Goal: Information Seeking & Learning: Learn about a topic

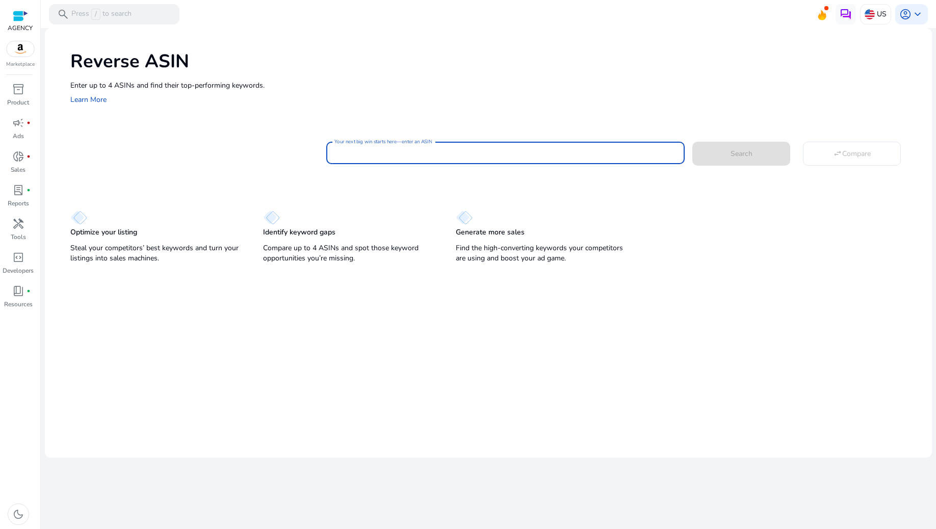
click at [480, 154] on input "Your next big win starts here—enter an ASIN" at bounding box center [505, 152] width 342 height 11
paste input "**********"
click at [763, 163] on span at bounding box center [741, 153] width 98 height 24
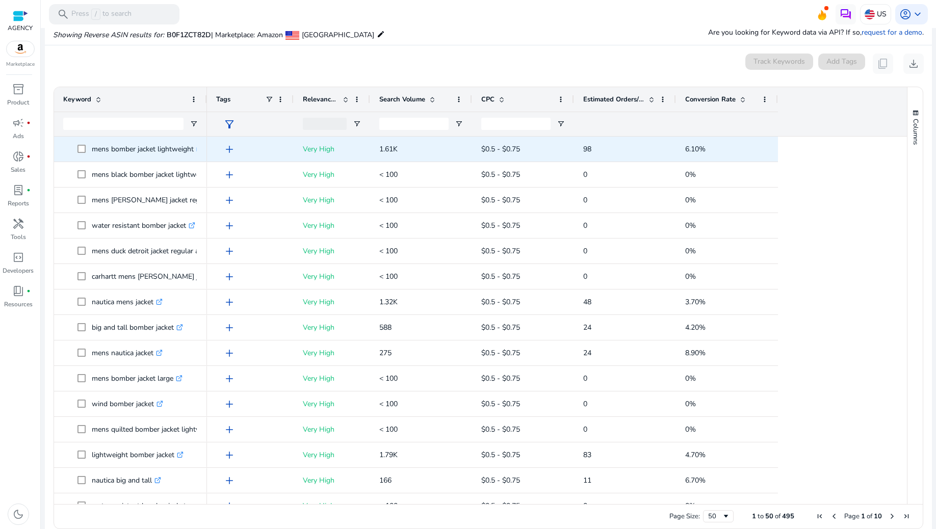
scroll to position [74, 0]
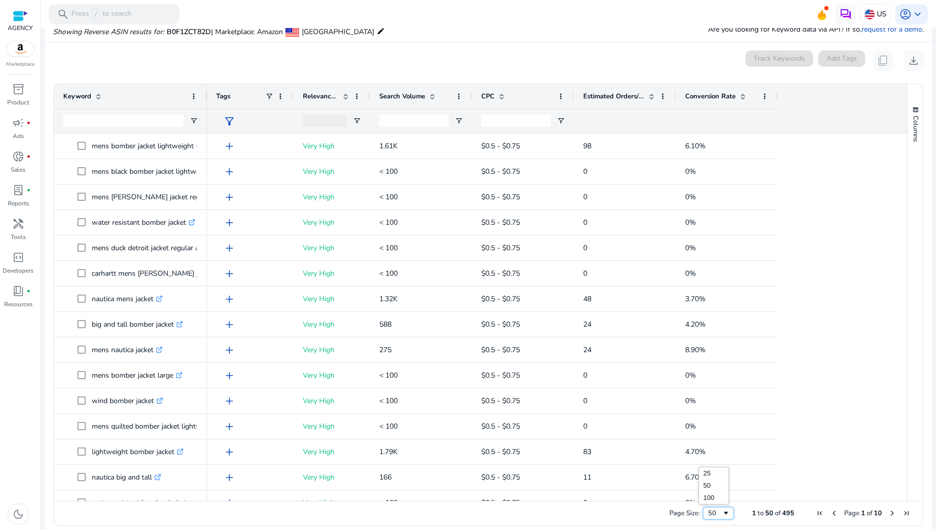
click at [722, 510] on span "Page Size" at bounding box center [726, 513] width 8 height 8
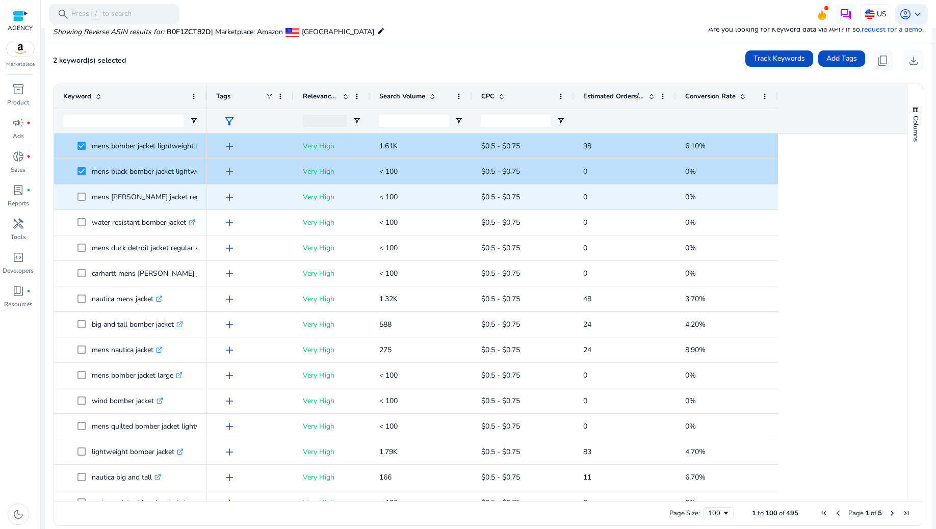
click at [85, 191] on span at bounding box center [84, 197] width 14 height 21
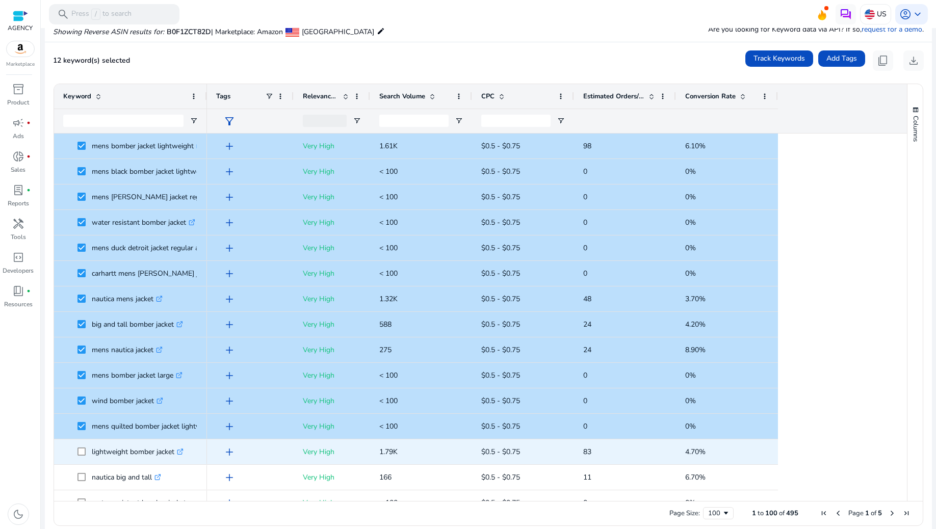
click at [82, 457] on span at bounding box center [84, 451] width 14 height 21
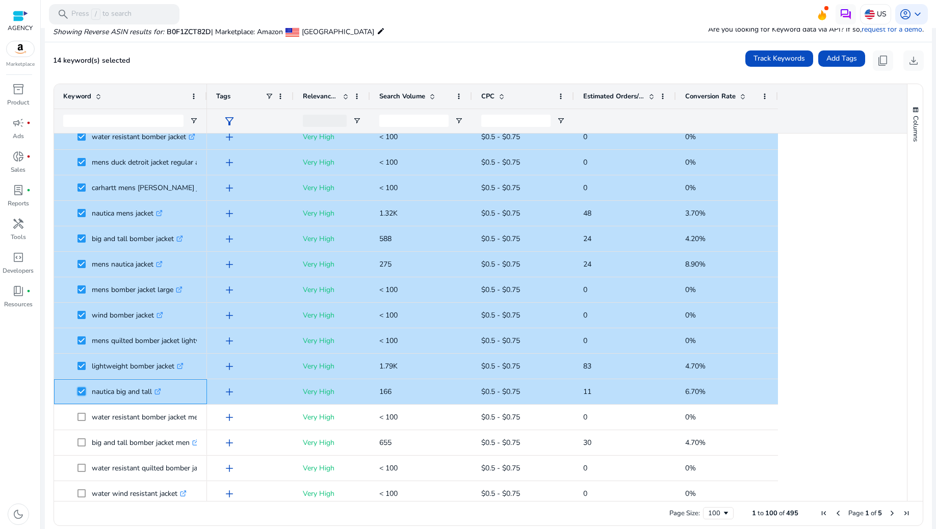
scroll to position [204, 0]
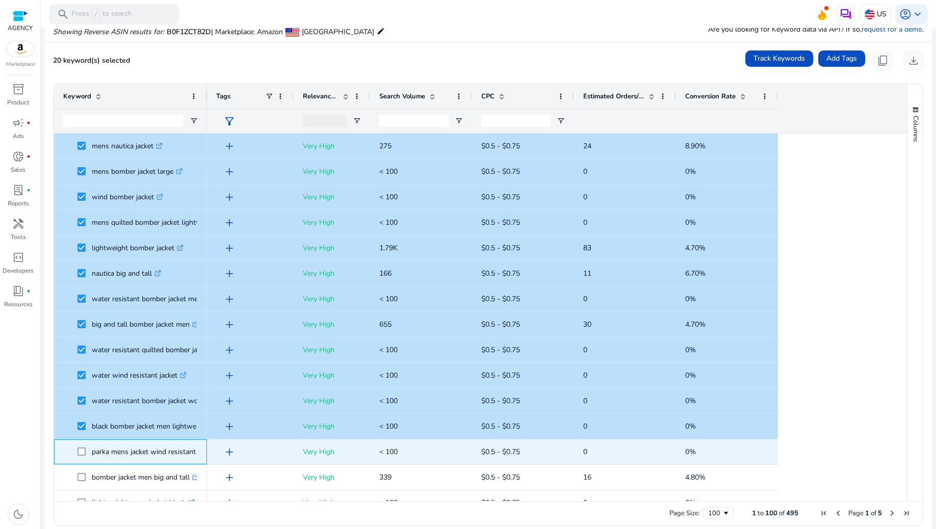
click at [83, 453] on span at bounding box center [84, 451] width 14 height 21
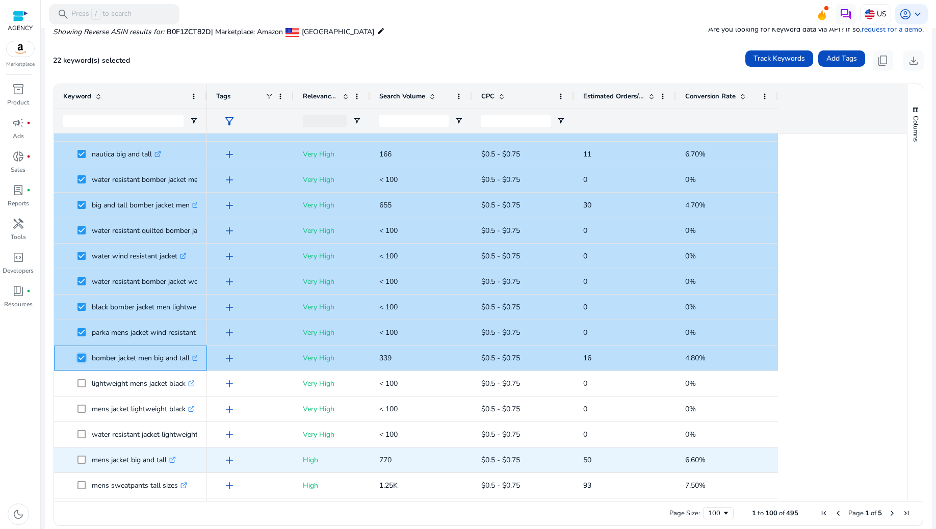
scroll to position [339, 0]
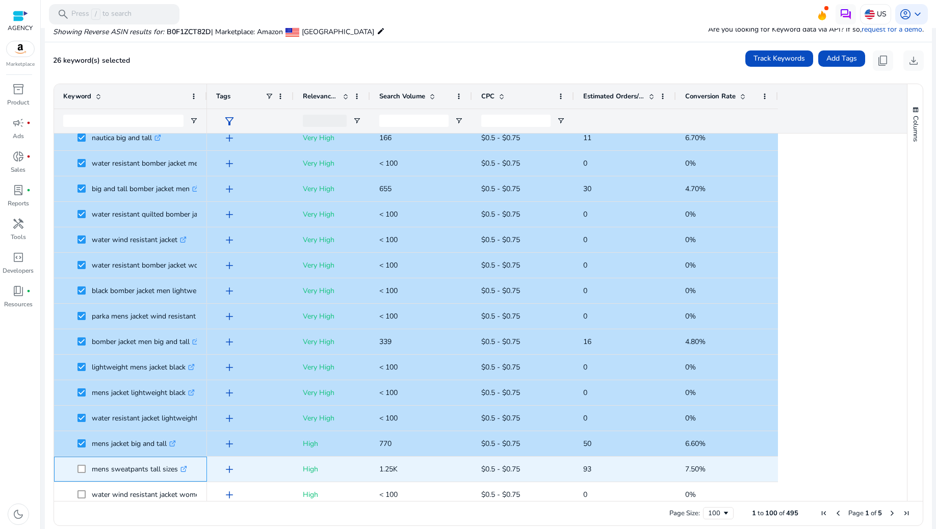
click at [83, 463] on span at bounding box center [84, 469] width 14 height 21
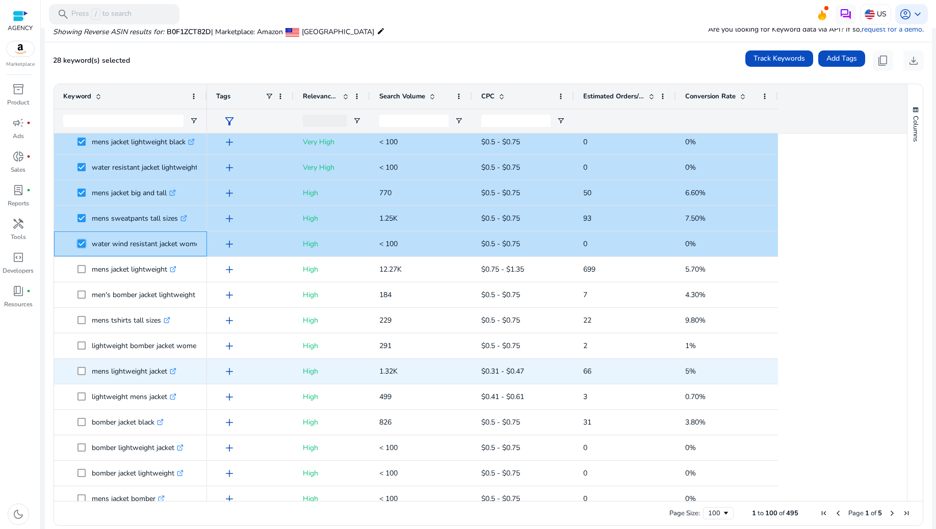
scroll to position [612, 0]
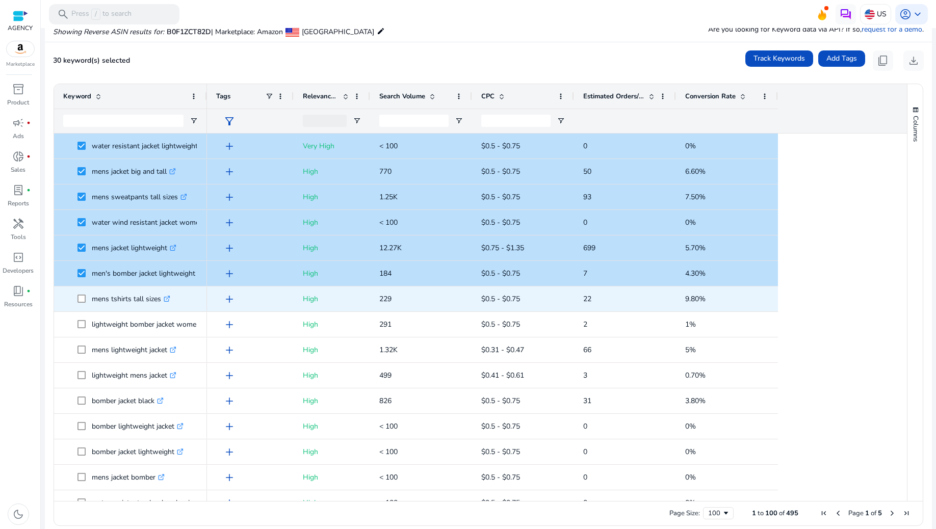
click at [76, 300] on span "mens tshirts tall sizes .st0{fill:#2c8af8}" at bounding box center [130, 298] width 135 height 21
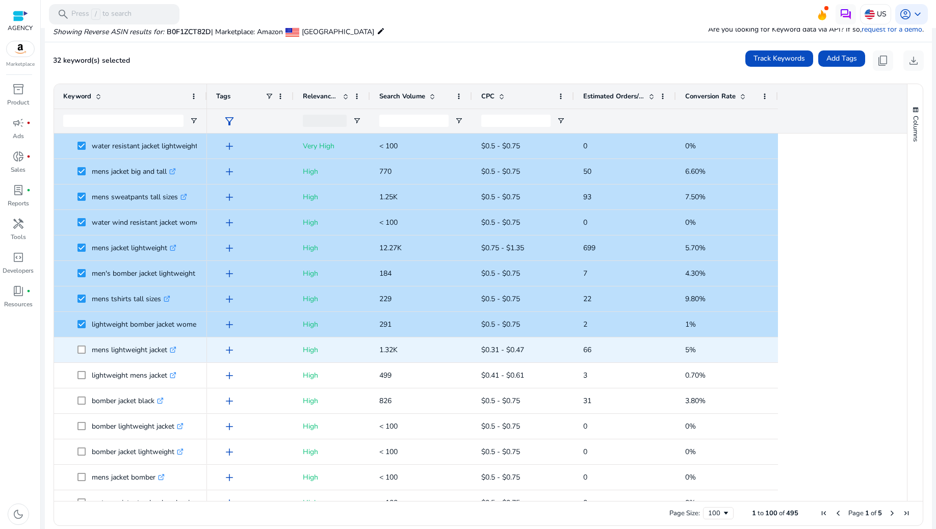
click at [82, 354] on span at bounding box center [84, 349] width 14 height 21
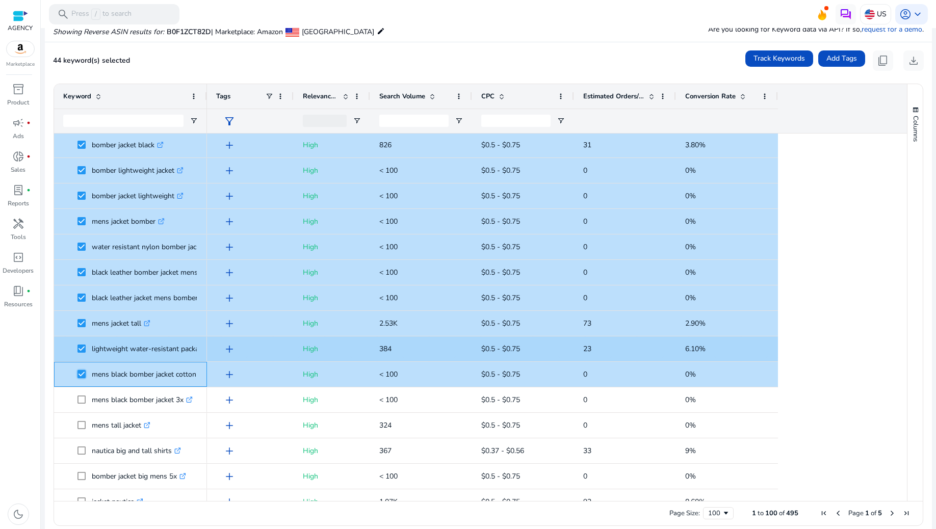
scroll to position [0, 0]
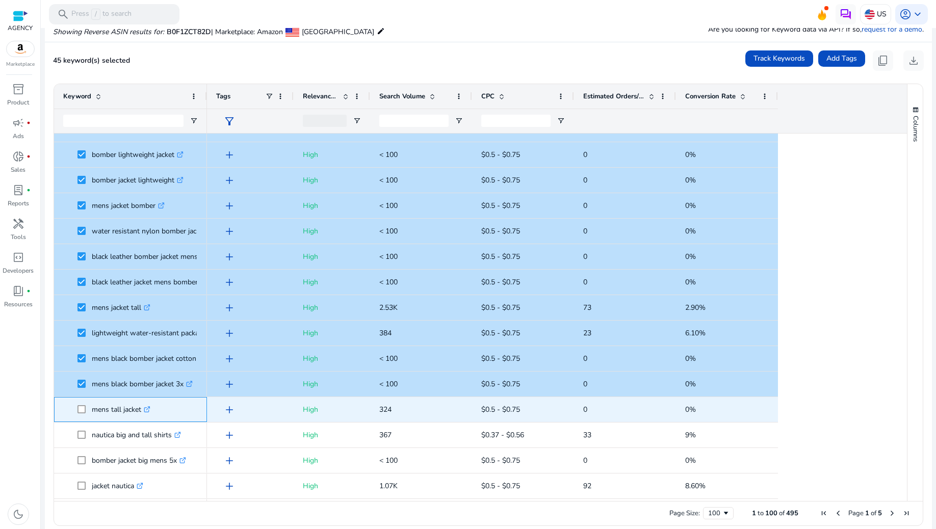
click at [83, 402] on span at bounding box center [84, 409] width 14 height 21
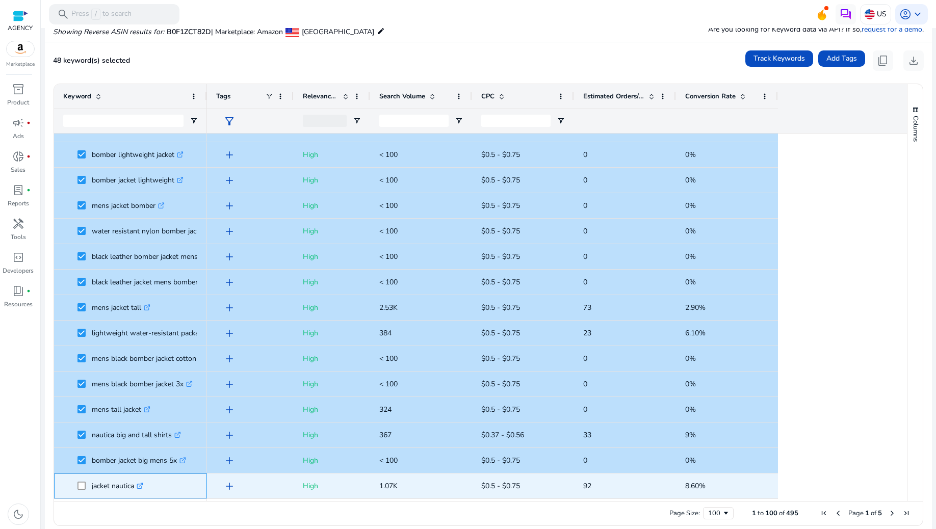
click at [86, 481] on span at bounding box center [84, 485] width 14 height 21
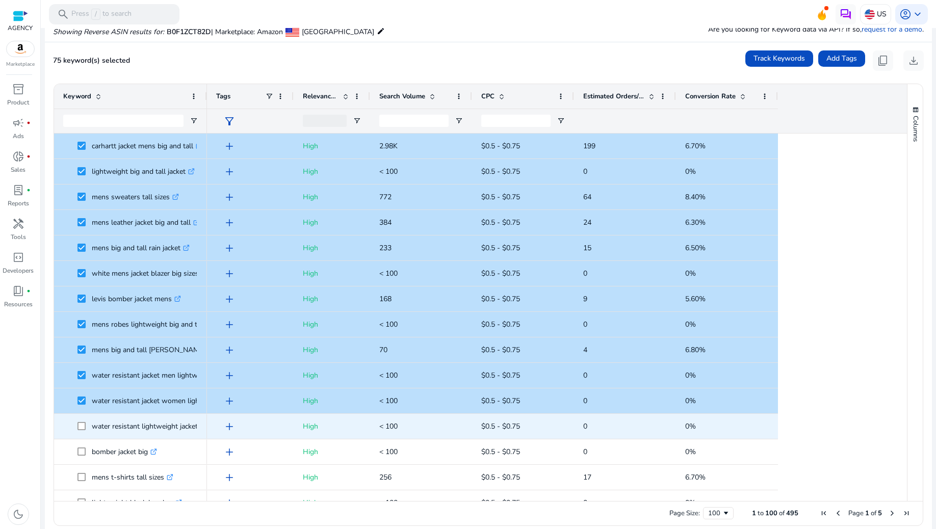
click at [78, 430] on span at bounding box center [84, 426] width 14 height 21
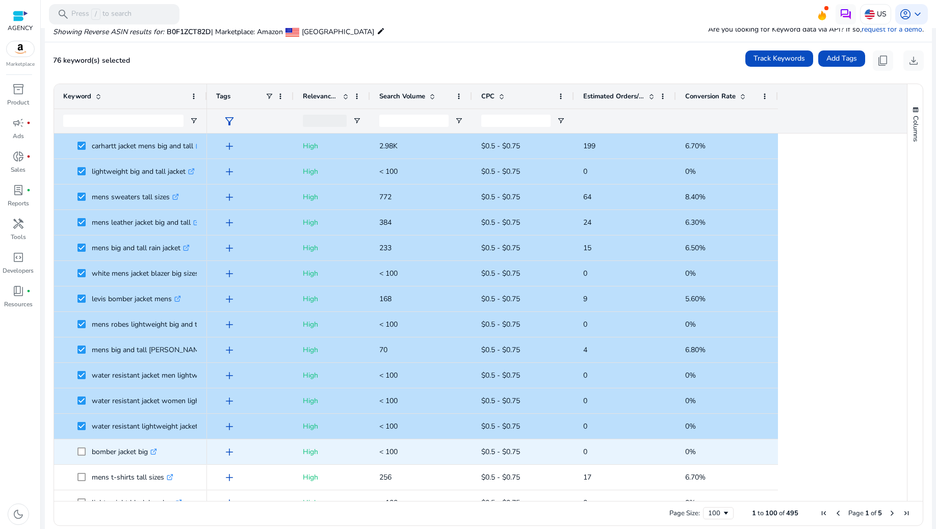
click at [82, 445] on span at bounding box center [84, 451] width 14 height 21
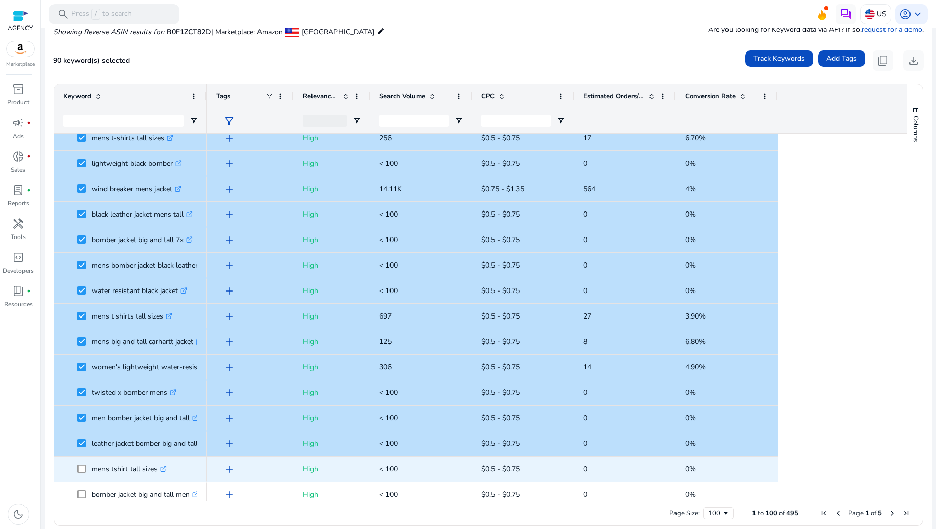
click at [84, 463] on span at bounding box center [84, 469] width 14 height 21
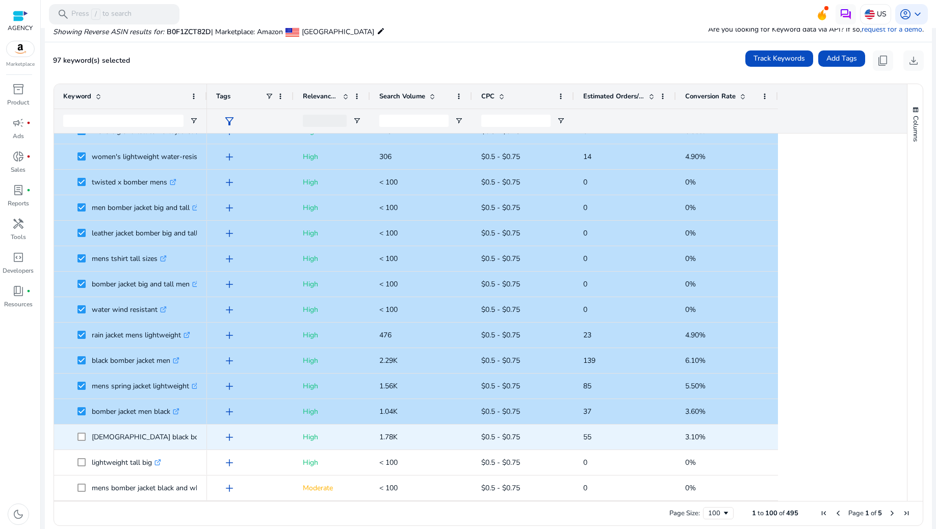
click at [82, 431] on span at bounding box center [84, 437] width 14 height 21
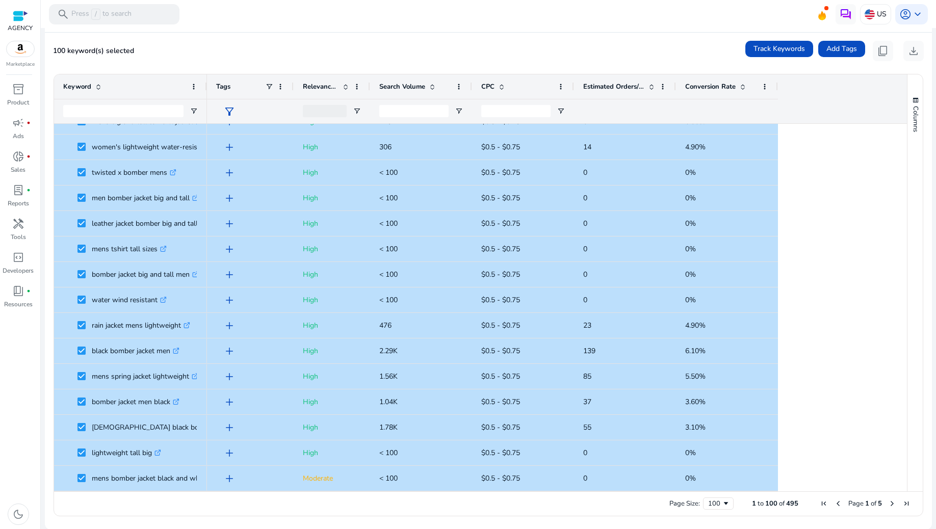
click at [888, 500] on span "Next Page" at bounding box center [892, 503] width 8 height 8
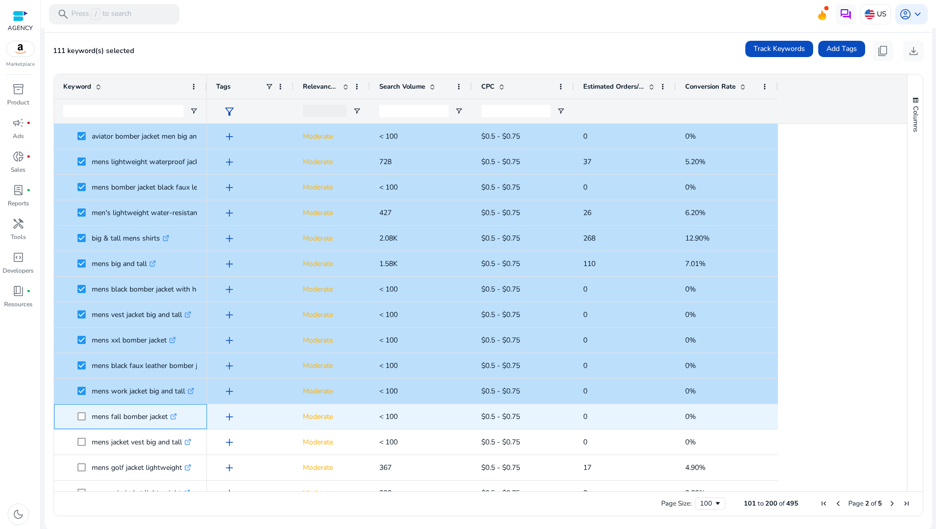
click at [82, 416] on span at bounding box center [84, 416] width 14 height 21
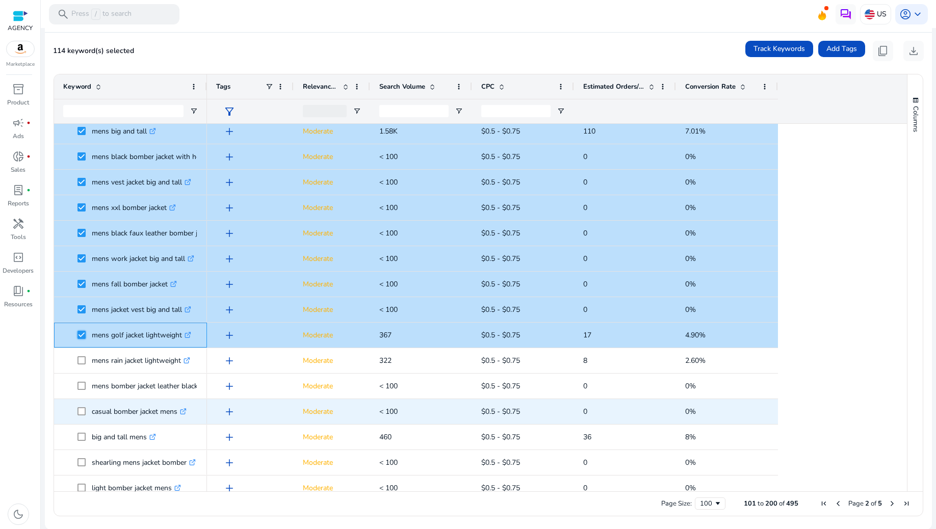
scroll to position [136, 0]
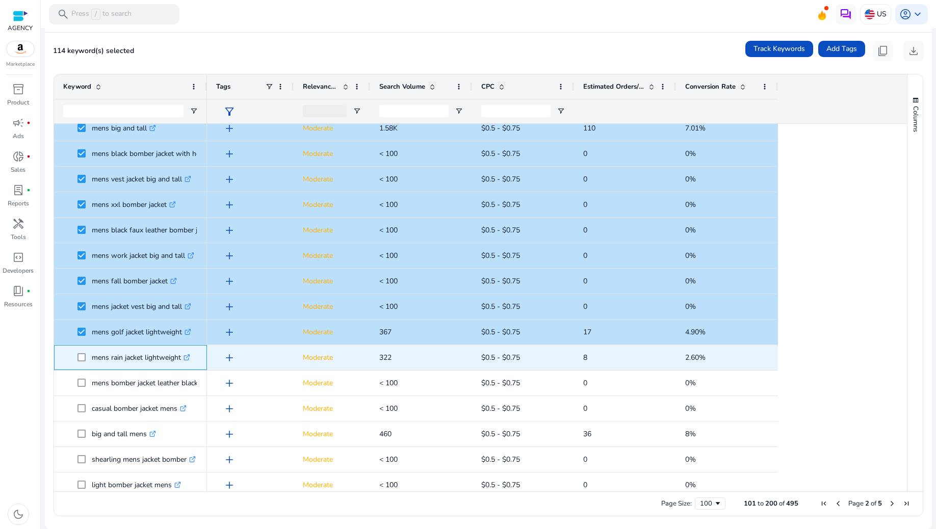
click at [81, 352] on span at bounding box center [84, 357] width 14 height 21
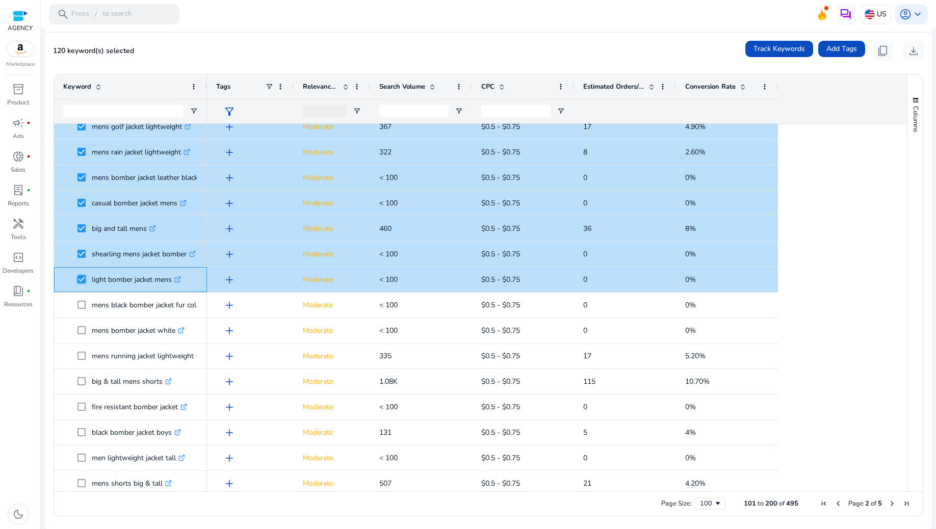
scroll to position [408, 0]
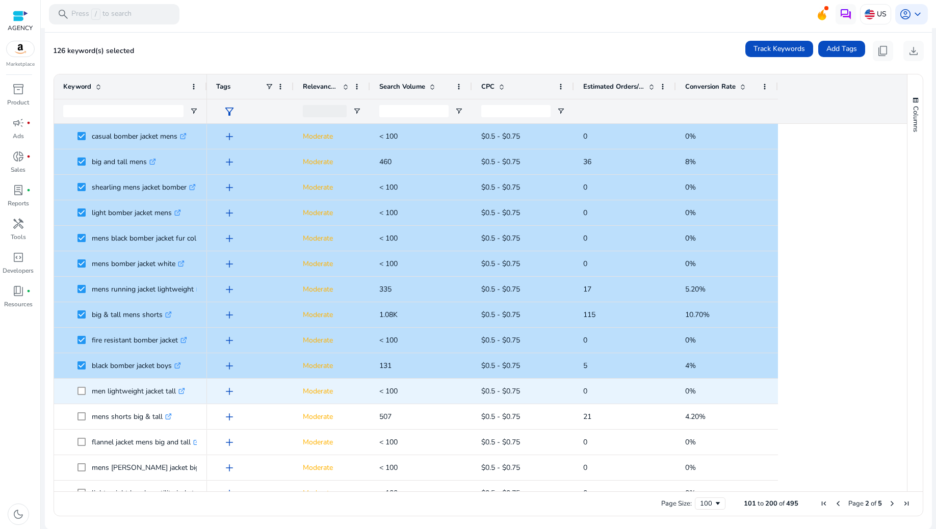
click at [82, 386] on span at bounding box center [84, 391] width 14 height 21
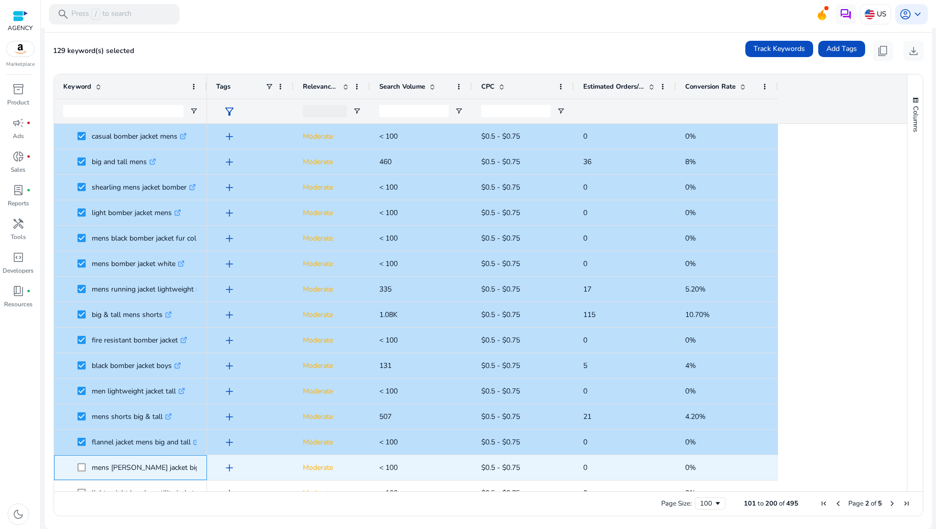
click at [88, 466] on span at bounding box center [84, 467] width 14 height 21
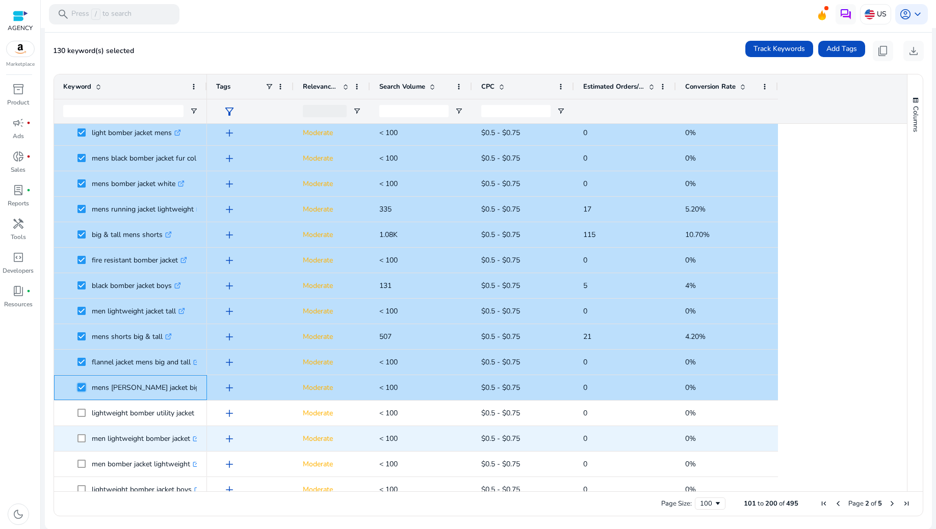
scroll to position [543, 0]
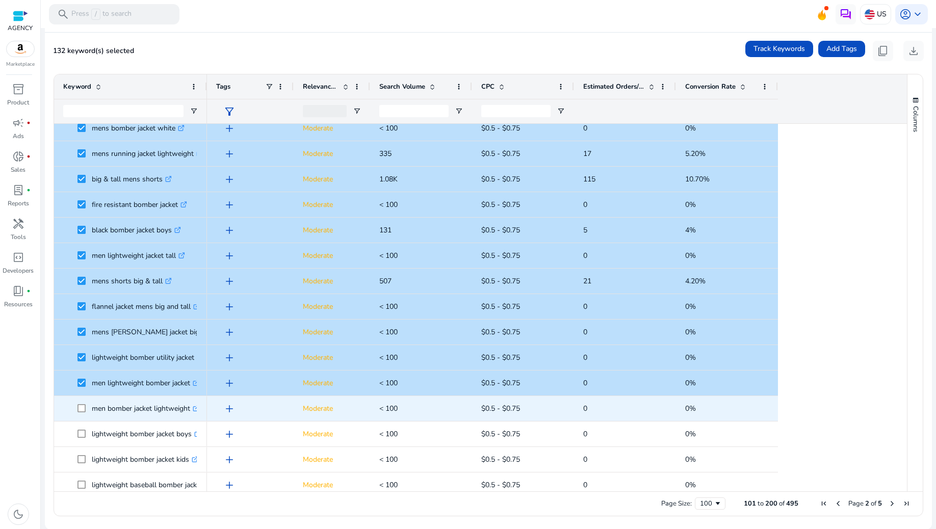
click at [87, 407] on span at bounding box center [84, 408] width 14 height 21
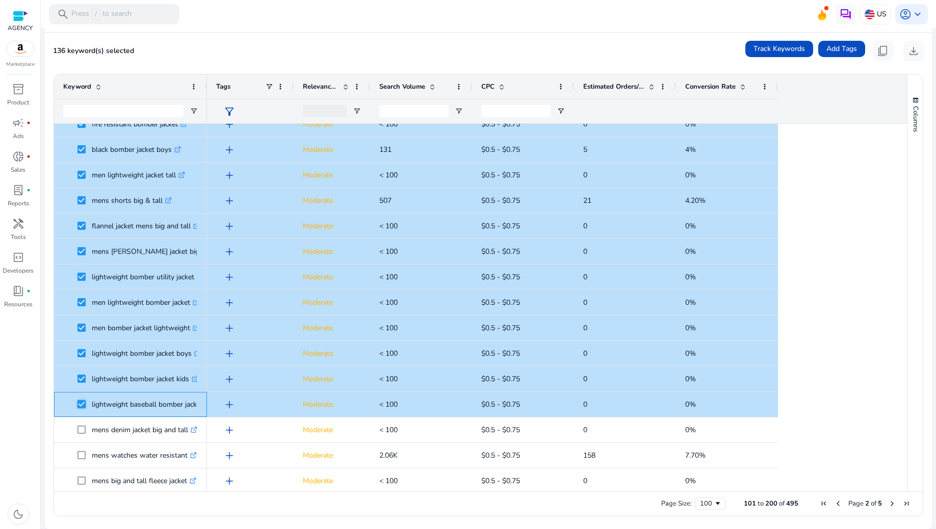
scroll to position [747, 0]
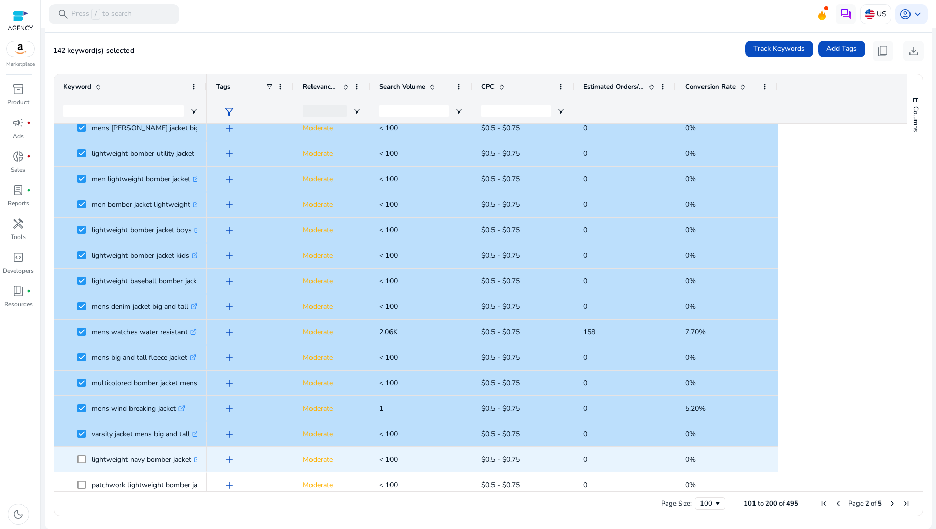
click at [82, 454] on span at bounding box center [84, 459] width 14 height 21
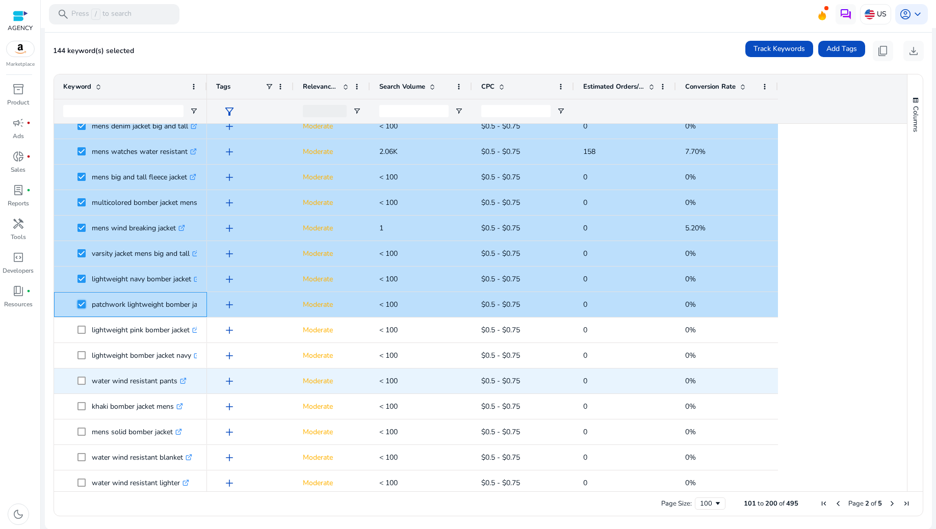
scroll to position [951, 0]
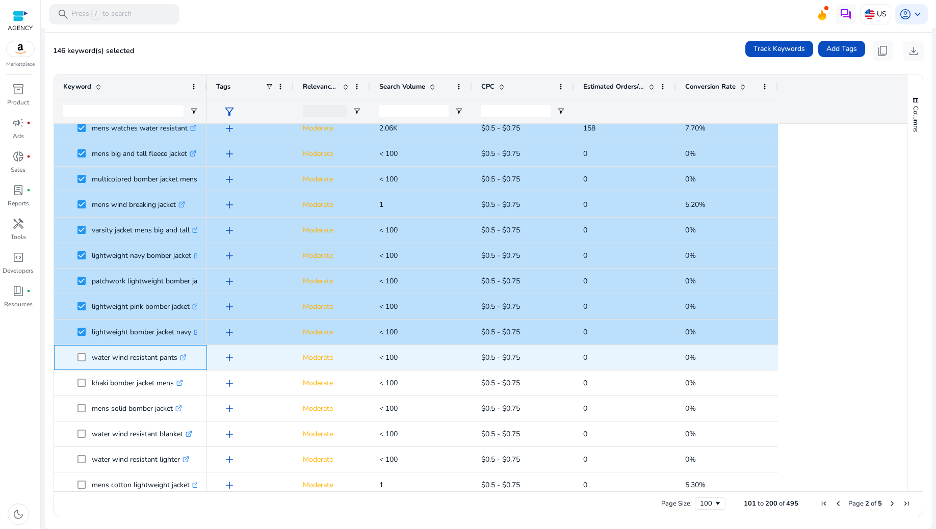
click at [80, 352] on span at bounding box center [84, 357] width 14 height 21
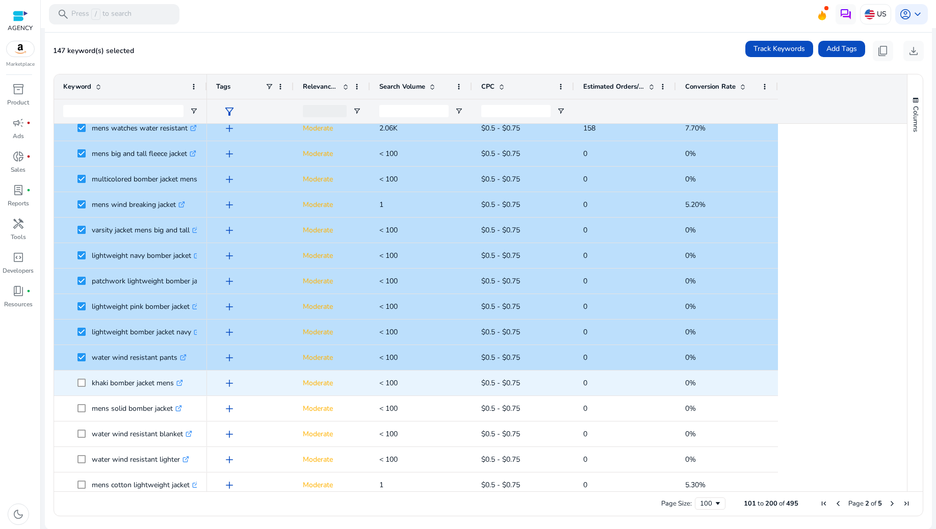
click at [86, 385] on span at bounding box center [84, 383] width 14 height 21
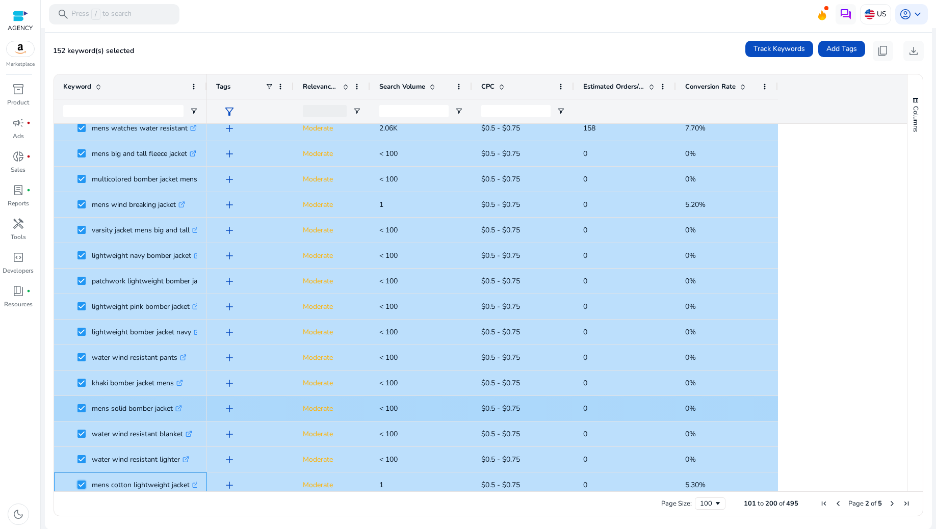
scroll to position [1128, 0]
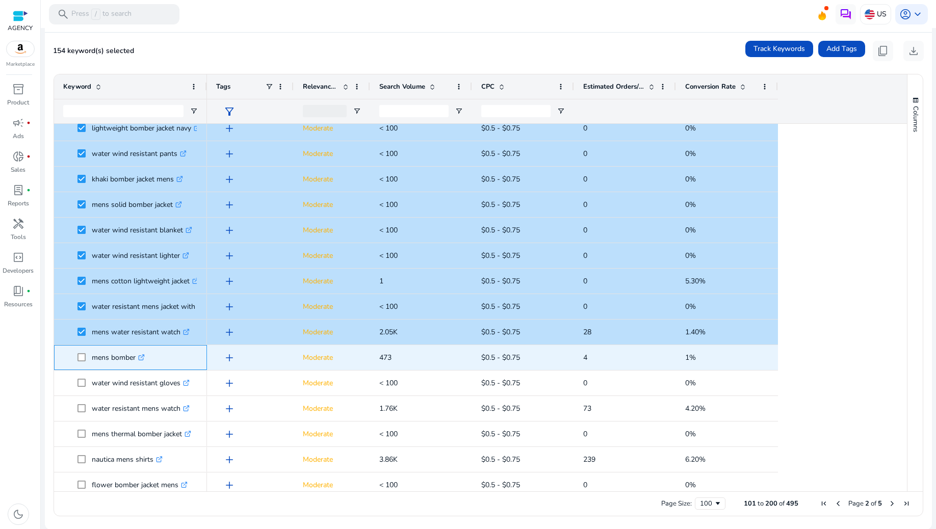
click at [83, 352] on span at bounding box center [84, 357] width 14 height 21
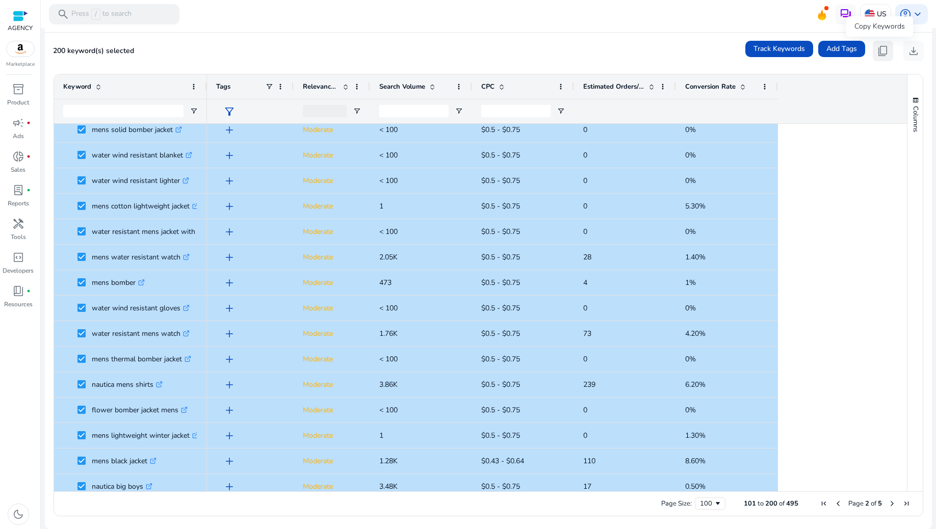
click at [878, 49] on span "content_copy" at bounding box center [883, 51] width 12 height 12
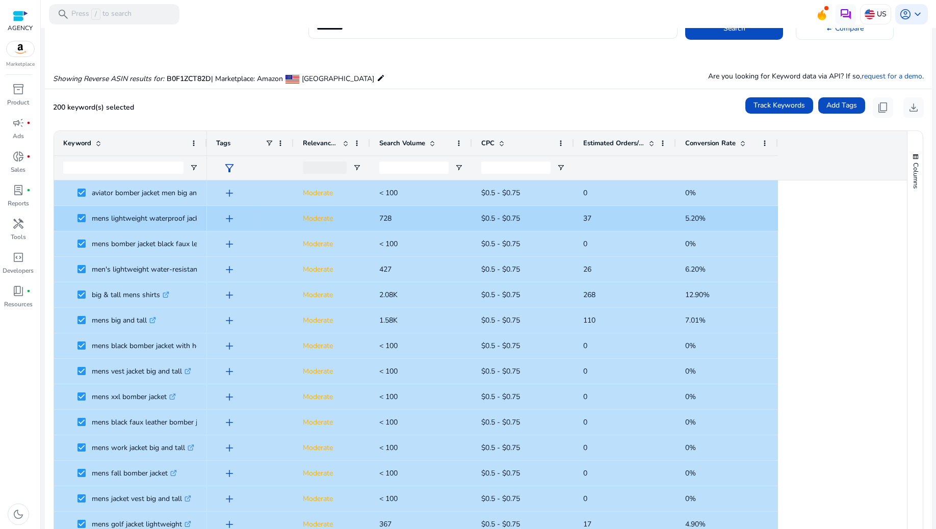
scroll to position [0, 0]
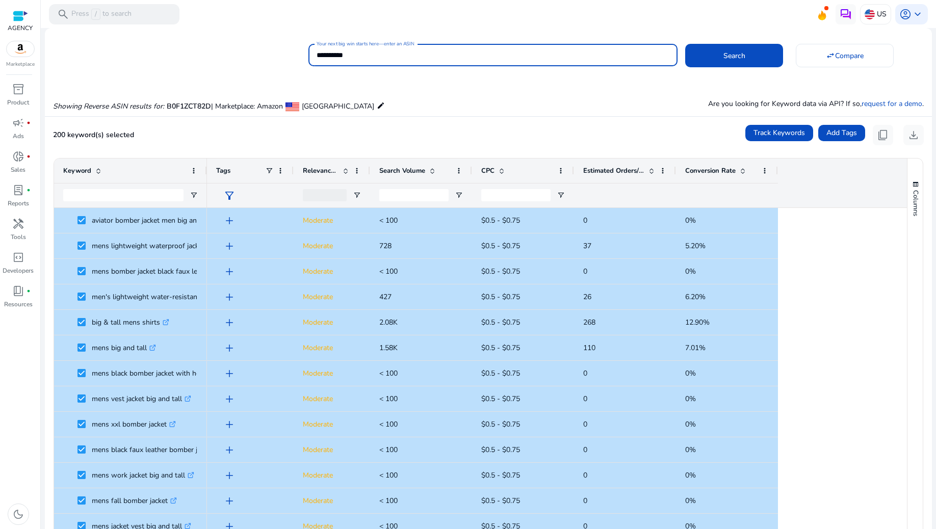
drag, startPoint x: 381, startPoint y: 54, endPoint x: 255, endPoint y: 59, distance: 126.5
click at [255, 59] on div "**********" at bounding box center [484, 53] width 879 height 25
paste input
type input "**********"
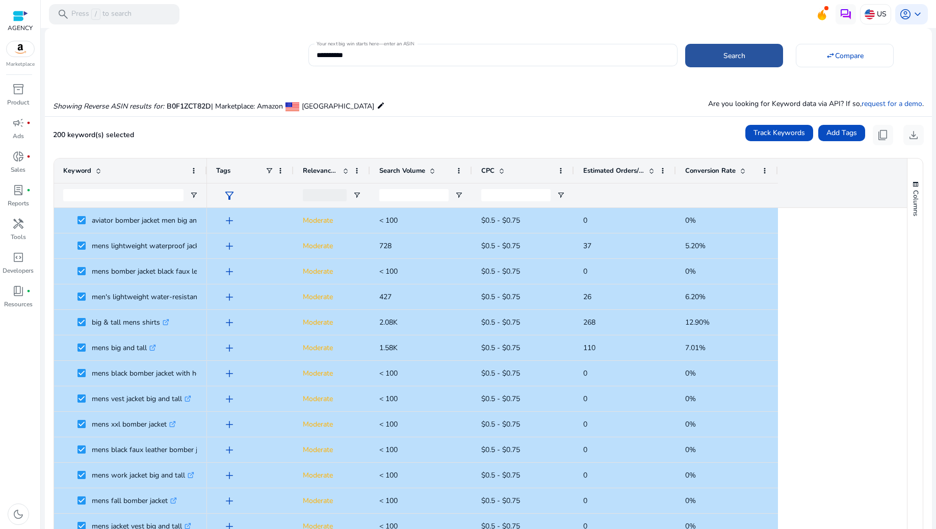
click at [745, 61] on span at bounding box center [734, 55] width 98 height 24
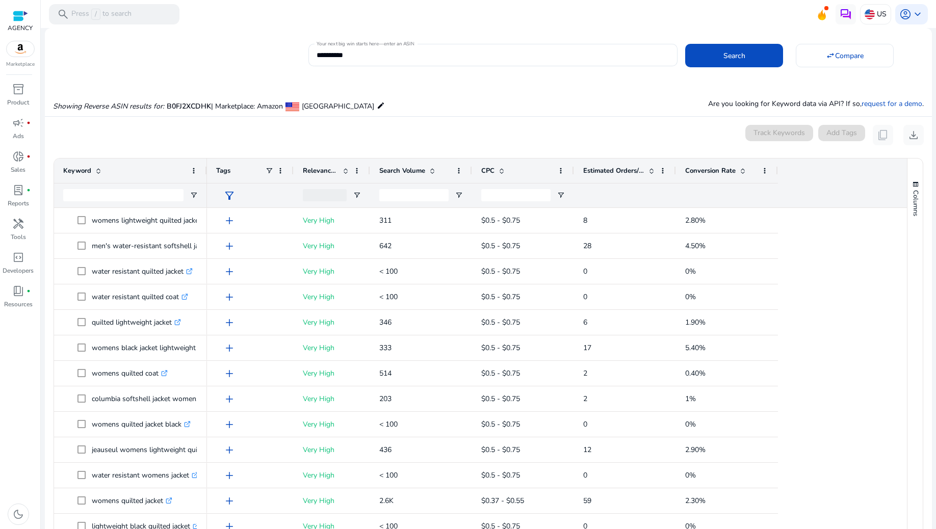
scroll to position [74, 0]
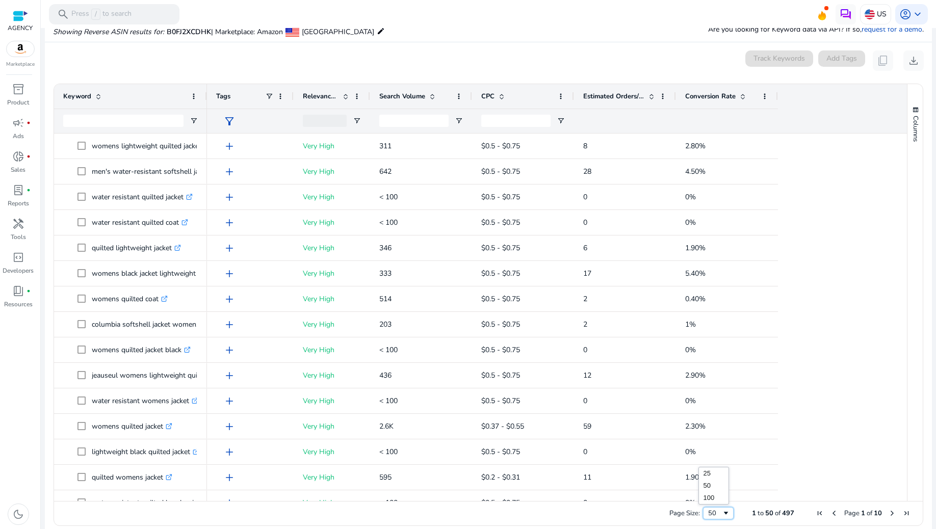
click at [722, 512] on span "Page Size" at bounding box center [726, 513] width 8 height 8
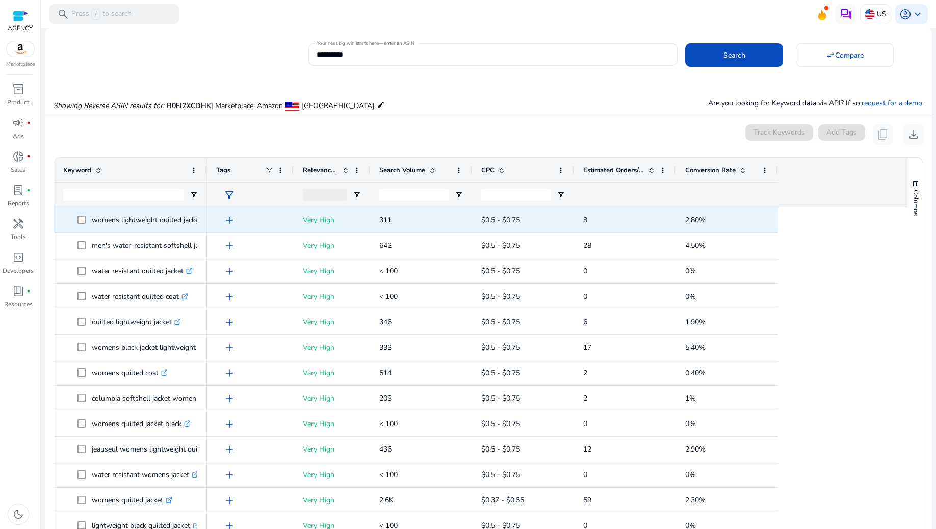
scroll to position [0, 0]
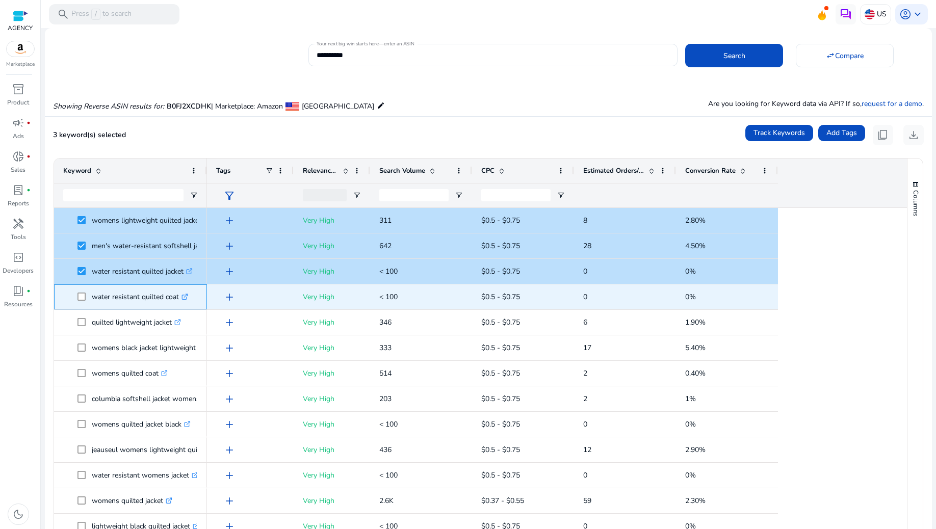
click at [82, 301] on span at bounding box center [84, 296] width 14 height 21
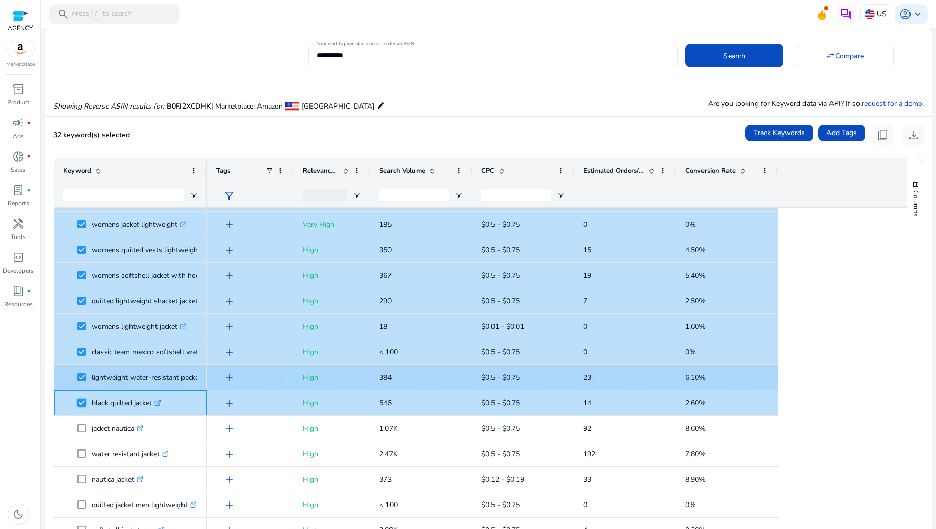
scroll to position [679, 0]
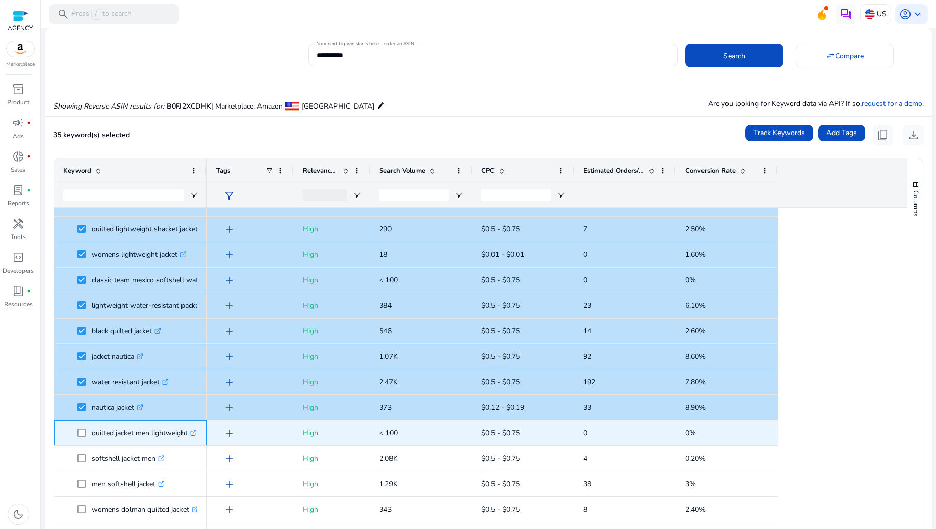
click at [81, 427] on span at bounding box center [84, 432] width 14 height 21
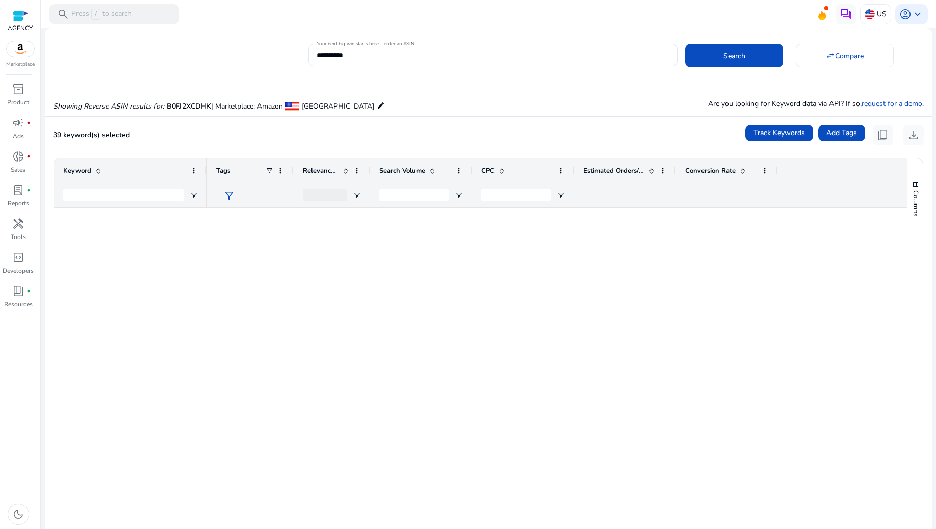
scroll to position [951, 0]
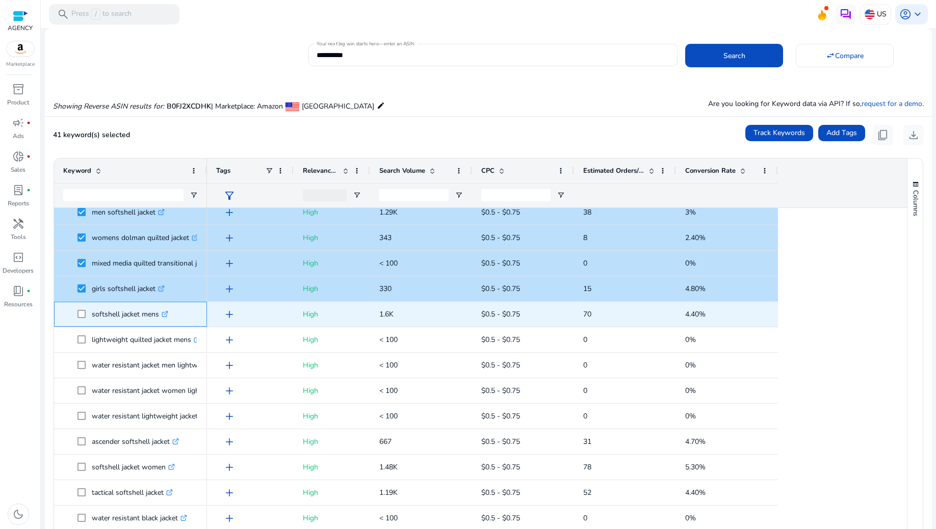
click at [82, 319] on span at bounding box center [84, 314] width 14 height 21
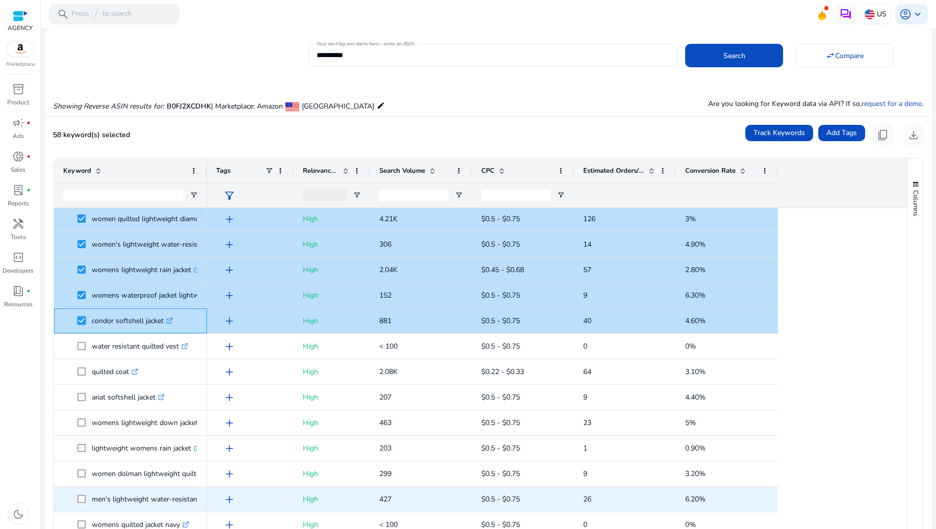
scroll to position [1427, 0]
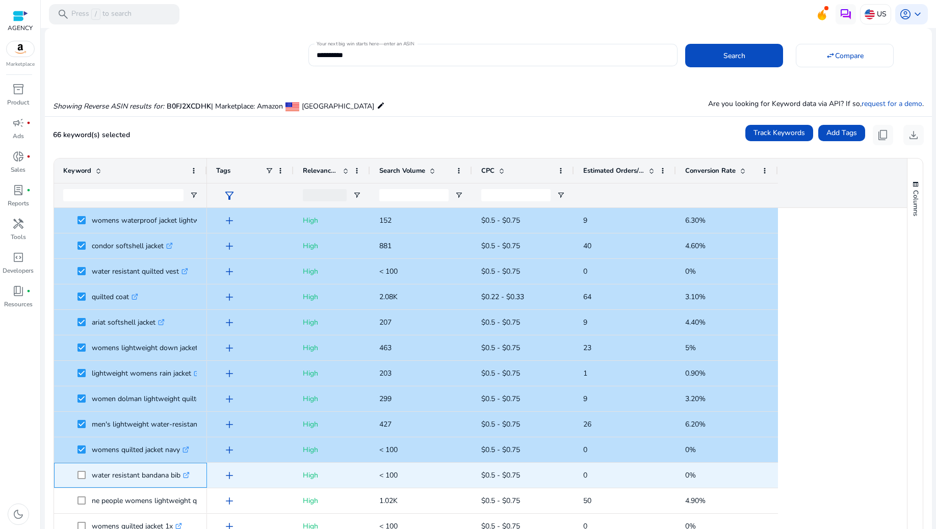
click at [82, 468] on span at bounding box center [84, 475] width 14 height 21
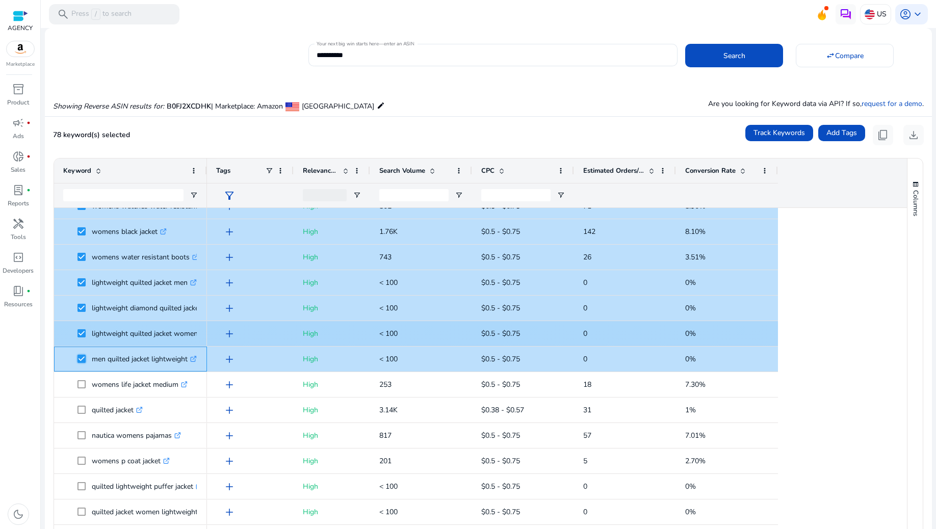
scroll to position [1835, 0]
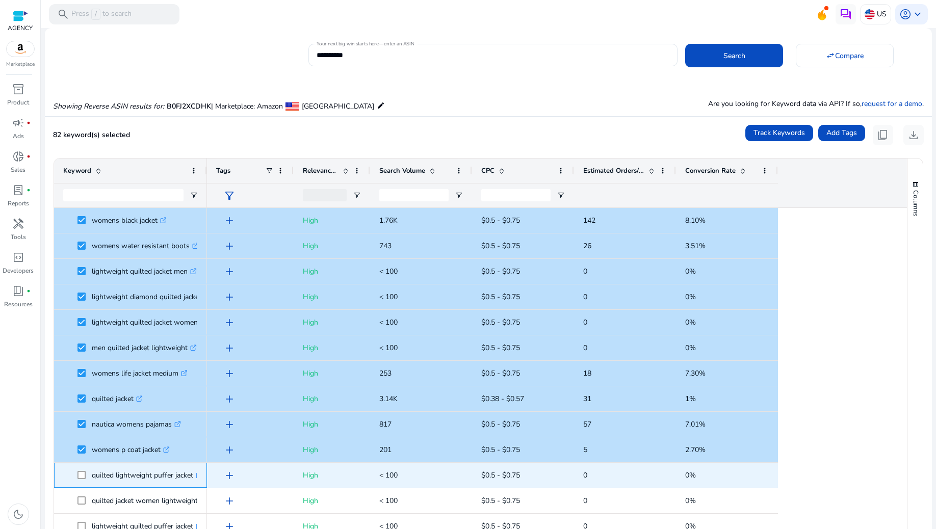
click at [80, 470] on span at bounding box center [84, 475] width 14 height 21
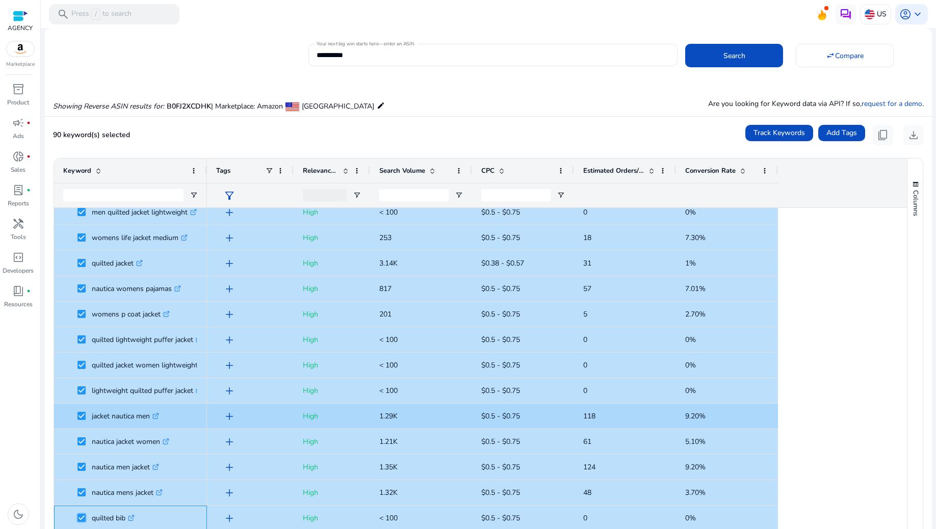
scroll to position [0, 0]
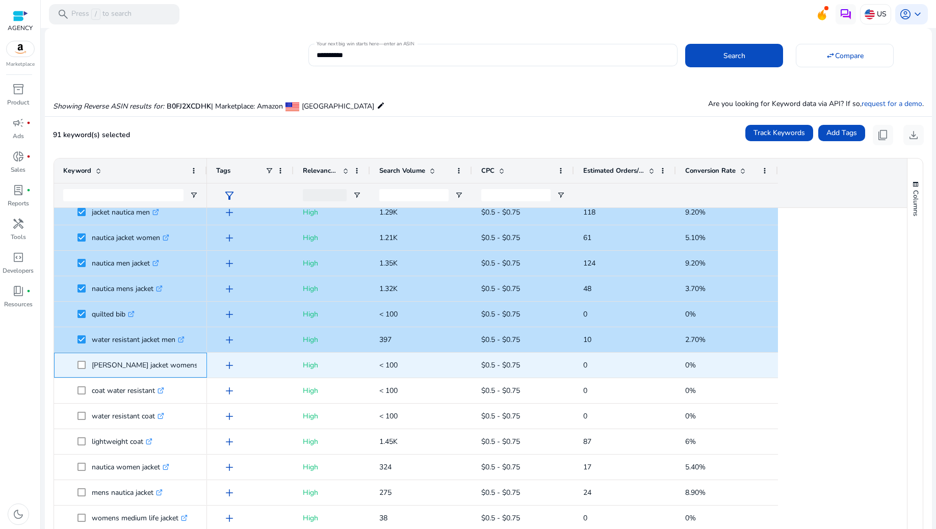
click at [82, 359] on span at bounding box center [84, 365] width 14 height 21
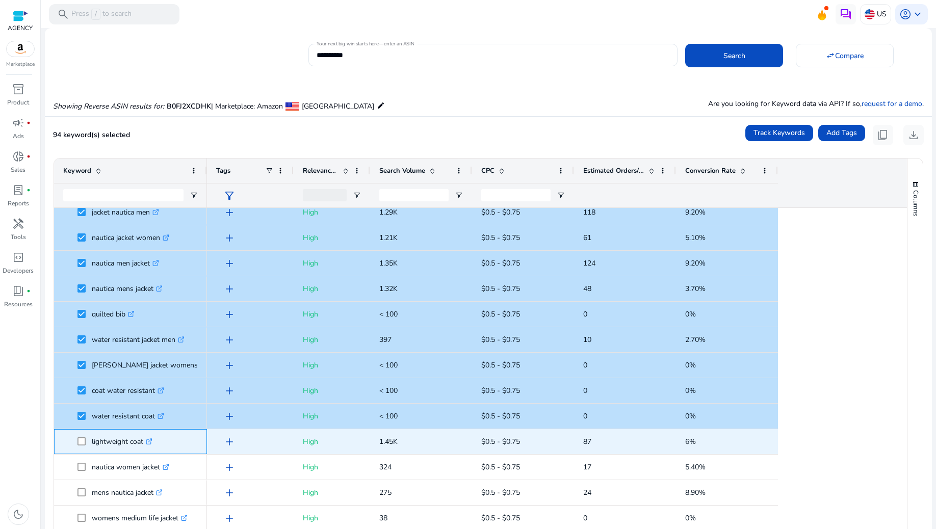
click at [82, 436] on span at bounding box center [84, 441] width 14 height 21
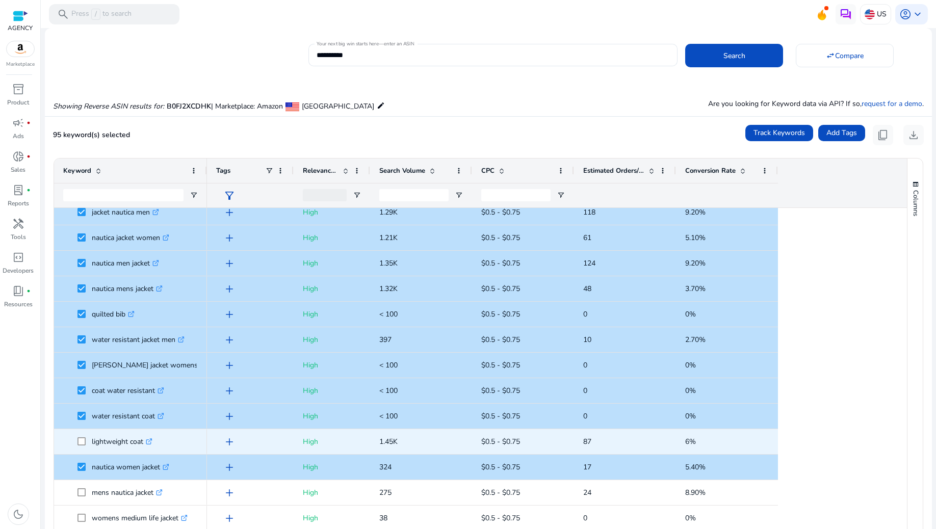
click at [84, 436] on span at bounding box center [84, 441] width 14 height 21
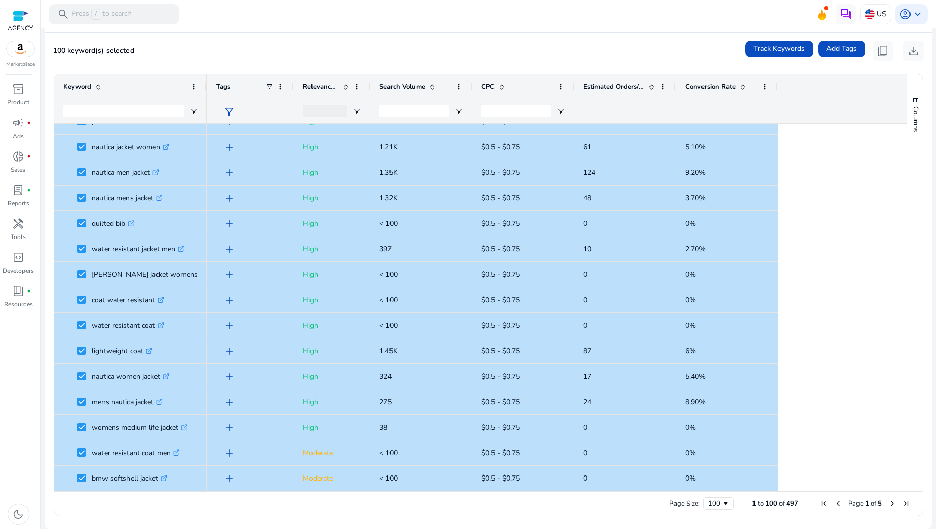
click at [888, 504] on span "Next Page" at bounding box center [892, 503] width 8 height 8
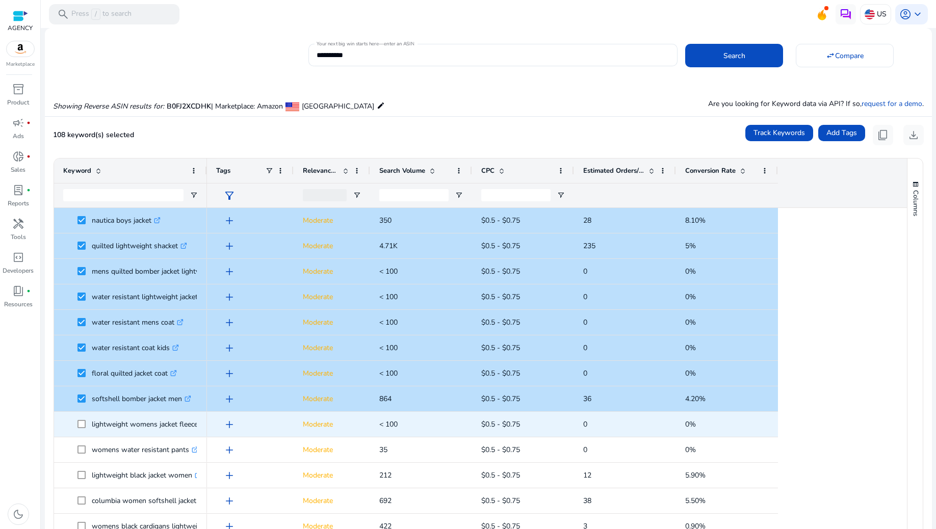
click at [82, 418] on span at bounding box center [84, 424] width 14 height 21
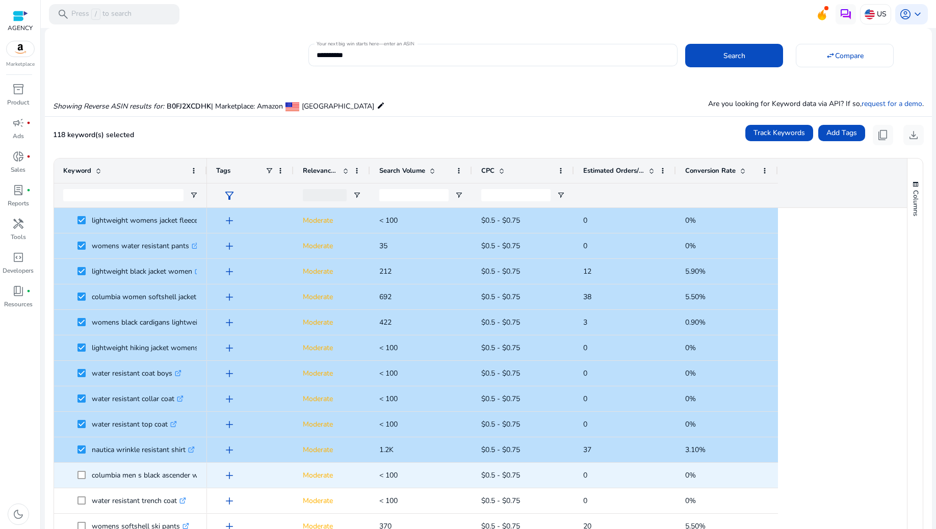
click at [80, 468] on span at bounding box center [84, 475] width 14 height 21
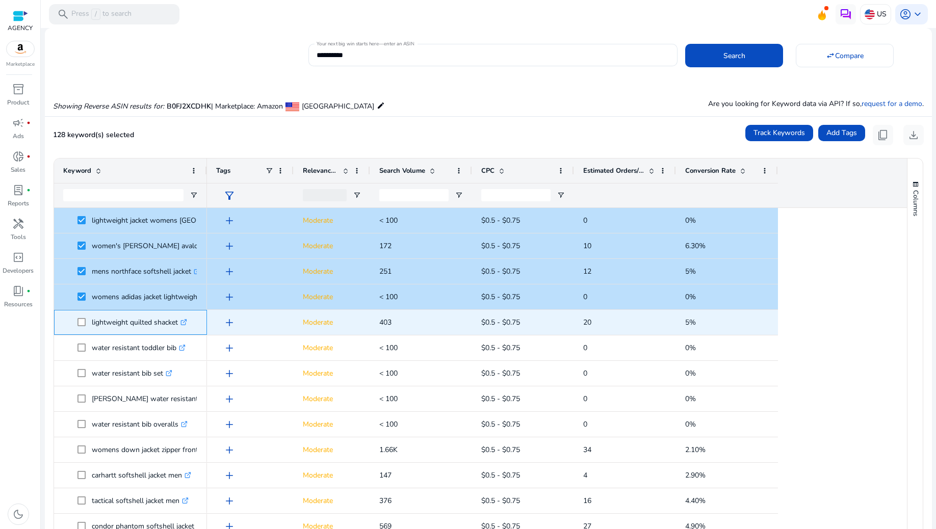
click at [77, 321] on span "lightweight quilted shacket .st0{fill:#2c8af8}" at bounding box center [130, 322] width 135 height 21
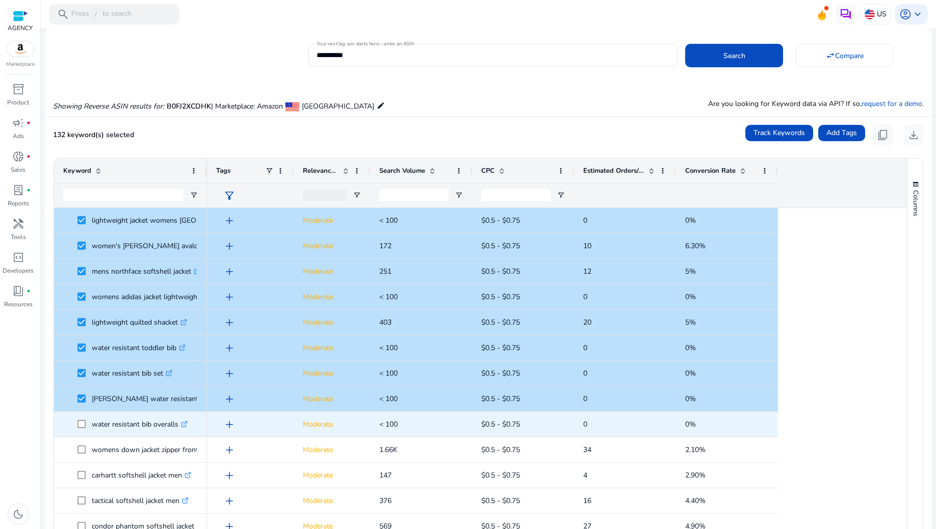
click at [82, 419] on span at bounding box center [84, 424] width 14 height 21
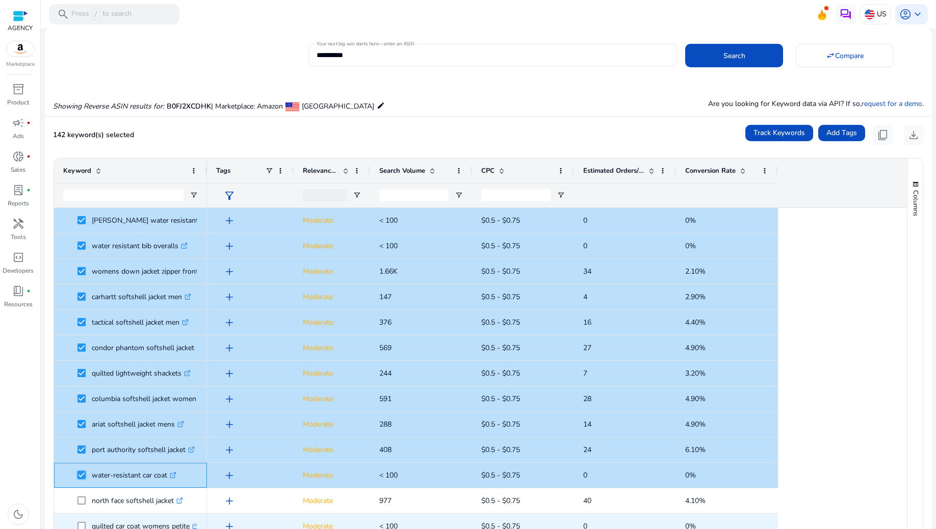
scroll to position [951, 0]
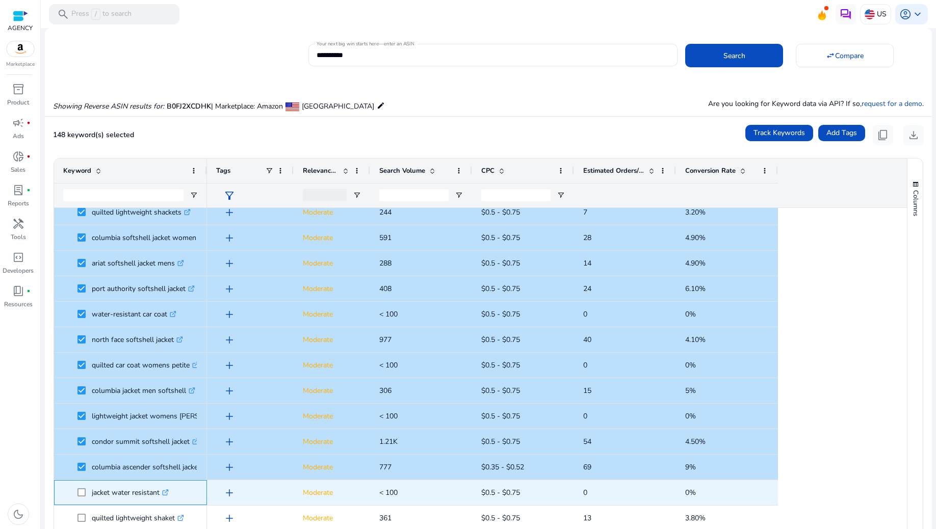
click at [83, 487] on span at bounding box center [84, 492] width 14 height 21
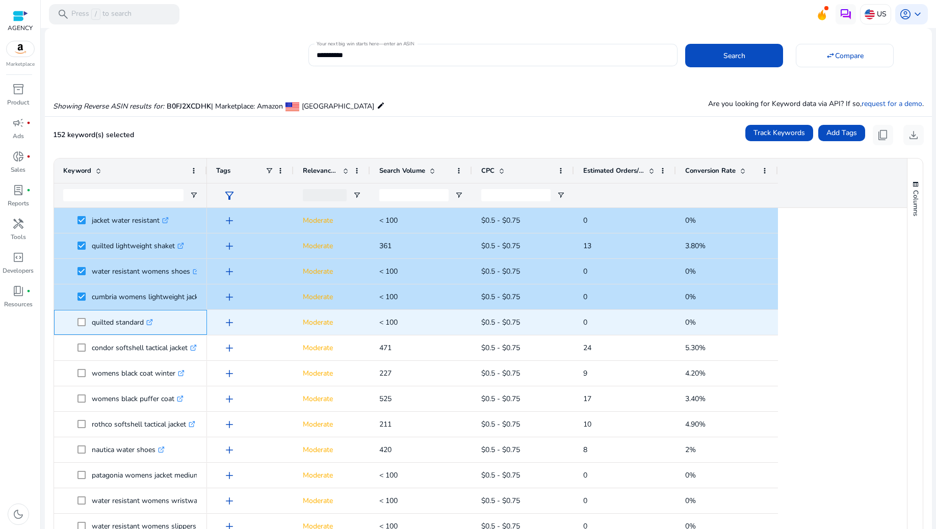
click at [85, 316] on span at bounding box center [84, 322] width 14 height 21
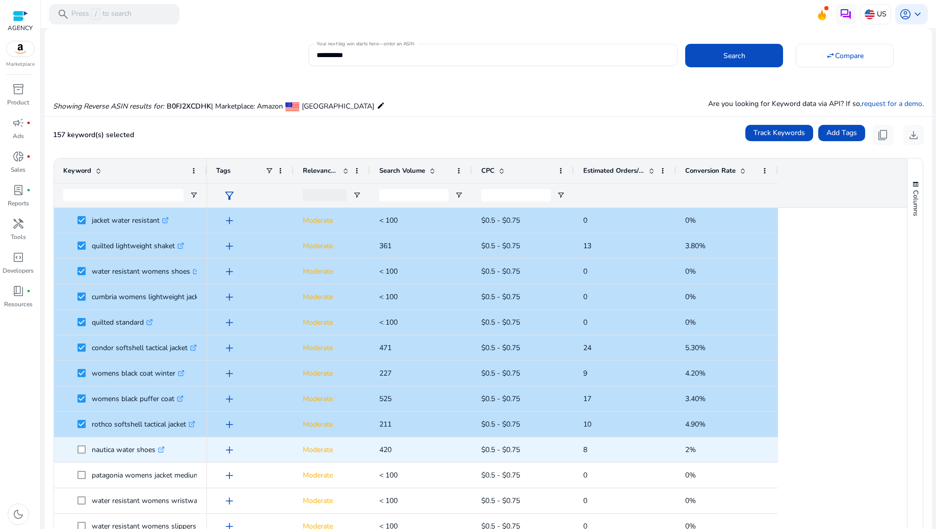
click at [83, 455] on span at bounding box center [84, 449] width 14 height 21
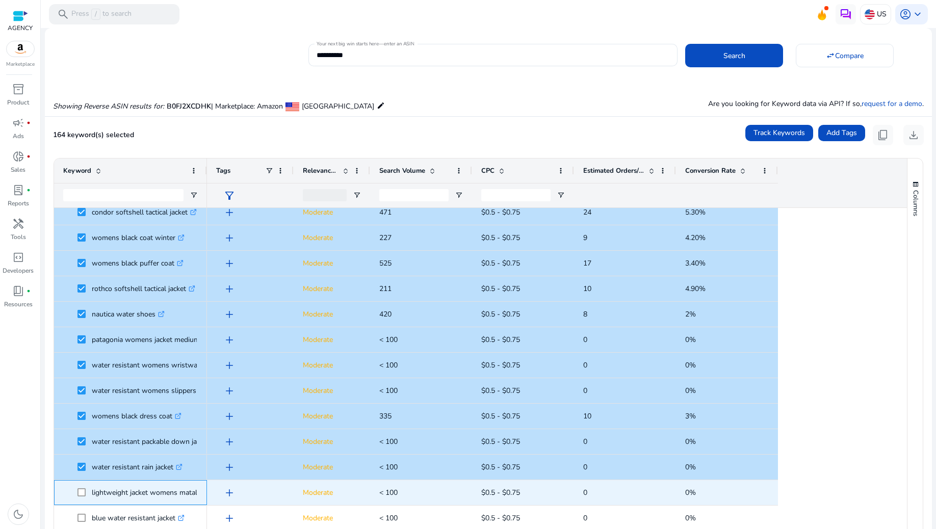
click at [88, 490] on span at bounding box center [84, 492] width 14 height 21
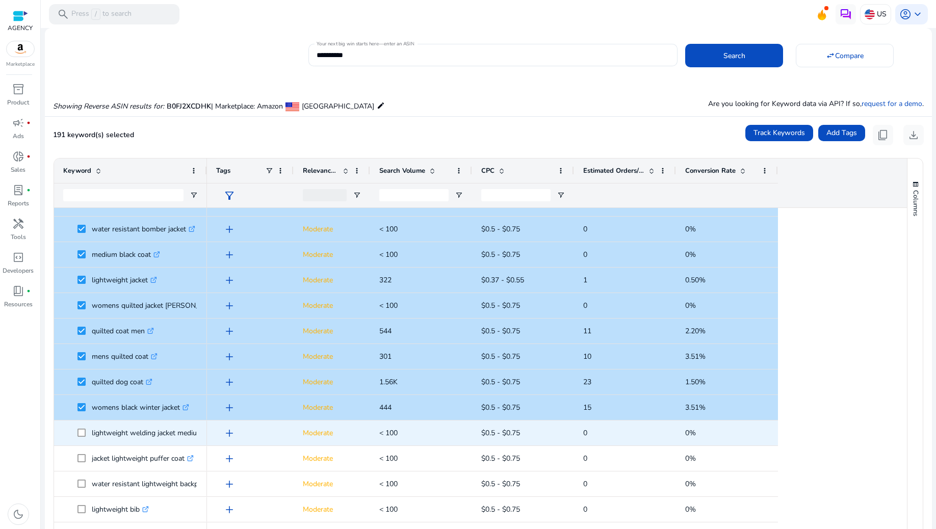
click at [82, 438] on span at bounding box center [84, 432] width 14 height 21
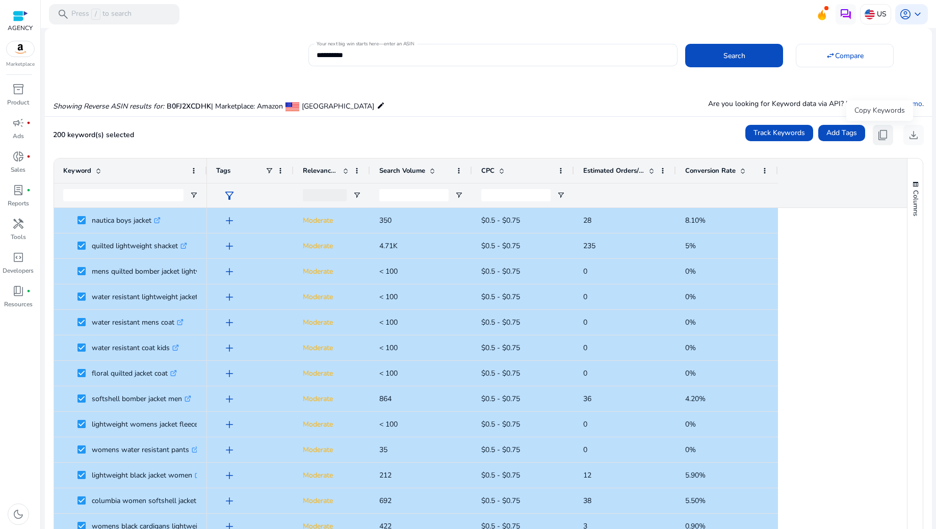
click at [881, 130] on span "content_copy" at bounding box center [883, 135] width 12 height 12
click at [879, 135] on span "content_copy" at bounding box center [883, 135] width 12 height 12
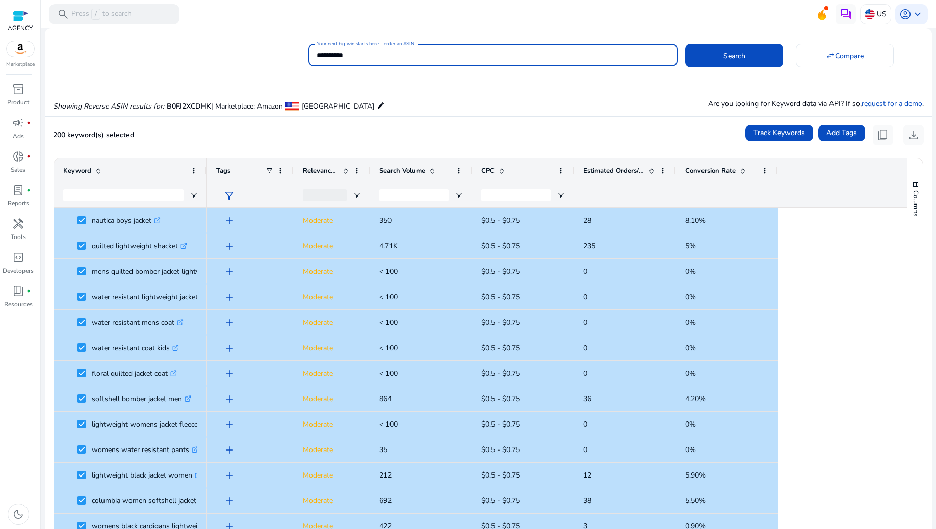
drag, startPoint x: 357, startPoint y: 54, endPoint x: 302, endPoint y: 54, distance: 54.5
click at [302, 54] on div "**********" at bounding box center [484, 53] width 879 height 25
paste input
type input "**********"
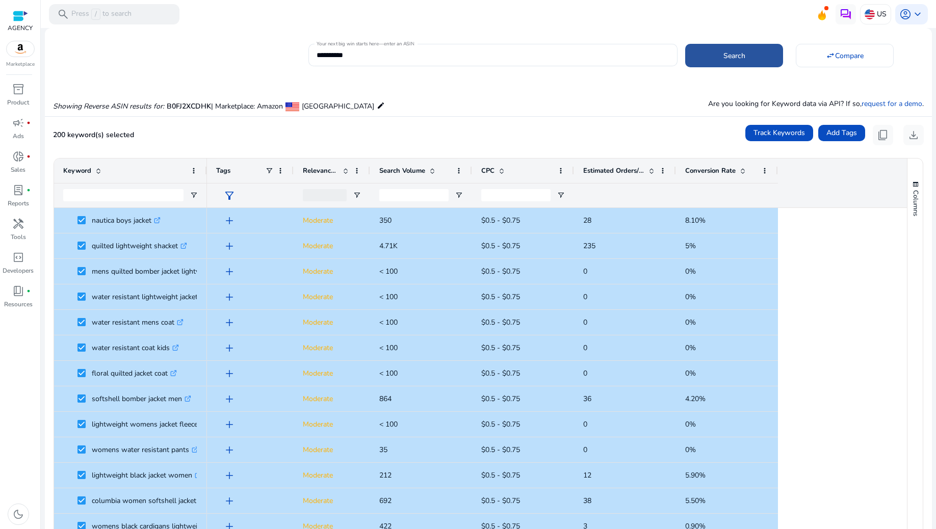
click at [751, 62] on span at bounding box center [734, 55] width 98 height 24
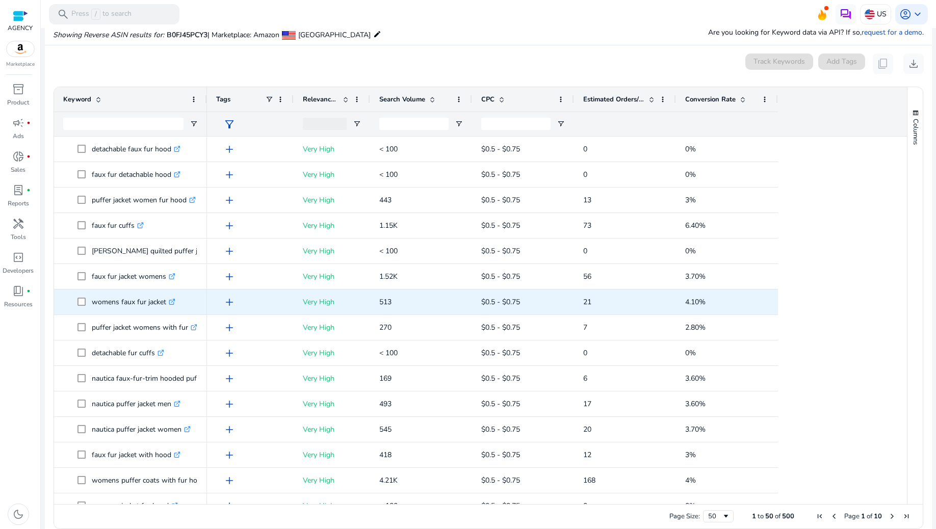
scroll to position [74, 0]
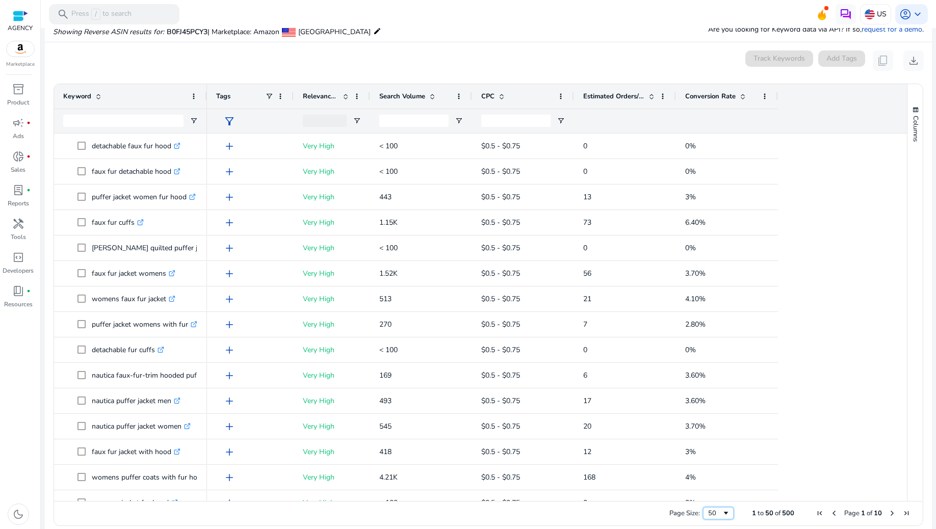
click at [722, 513] on span "Page Size" at bounding box center [726, 513] width 8 height 8
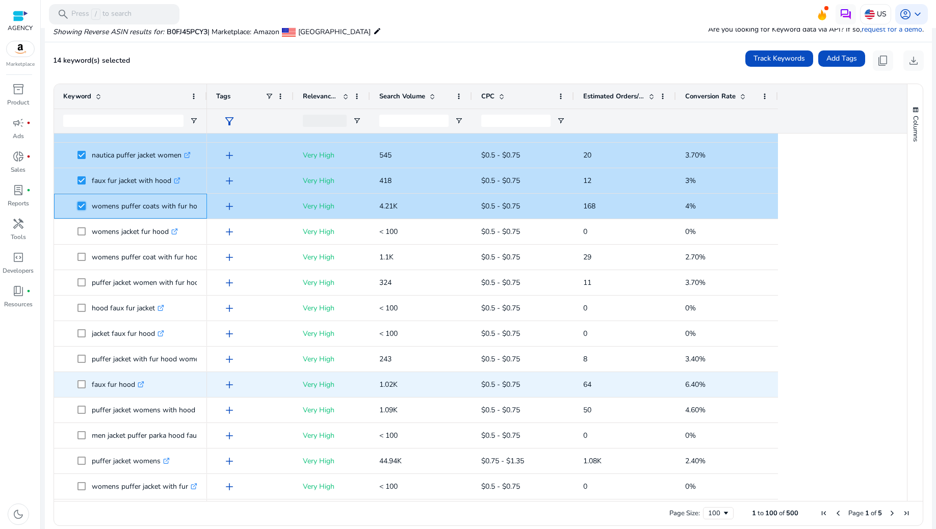
scroll to position [272, 0]
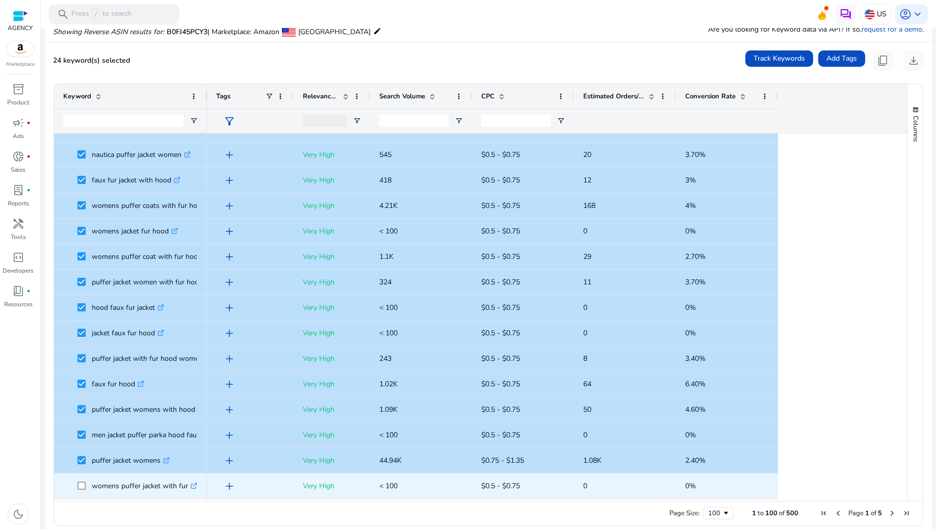
click at [83, 480] on span at bounding box center [84, 485] width 14 height 21
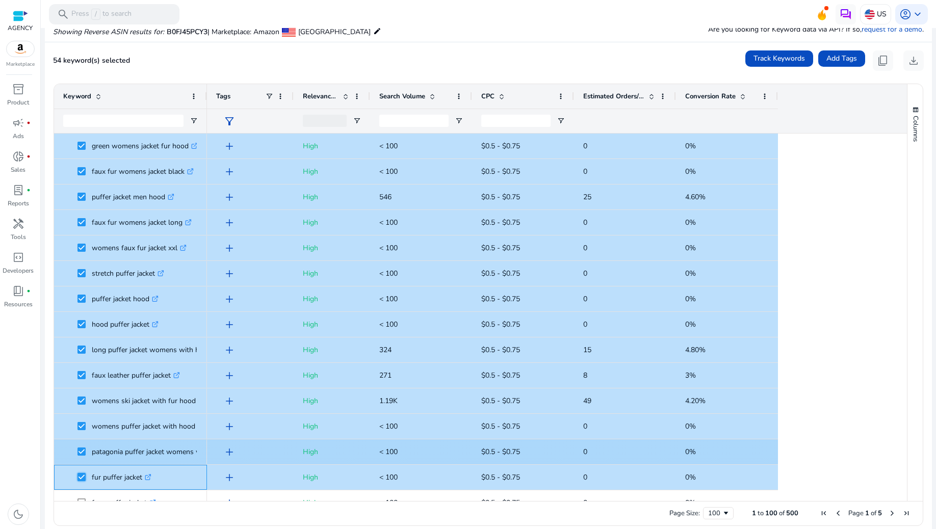
scroll to position [1153, 0]
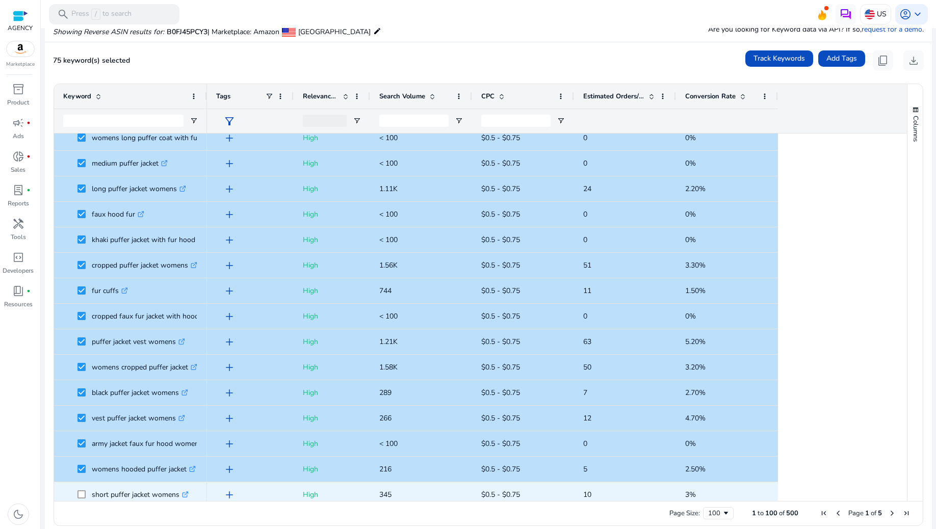
click at [86, 490] on span at bounding box center [84, 494] width 14 height 21
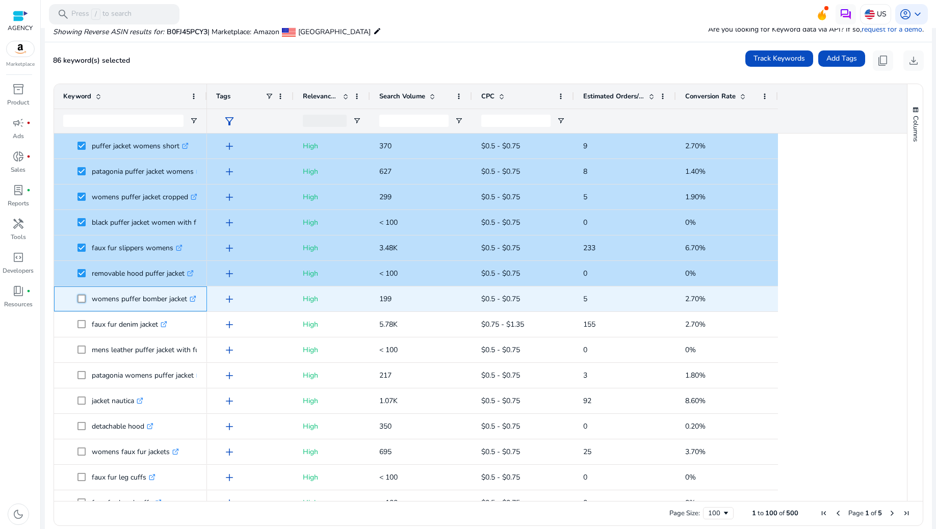
click at [76, 294] on span "womens puffer bomber jacket .st0{fill:#2c8af8}" at bounding box center [130, 298] width 135 height 21
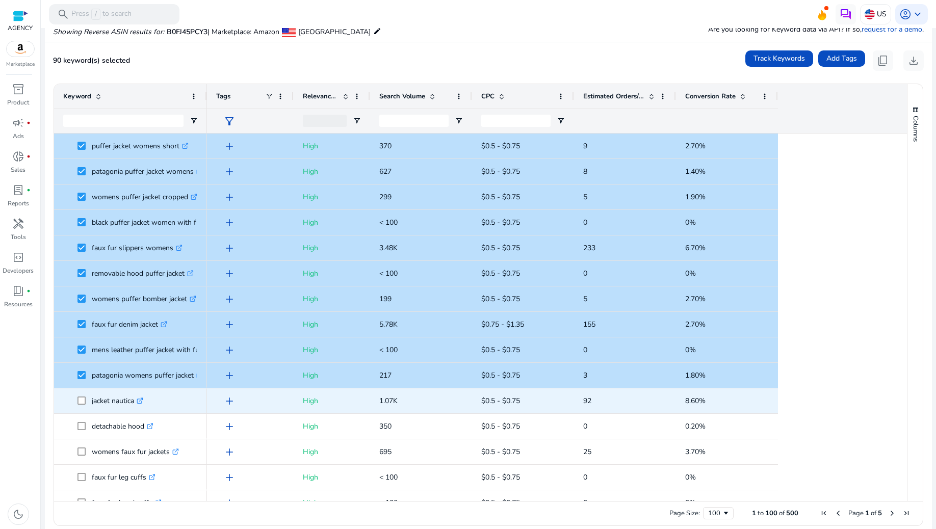
click at [80, 405] on span at bounding box center [84, 400] width 14 height 21
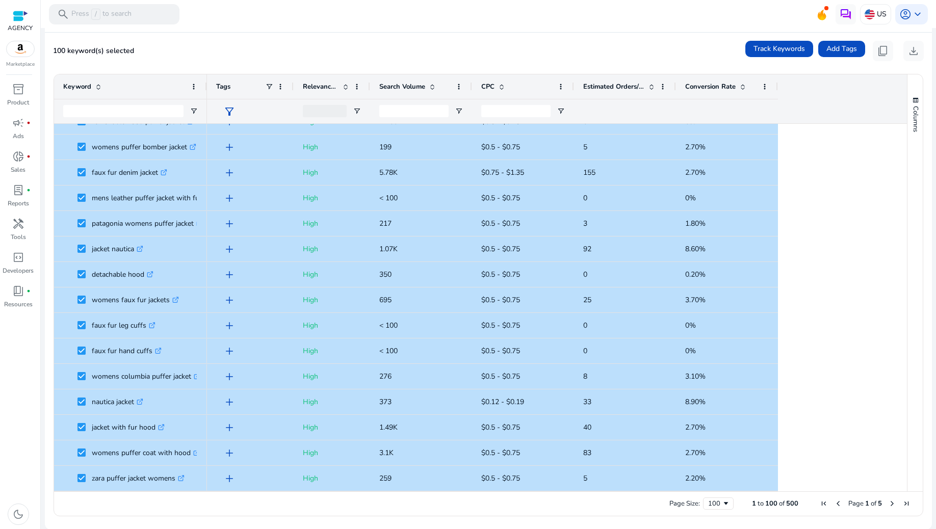
click at [888, 502] on span "Next Page" at bounding box center [892, 503] width 8 height 8
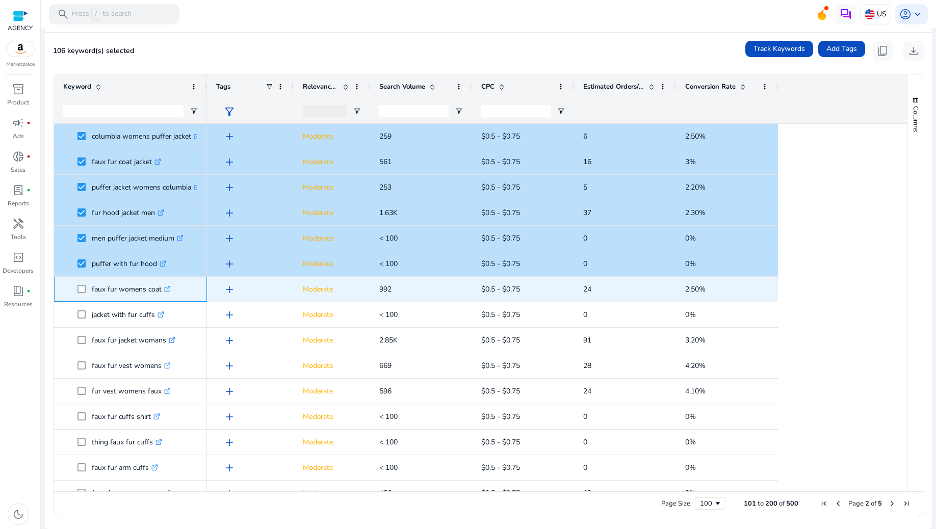
click at [82, 294] on span at bounding box center [84, 289] width 14 height 21
click at [82, 295] on span at bounding box center [84, 289] width 14 height 21
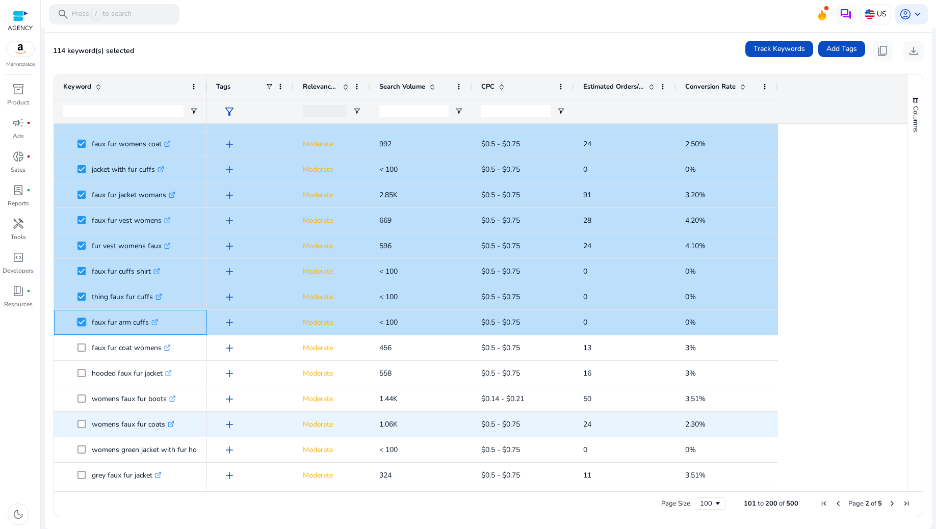
scroll to position [204, 0]
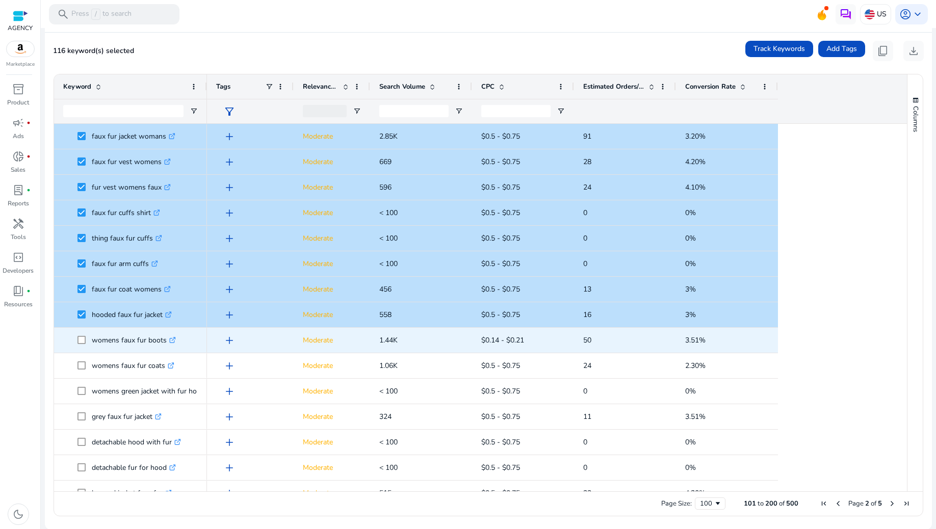
click at [80, 333] on span at bounding box center [84, 340] width 14 height 21
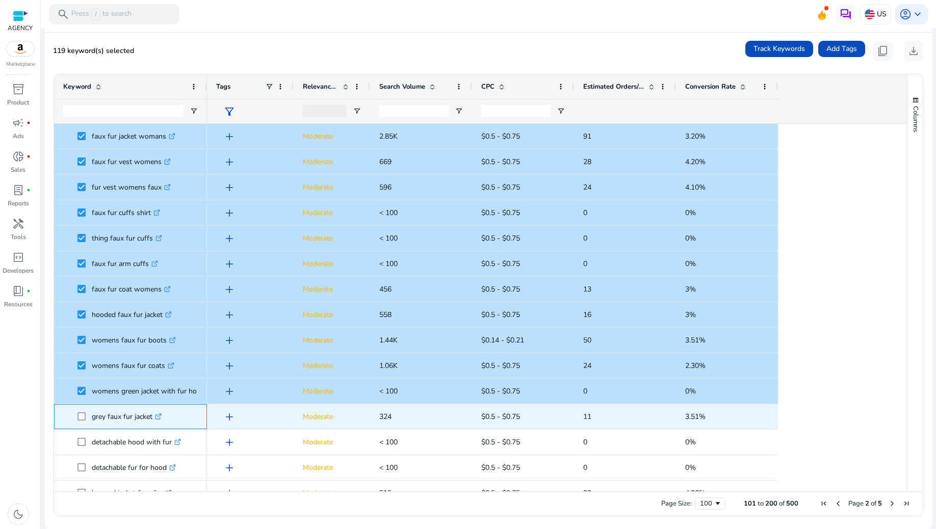
click at [82, 420] on span at bounding box center [84, 416] width 14 height 21
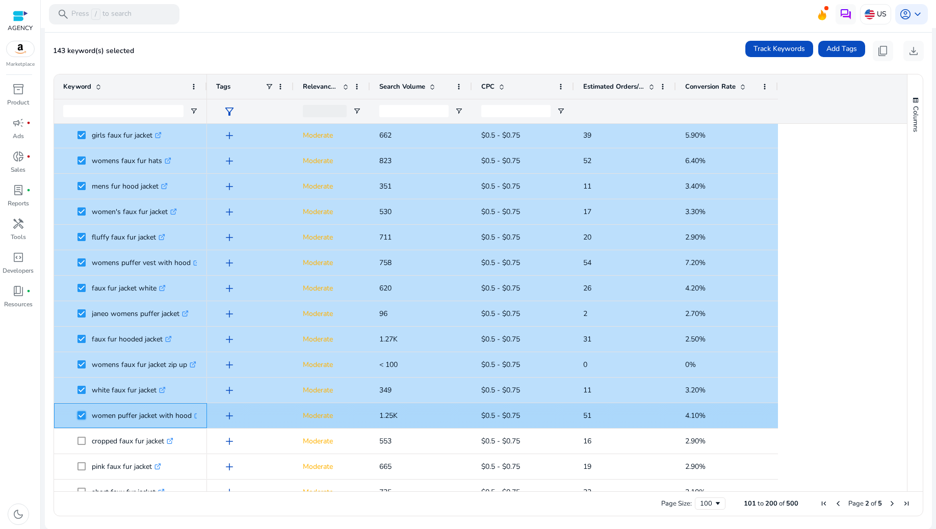
scroll to position [883, 0]
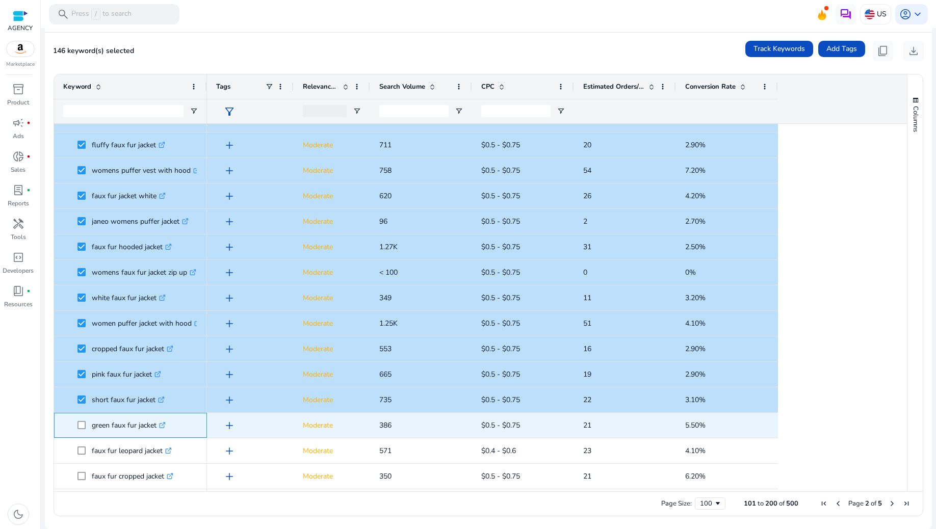
click at [83, 420] on span at bounding box center [84, 425] width 14 height 21
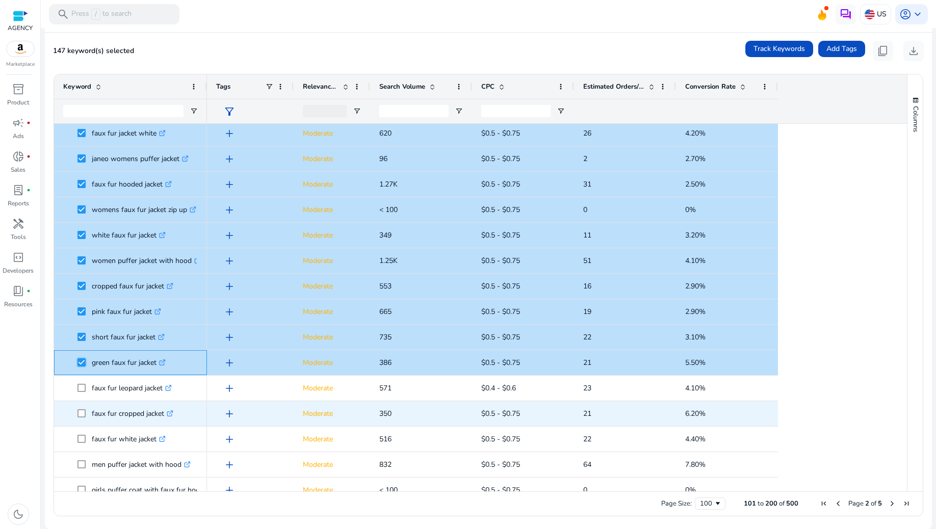
scroll to position [0, 0]
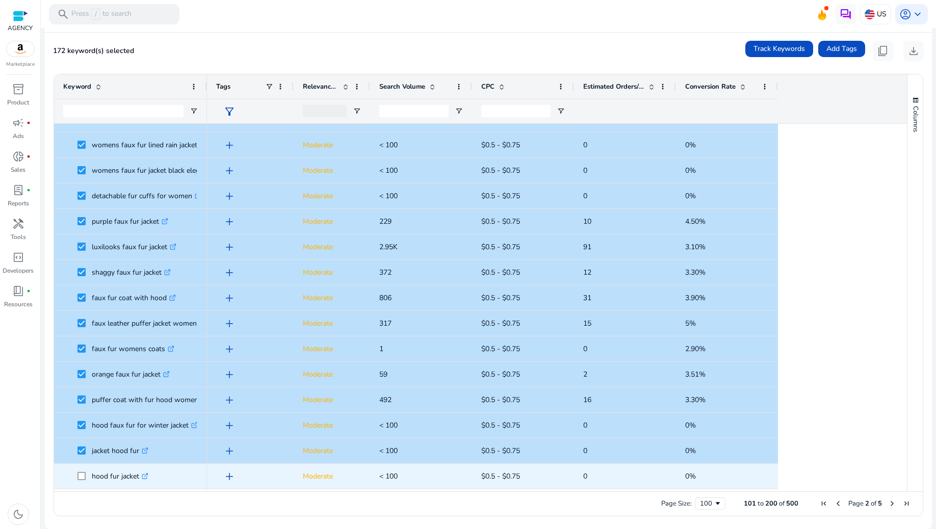
click at [84, 471] on span at bounding box center [84, 476] width 14 height 21
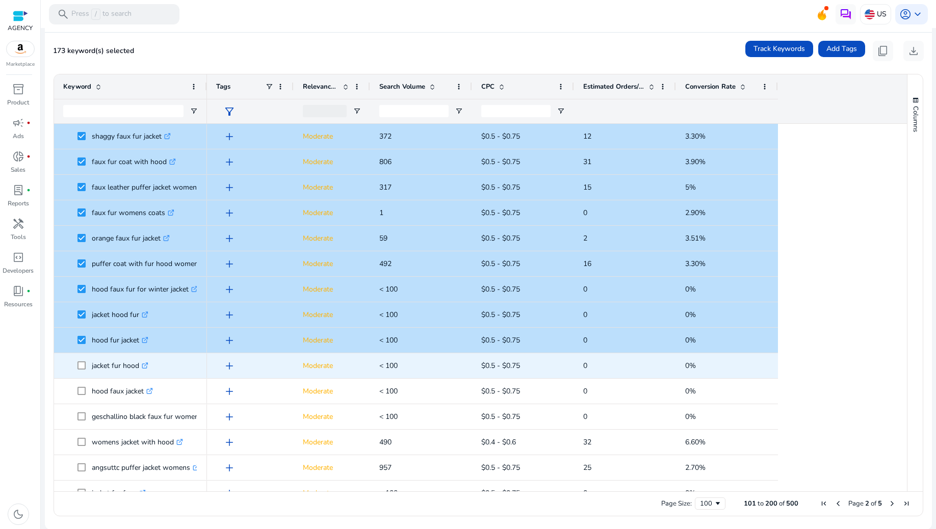
click at [82, 360] on span at bounding box center [84, 365] width 14 height 21
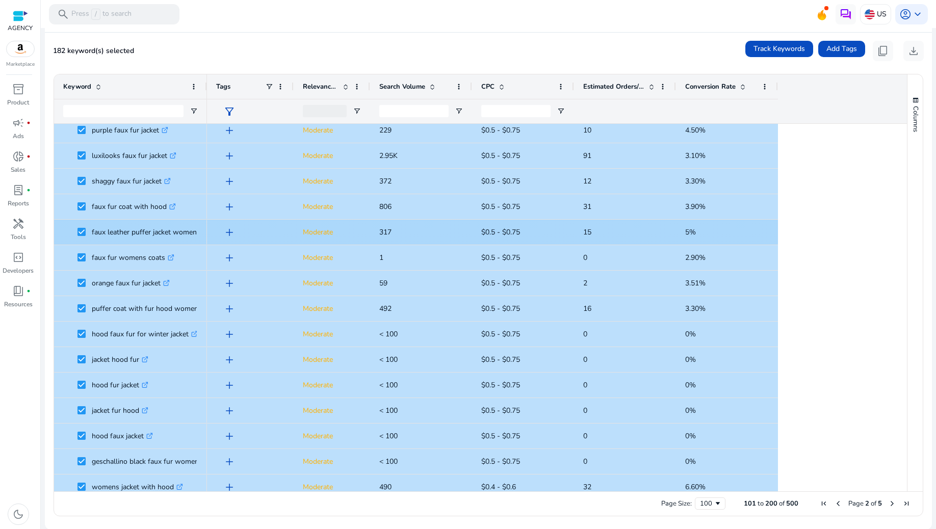
scroll to position [1501, 0]
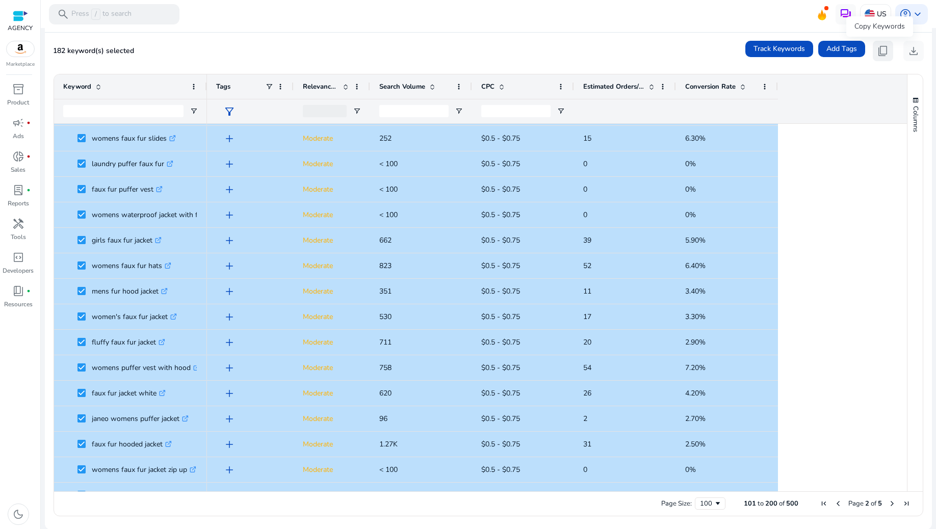
click at [882, 50] on span "content_copy" at bounding box center [883, 51] width 12 height 12
click at [879, 48] on span "content_copy" at bounding box center [883, 51] width 12 height 12
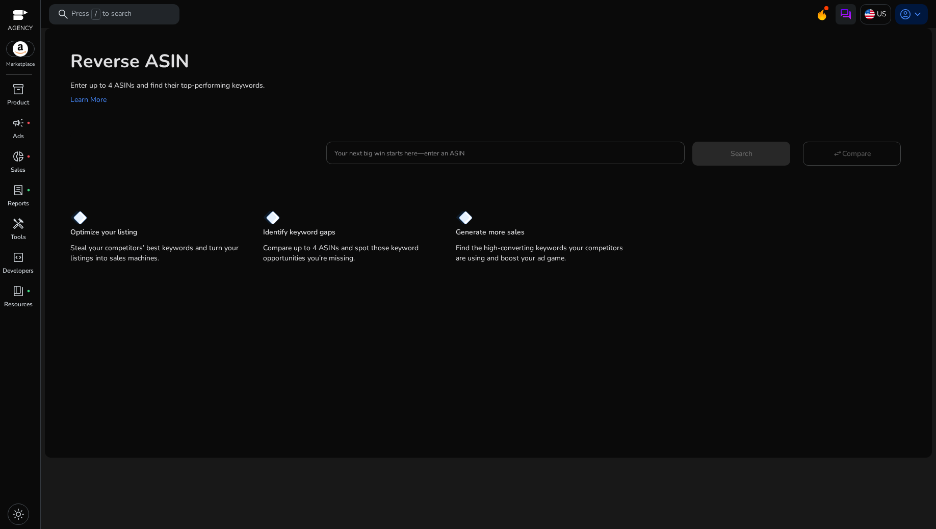
click at [429, 150] on input "Your next big win starts here—enter an ASIN" at bounding box center [505, 152] width 342 height 11
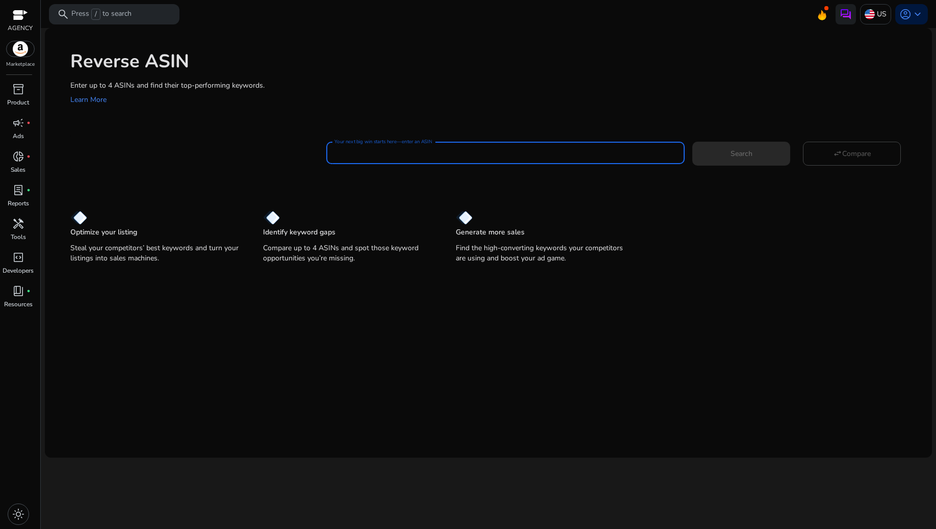
paste input "**********"
type input "**********"
click at [750, 157] on span "Search" at bounding box center [741, 153] width 22 height 11
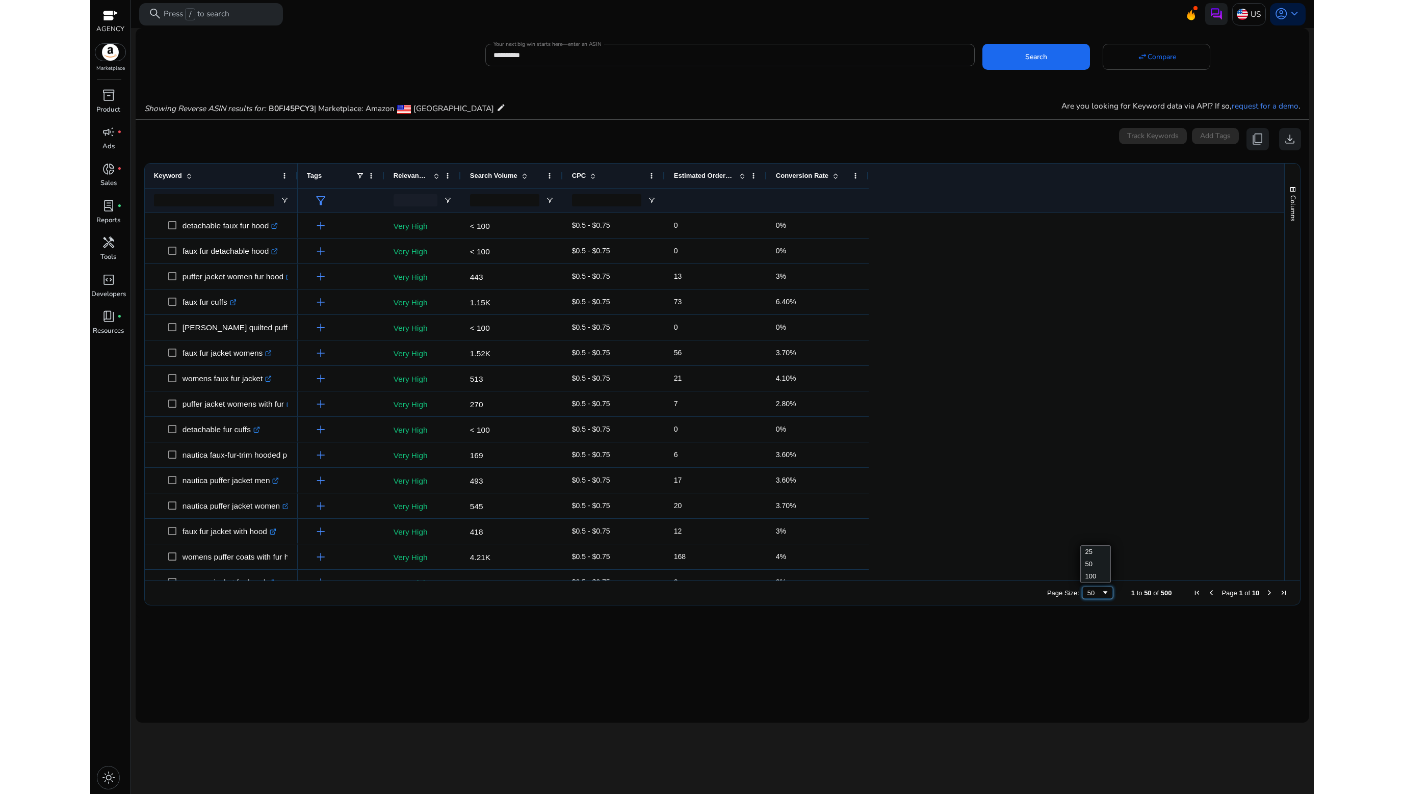
click at [935, 528] on div "50" at bounding box center [1097, 593] width 31 height 12
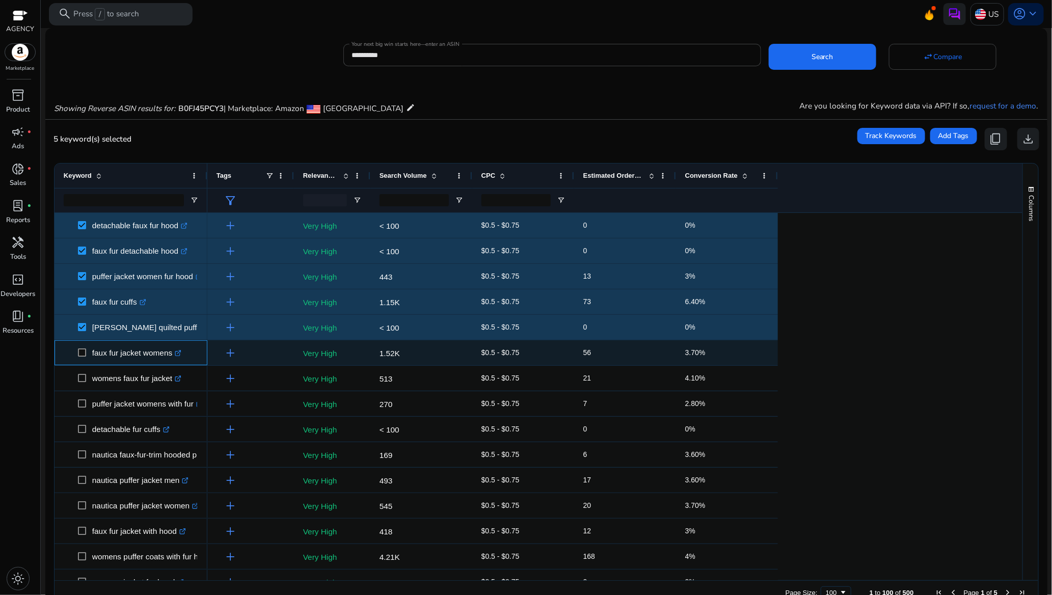
click at [85, 346] on span at bounding box center [85, 352] width 14 height 21
click at [85, 348] on span at bounding box center [85, 352] width 14 height 21
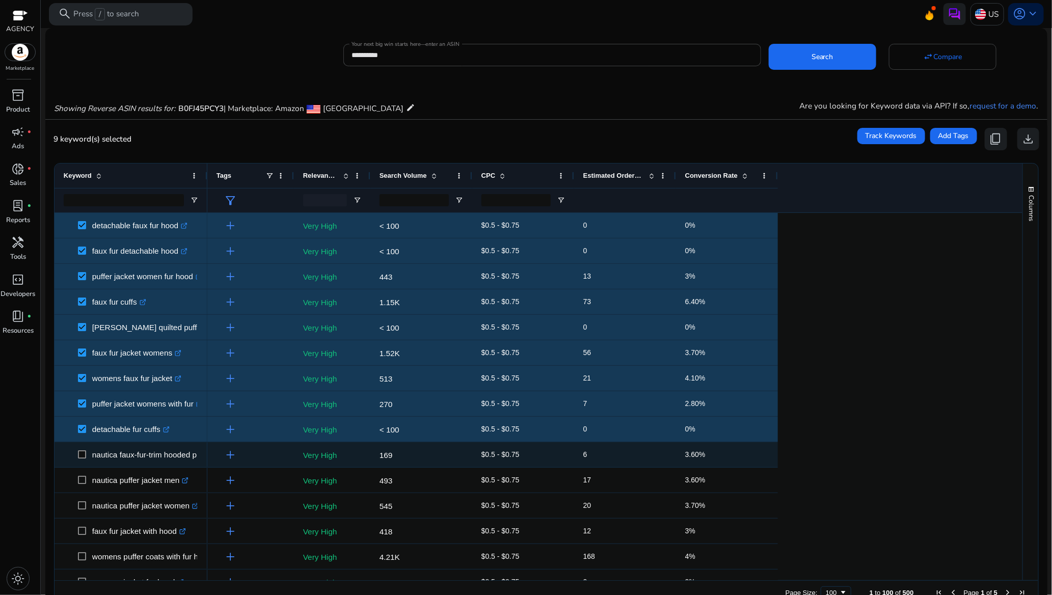
click at [82, 448] on span at bounding box center [85, 454] width 14 height 21
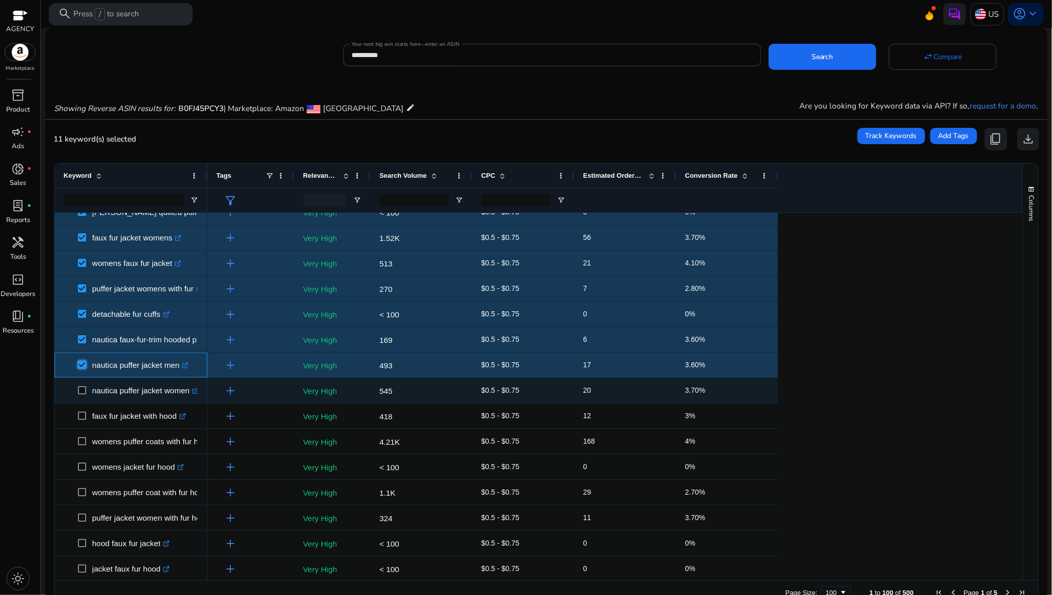
scroll to position [153, 0]
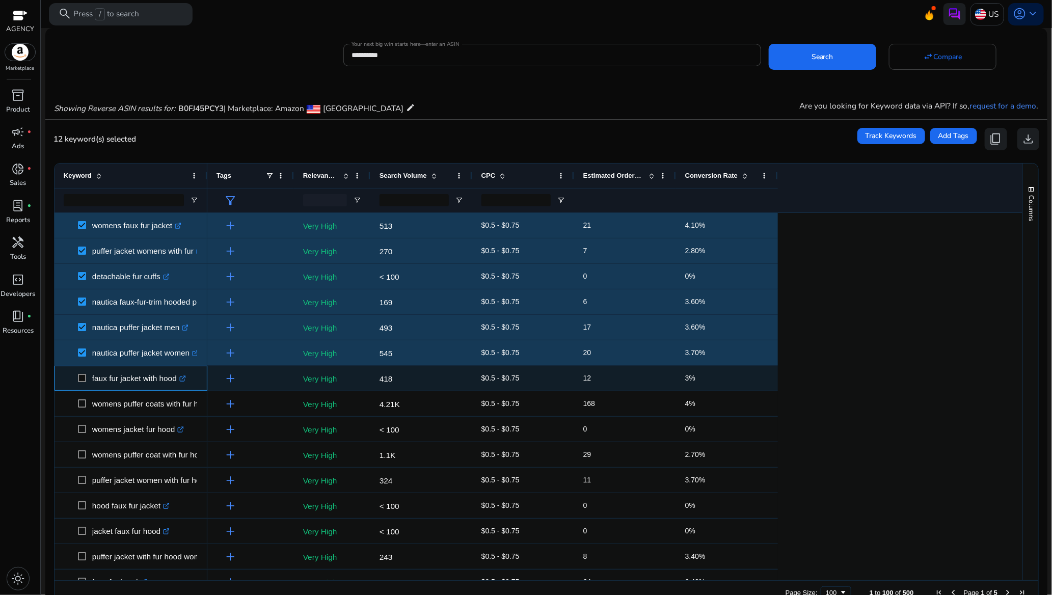
click at [81, 372] on span at bounding box center [85, 378] width 14 height 21
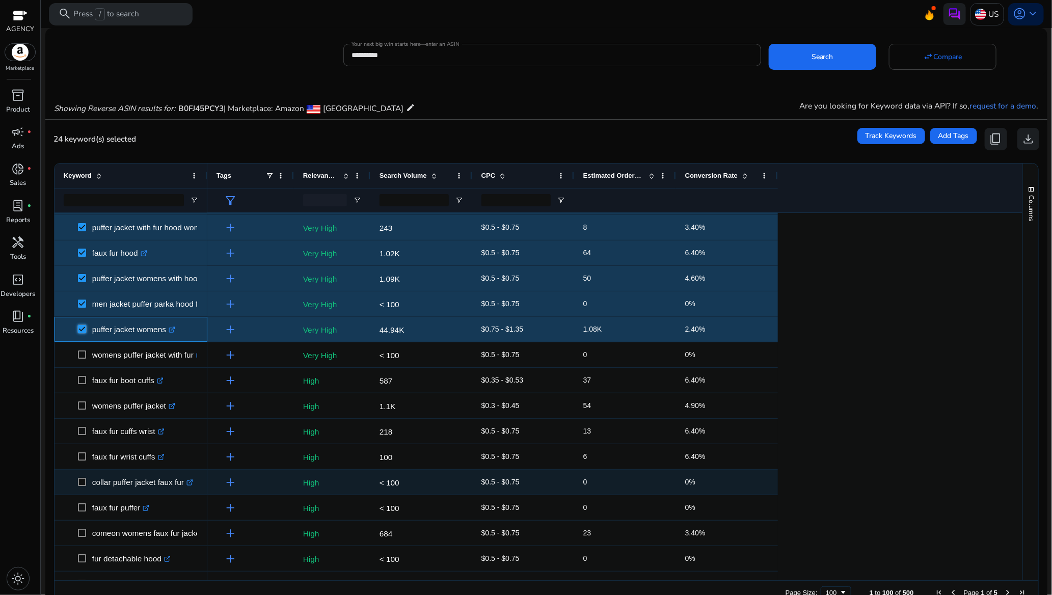
scroll to position [535, 0]
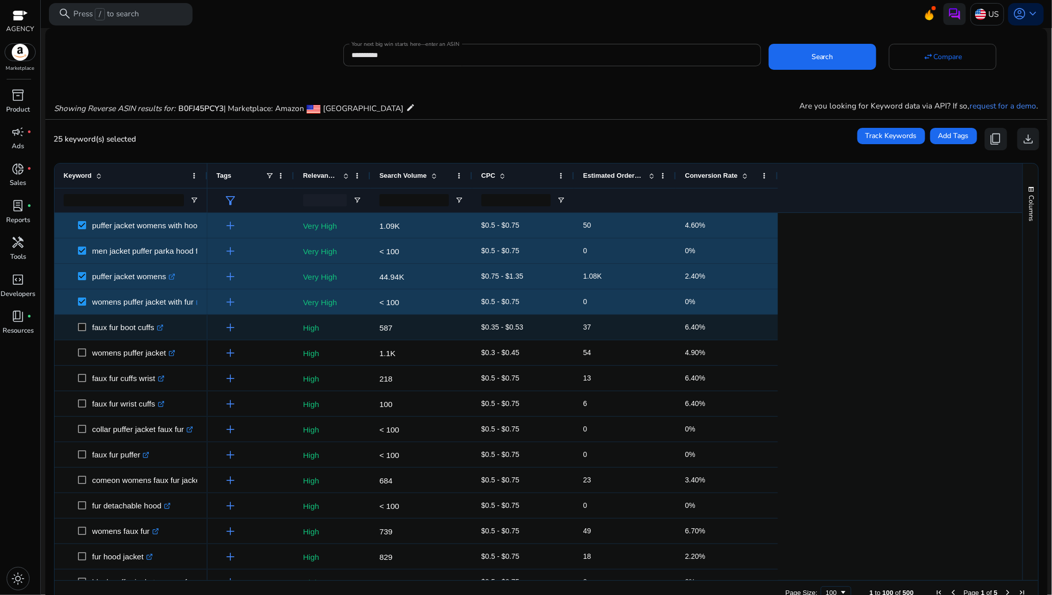
click at [81, 323] on span at bounding box center [85, 327] width 14 height 21
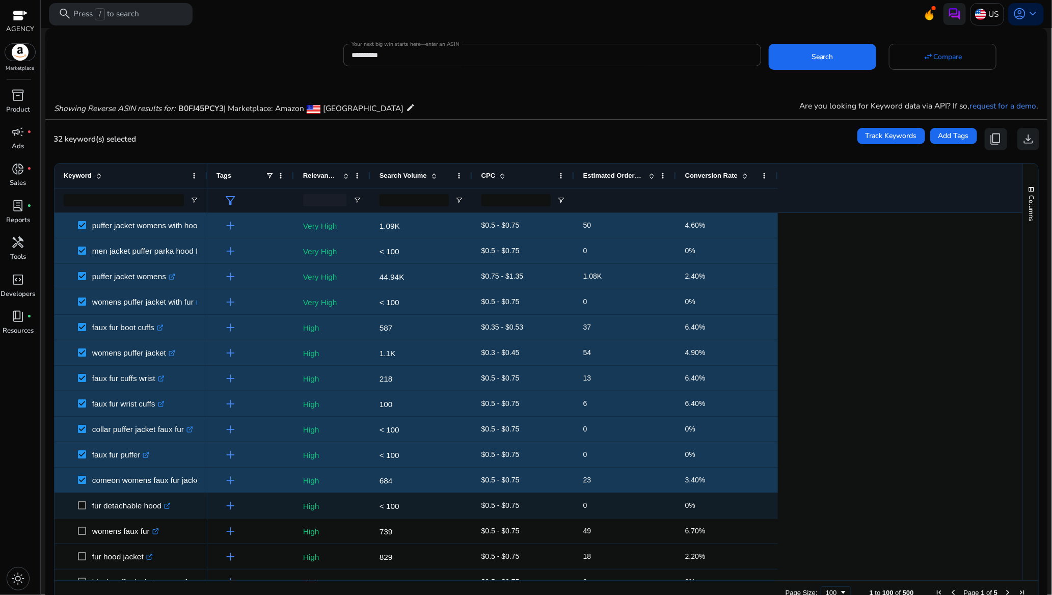
click at [88, 504] on span at bounding box center [85, 505] width 14 height 21
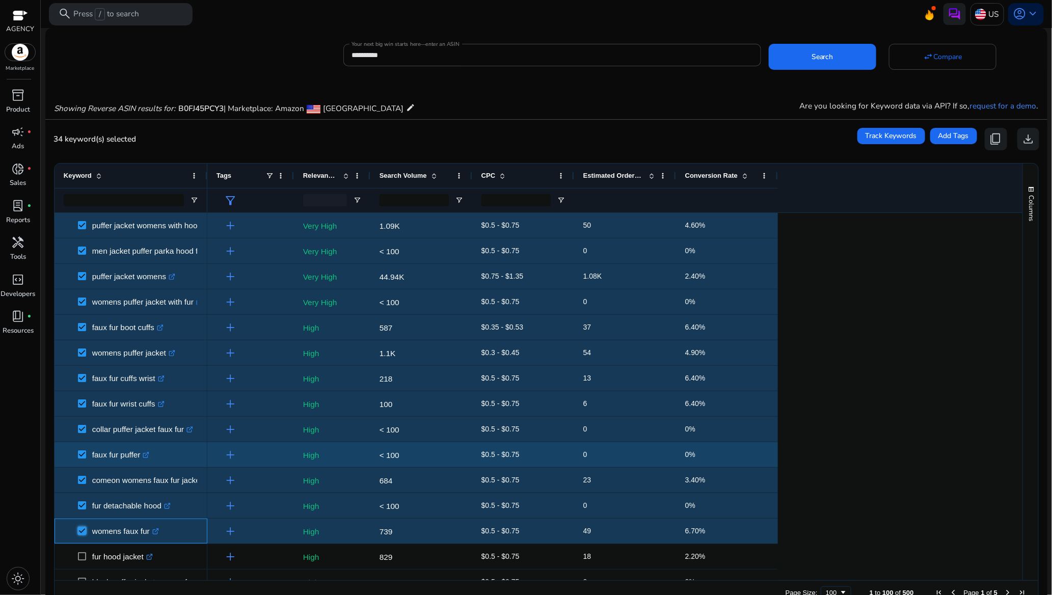
scroll to position [688, 0]
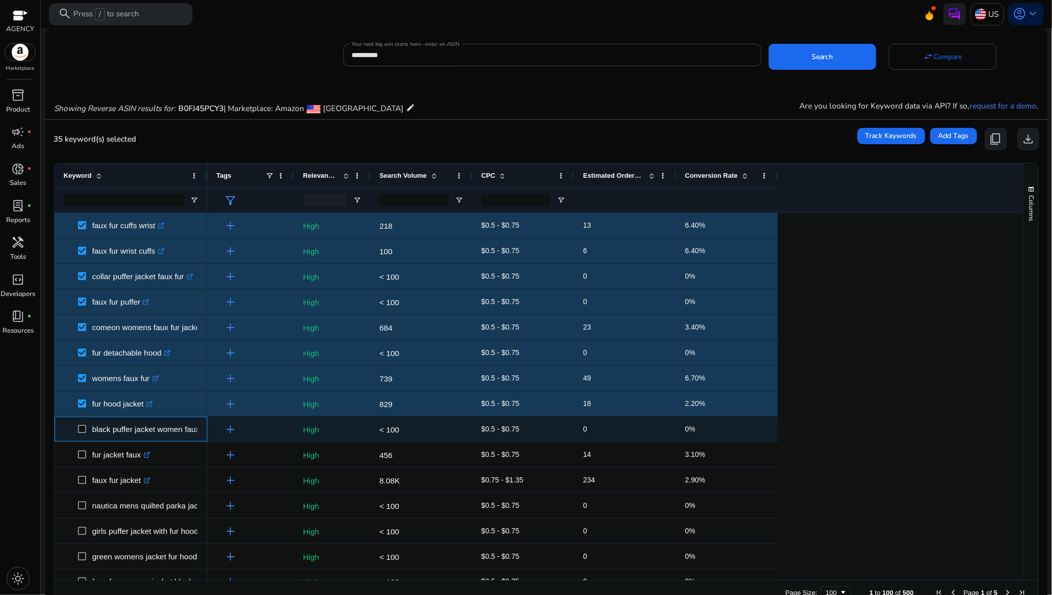
click at [81, 434] on span at bounding box center [85, 429] width 14 height 21
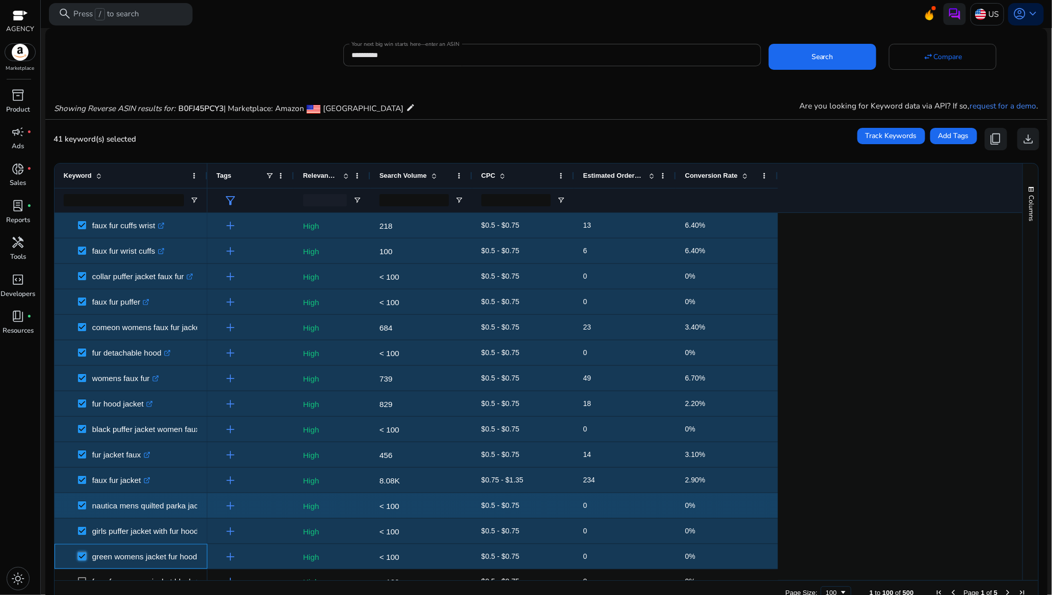
scroll to position [841, 0]
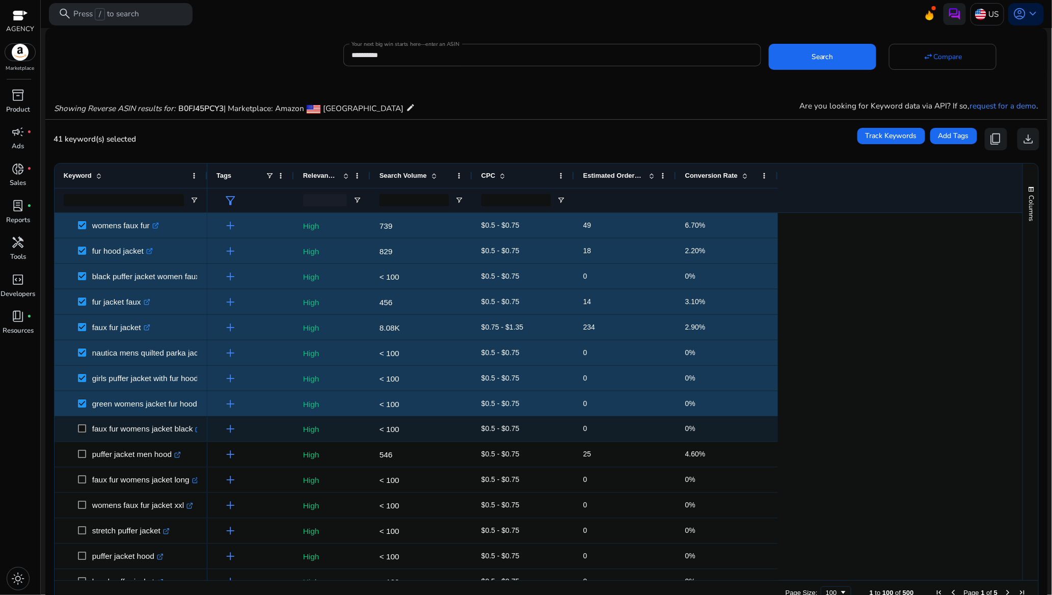
click at [83, 424] on span at bounding box center [85, 429] width 14 height 21
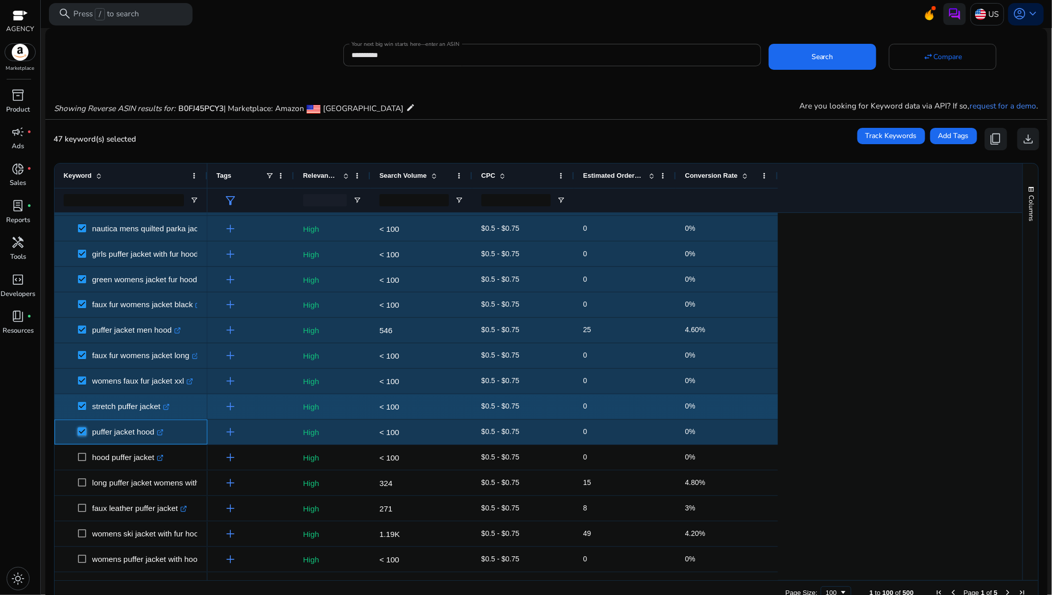
scroll to position [994, 0]
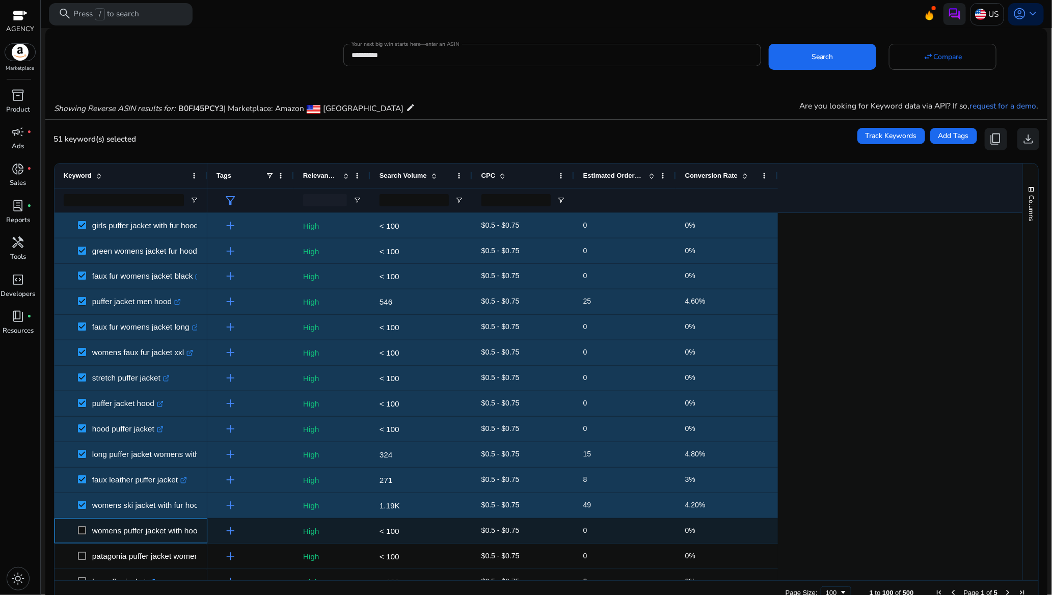
click at [88, 528] on span at bounding box center [85, 531] width 14 height 21
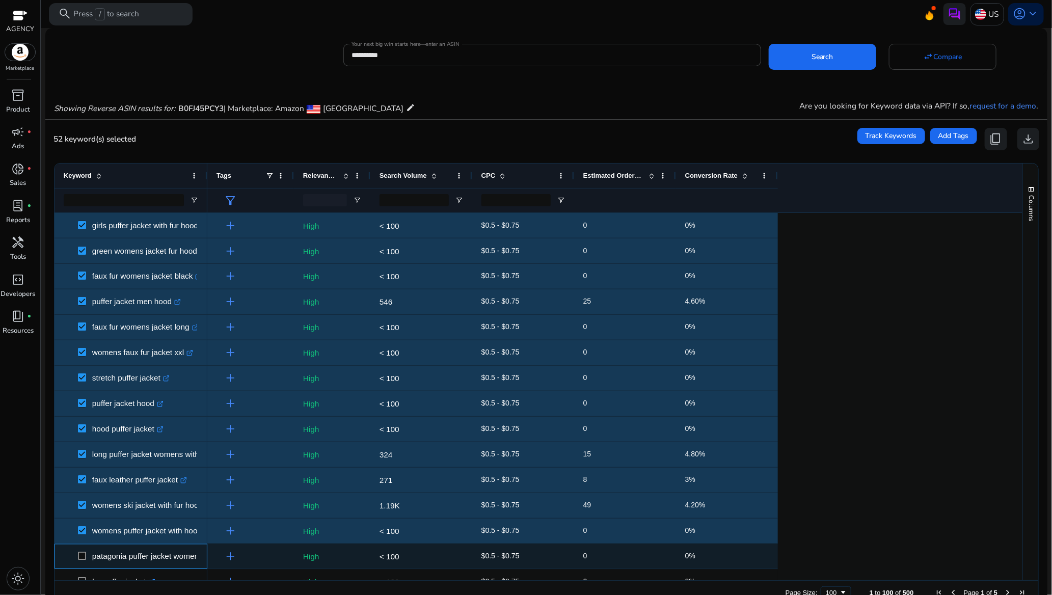
click at [82, 528] on span at bounding box center [85, 556] width 14 height 21
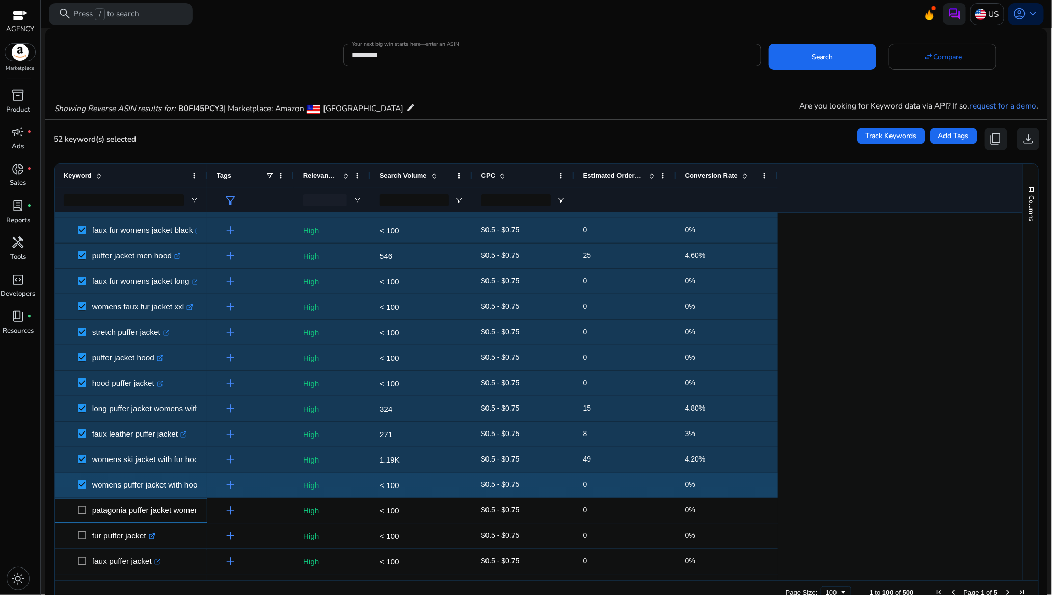
scroll to position [1086, 0]
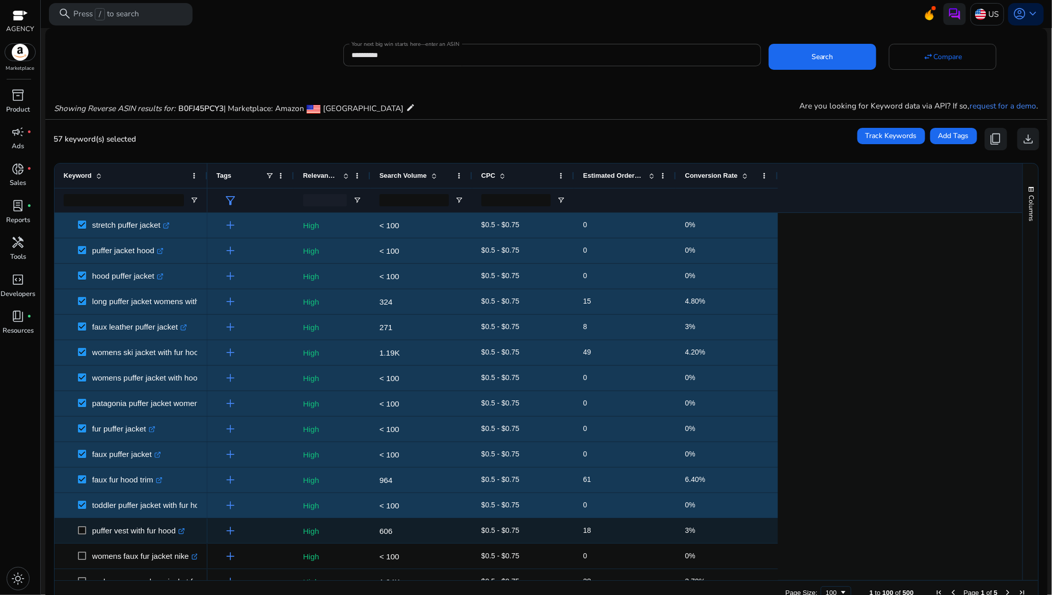
click at [83, 526] on span at bounding box center [85, 531] width 14 height 21
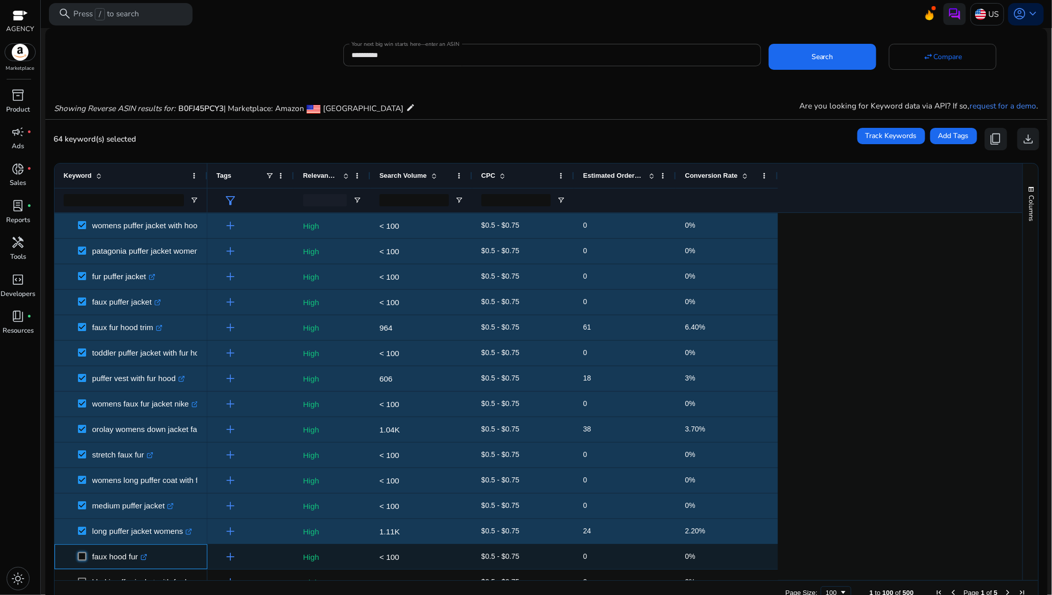
click at [83, 528] on span at bounding box center [85, 556] width 14 height 21
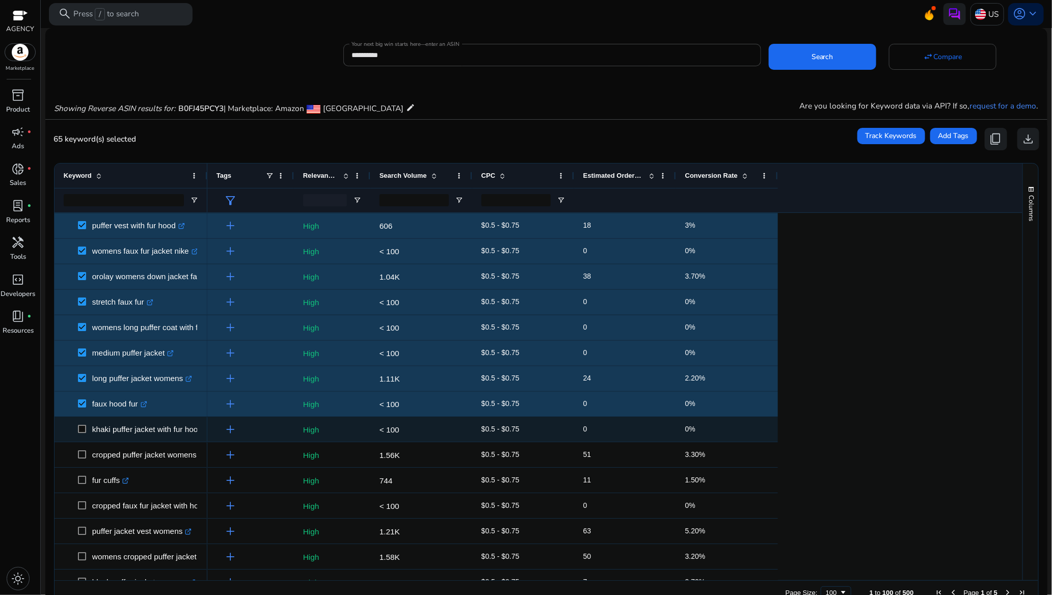
click at [81, 424] on span at bounding box center [85, 429] width 14 height 21
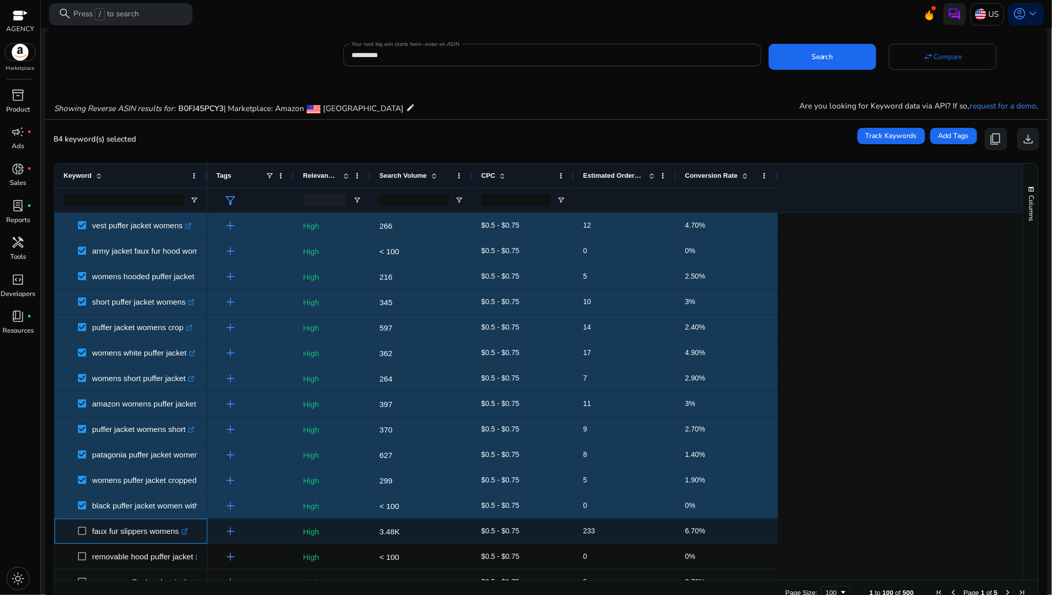
click at [83, 526] on span at bounding box center [85, 531] width 14 height 21
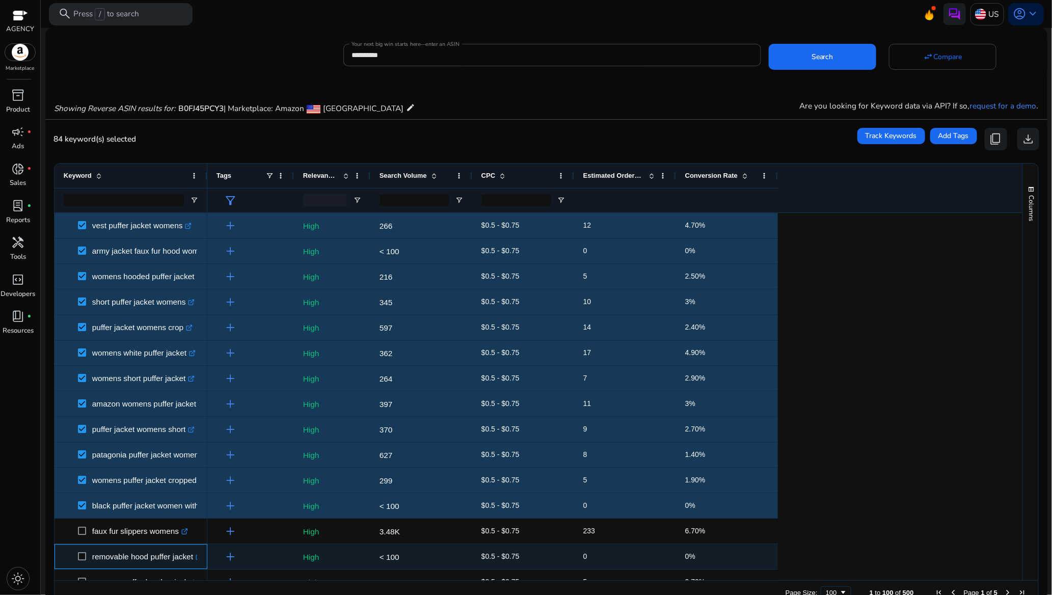
click at [83, 528] on span at bounding box center [85, 556] width 14 height 21
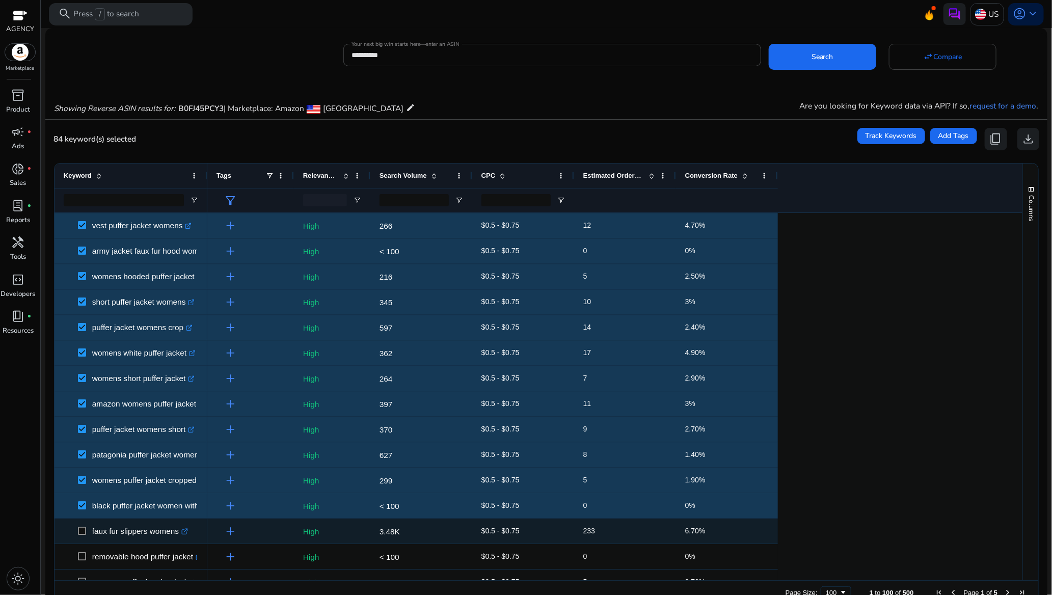
click at [80, 523] on span at bounding box center [85, 531] width 14 height 21
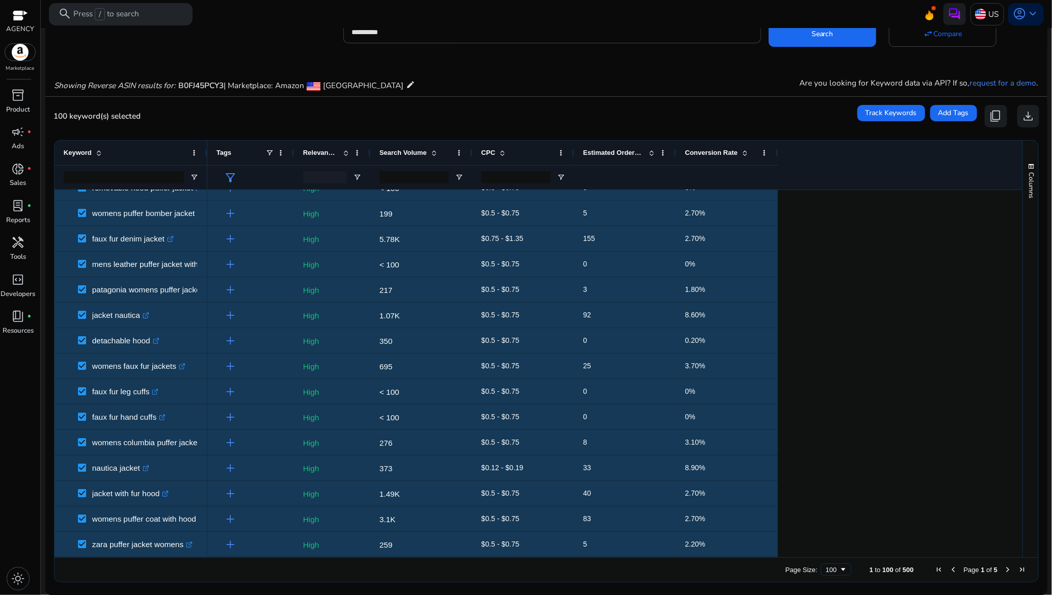
click at [935, 528] on span "Next Page" at bounding box center [1008, 570] width 8 height 8
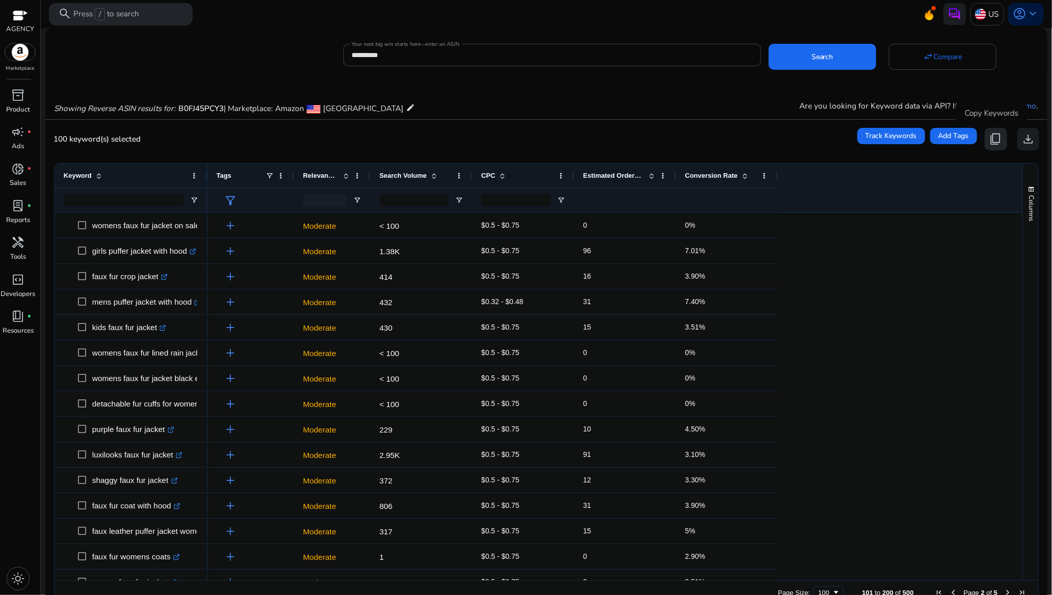
click at [935, 140] on span "content_copy" at bounding box center [996, 139] width 13 height 13
click at [935, 141] on span "content_copy" at bounding box center [996, 139] width 13 height 13
click at [819, 63] on span at bounding box center [823, 57] width 108 height 24
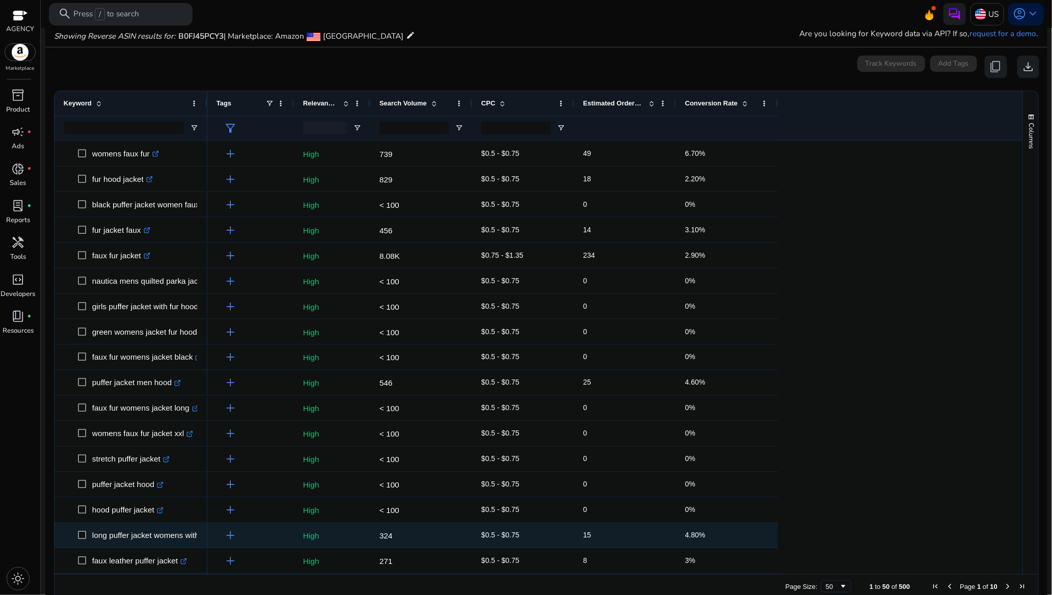
scroll to position [89, 0]
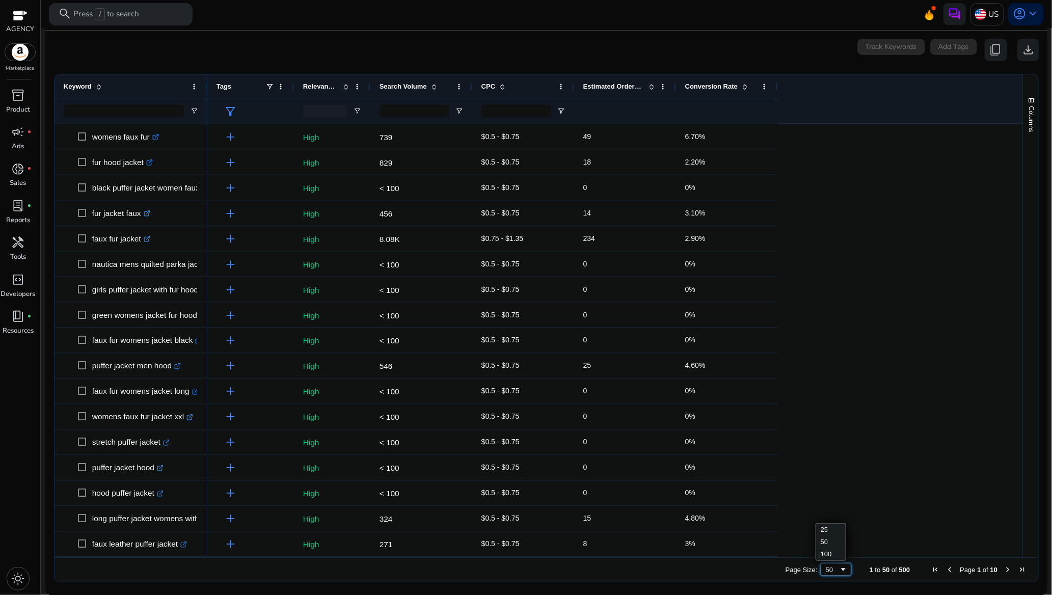
click at [840, 528] on span "Page Size" at bounding box center [844, 570] width 8 height 8
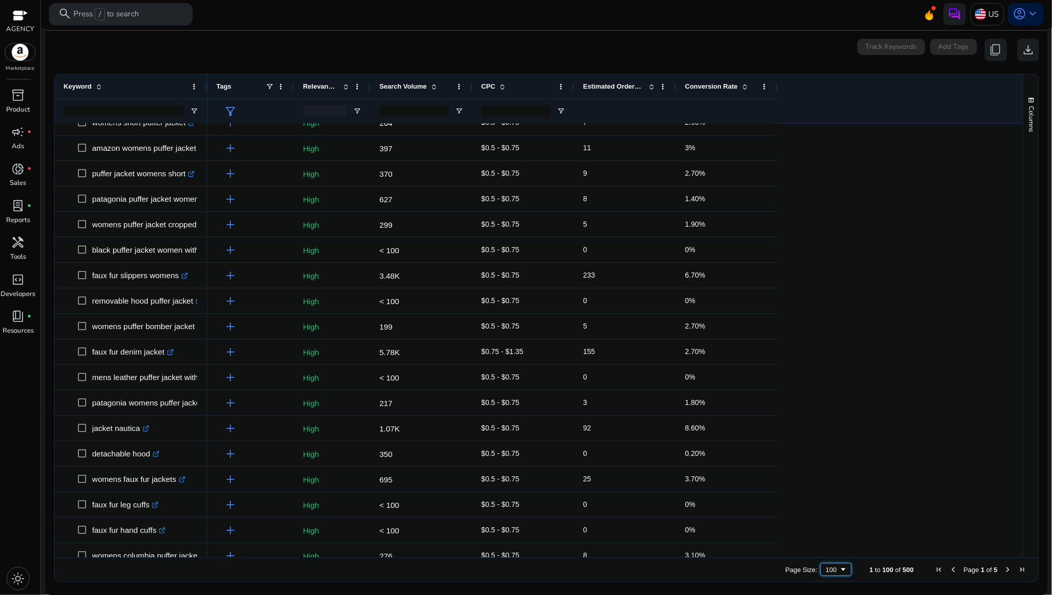
scroll to position [2114, 0]
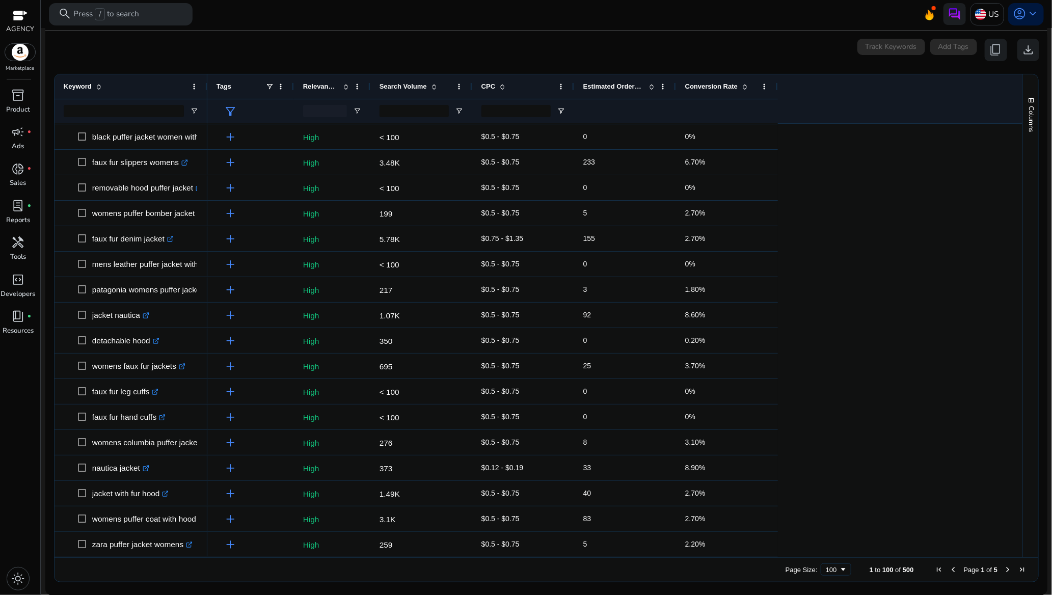
click at [935, 528] on span "Page 1 of 5" at bounding box center [981, 570] width 97 height 8
click at [935, 528] on span "Next Page" at bounding box center [1008, 570] width 8 height 8
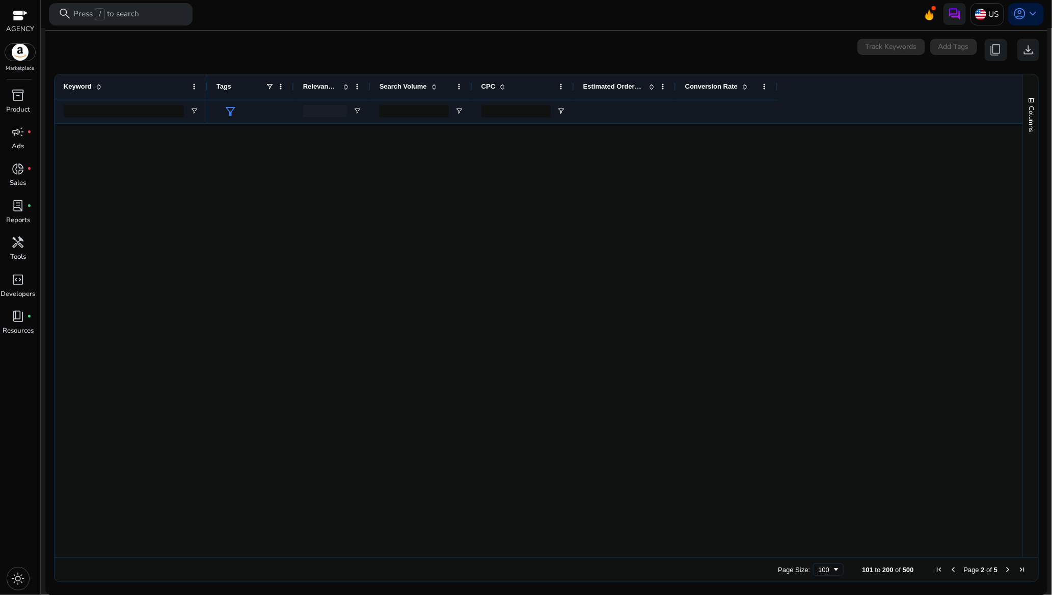
scroll to position [0, 0]
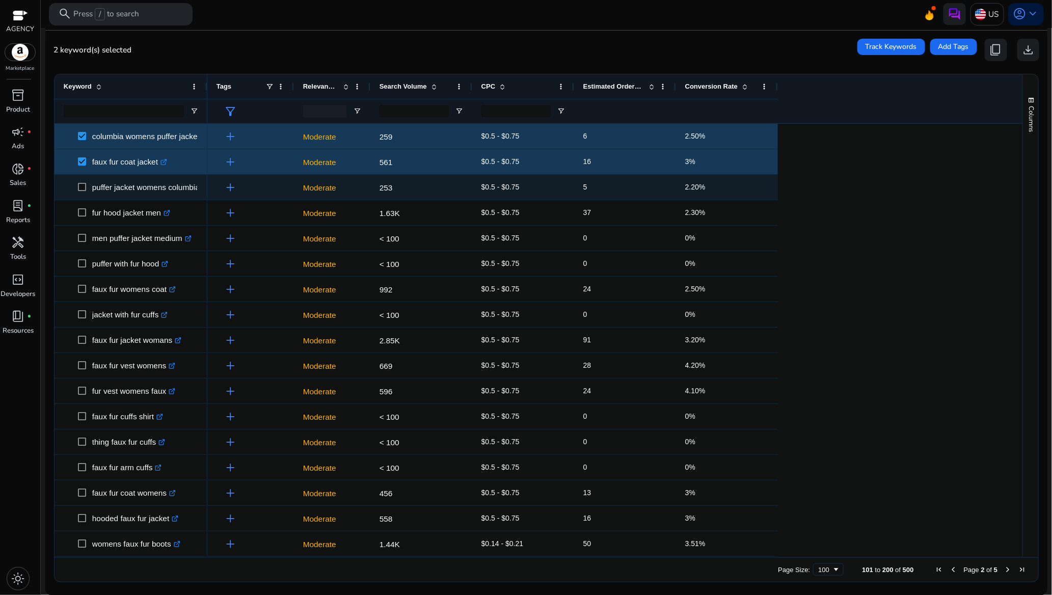
click at [78, 179] on span at bounding box center [85, 187] width 14 height 21
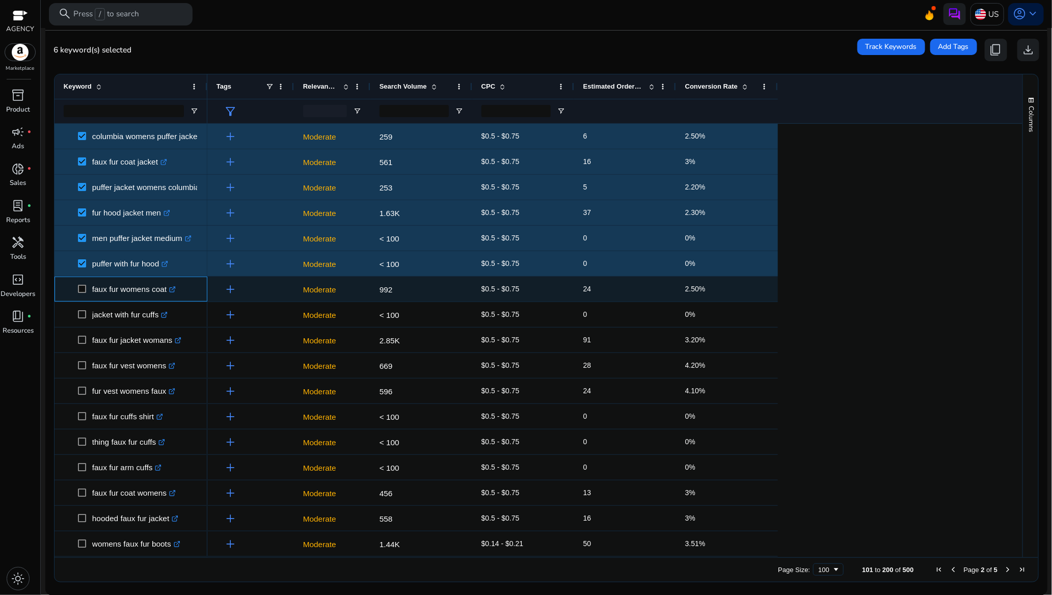
click at [83, 294] on span at bounding box center [85, 289] width 14 height 21
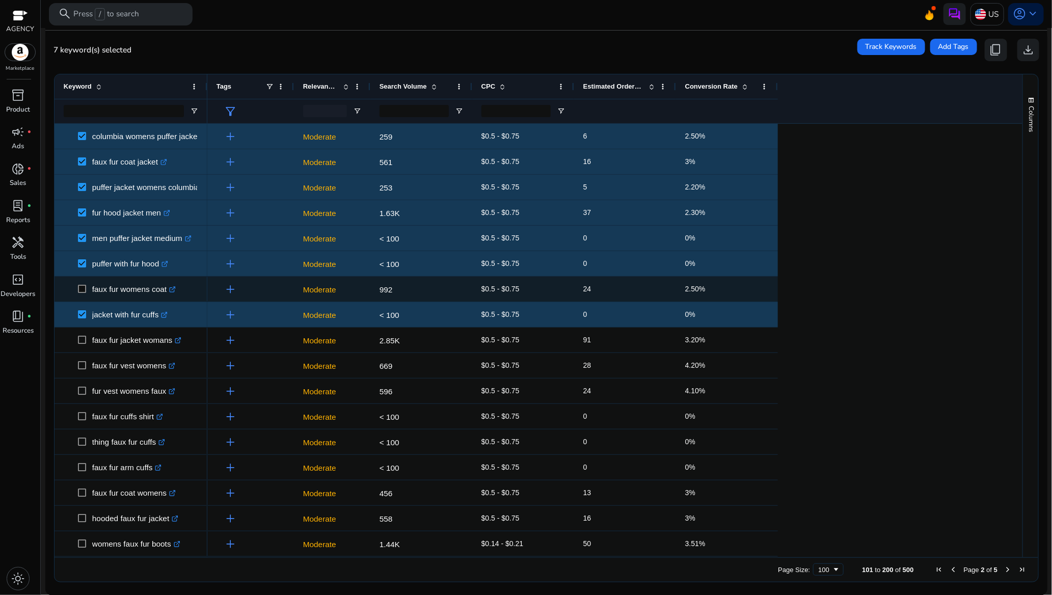
click at [85, 283] on span at bounding box center [85, 289] width 14 height 21
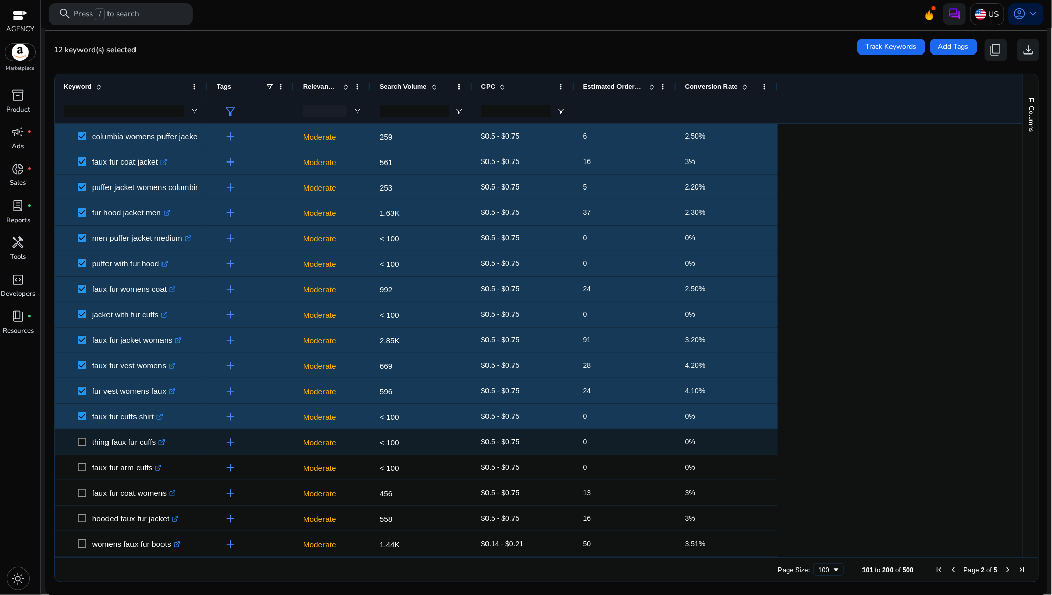
click at [82, 436] on span at bounding box center [85, 442] width 14 height 21
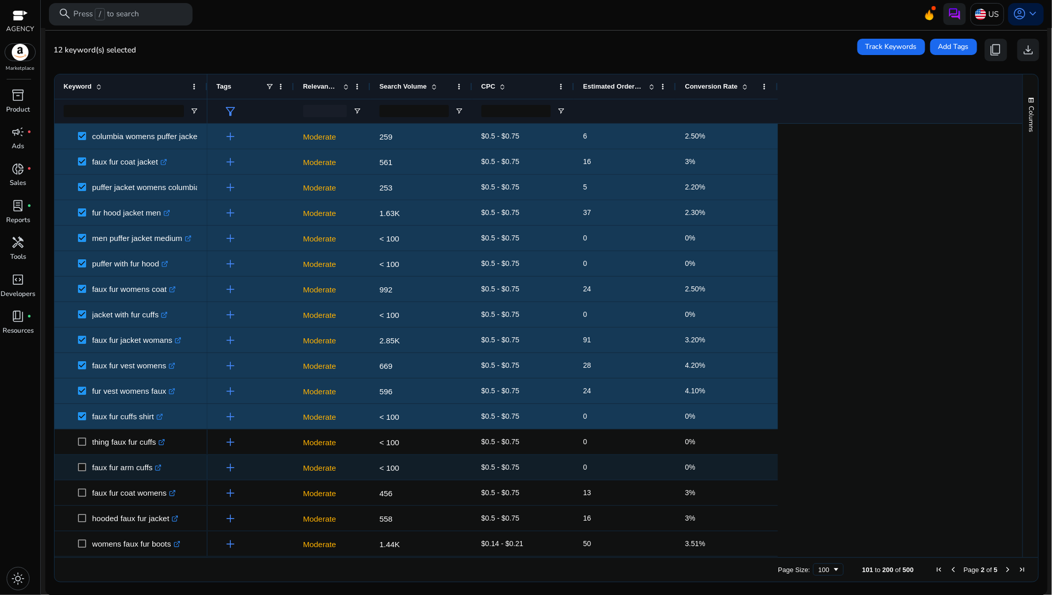
click at [80, 462] on span at bounding box center [85, 467] width 14 height 21
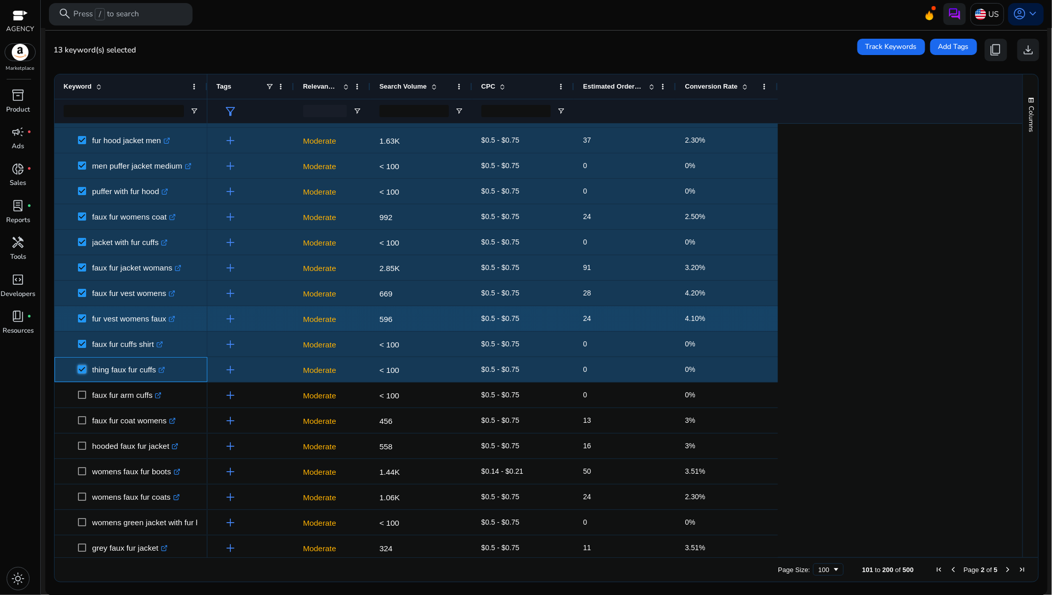
scroll to position [229, 0]
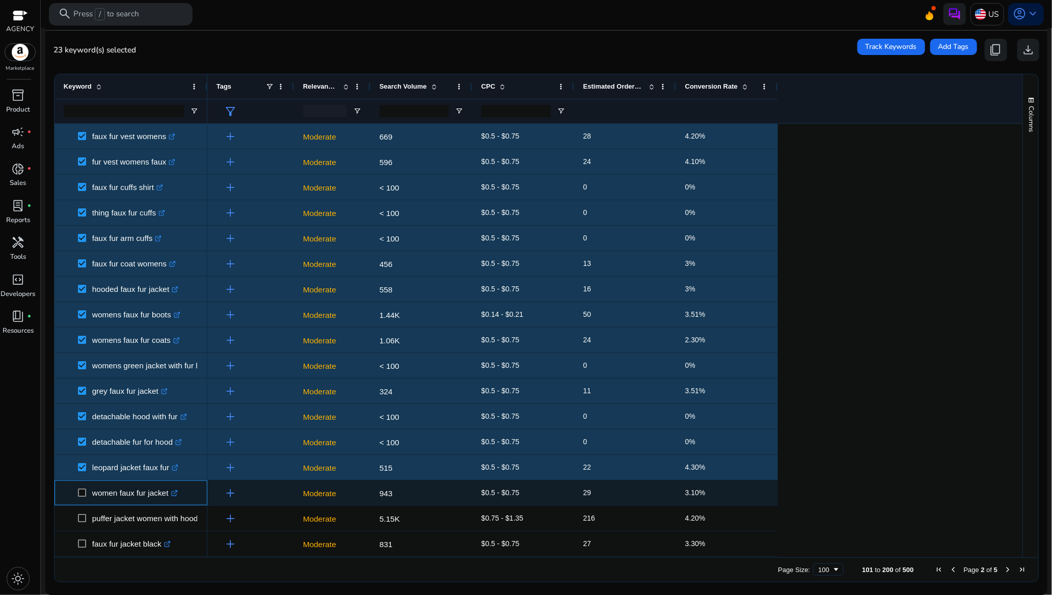
click at [83, 490] on span at bounding box center [85, 493] width 14 height 21
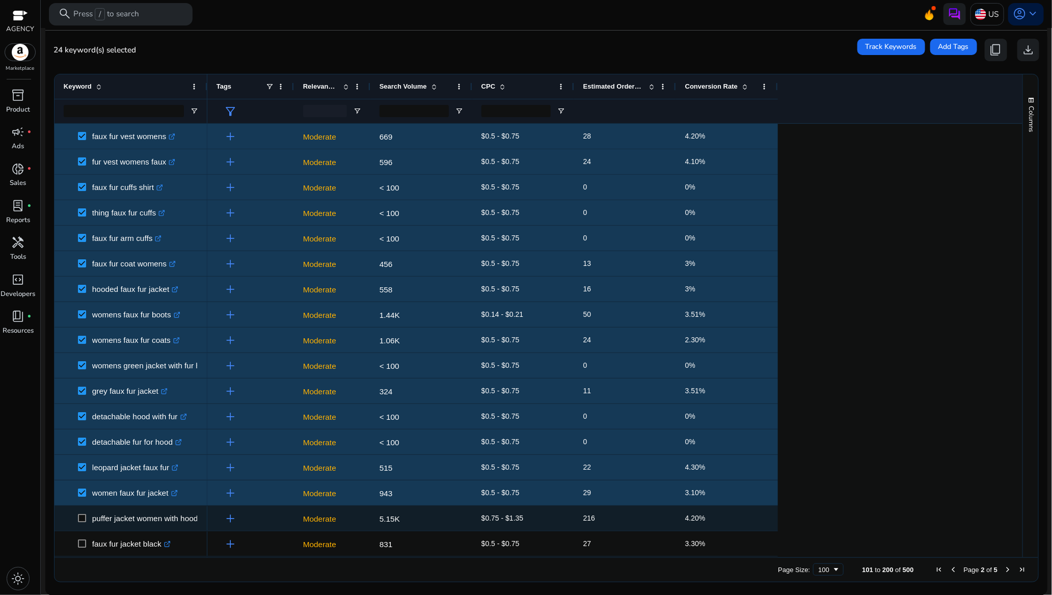
click at [82, 513] on span at bounding box center [85, 518] width 14 height 21
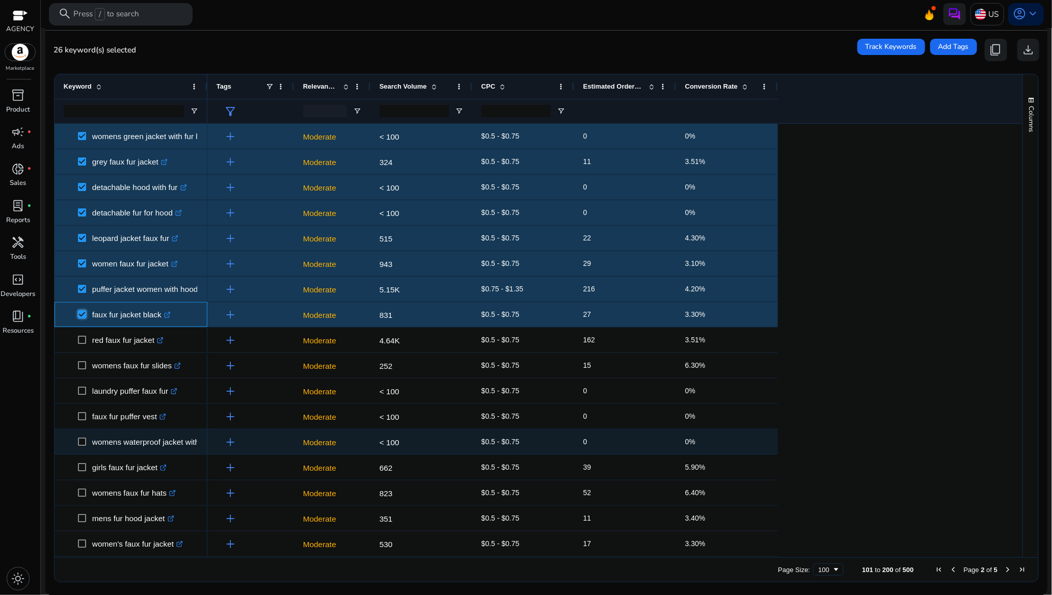
scroll to position [535, 0]
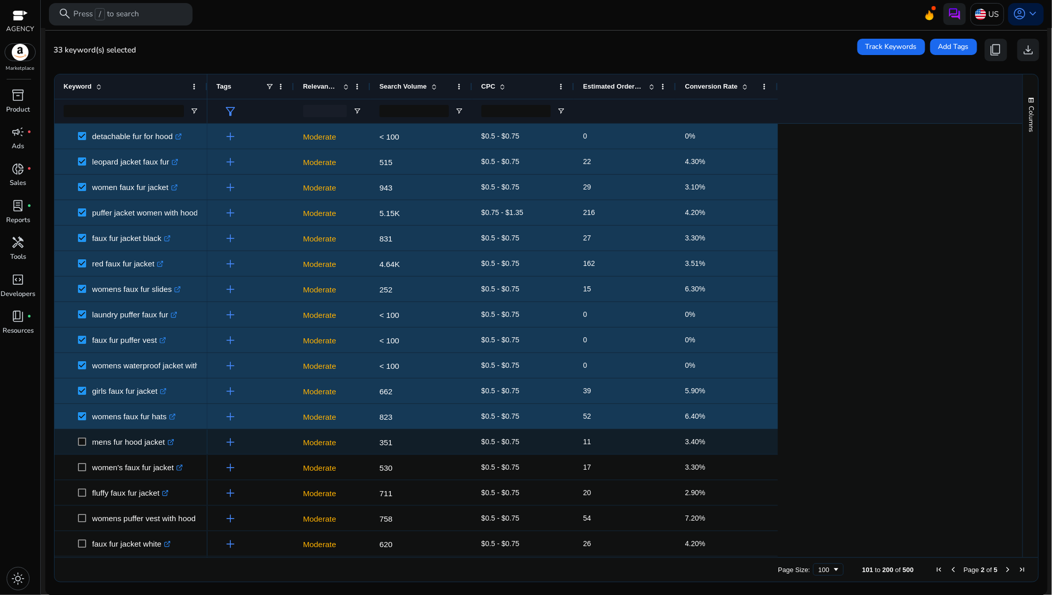
click at [87, 439] on span at bounding box center [85, 442] width 14 height 21
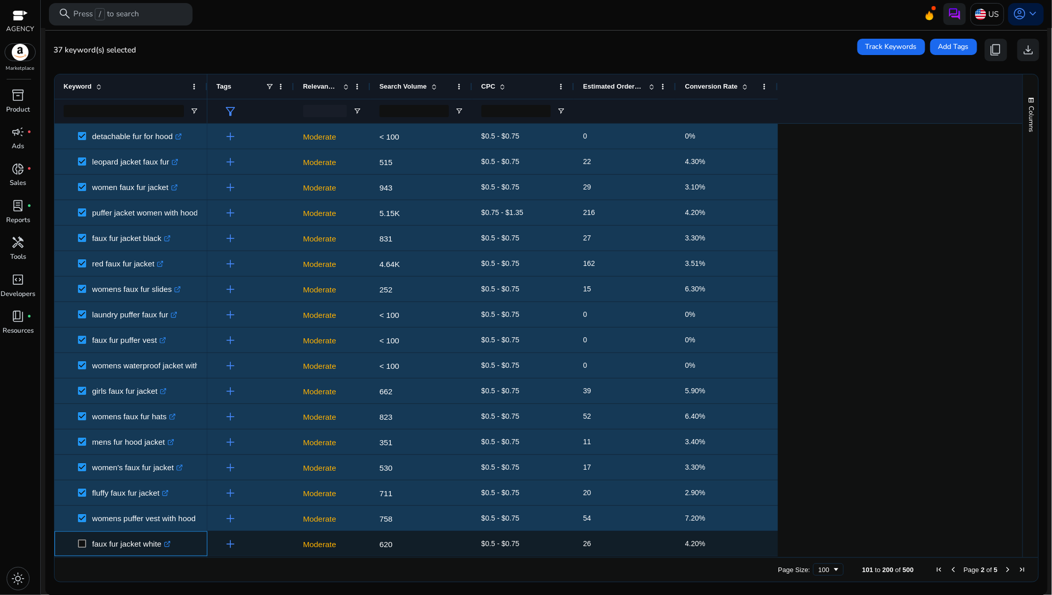
click at [84, 528] on span at bounding box center [85, 544] width 14 height 21
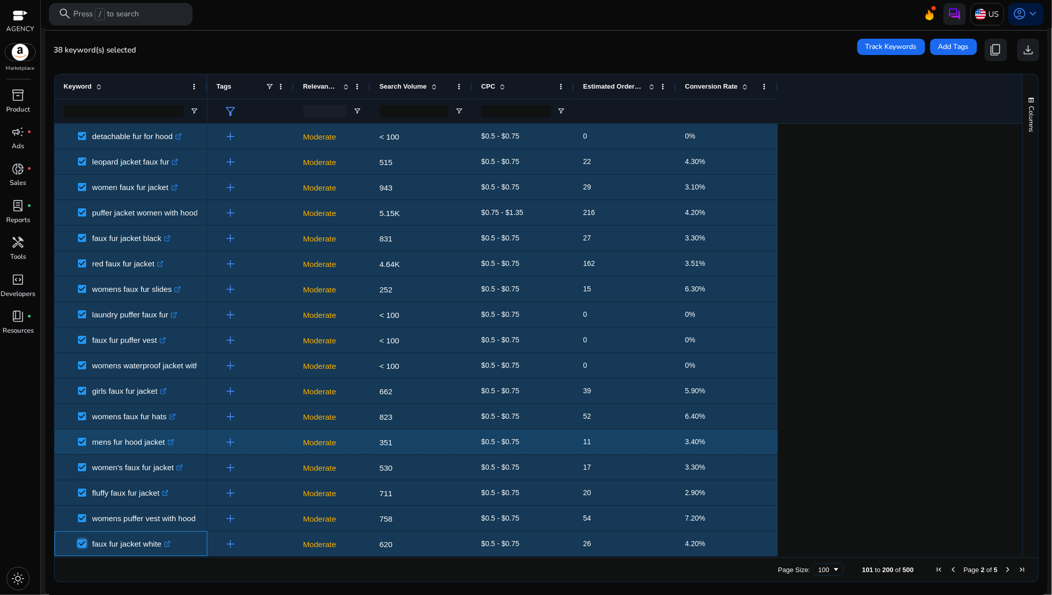
scroll to position [761, 0]
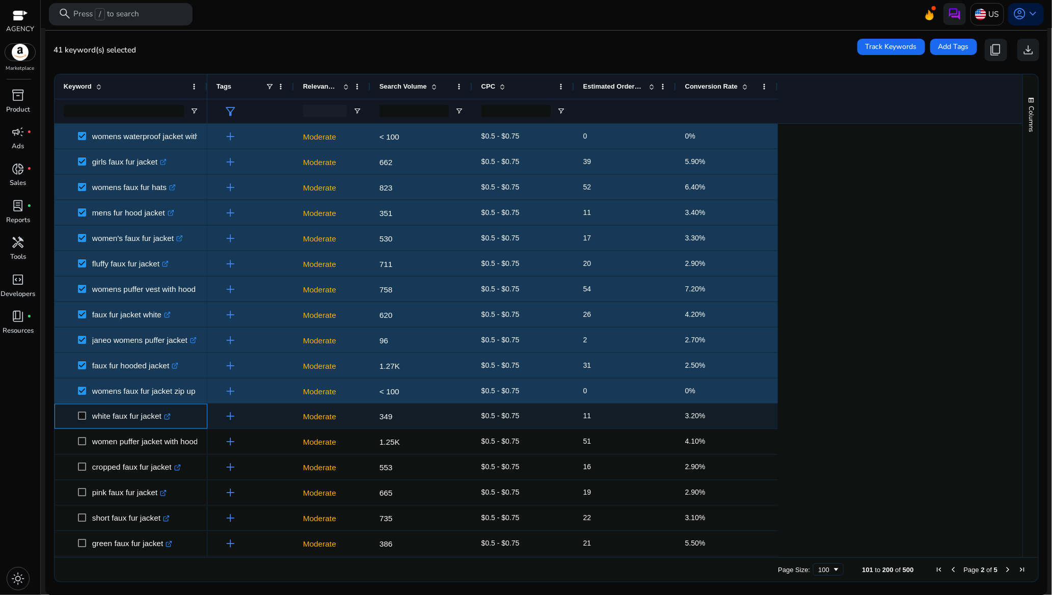
click at [83, 411] on span at bounding box center [85, 416] width 14 height 21
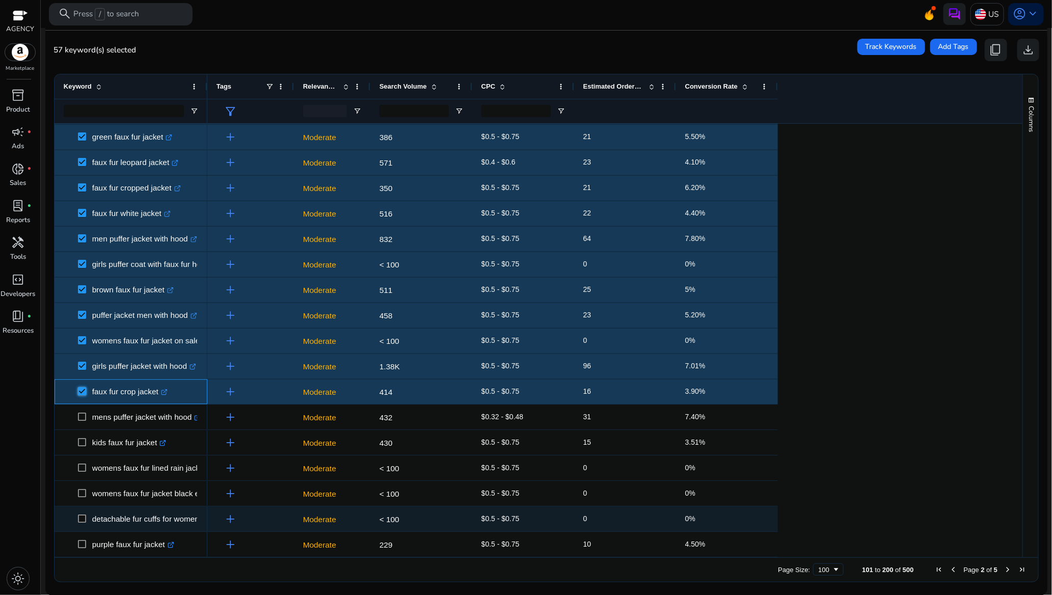
scroll to position [1223, 0]
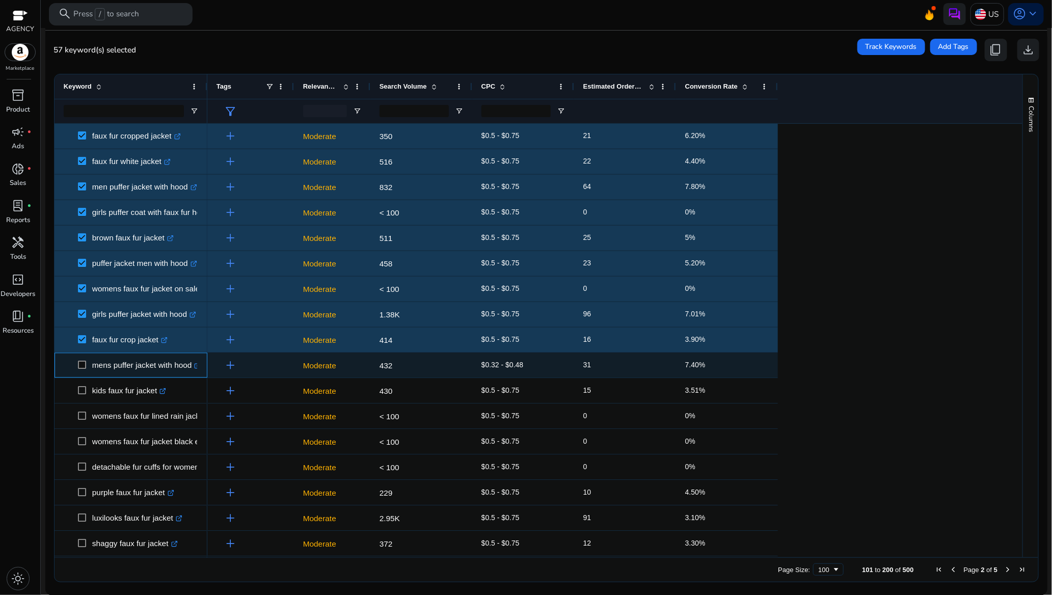
click at [88, 370] on span at bounding box center [85, 365] width 14 height 21
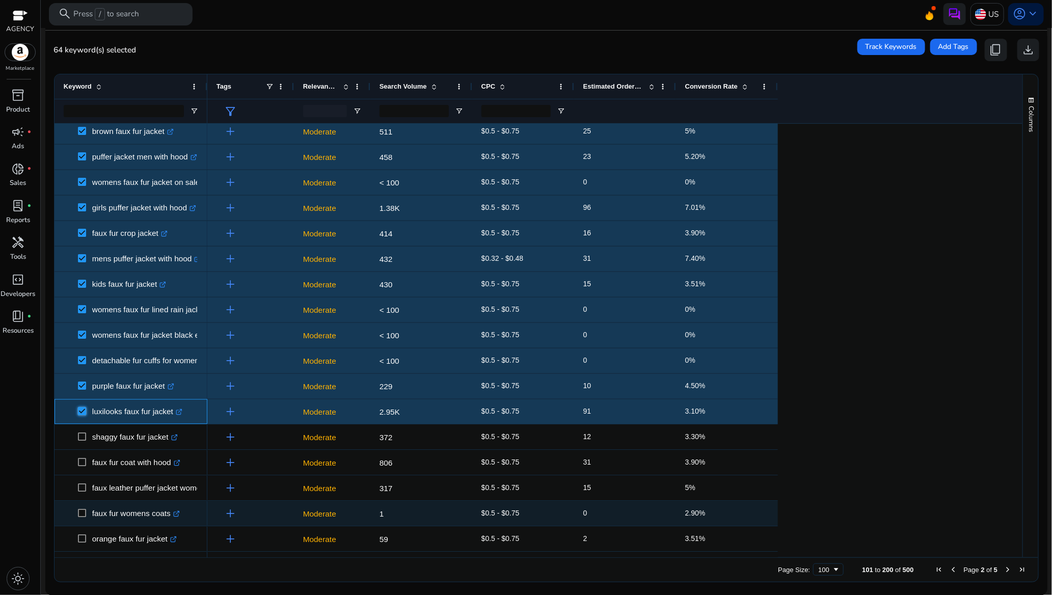
scroll to position [1452, 0]
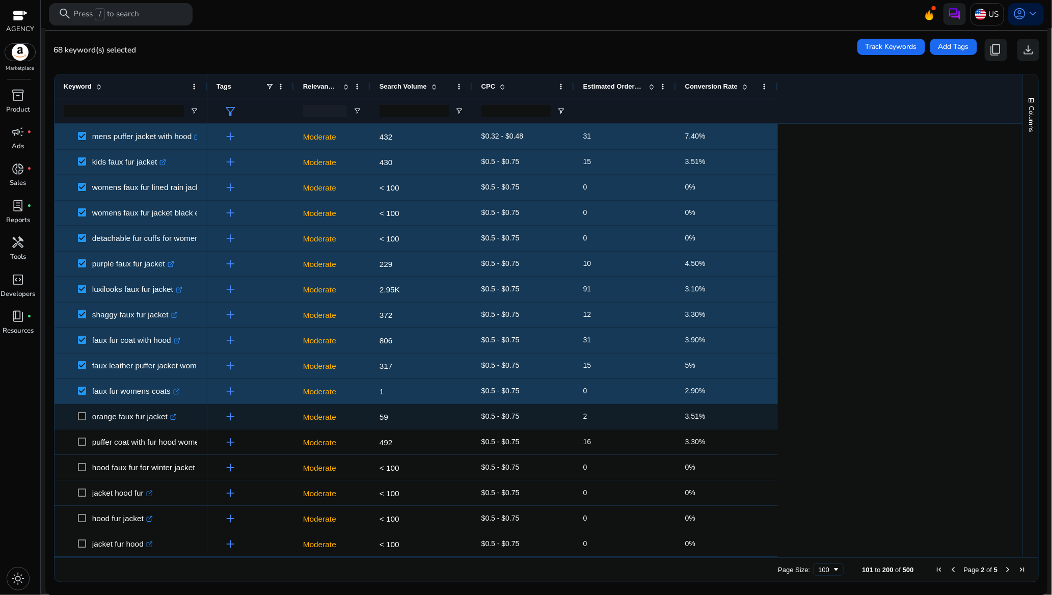
click at [81, 410] on span at bounding box center [85, 416] width 14 height 21
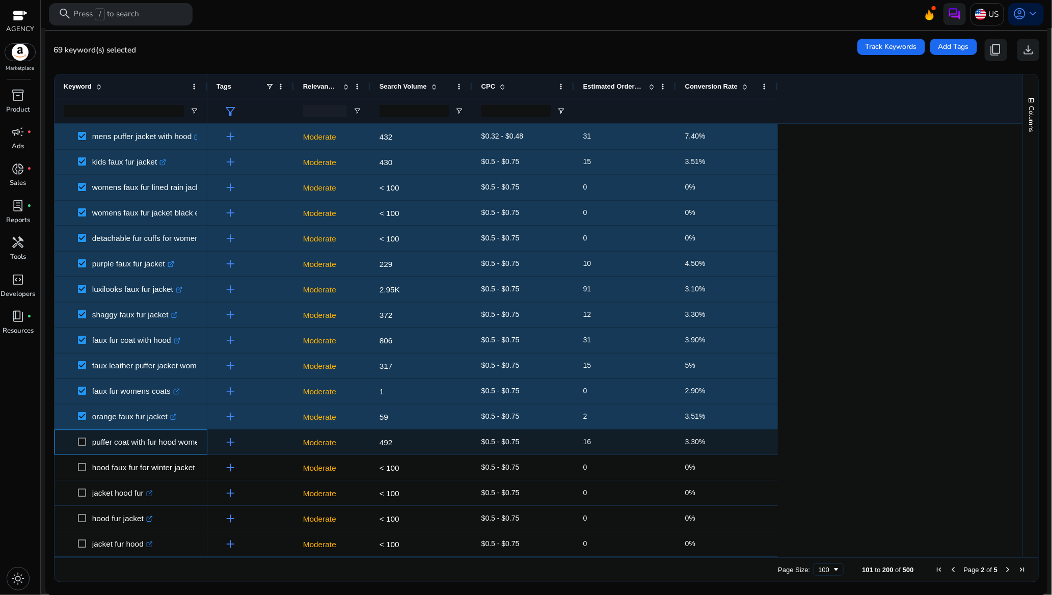
click at [84, 436] on span at bounding box center [85, 442] width 14 height 21
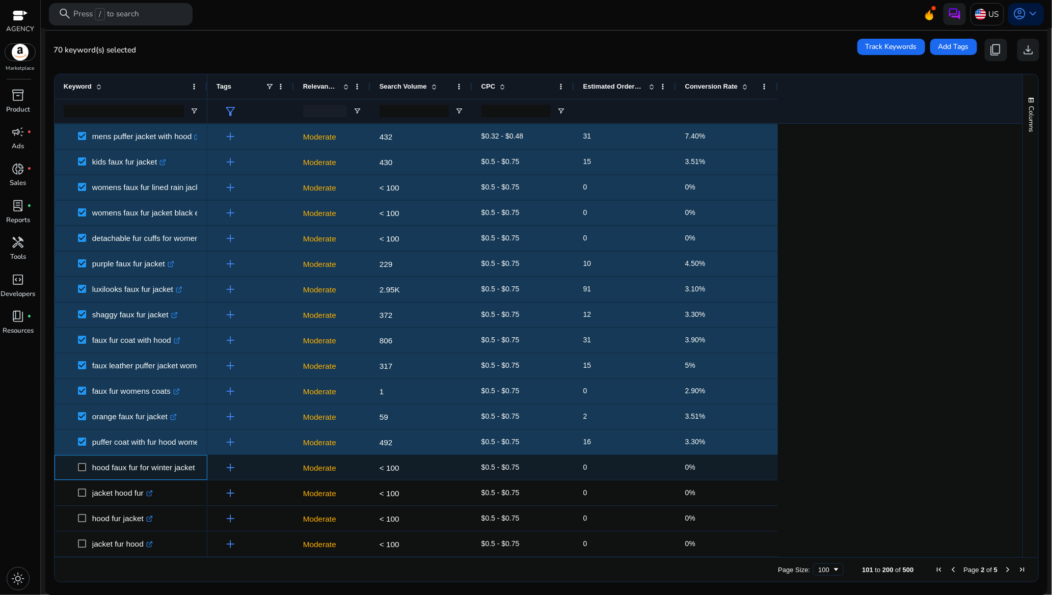
click at [78, 472] on span at bounding box center [85, 467] width 14 height 21
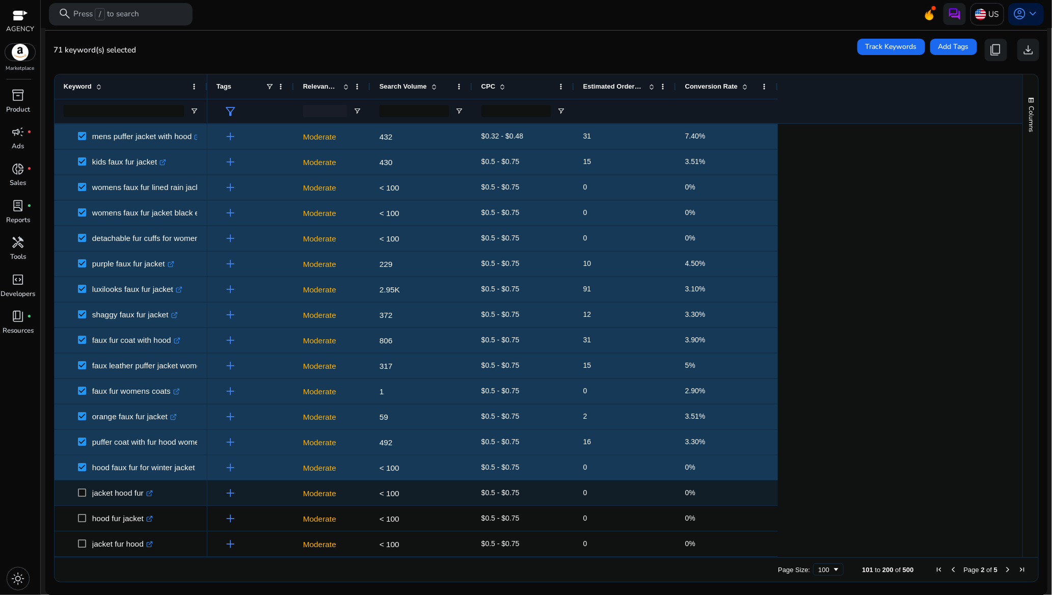
click at [82, 486] on span at bounding box center [85, 493] width 14 height 21
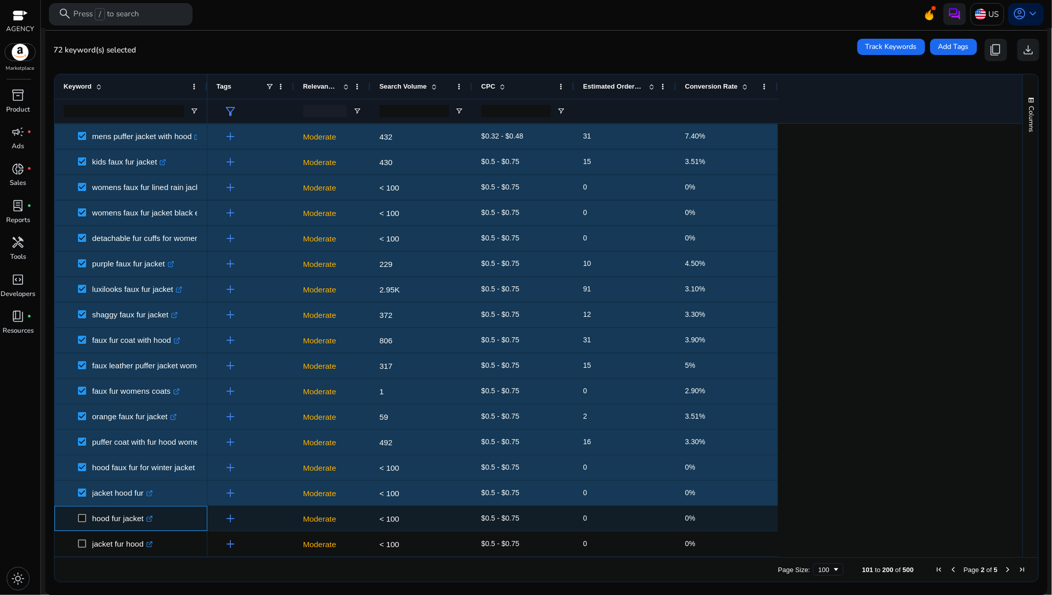
click at [86, 513] on span at bounding box center [85, 518] width 14 height 21
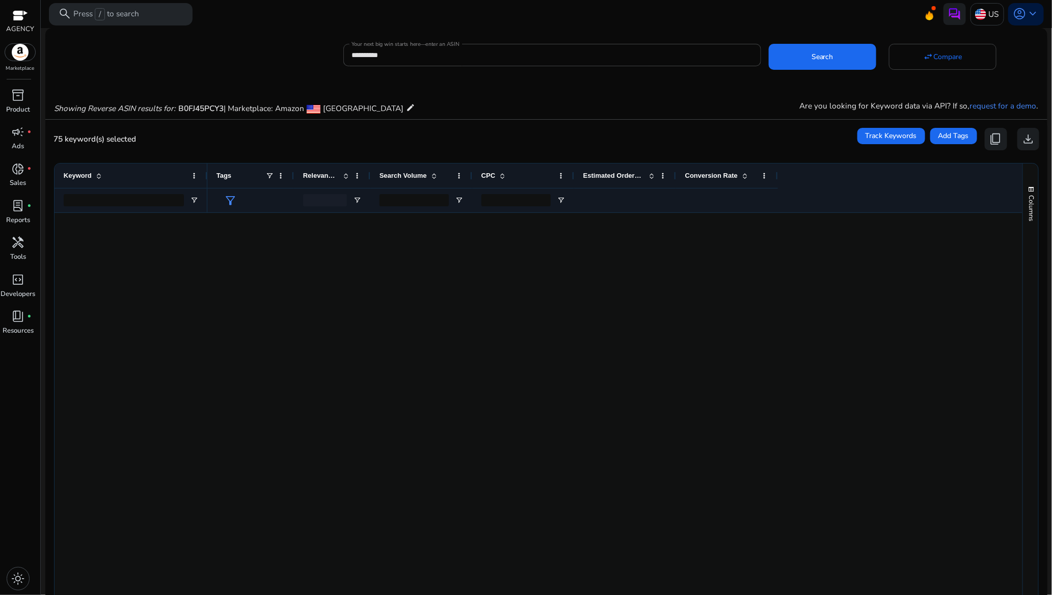
scroll to position [1682, 0]
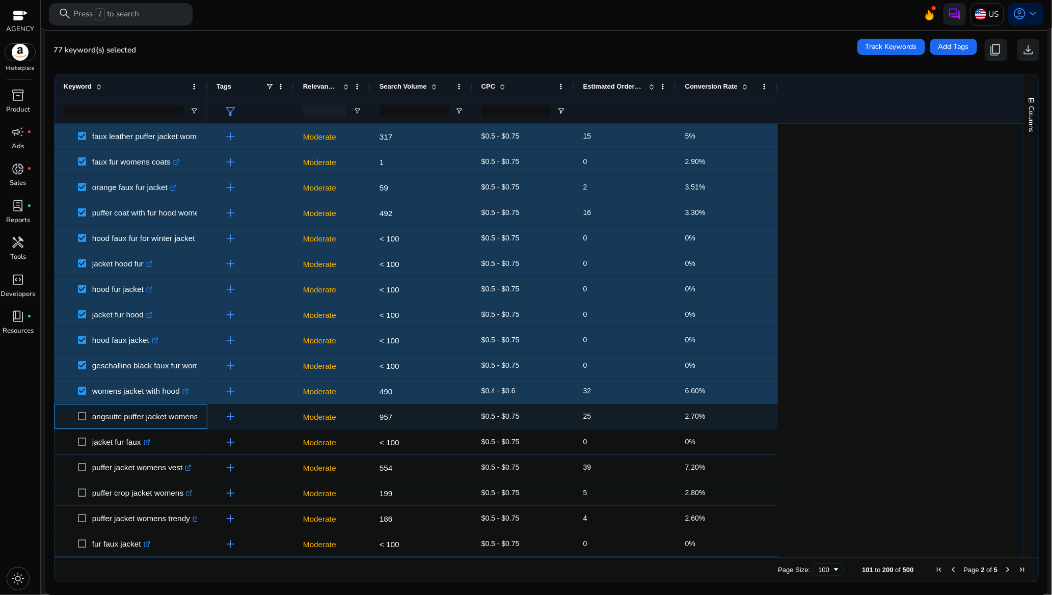
click at [89, 416] on span at bounding box center [85, 416] width 14 height 21
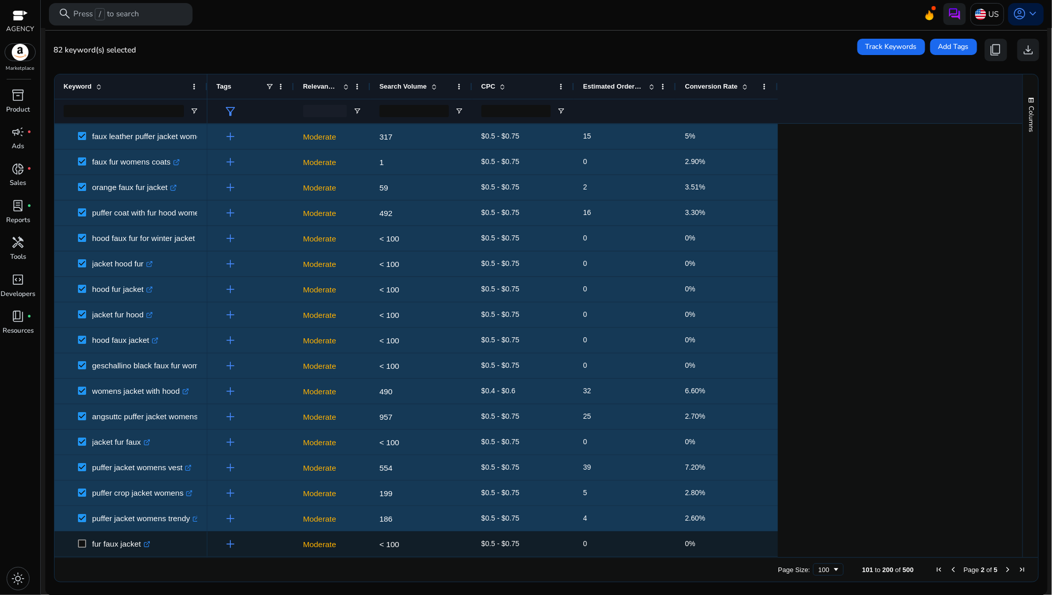
click at [78, 539] on span at bounding box center [85, 544] width 14 height 21
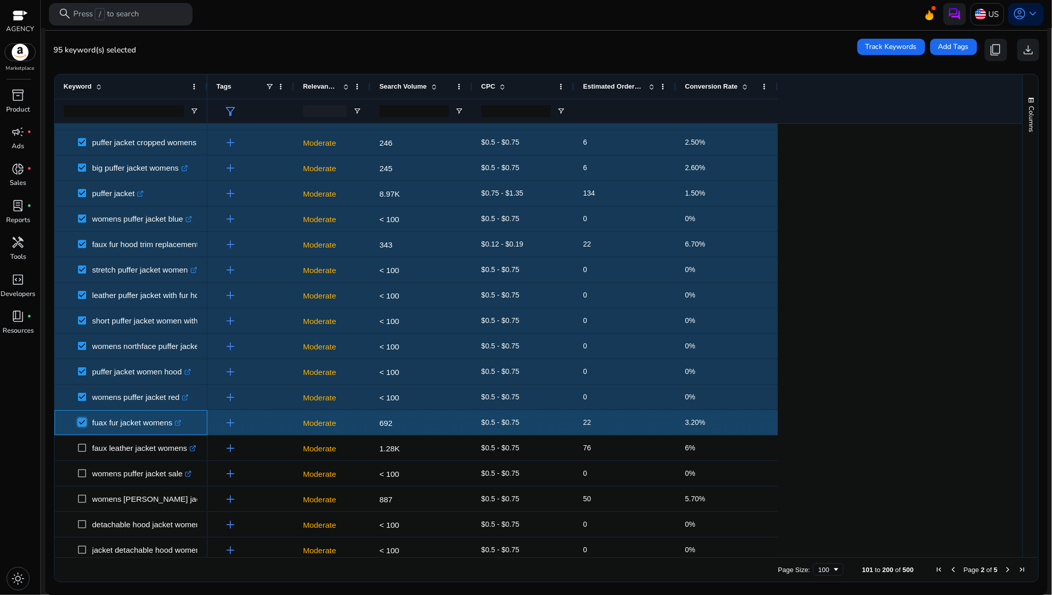
scroll to position [2114, 0]
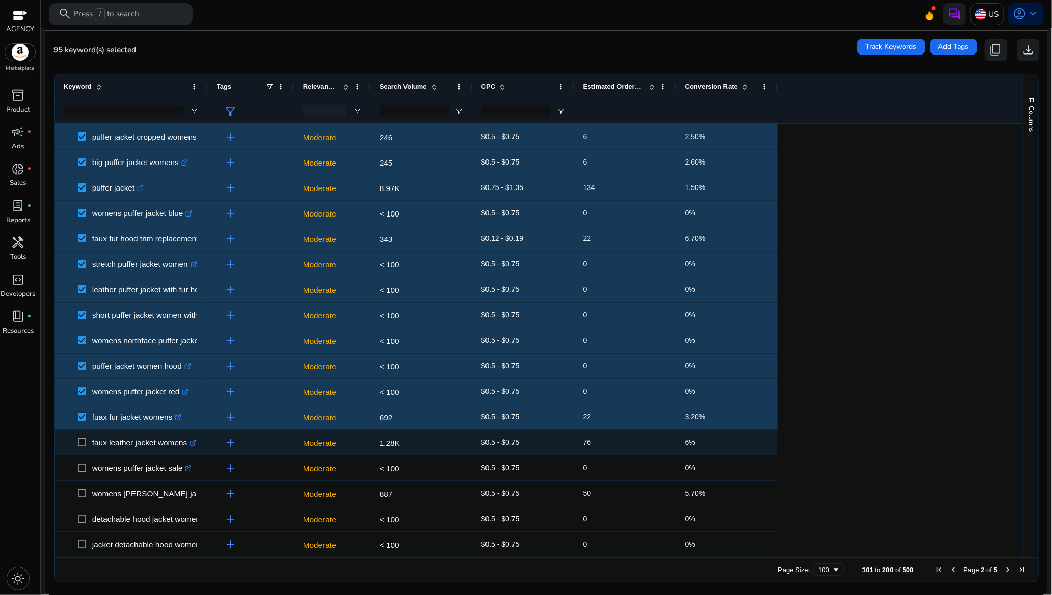
click at [88, 441] on span at bounding box center [85, 442] width 14 height 21
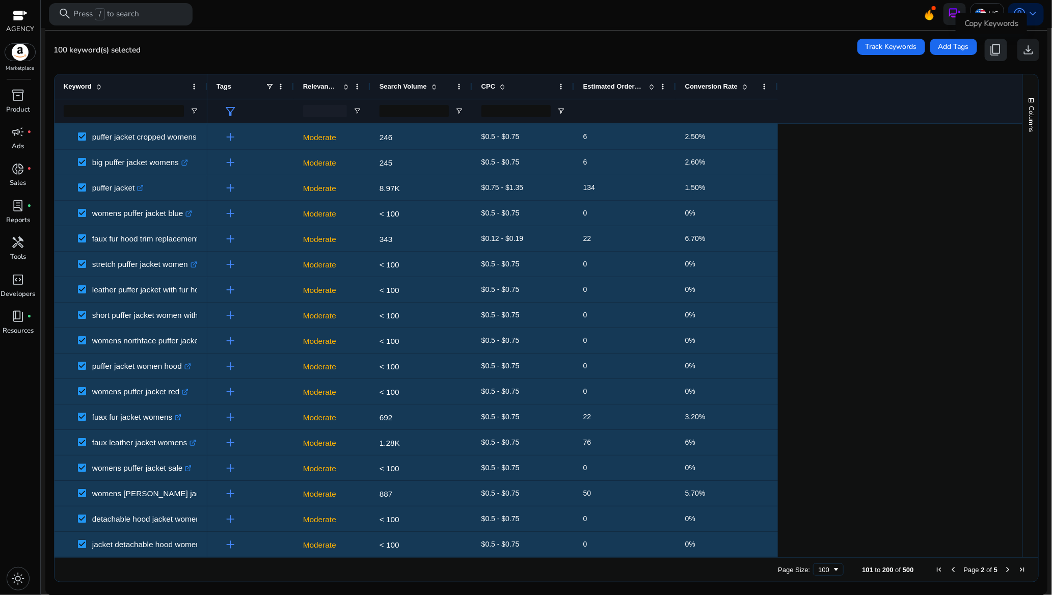
click at [990, 47] on span "content_copy" at bounding box center [996, 49] width 13 height 13
click at [991, 55] on span "content_copy" at bounding box center [996, 49] width 13 height 13
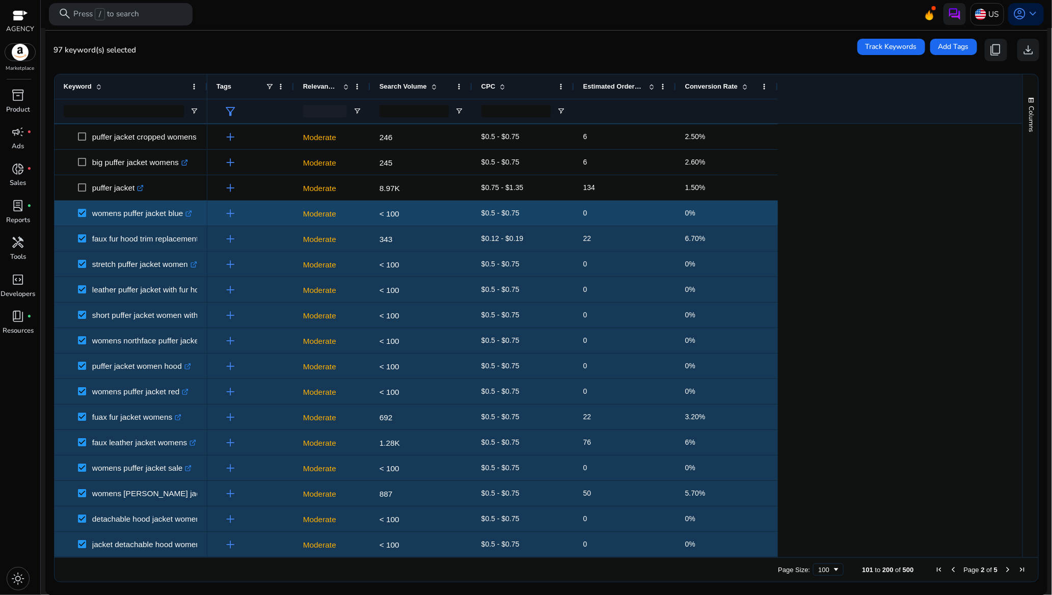
click at [76, 211] on span "womens puffer jacket blue .st0{fill:#2c8af8}" at bounding box center [131, 213] width 135 height 21
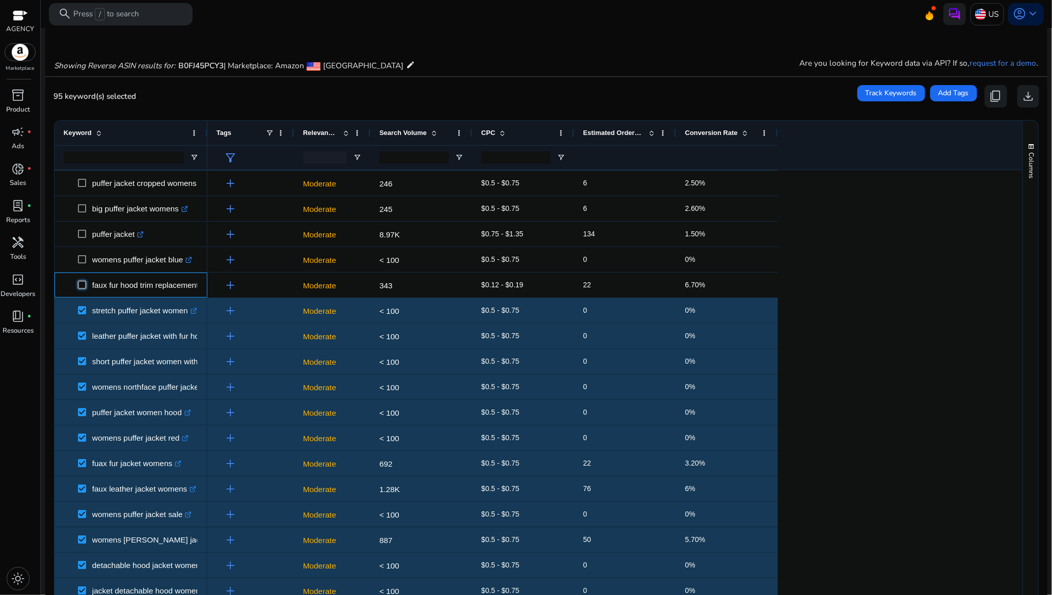
scroll to position [0, 0]
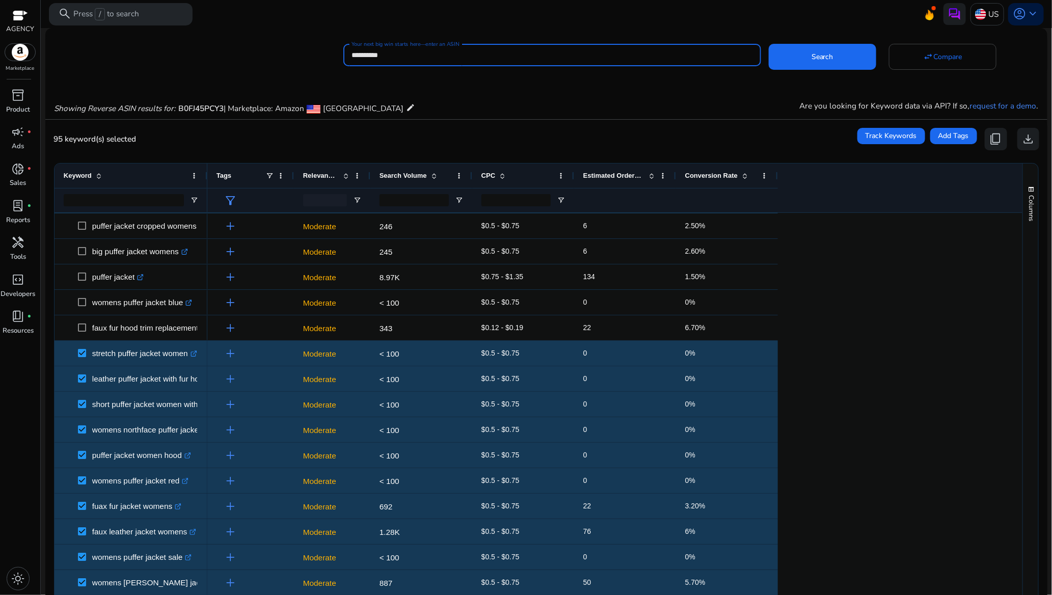
drag, startPoint x: 402, startPoint y: 57, endPoint x: 335, endPoint y: 57, distance: 67.3
click at [335, 57] on div "**********" at bounding box center [542, 54] width 994 height 26
click at [811, 63] on span at bounding box center [823, 57] width 108 height 24
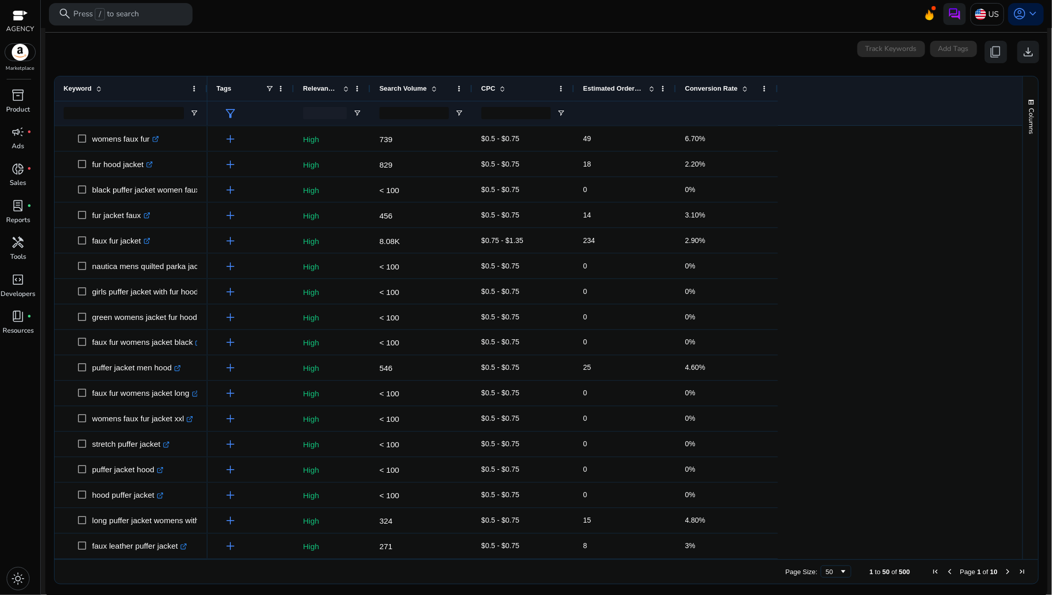
scroll to position [89, 0]
click at [840, 566] on span "Page Size" at bounding box center [844, 570] width 8 height 8
click at [1004, 569] on span "Next Page" at bounding box center [1008, 570] width 8 height 8
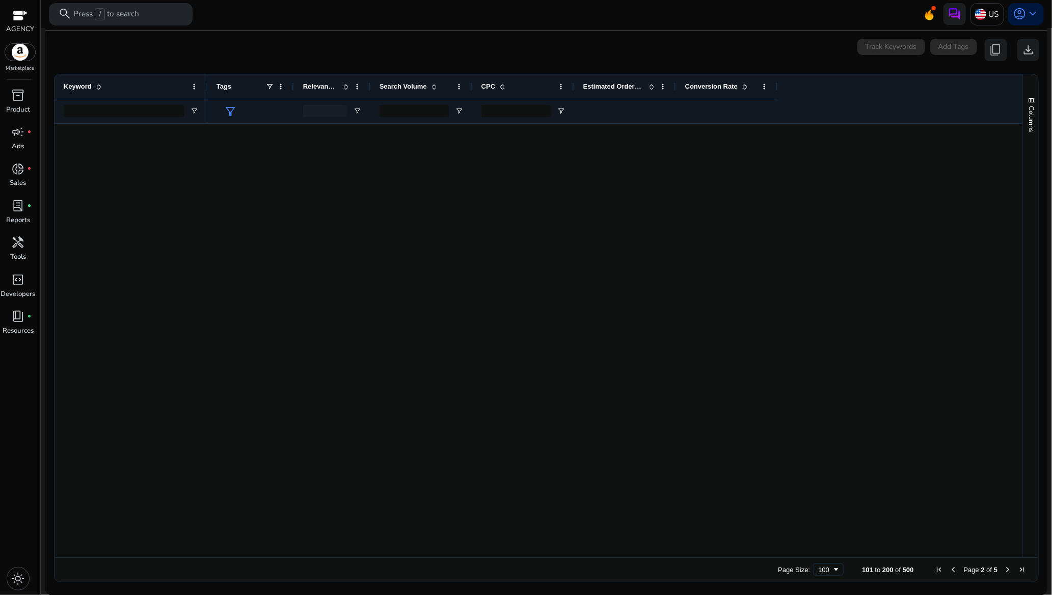
scroll to position [0, 0]
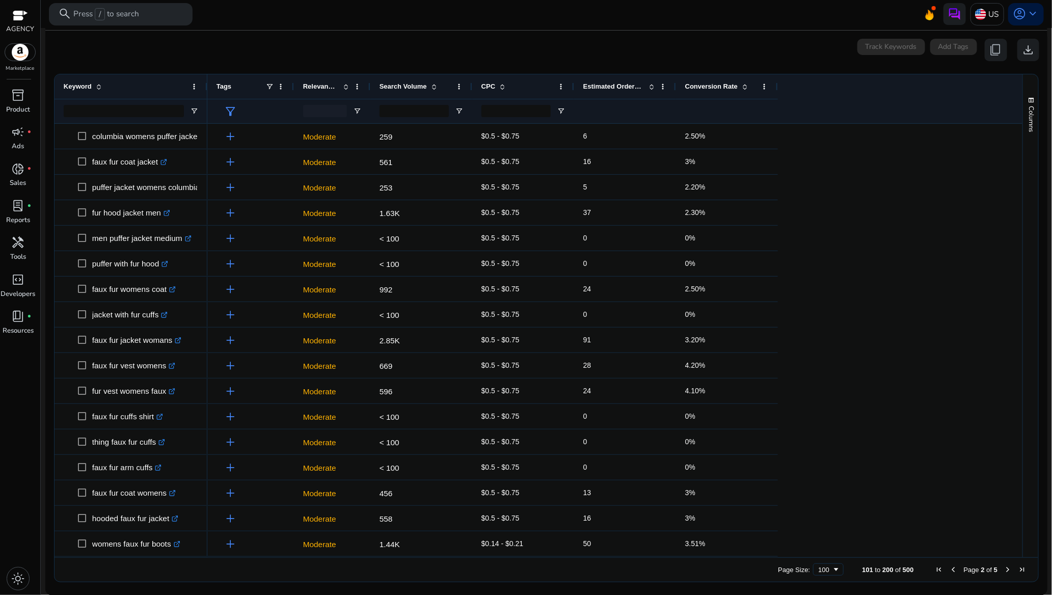
click at [1004, 569] on span "Next Page" at bounding box center [1008, 570] width 8 height 8
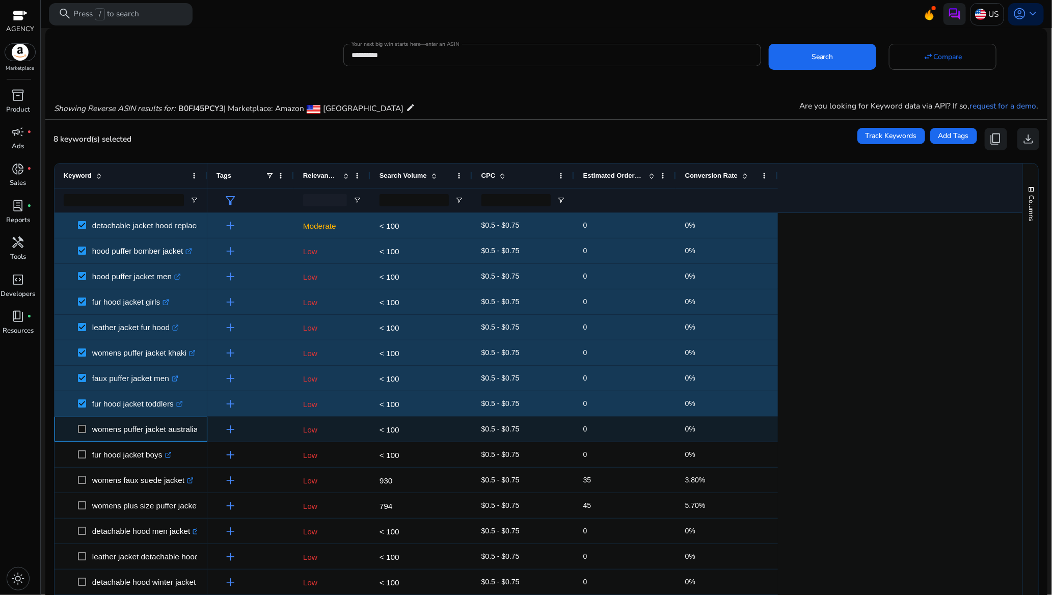
click at [77, 435] on span "womens puffer jacket australia .st0{fill:#2c8af8}" at bounding box center [131, 429] width 135 height 21
click at [77, 432] on span "womens puffer jacket australia .st0{fill:#2c8af8}" at bounding box center [131, 429] width 135 height 21
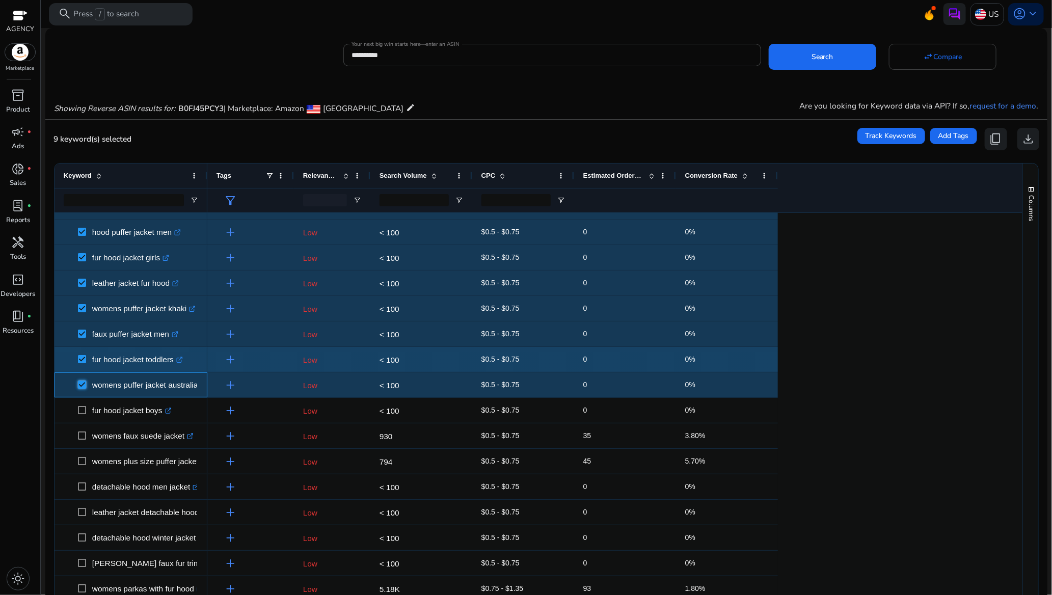
scroll to position [76, 0]
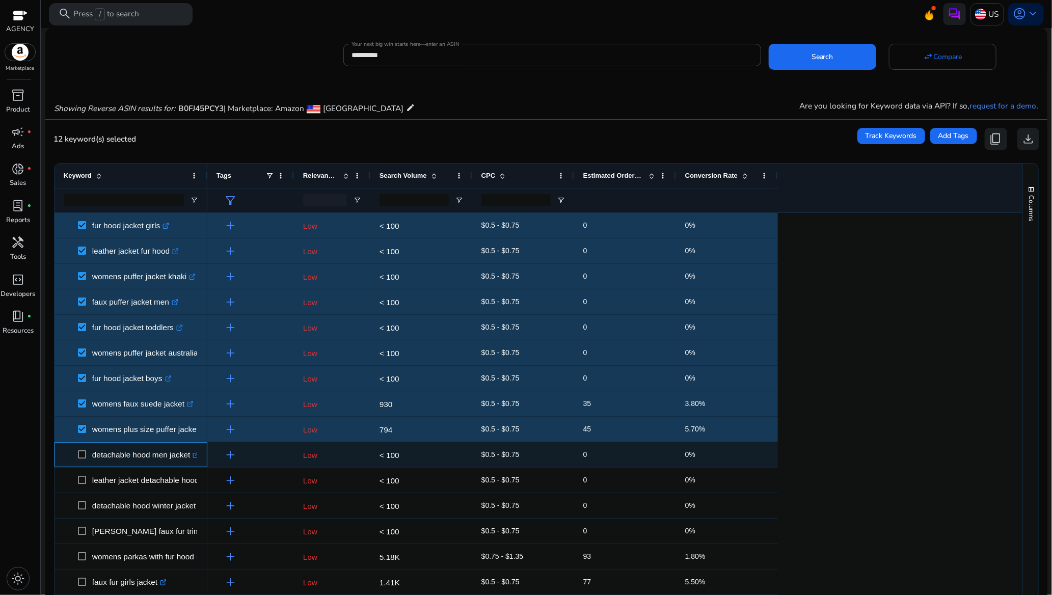
click at [77, 453] on span "detachable hood men jacket .st0{fill:#2c8af8}" at bounding box center [131, 454] width 135 height 21
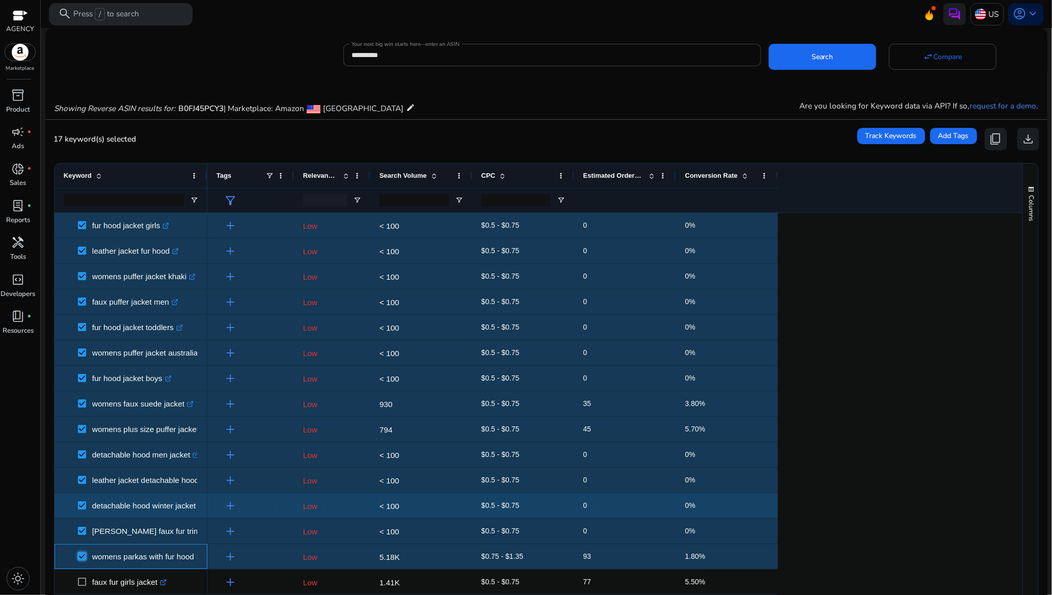
scroll to position [0, 0]
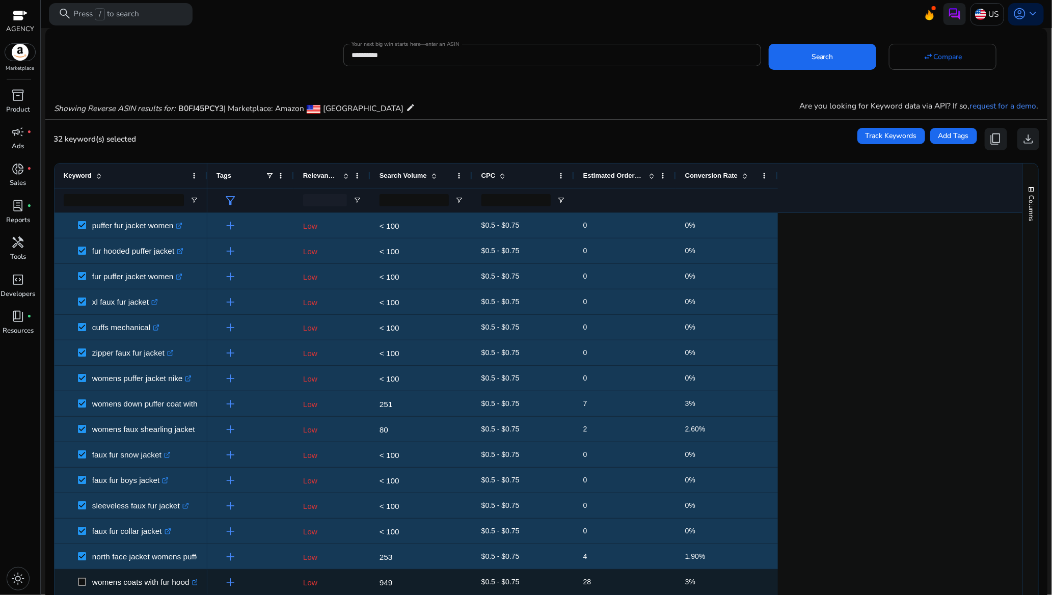
click at [80, 575] on span at bounding box center [85, 582] width 14 height 21
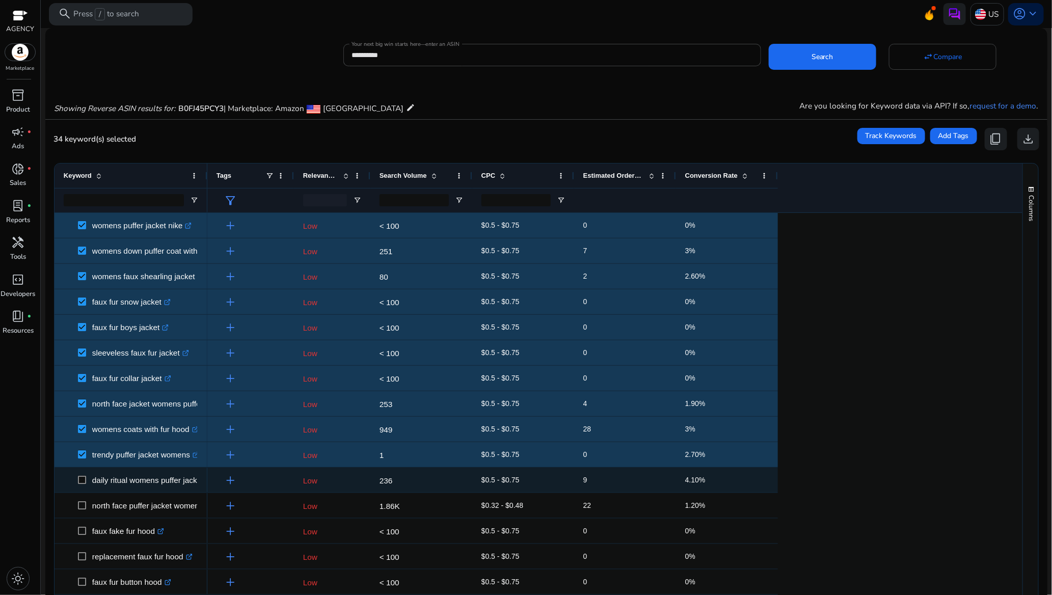
click at [84, 474] on span at bounding box center [85, 480] width 14 height 21
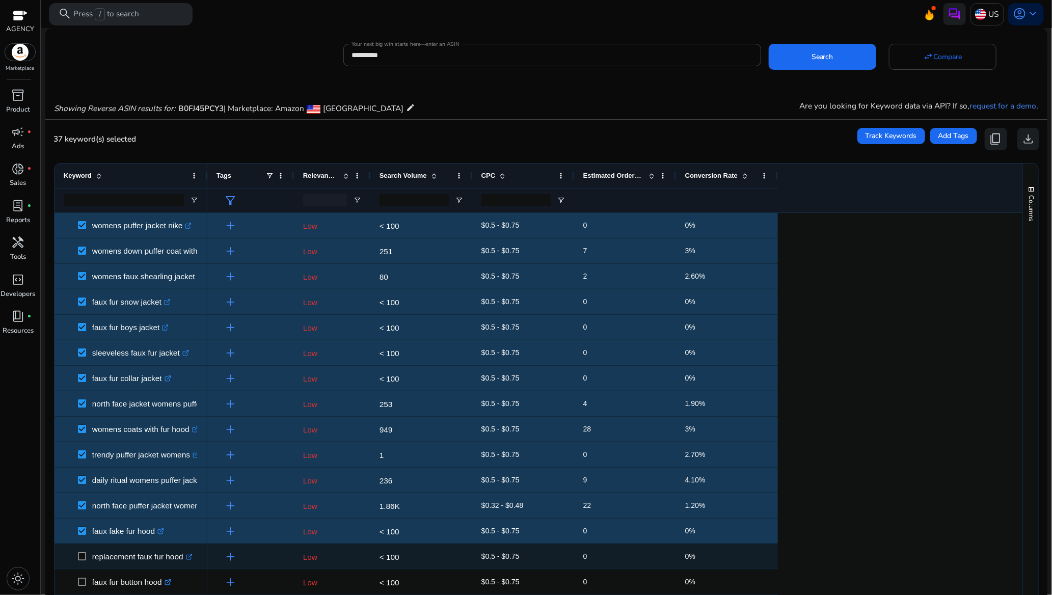
click at [80, 551] on span at bounding box center [85, 556] width 14 height 21
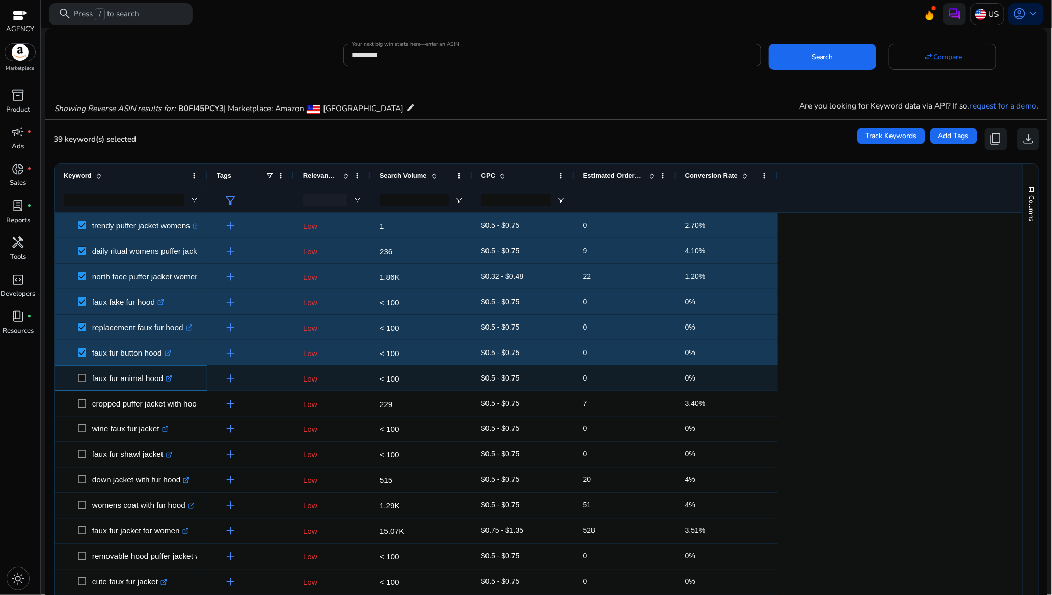
click at [77, 378] on span "faux fur animal hood .st0{fill:#2c8af8}" at bounding box center [131, 378] width 135 height 21
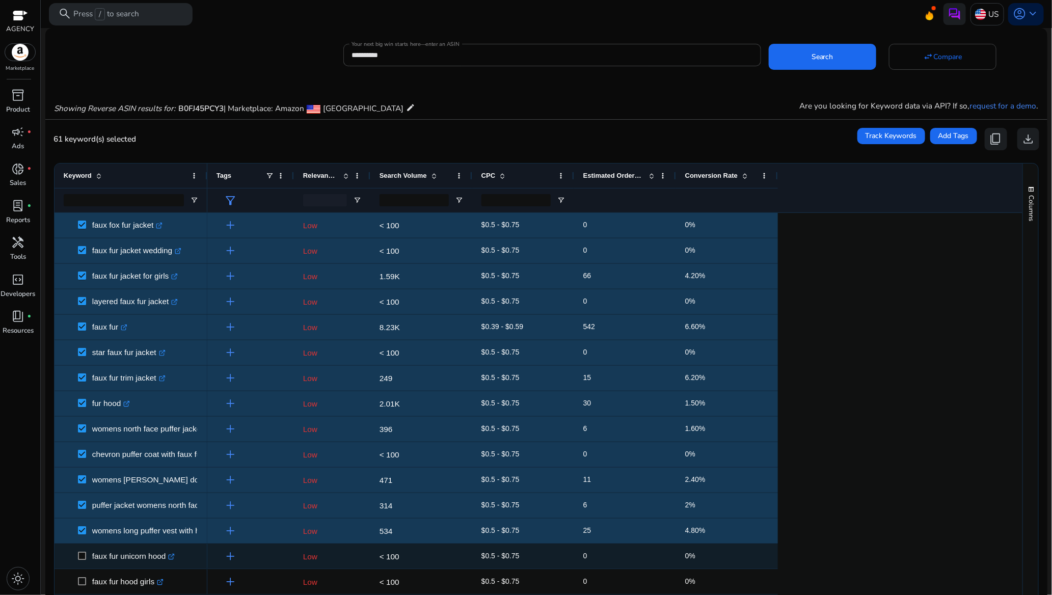
click at [87, 556] on span at bounding box center [85, 556] width 14 height 21
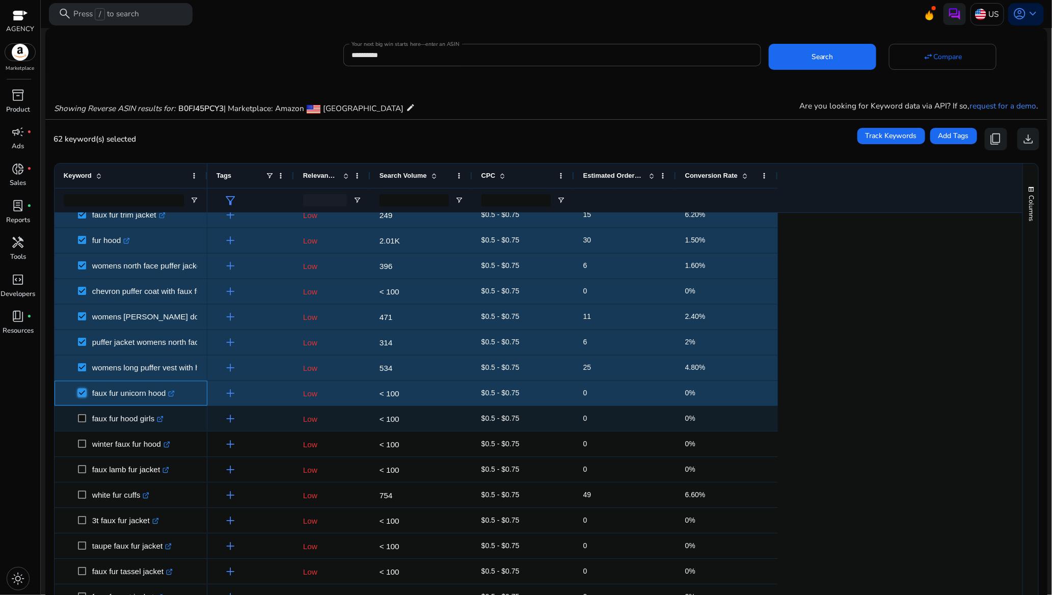
scroll to position [1452, 0]
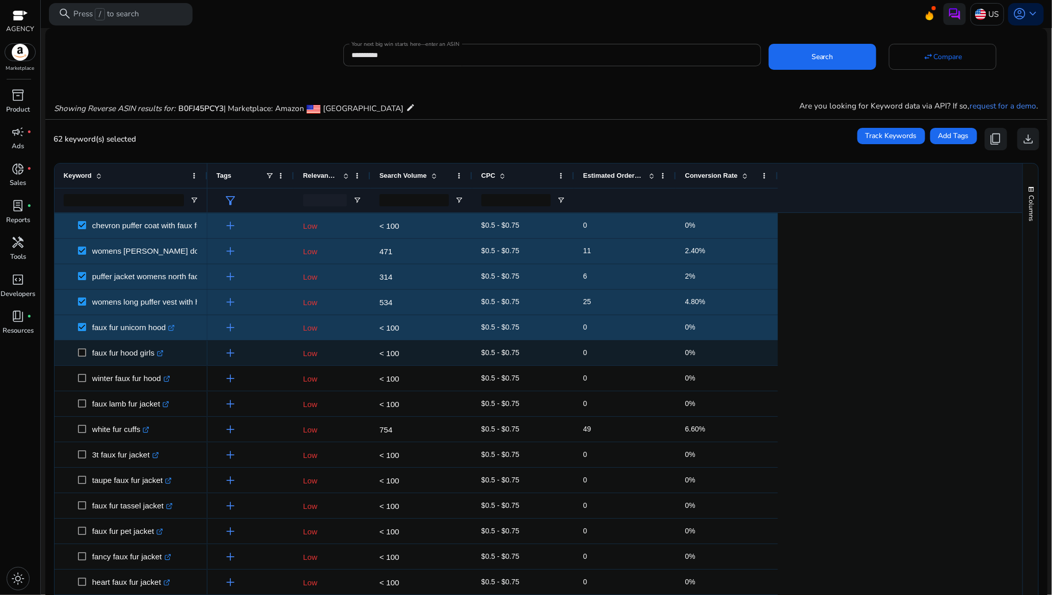
click at [82, 348] on span at bounding box center [85, 352] width 14 height 21
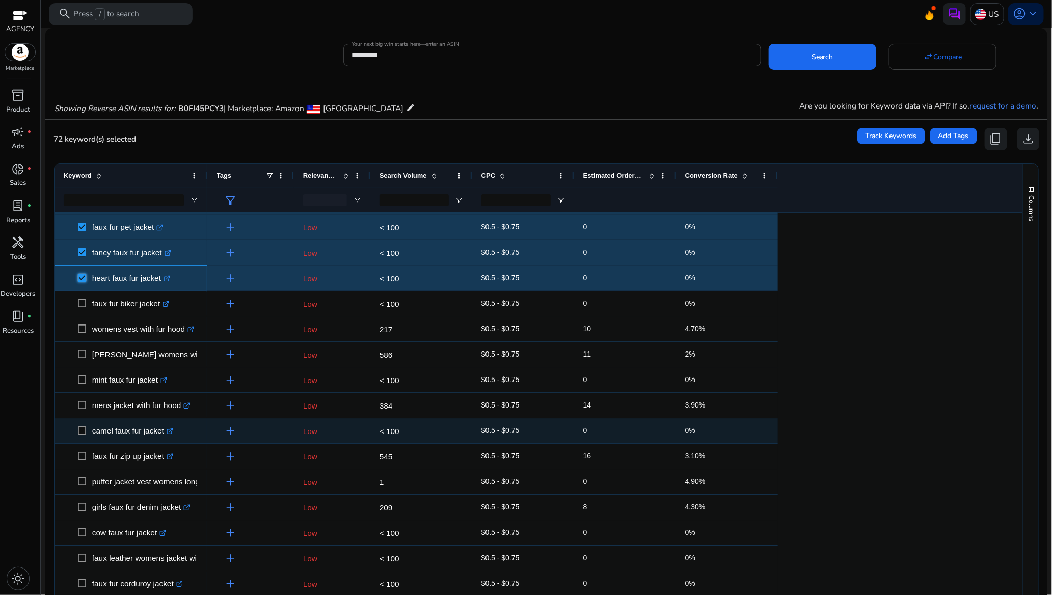
scroll to position [1757, 0]
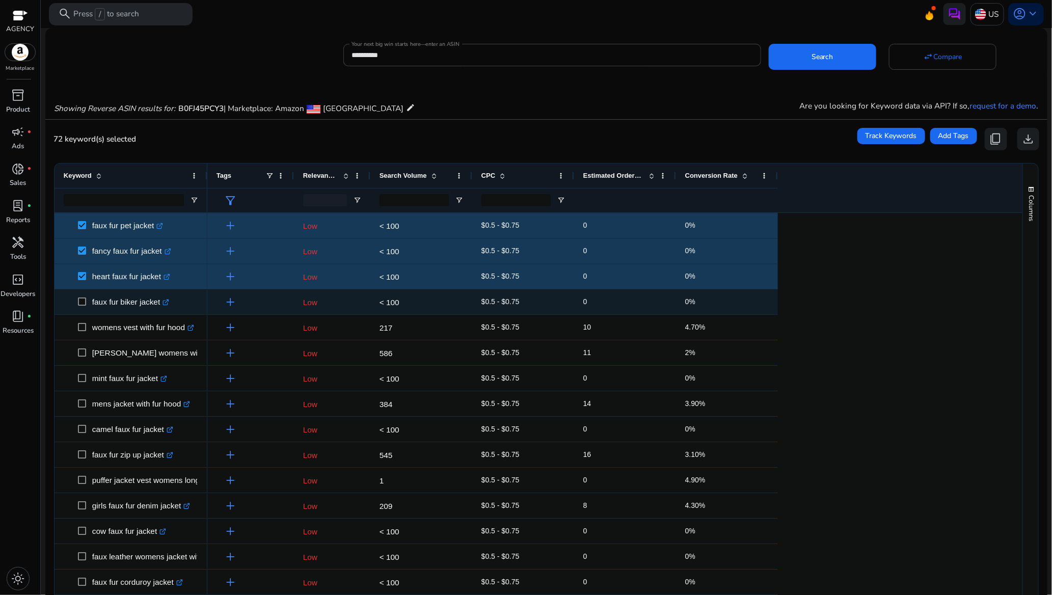
click at [83, 296] on span at bounding box center [85, 302] width 14 height 21
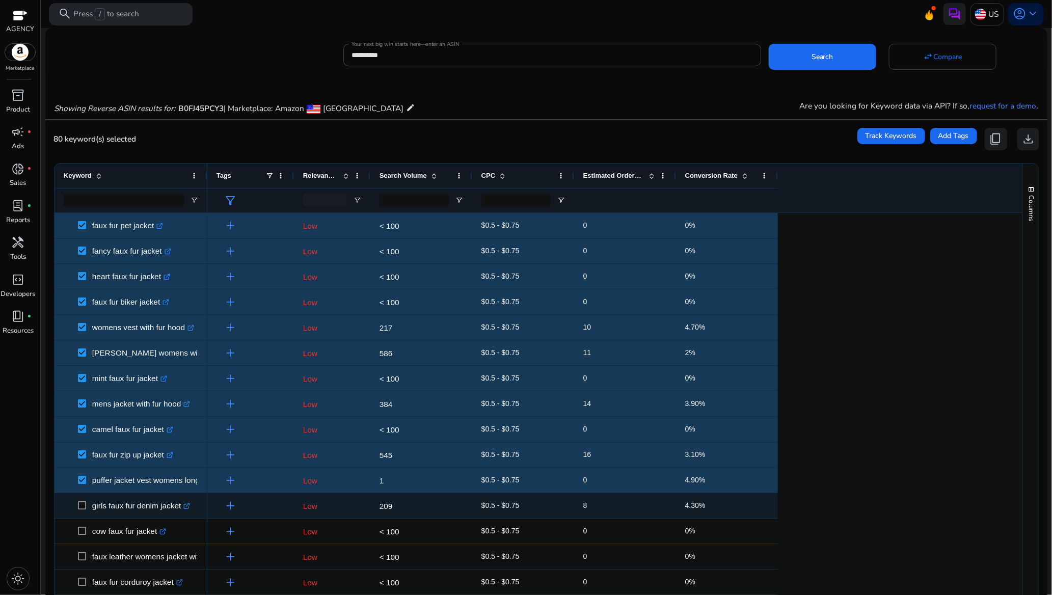
click at [84, 500] on span at bounding box center [85, 505] width 14 height 21
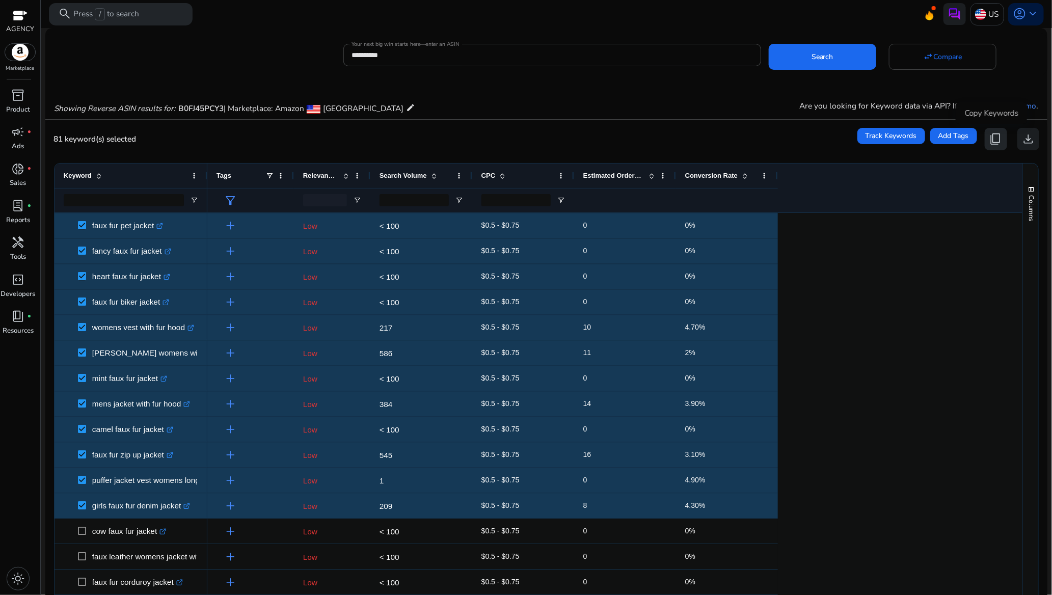
click at [993, 141] on span "content_copy" at bounding box center [996, 139] width 13 height 13
click at [994, 135] on span "content_copy" at bounding box center [996, 139] width 13 height 13
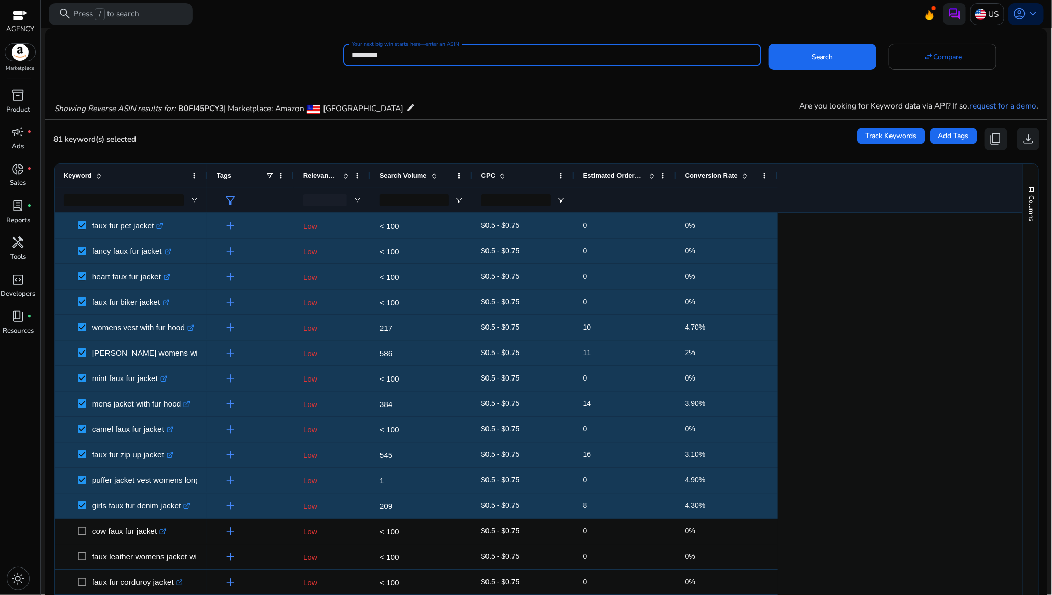
drag, startPoint x: 403, startPoint y: 54, endPoint x: 341, endPoint y: 55, distance: 61.7
click at [341, 55] on div "**********" at bounding box center [542, 54] width 994 height 26
paste input
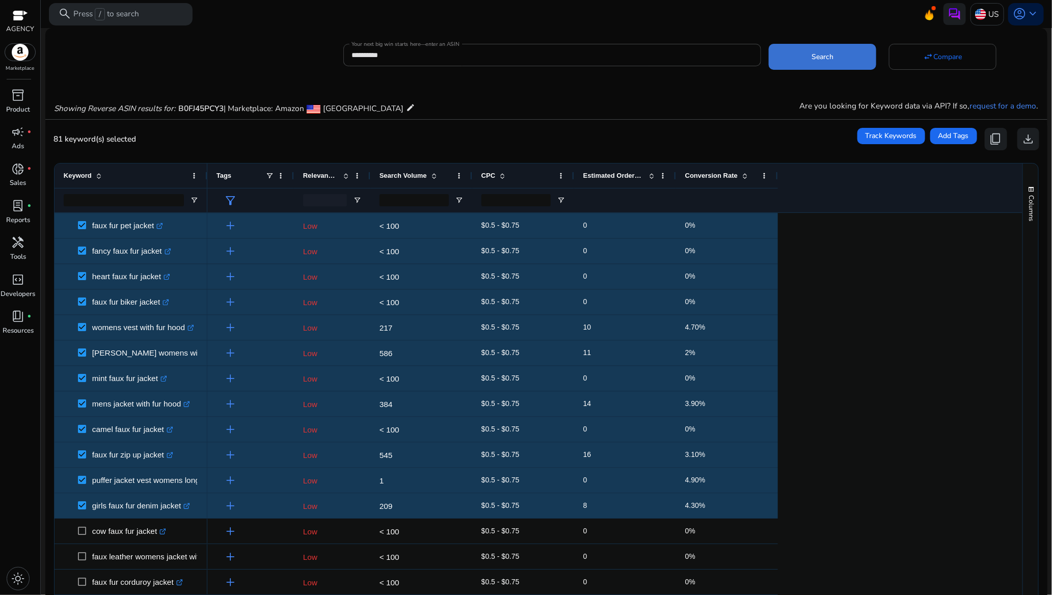
click at [794, 57] on span at bounding box center [823, 57] width 108 height 24
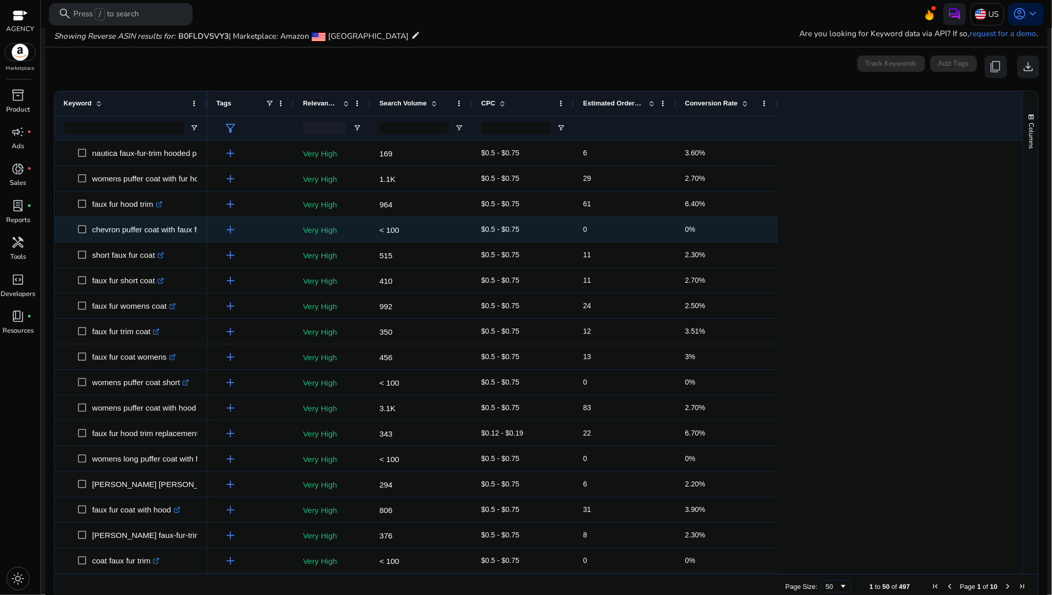
scroll to position [75, 0]
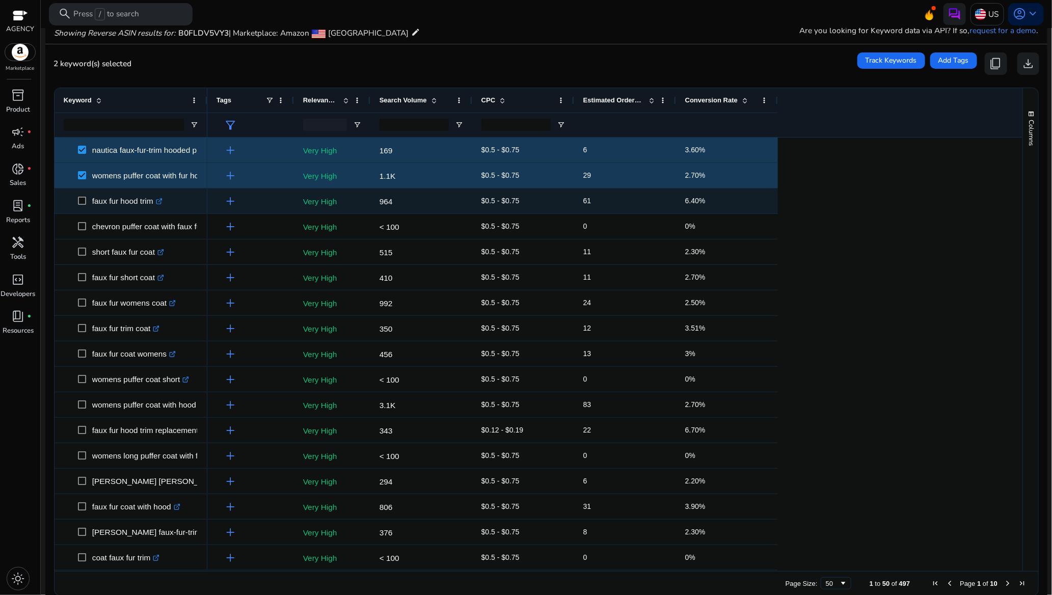
click at [86, 207] on span at bounding box center [85, 201] width 14 height 21
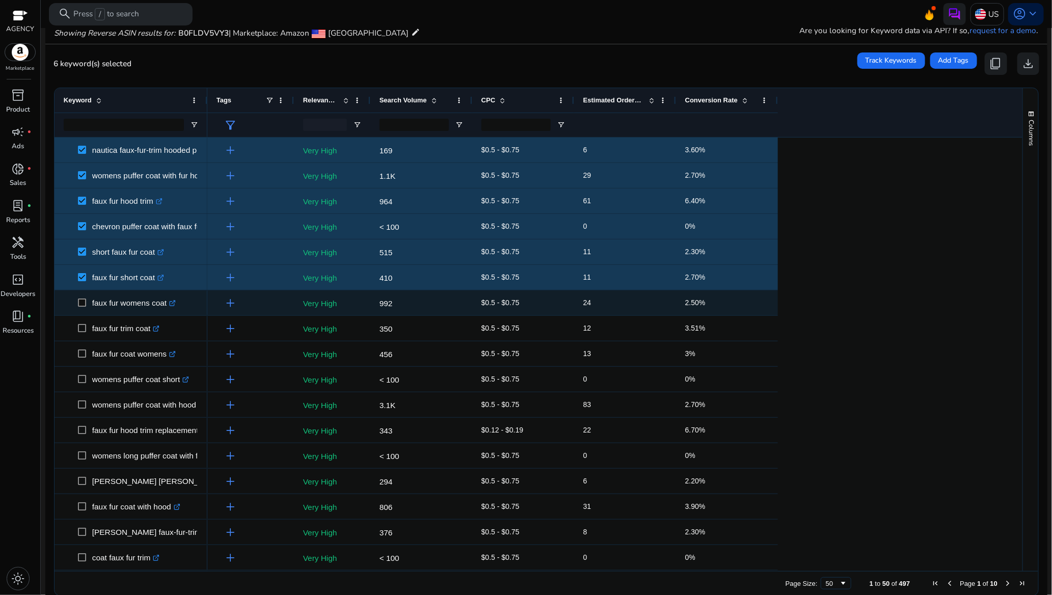
click at [82, 298] on span at bounding box center [85, 303] width 14 height 21
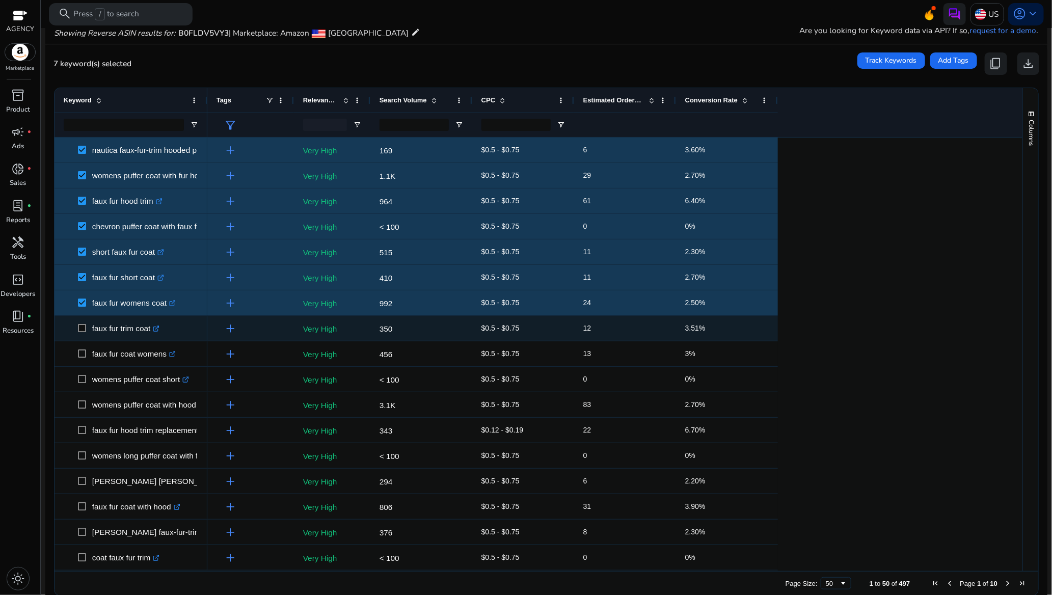
click at [82, 324] on span at bounding box center [85, 328] width 14 height 21
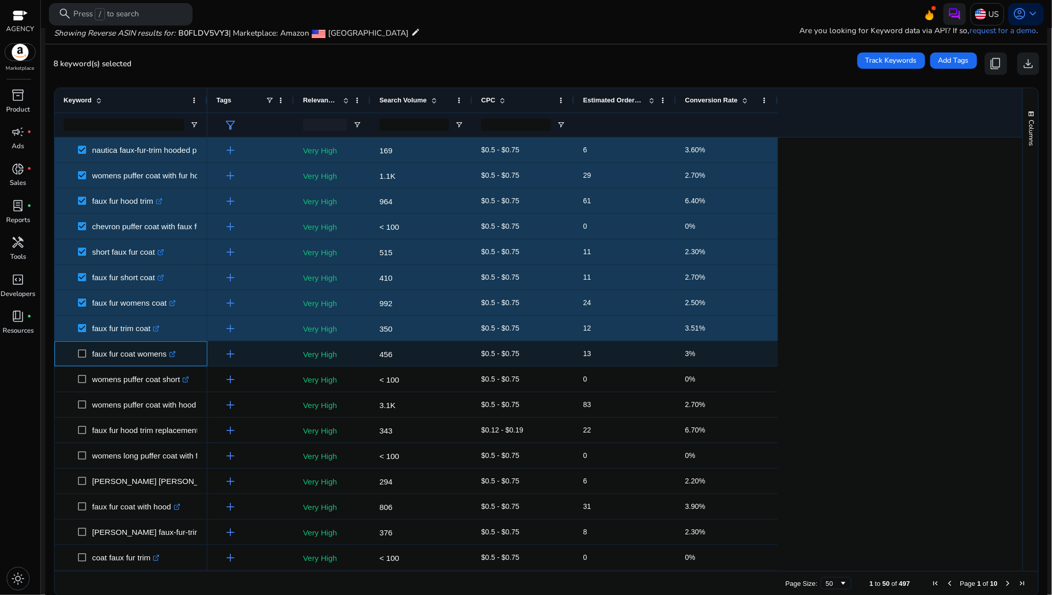
click at [82, 348] on span at bounding box center [85, 353] width 14 height 21
click at [87, 350] on span at bounding box center [85, 353] width 14 height 21
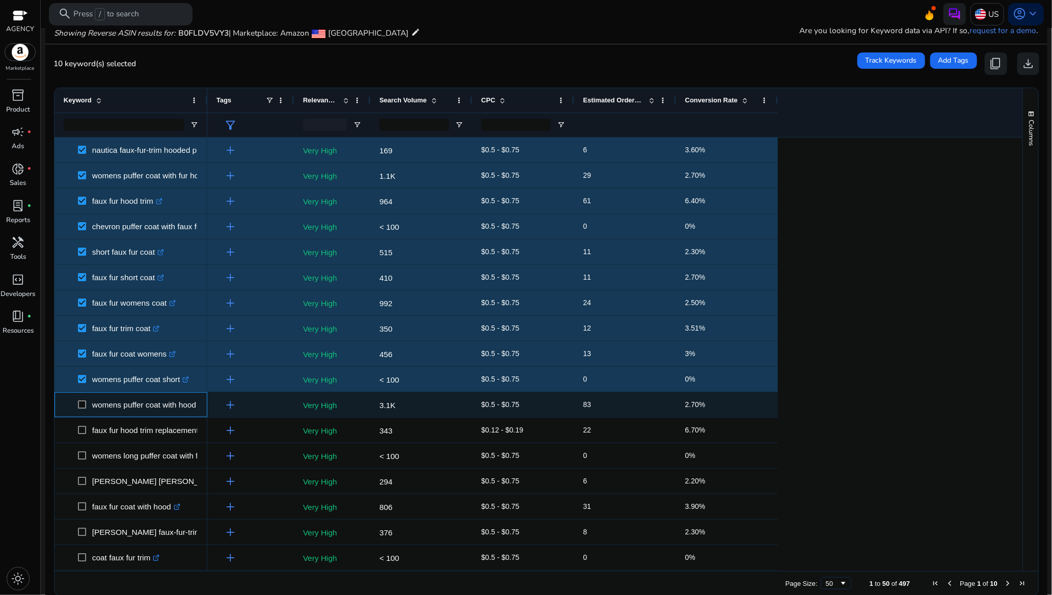
click at [80, 399] on span at bounding box center [85, 404] width 14 height 21
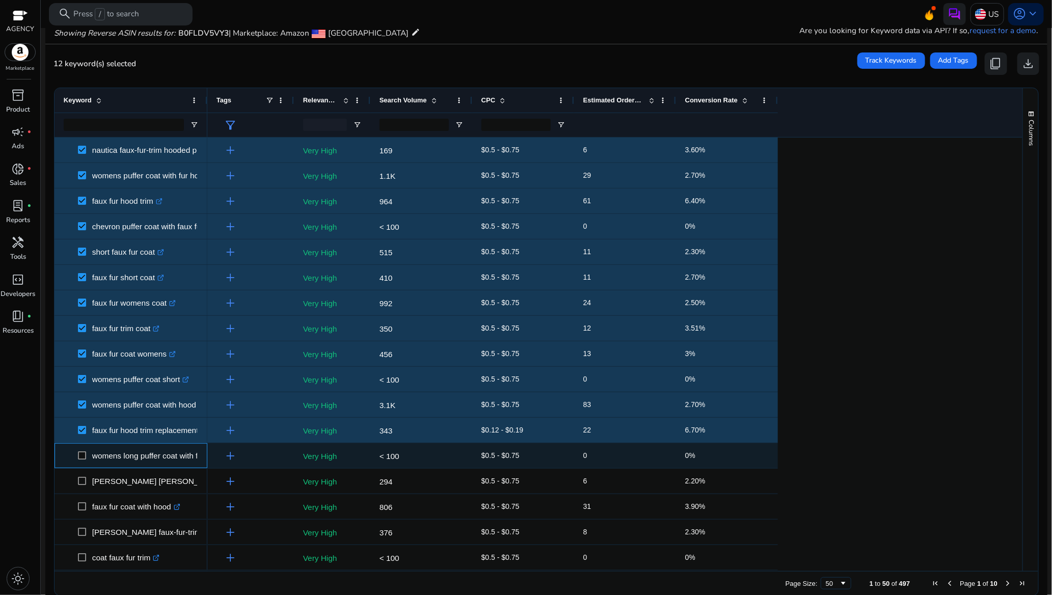
click at [82, 451] on span at bounding box center [85, 455] width 14 height 21
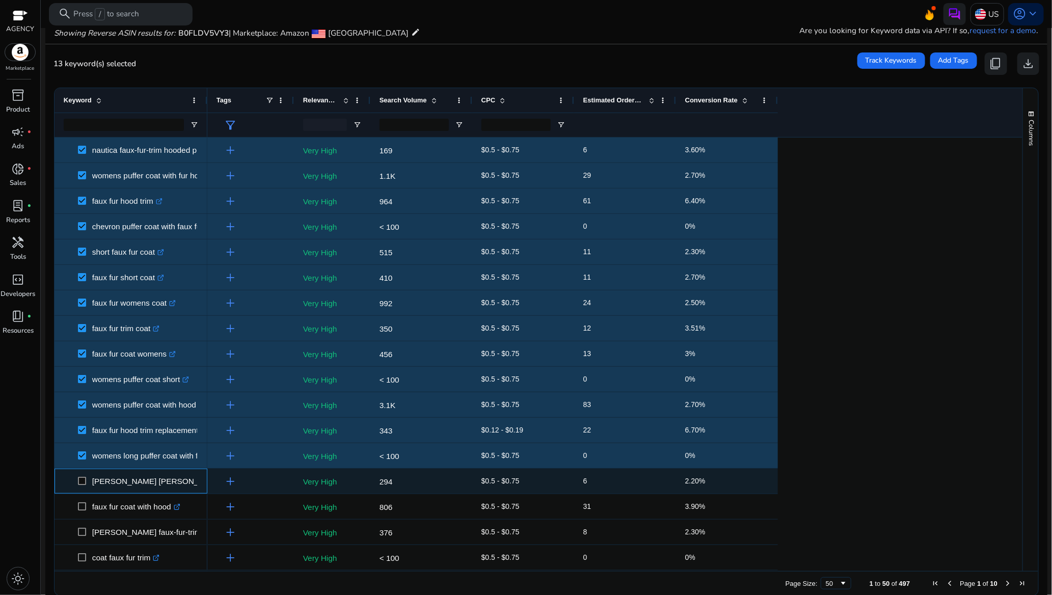
click at [83, 477] on span at bounding box center [85, 481] width 14 height 21
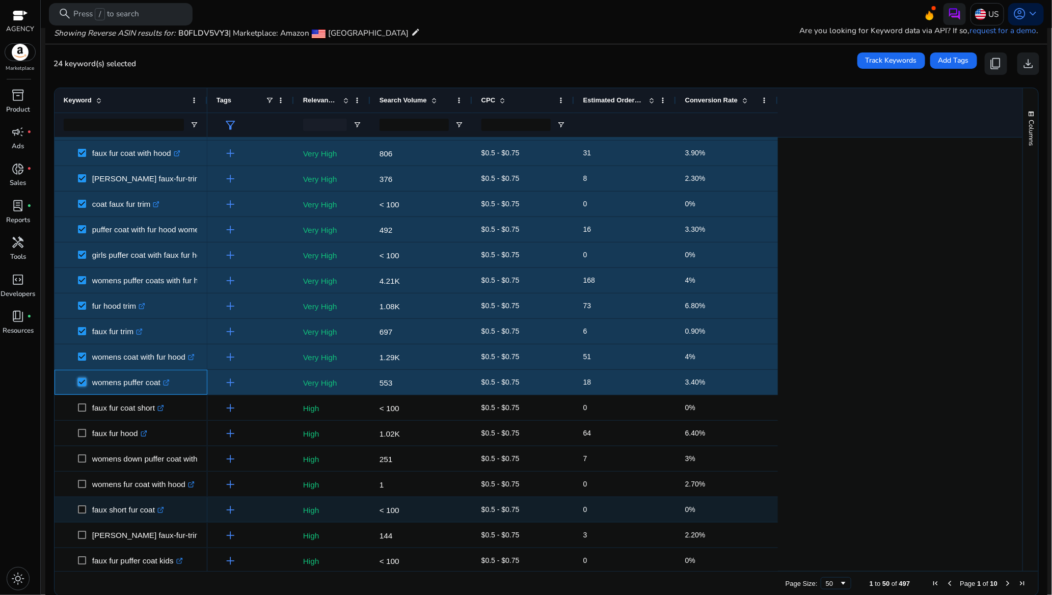
scroll to position [382, 0]
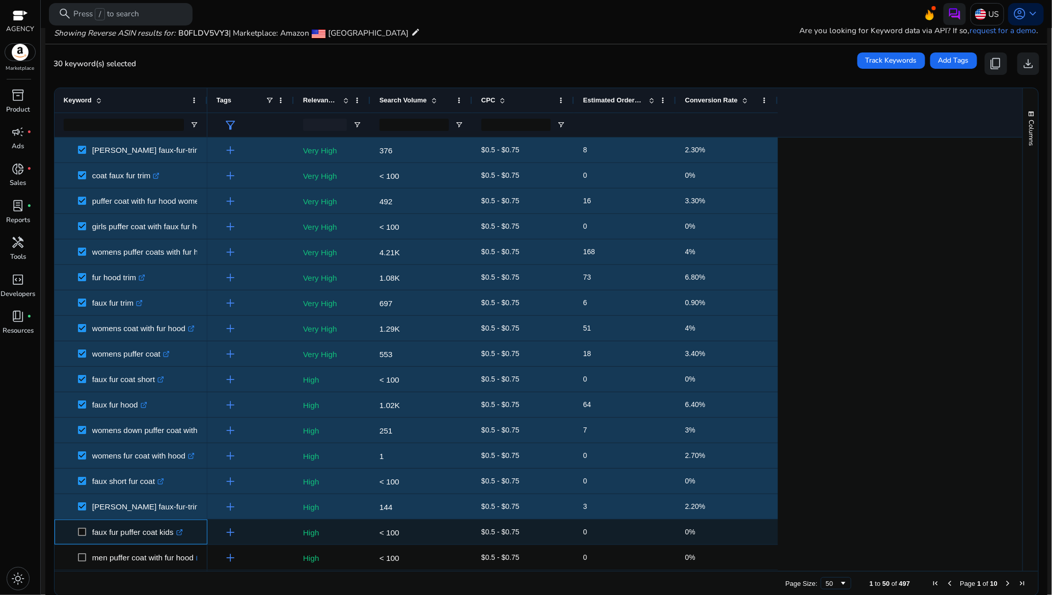
click at [82, 526] on span at bounding box center [85, 532] width 14 height 21
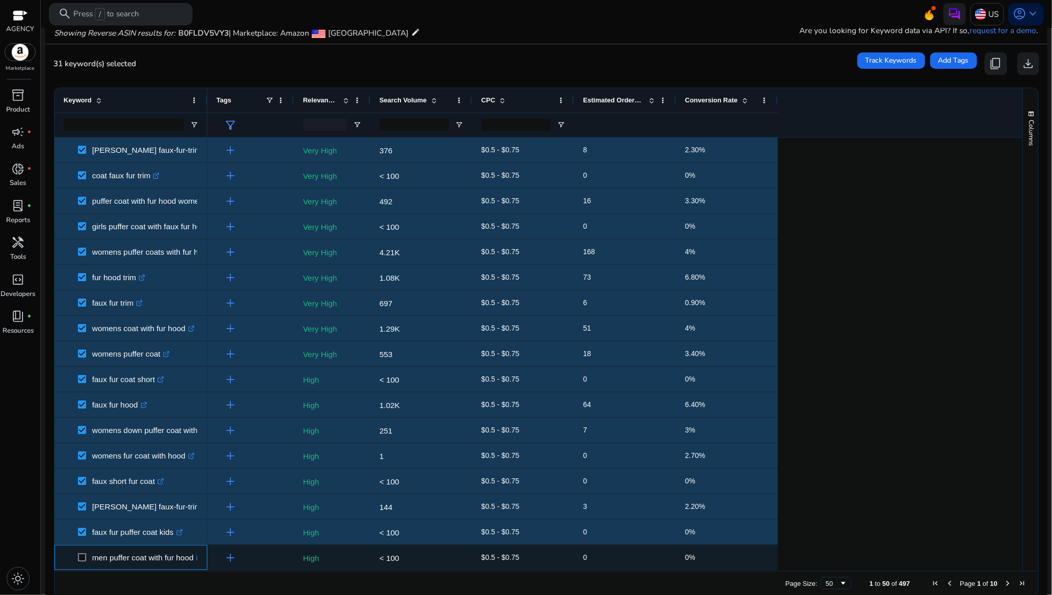
drag, startPoint x: 80, startPoint y: 551, endPoint x: 142, endPoint y: 538, distance: 63.5
click at [80, 552] on span at bounding box center [85, 557] width 14 height 21
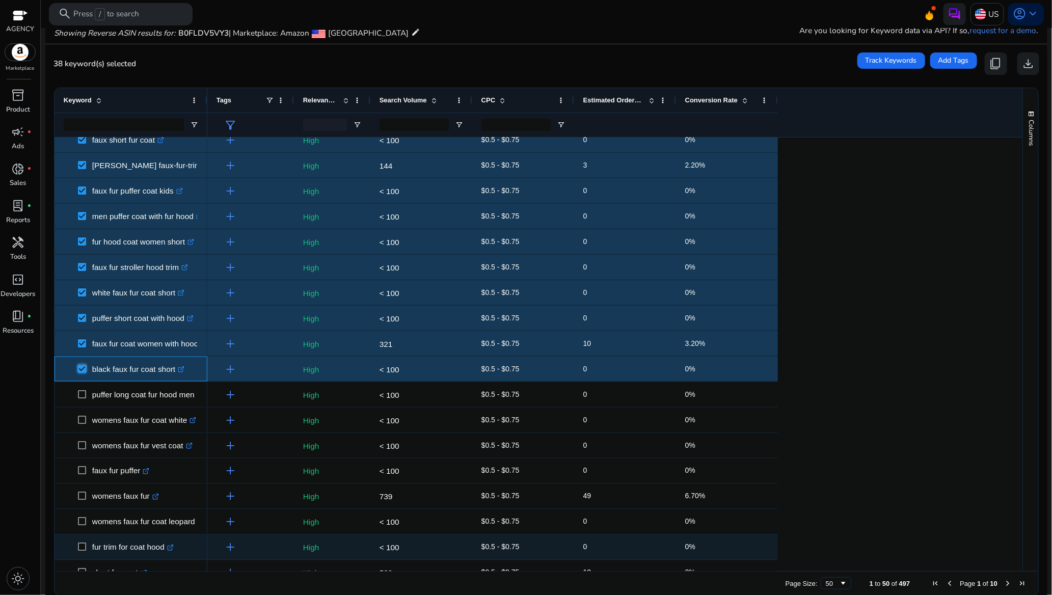
scroll to position [764, 0]
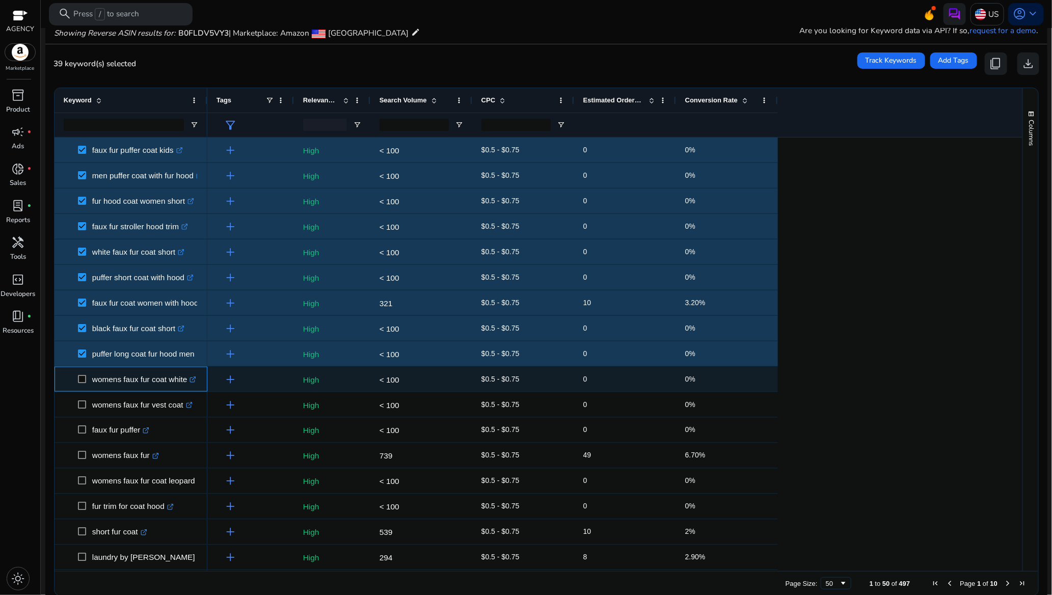
click at [81, 385] on span at bounding box center [85, 379] width 14 height 21
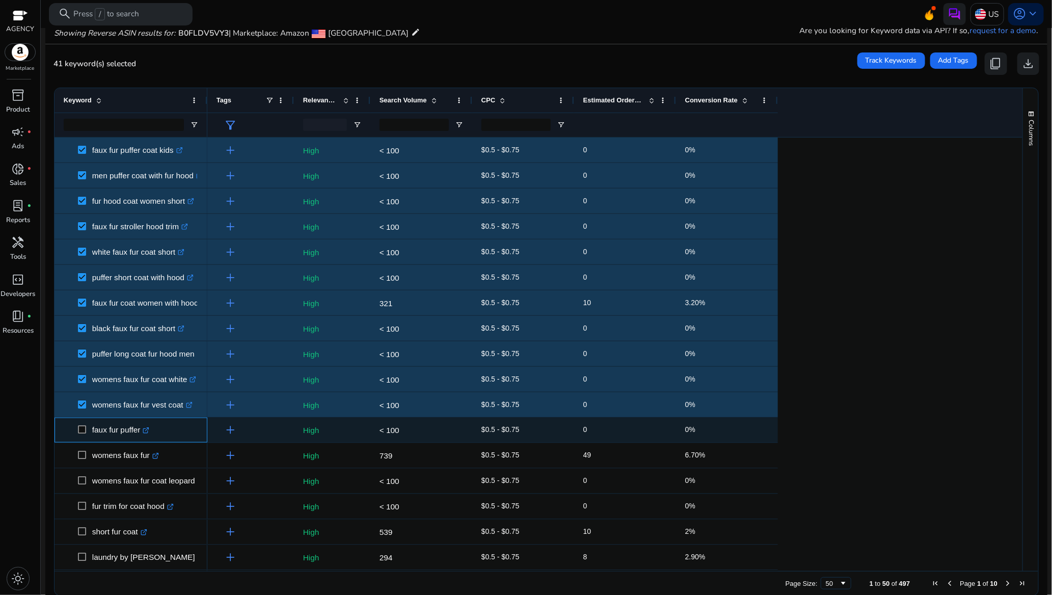
click at [82, 424] on span at bounding box center [85, 430] width 14 height 21
click at [84, 438] on span at bounding box center [85, 430] width 14 height 21
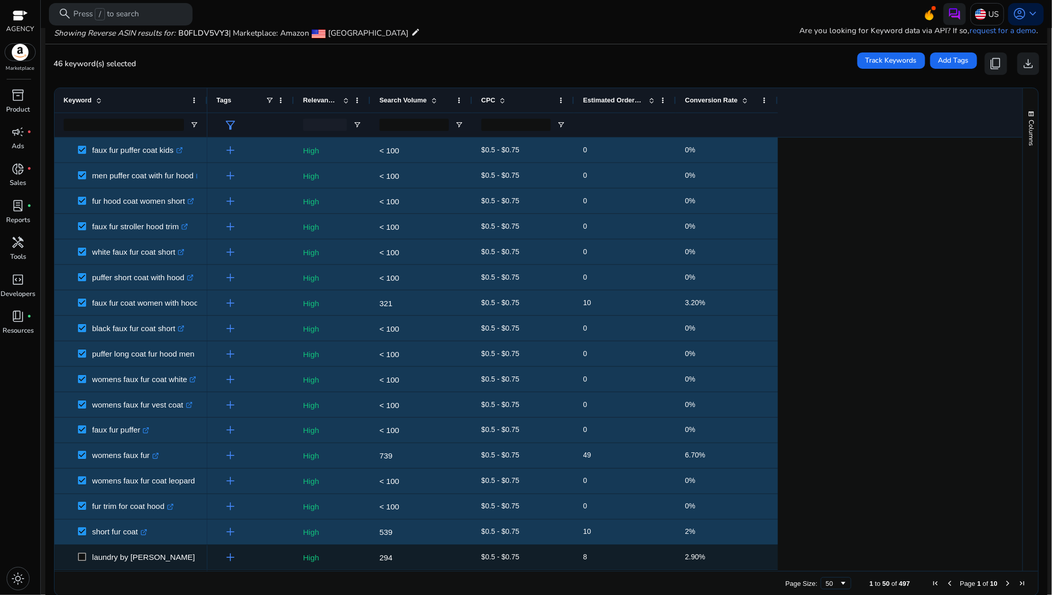
click at [80, 549] on span at bounding box center [85, 557] width 14 height 21
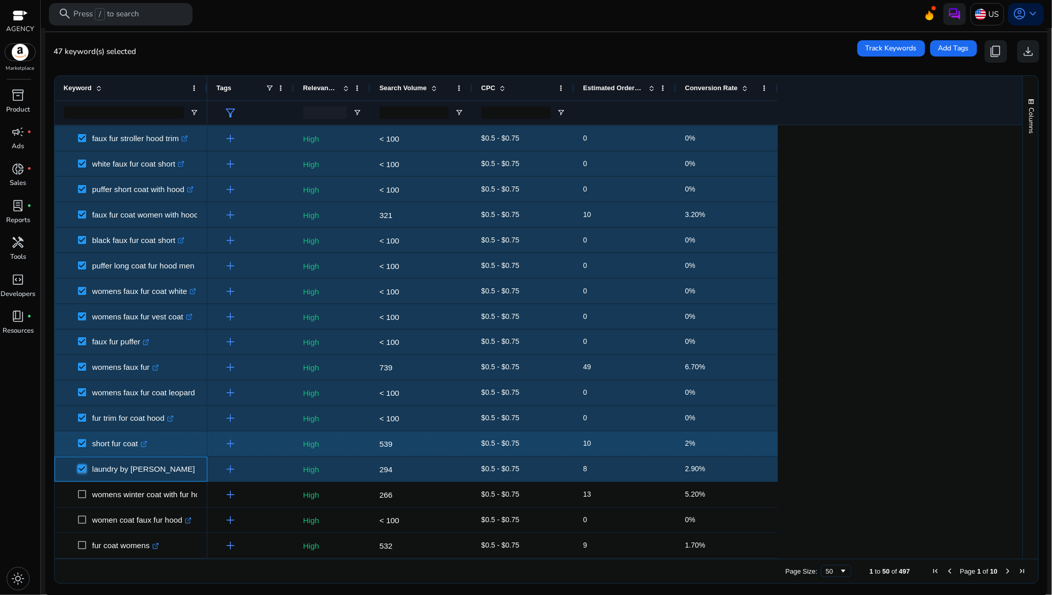
scroll to position [89, 0]
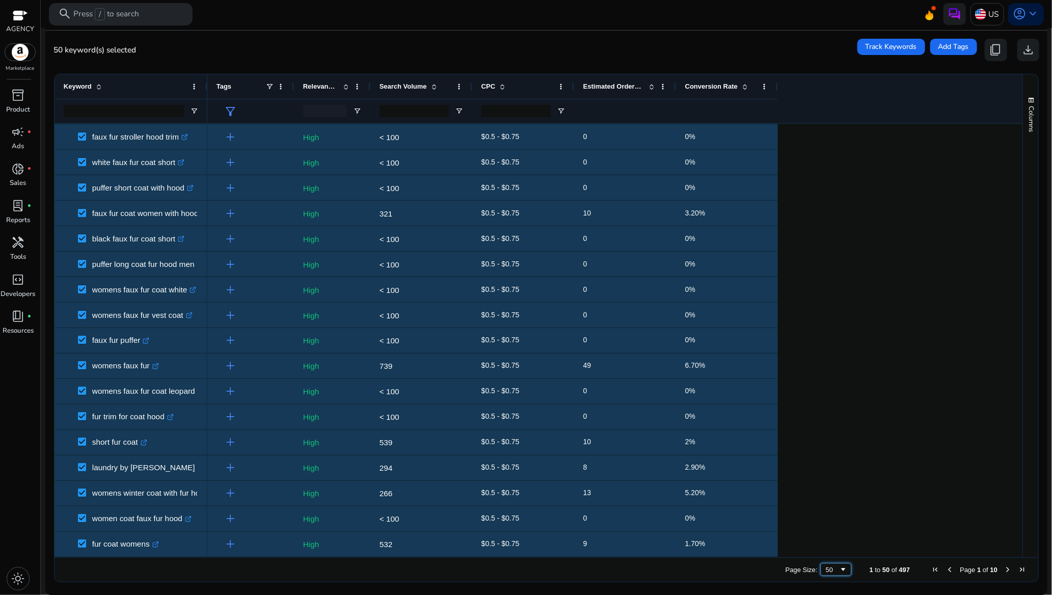
click at [829, 572] on div "50" at bounding box center [833, 570] width 14 height 8
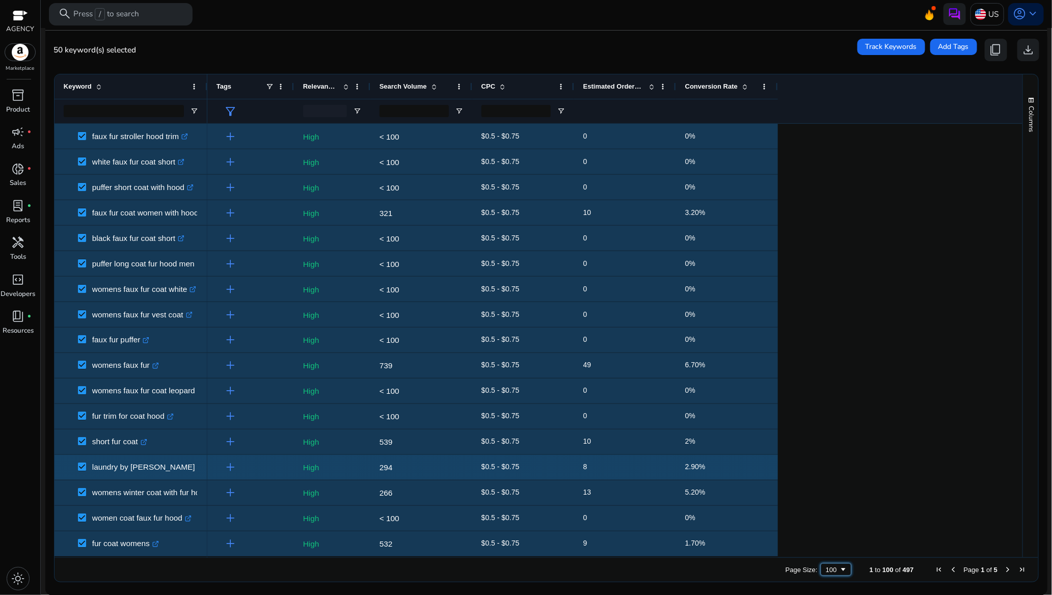
scroll to position [932, 0]
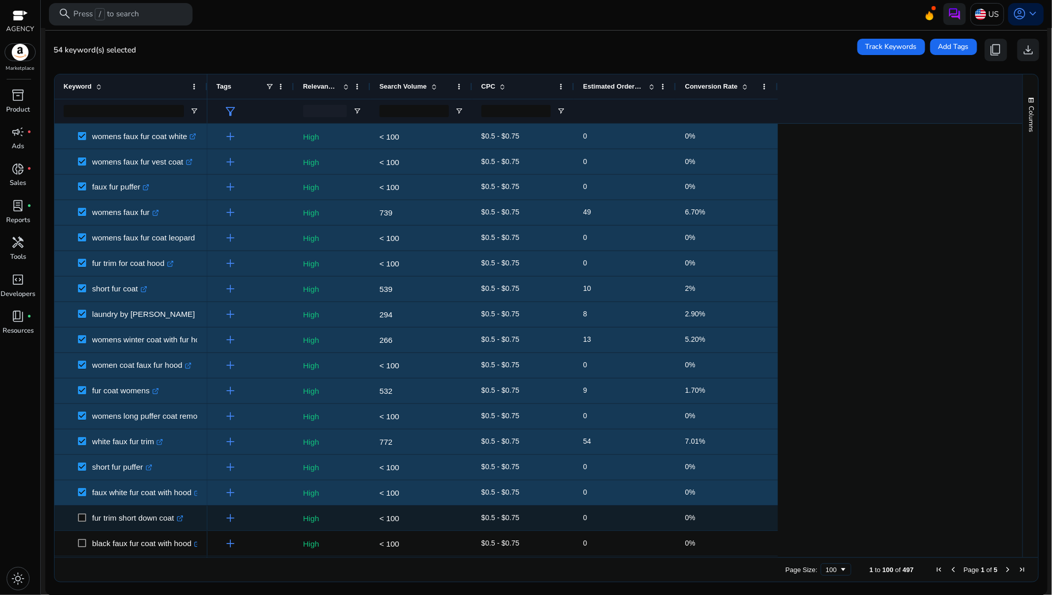
click at [81, 514] on span at bounding box center [85, 518] width 14 height 21
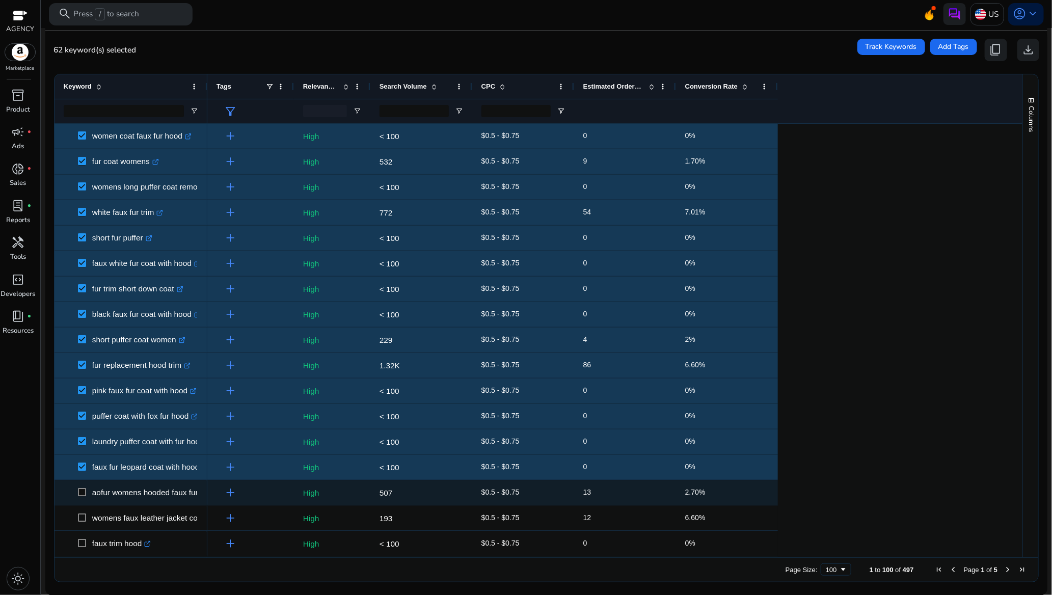
click at [86, 500] on span at bounding box center [85, 493] width 14 height 21
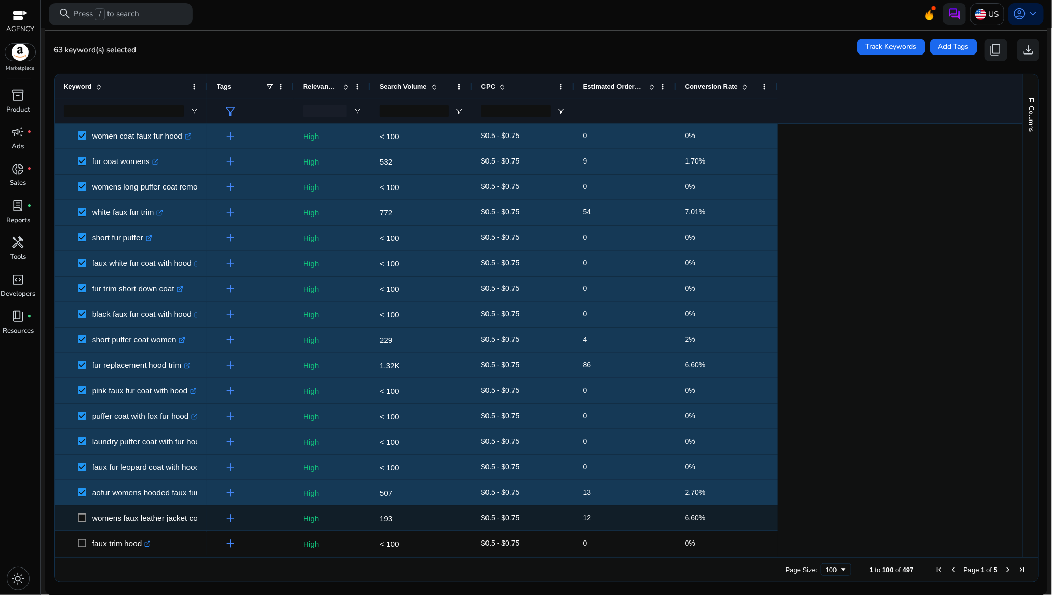
click at [84, 512] on span at bounding box center [85, 518] width 14 height 21
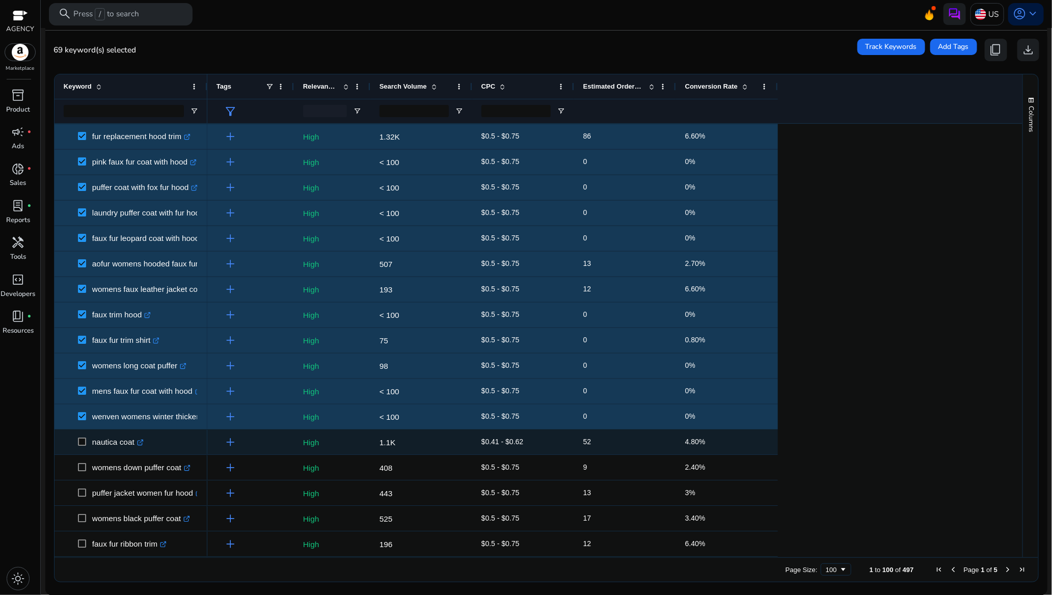
click at [83, 433] on span at bounding box center [85, 442] width 14 height 21
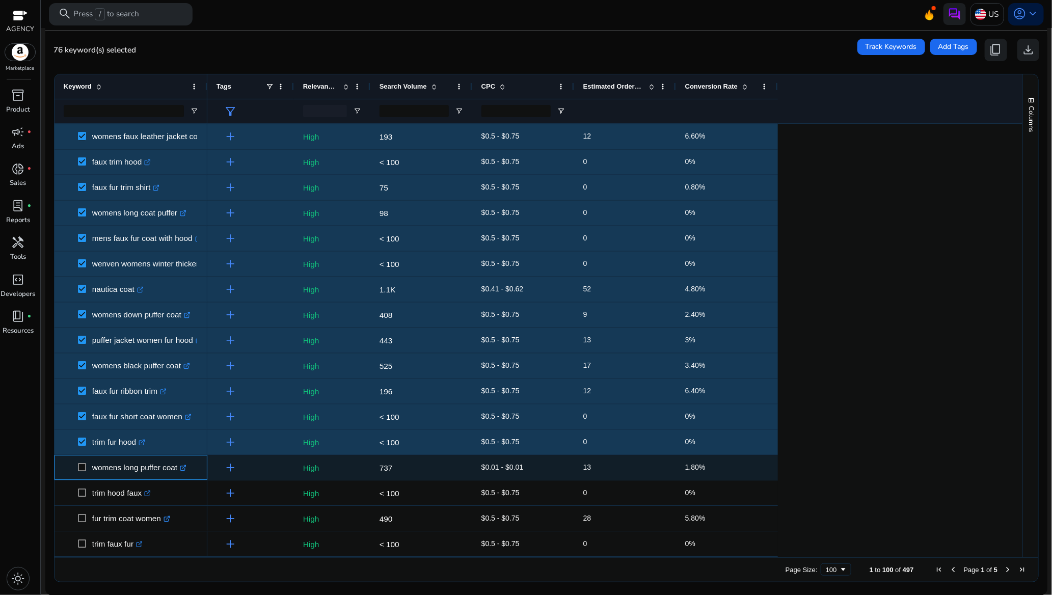
click at [83, 462] on span at bounding box center [85, 467] width 14 height 21
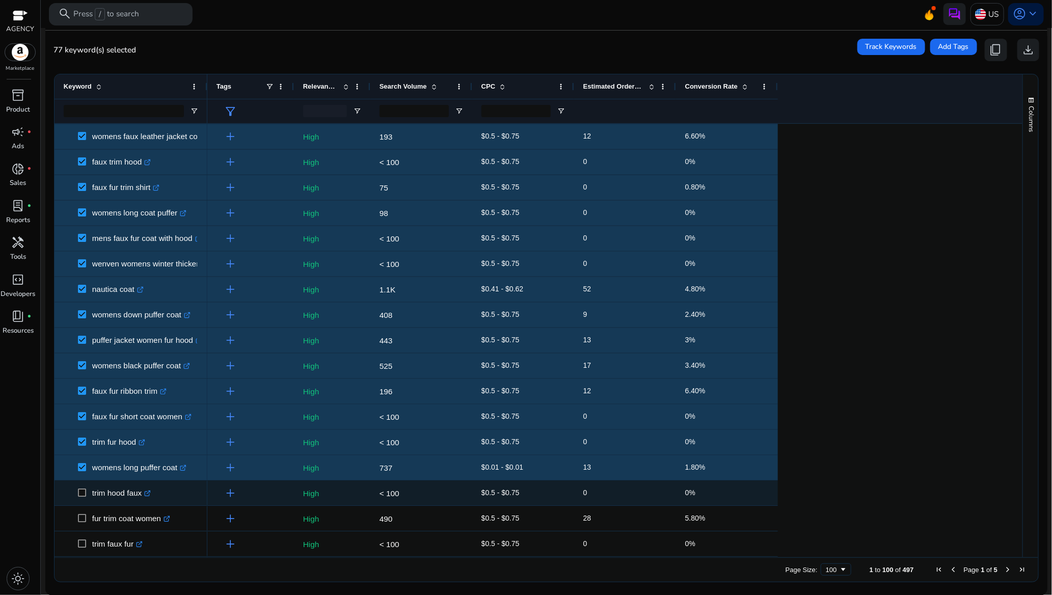
click at [80, 488] on span at bounding box center [85, 493] width 14 height 21
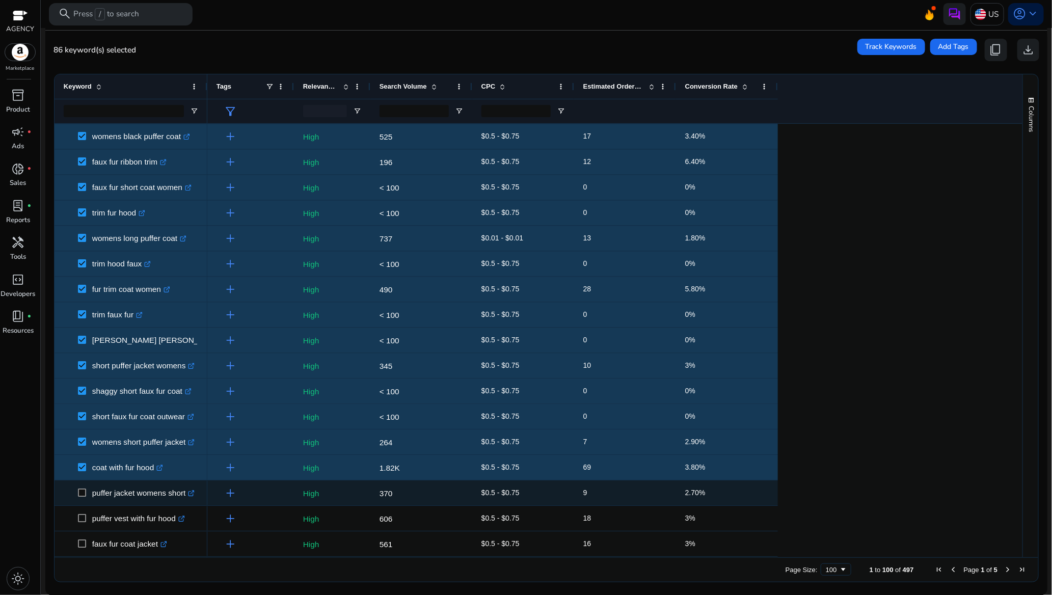
click at [82, 488] on span at bounding box center [85, 493] width 14 height 21
click at [83, 497] on span at bounding box center [85, 493] width 14 height 21
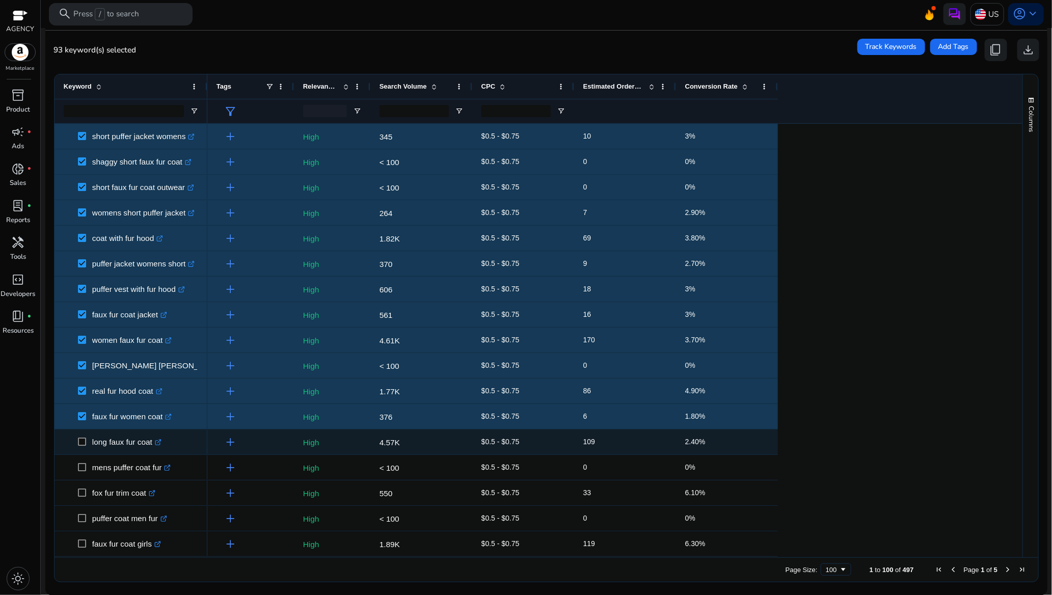
click at [87, 439] on span at bounding box center [85, 442] width 14 height 21
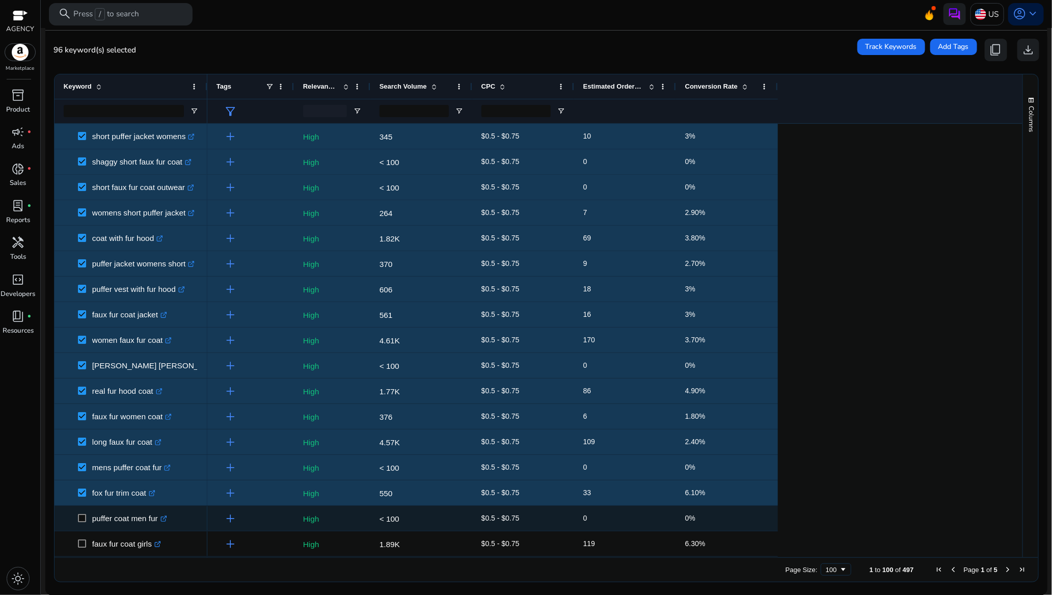
click at [80, 511] on span at bounding box center [85, 518] width 14 height 21
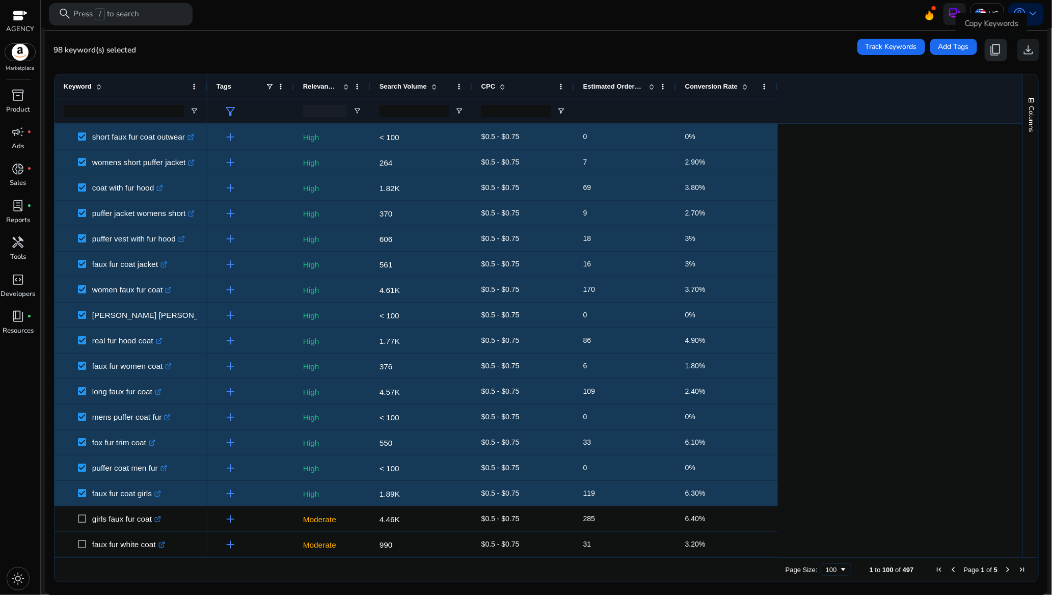
click at [994, 46] on span "content_copy" at bounding box center [996, 49] width 13 height 13
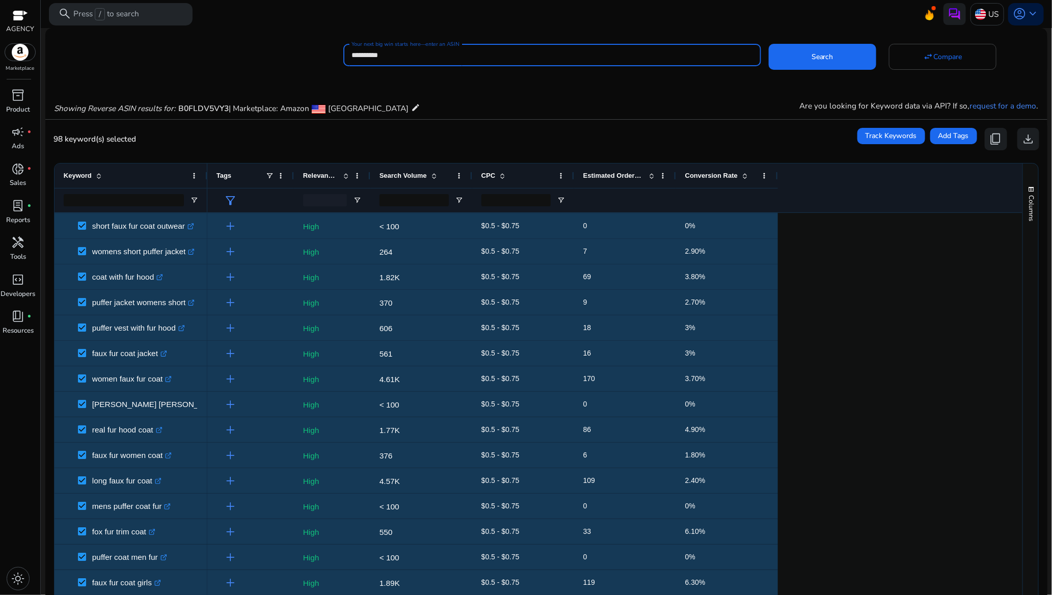
drag, startPoint x: 406, startPoint y: 50, endPoint x: 329, endPoint y: 50, distance: 77.0
click at [329, 50] on div "**********" at bounding box center [542, 54] width 994 height 26
paste input
type input "**********"
click at [832, 63] on span at bounding box center [823, 57] width 108 height 24
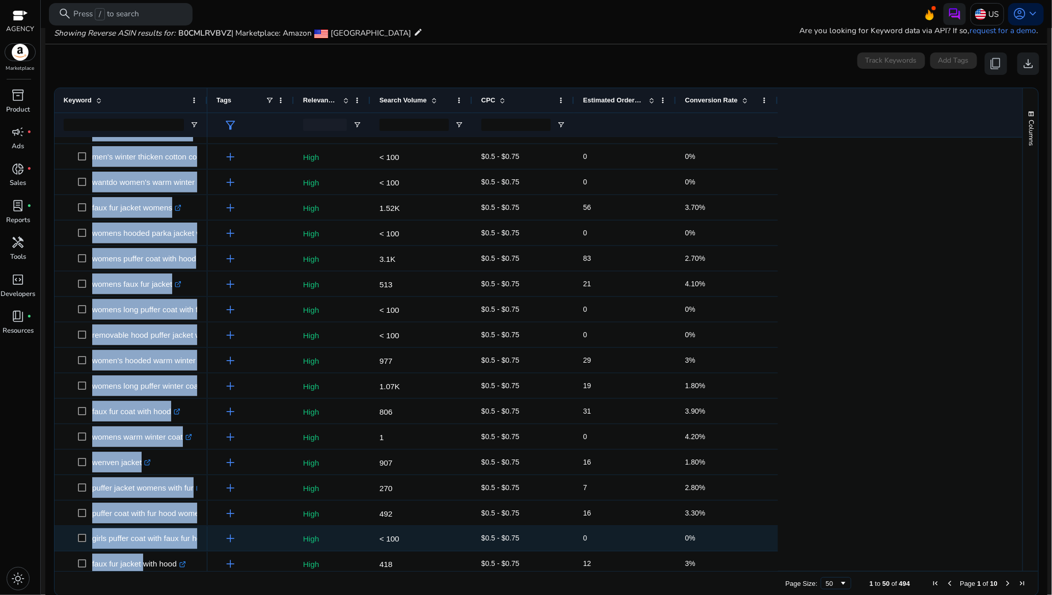
scroll to position [673, 0]
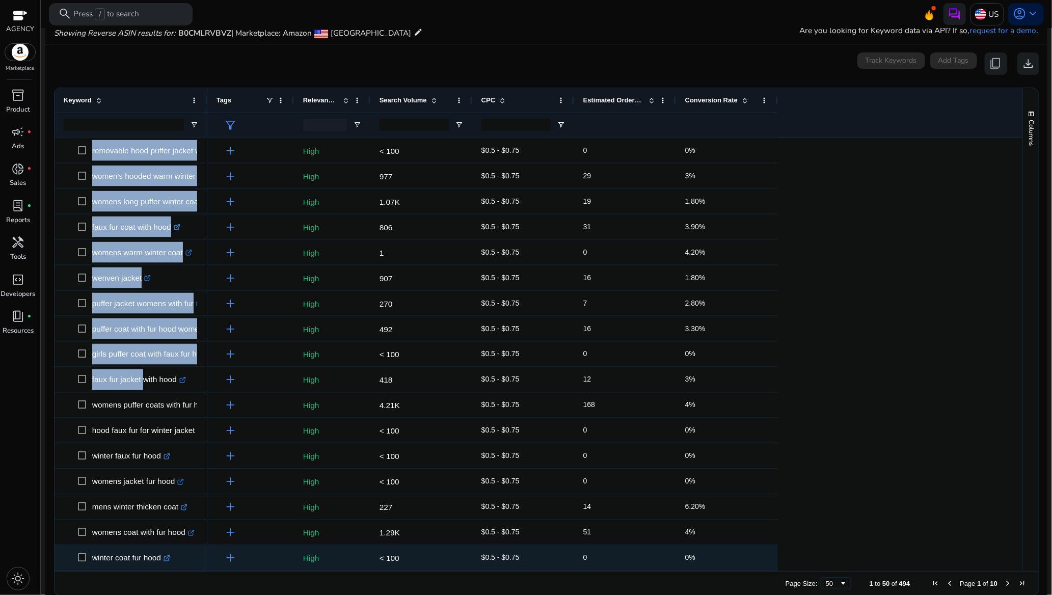
drag, startPoint x: 92, startPoint y: 149, endPoint x: 165, endPoint y: 562, distance: 419.2
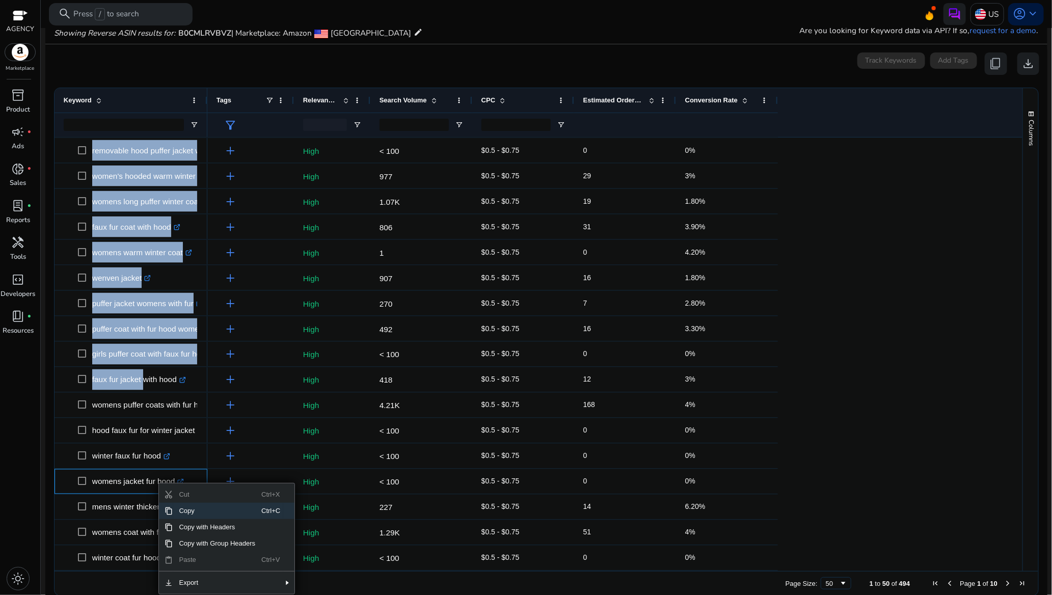
click at [192, 512] on span "Copy" at bounding box center [217, 511] width 89 height 16
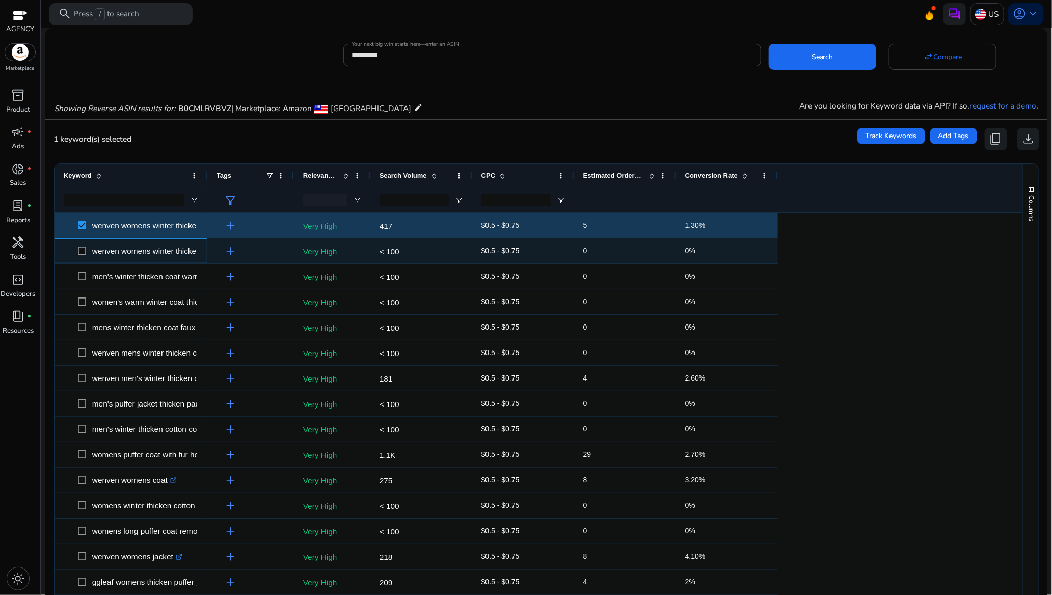
click at [83, 249] on span at bounding box center [85, 251] width 14 height 21
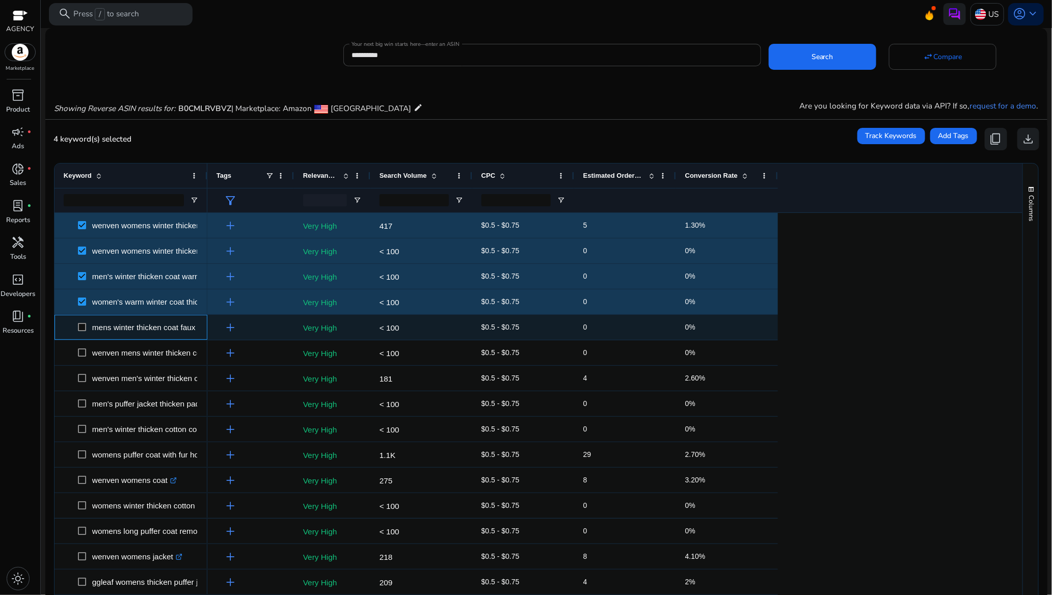
click at [77, 329] on span "mens winter thicken coat faux fur lined jacket with removable hood .st0{fill:#2…" at bounding box center [131, 327] width 135 height 21
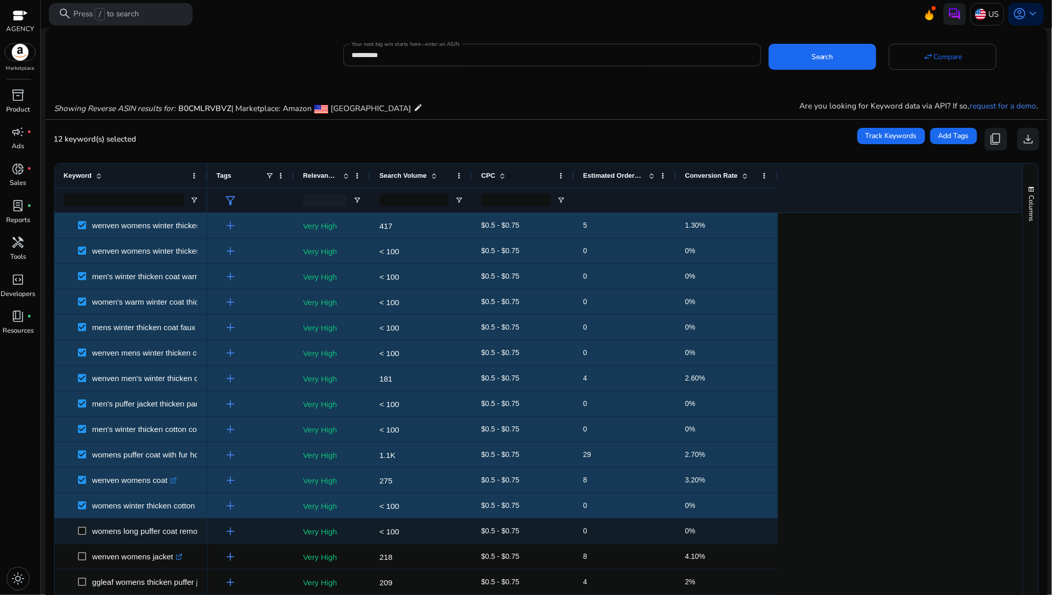
click at [82, 525] on span at bounding box center [85, 531] width 14 height 21
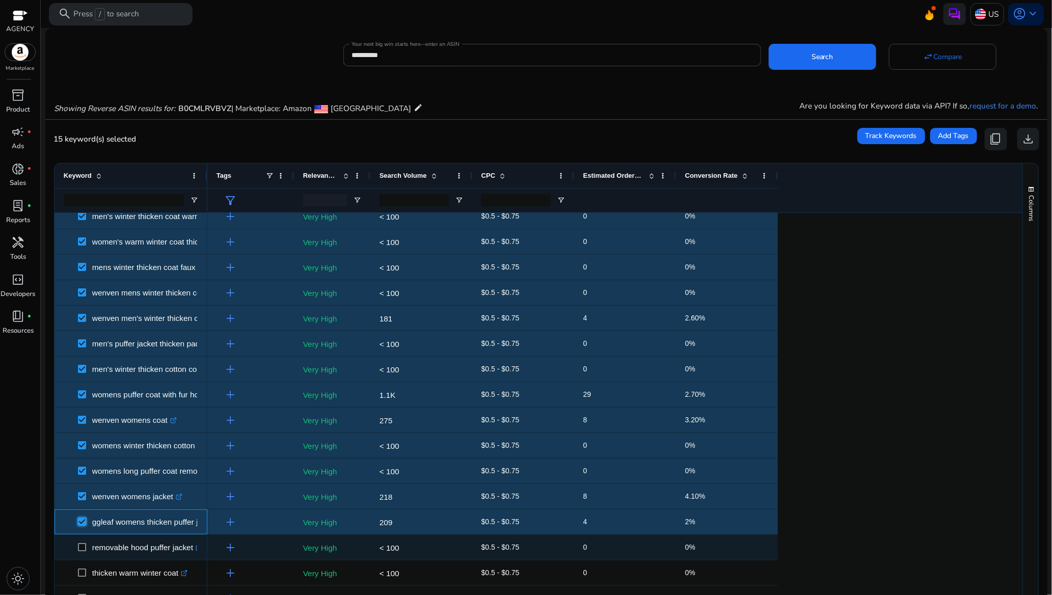
scroll to position [153, 0]
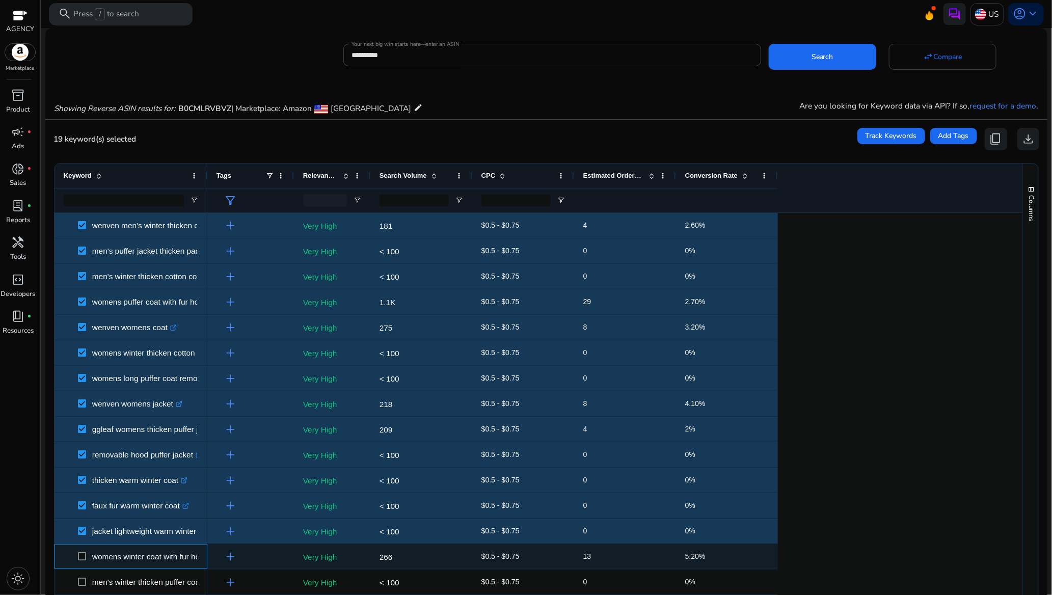
click at [83, 552] on span at bounding box center [85, 556] width 14 height 21
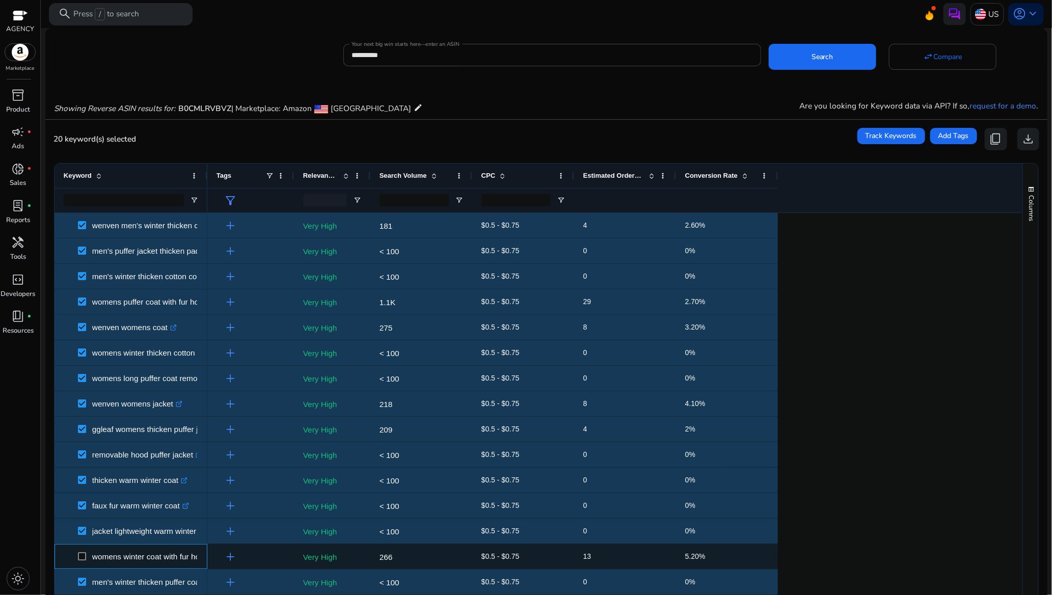
click at [86, 551] on span at bounding box center [85, 556] width 14 height 21
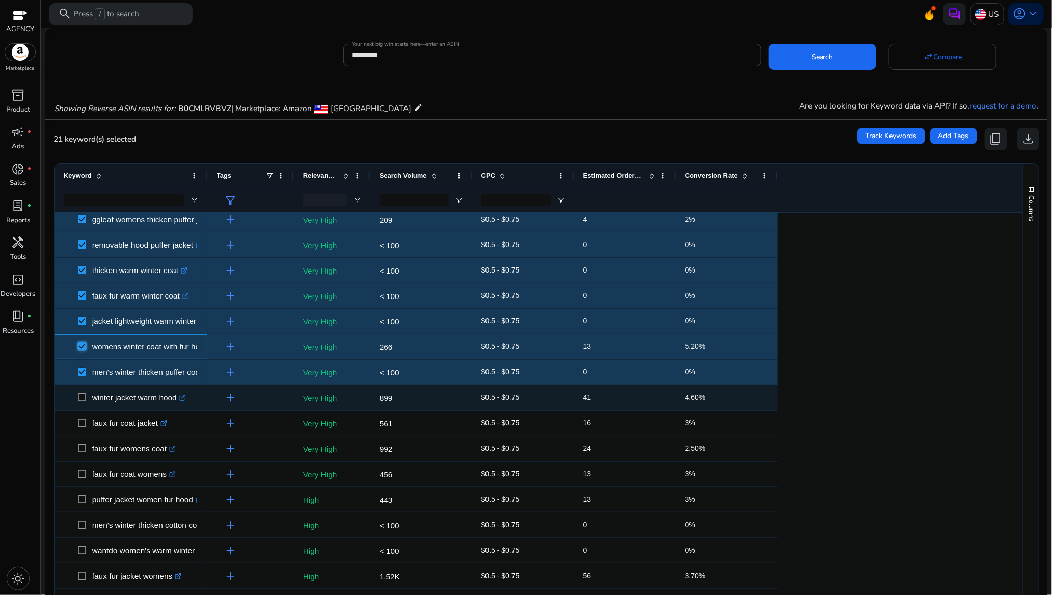
scroll to position [382, 0]
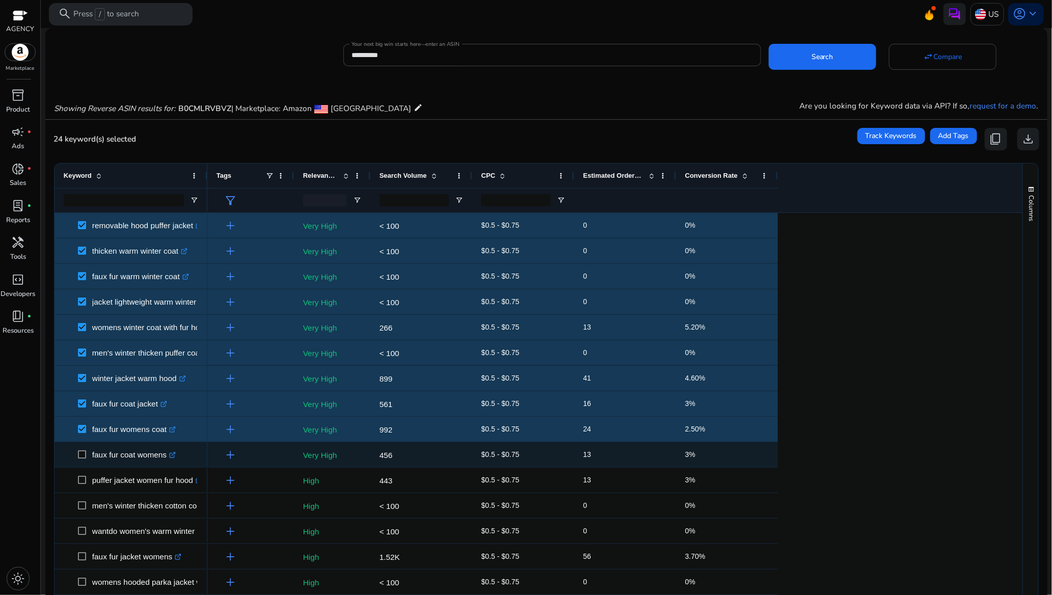
click at [81, 445] on span at bounding box center [85, 454] width 14 height 21
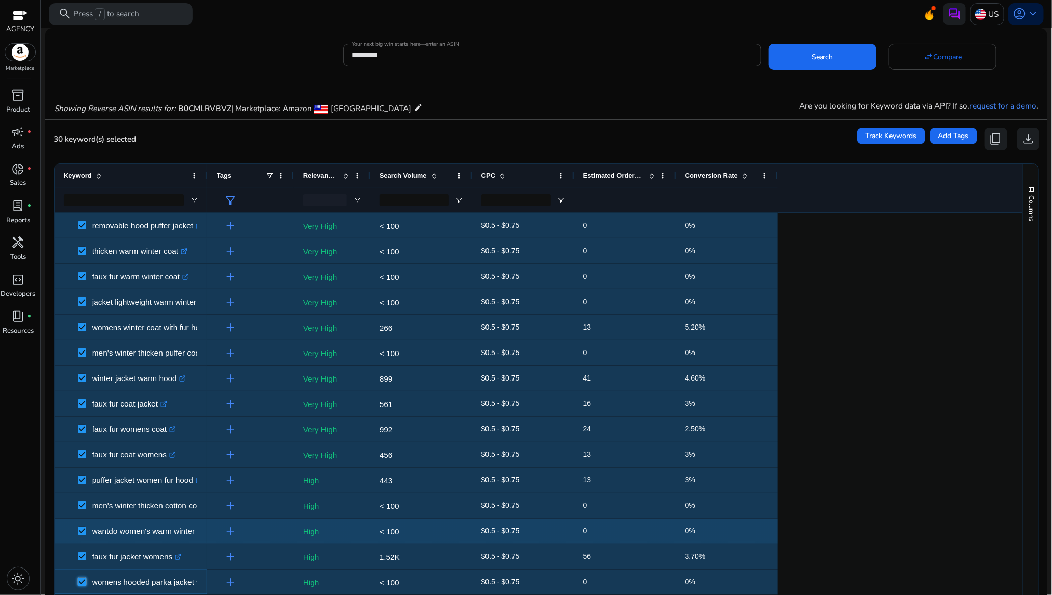
scroll to position [465, 0]
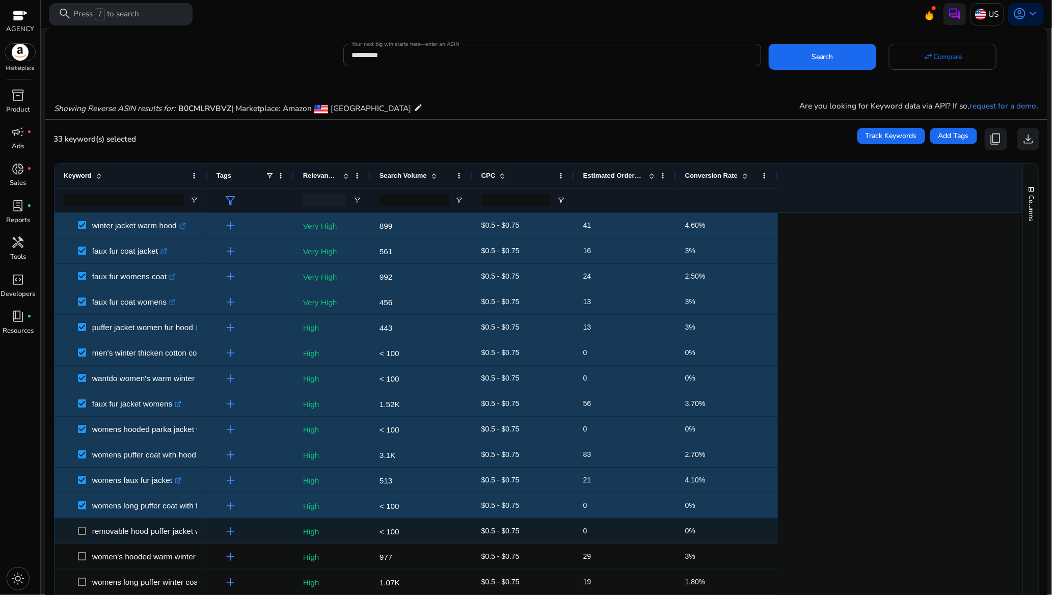
click at [83, 526] on span at bounding box center [85, 531] width 14 height 21
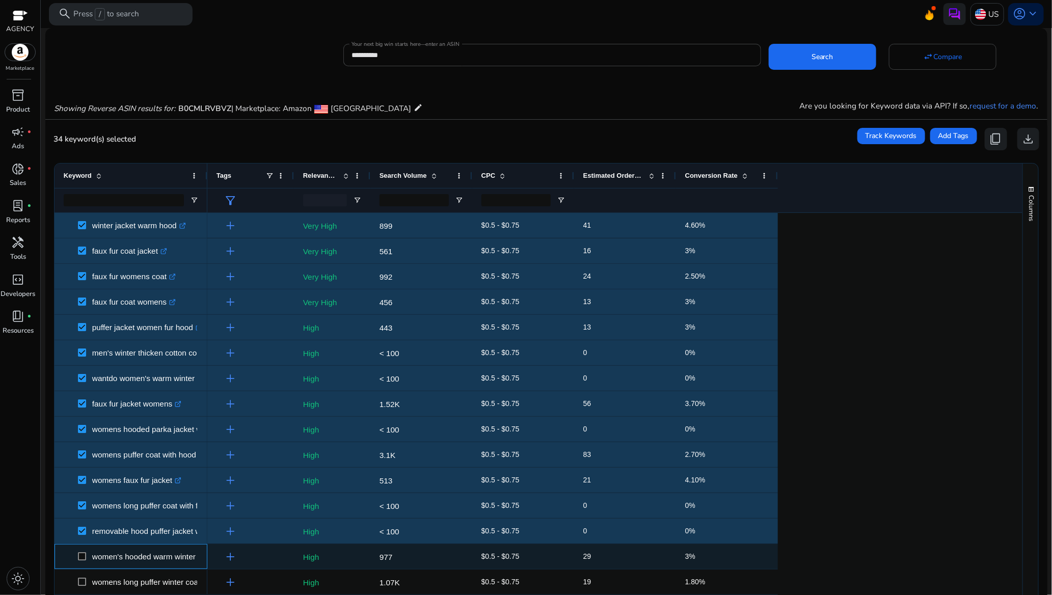
click at [81, 552] on span at bounding box center [85, 556] width 14 height 21
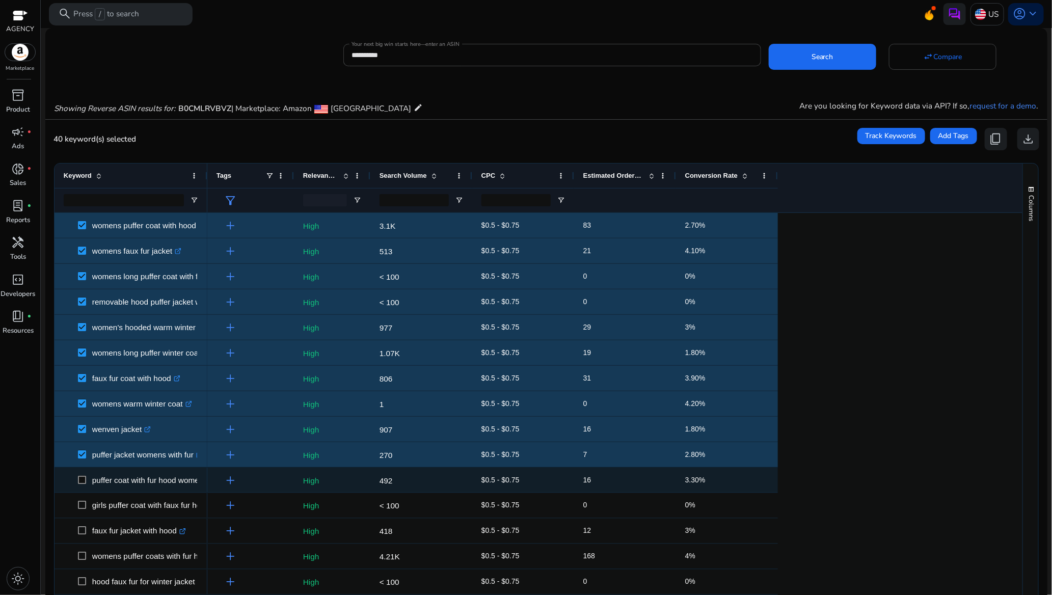
click at [83, 485] on span at bounding box center [85, 480] width 14 height 21
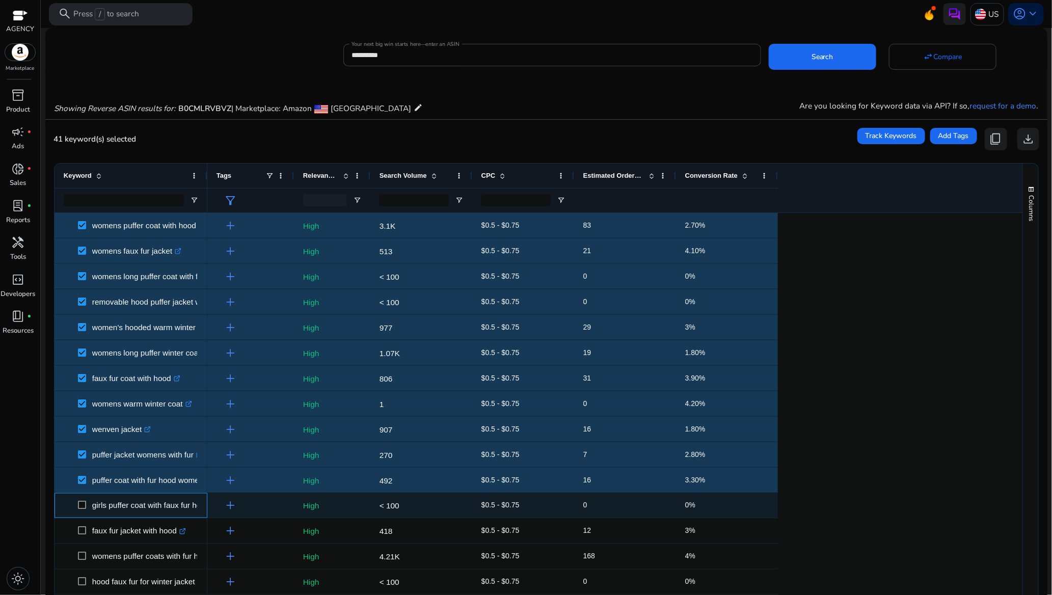
click at [83, 500] on span at bounding box center [85, 505] width 14 height 21
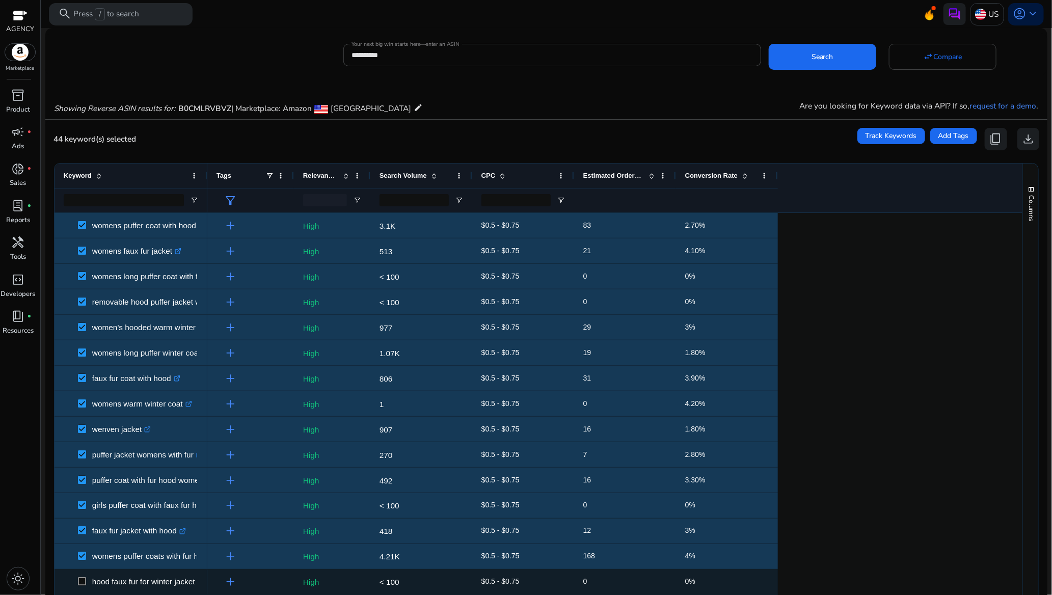
click at [83, 577] on span at bounding box center [85, 582] width 14 height 21
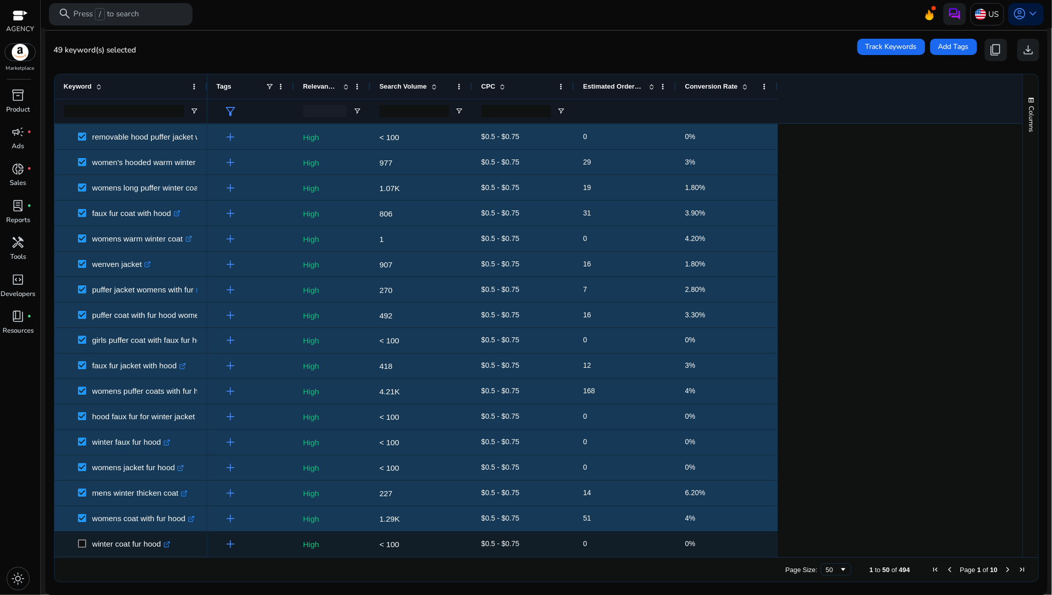
click at [80, 539] on span at bounding box center [85, 544] width 14 height 21
click at [80, 538] on span at bounding box center [85, 544] width 14 height 21
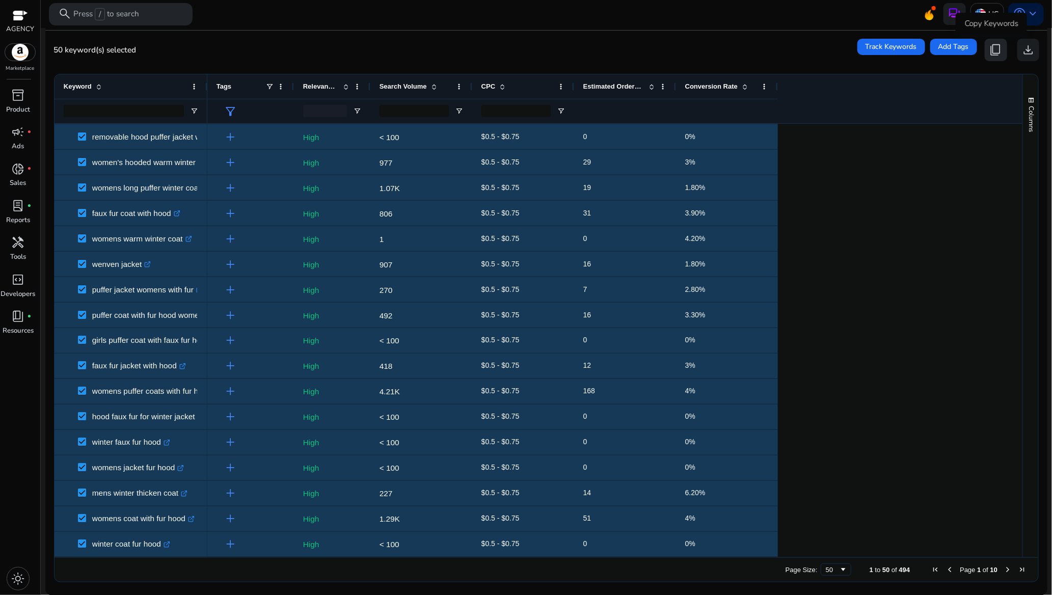
click at [994, 48] on span "content_copy" at bounding box center [996, 49] width 13 height 13
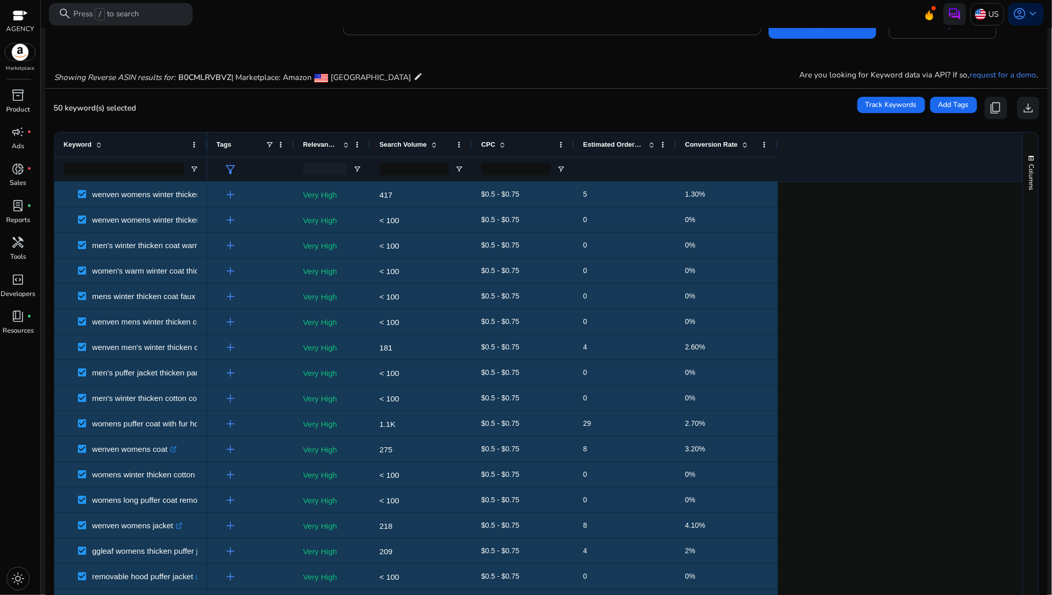
scroll to position [0, 0]
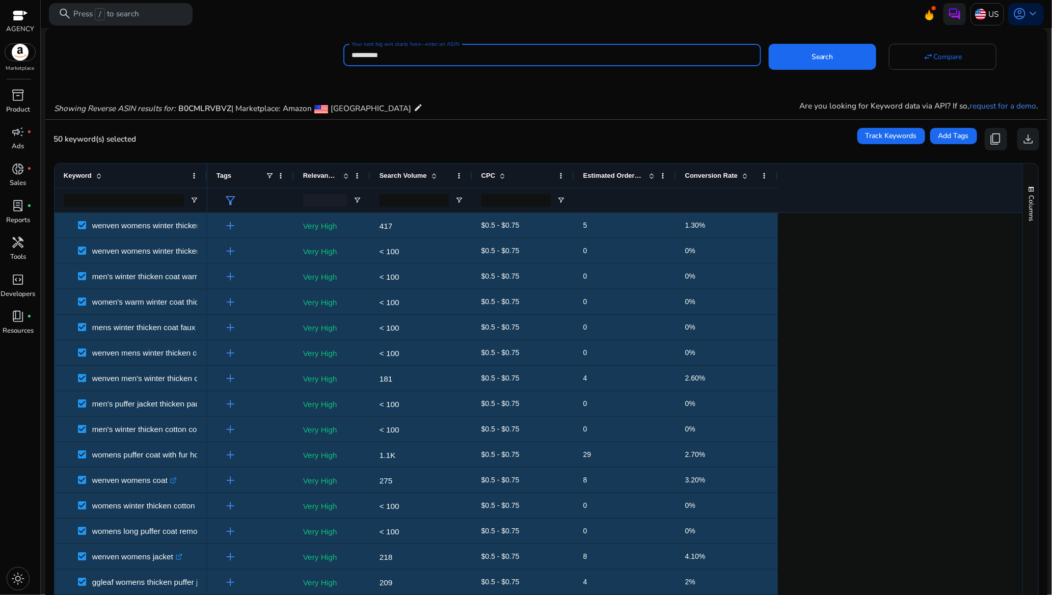
drag, startPoint x: 287, startPoint y: 54, endPoint x: 235, endPoint y: 54, distance: 52.0
click at [235, 54] on div "**********" at bounding box center [542, 54] width 994 height 26
paste input
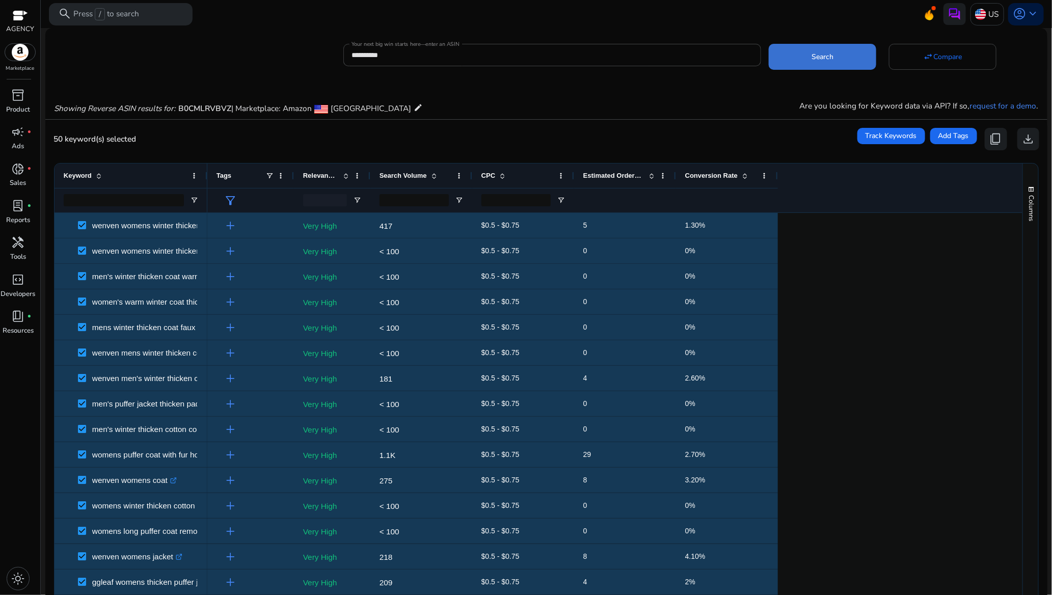
click at [789, 59] on span at bounding box center [823, 57] width 108 height 24
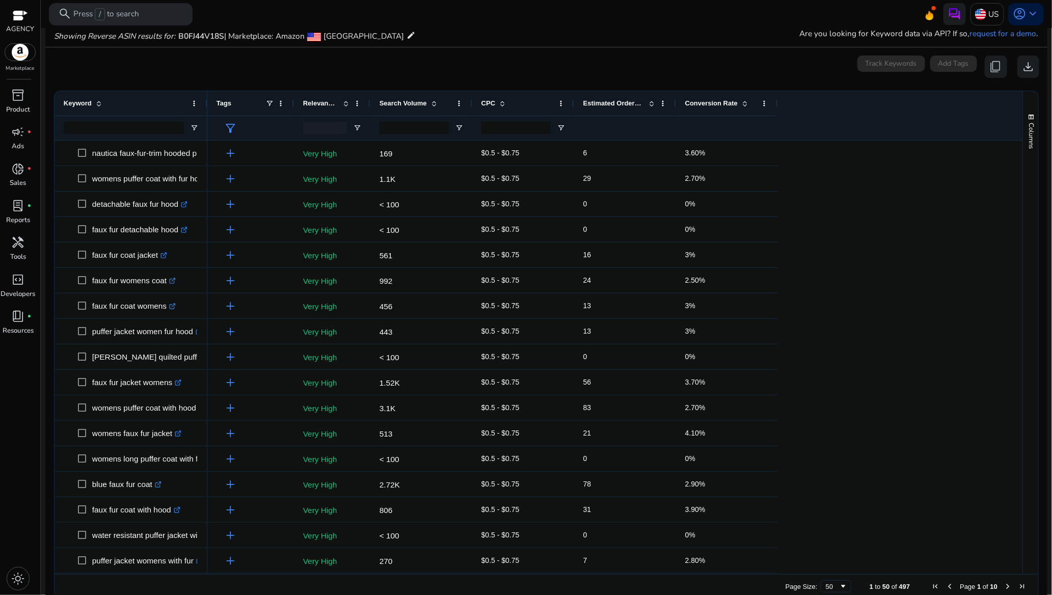
scroll to position [75, 0]
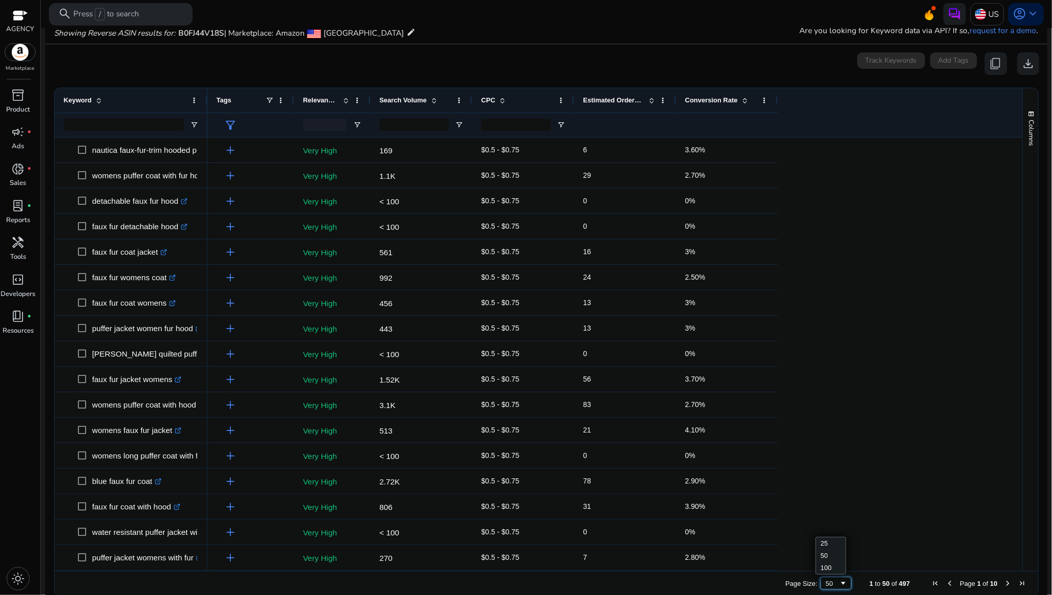
click at [830, 580] on div "50" at bounding box center [833, 584] width 14 height 8
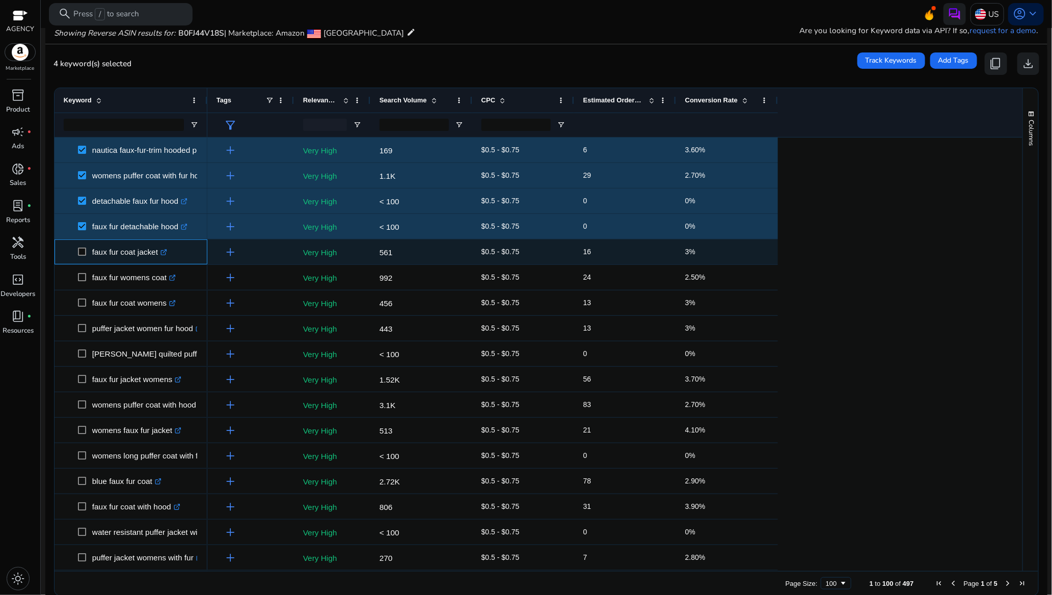
click at [82, 247] on span at bounding box center [85, 252] width 14 height 21
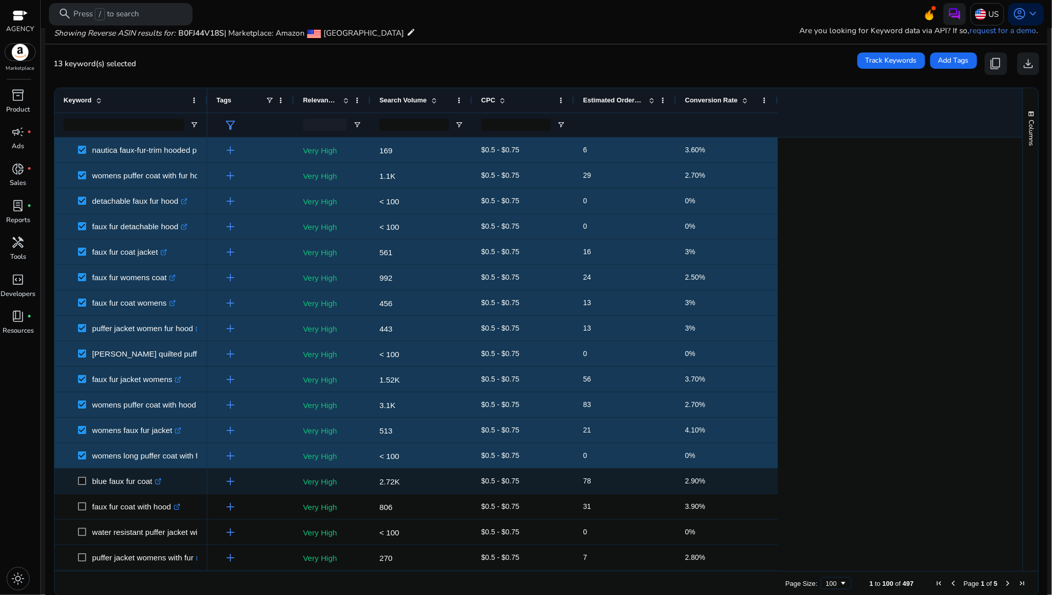
click at [81, 477] on span at bounding box center [85, 481] width 14 height 21
click at [82, 476] on span at bounding box center [85, 481] width 14 height 21
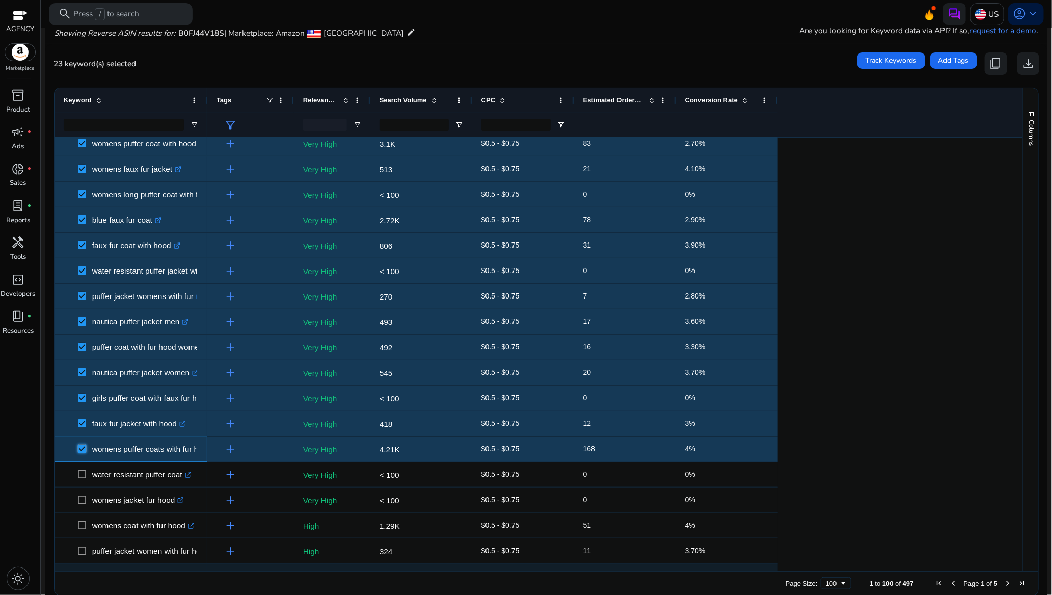
scroll to position [382, 0]
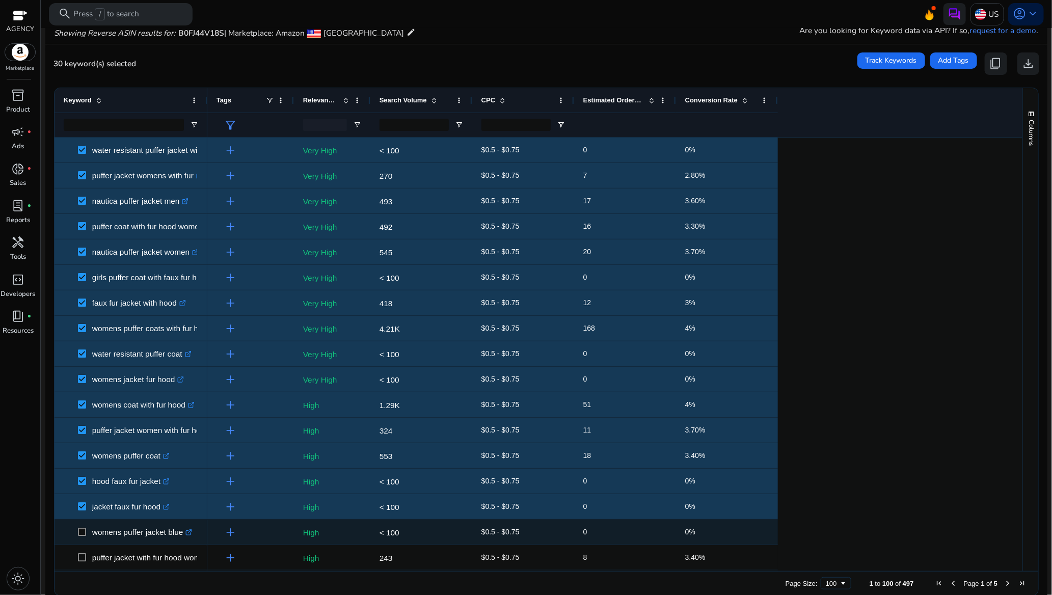
click at [77, 529] on span "womens puffer jacket blue .st0{fill:#2c8af8}" at bounding box center [131, 532] width 135 height 21
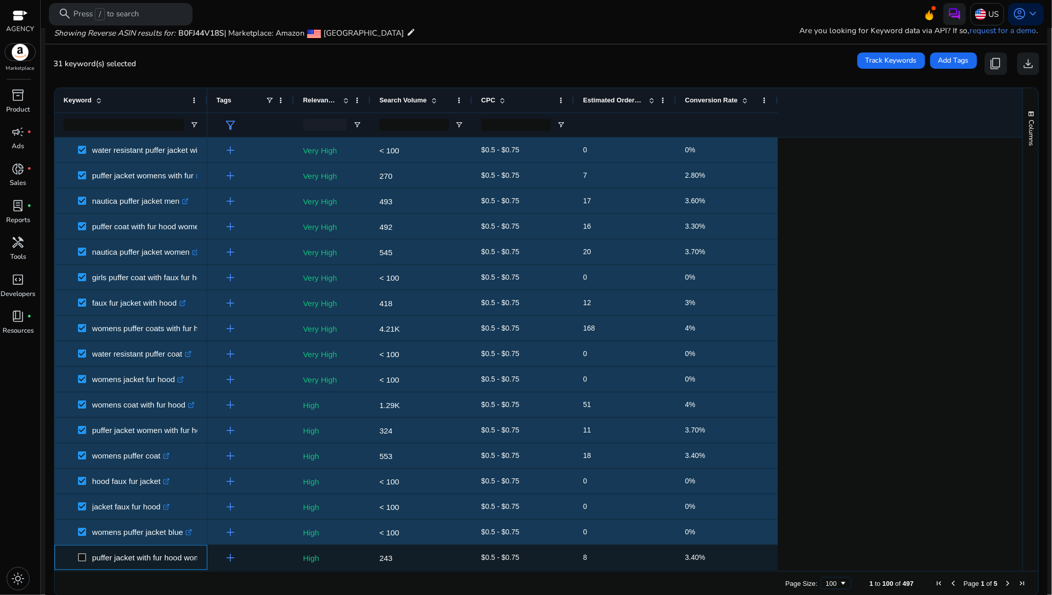
click at [88, 551] on span at bounding box center [85, 557] width 14 height 21
click at [83, 552] on span at bounding box center [85, 557] width 14 height 21
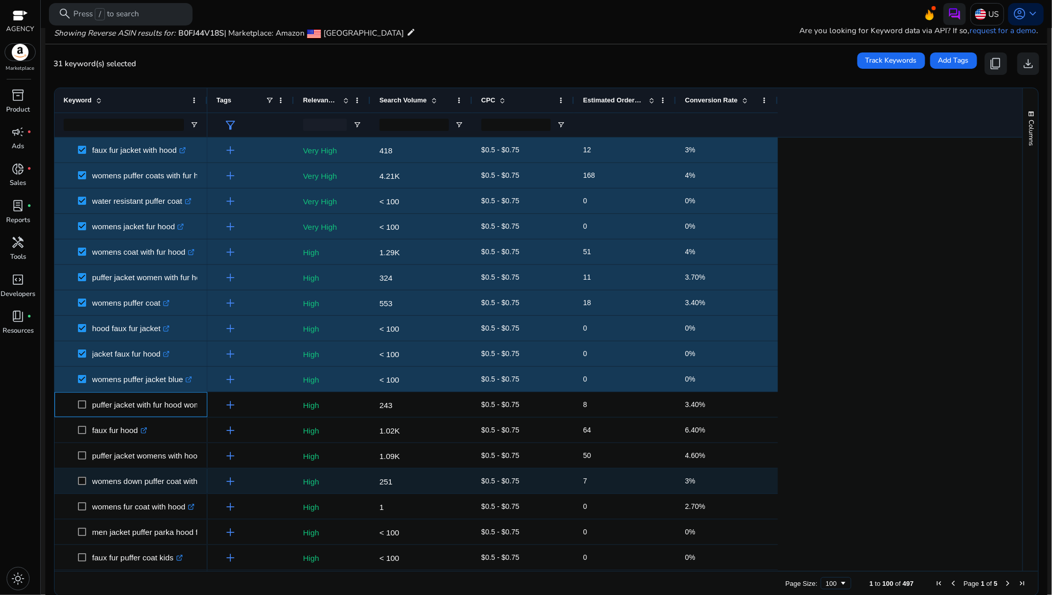
scroll to position [612, 0]
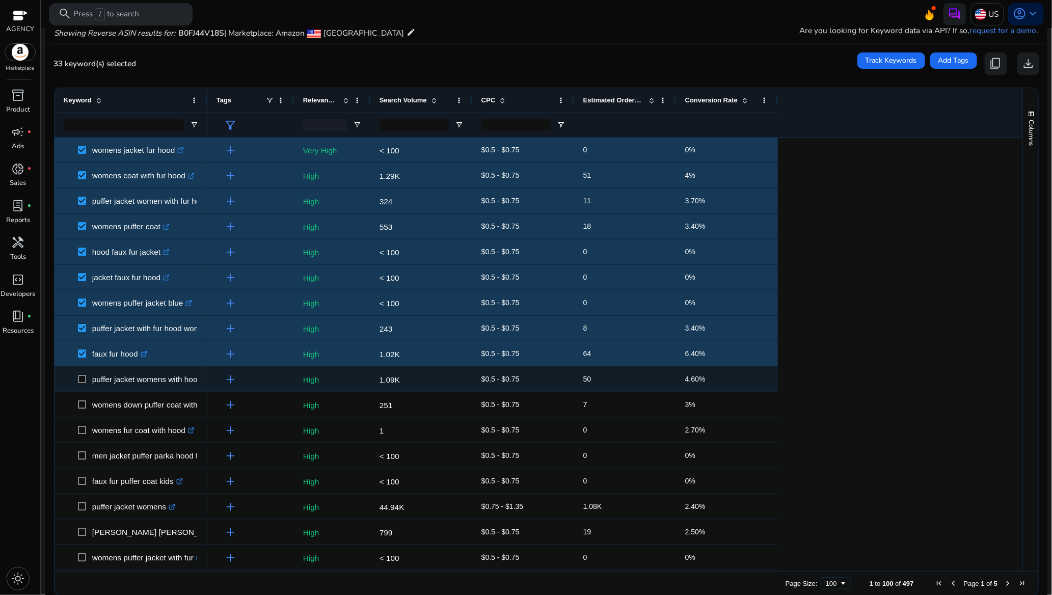
click at [81, 385] on span at bounding box center [85, 379] width 14 height 21
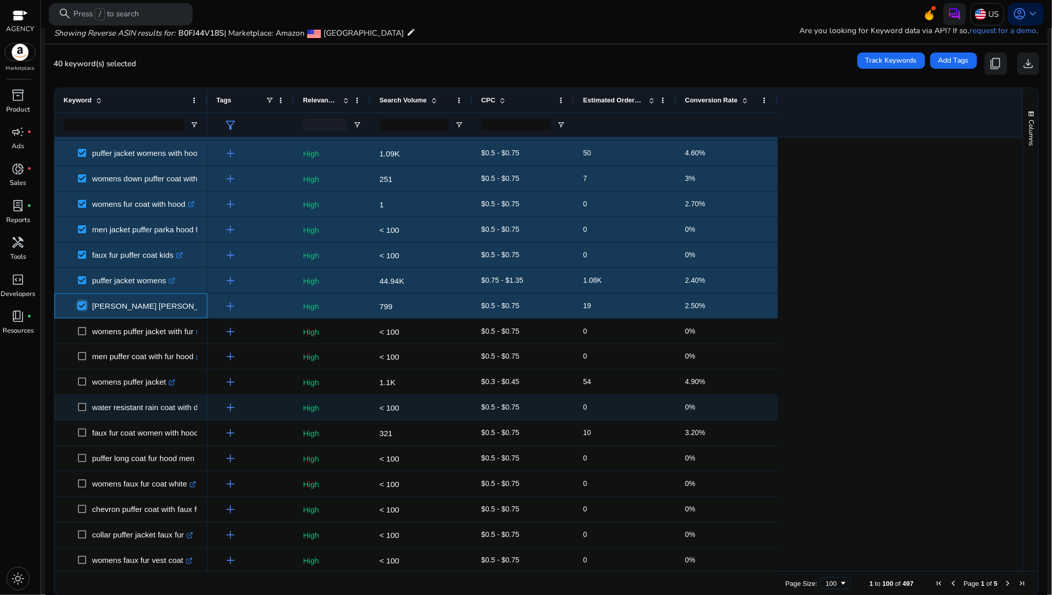
scroll to position [841, 0]
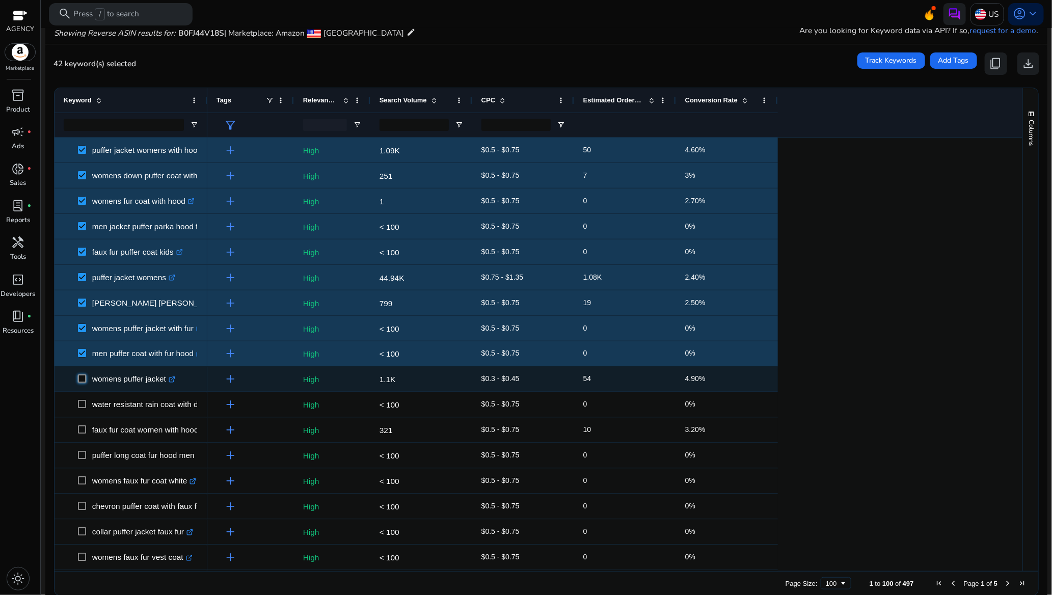
click at [83, 384] on span at bounding box center [85, 379] width 14 height 21
click at [86, 371] on span at bounding box center [85, 379] width 14 height 21
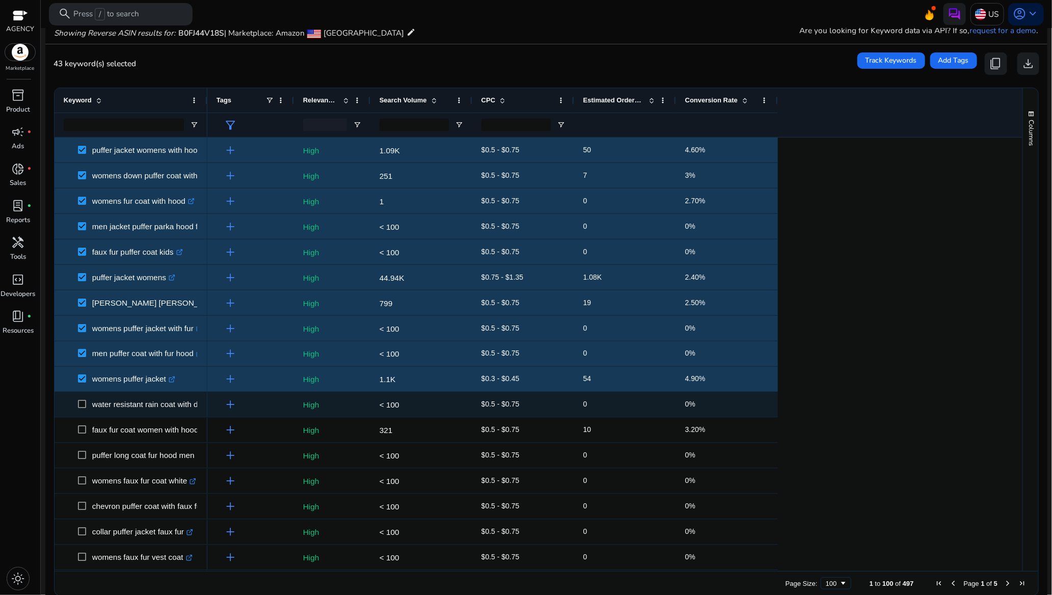
click at [84, 398] on span at bounding box center [85, 404] width 14 height 21
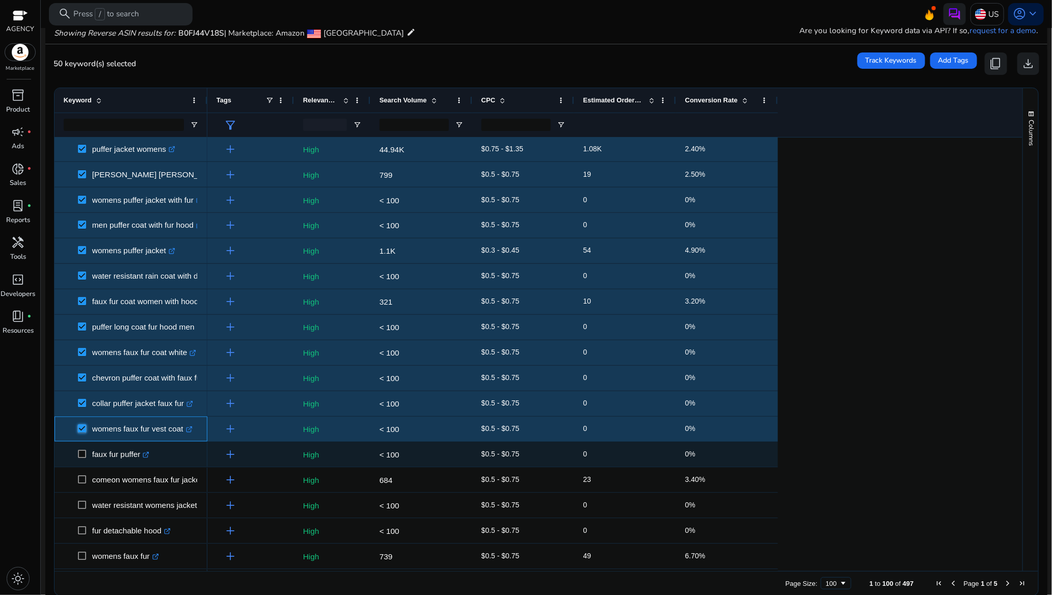
scroll to position [994, 0]
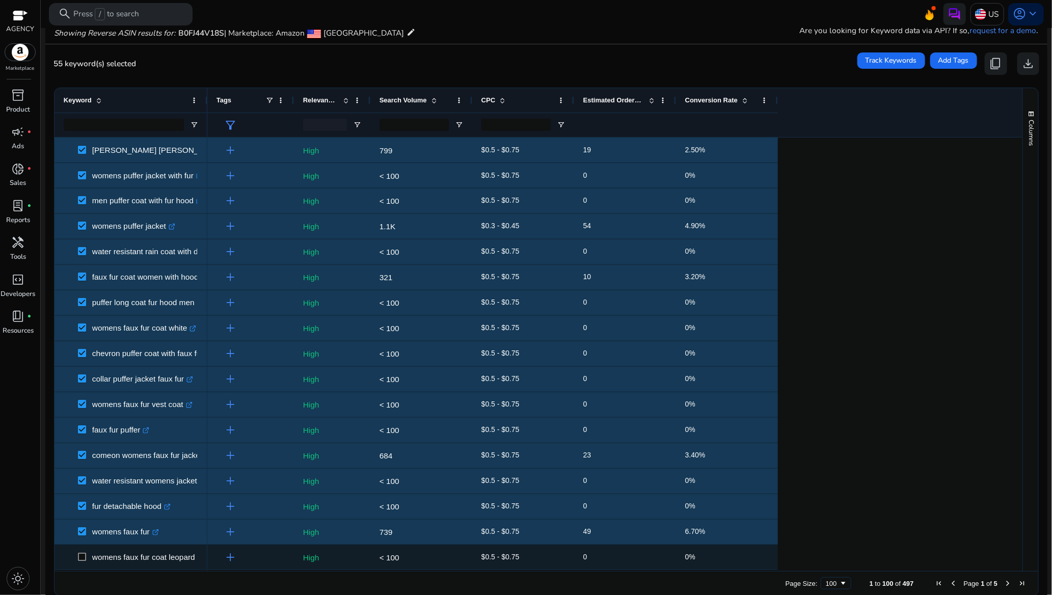
click at [86, 552] on span at bounding box center [85, 557] width 14 height 21
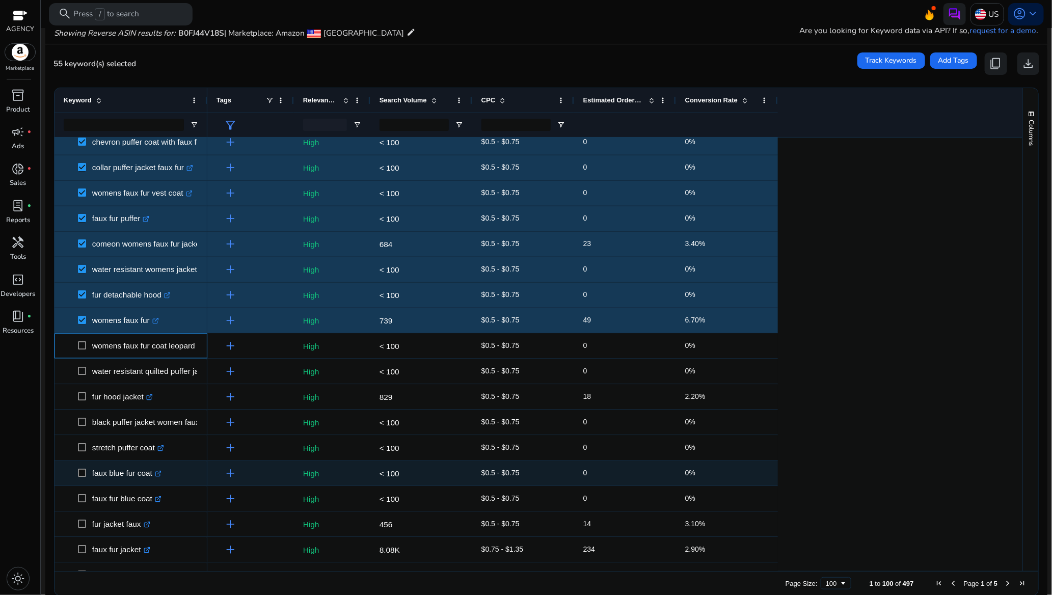
scroll to position [1223, 0]
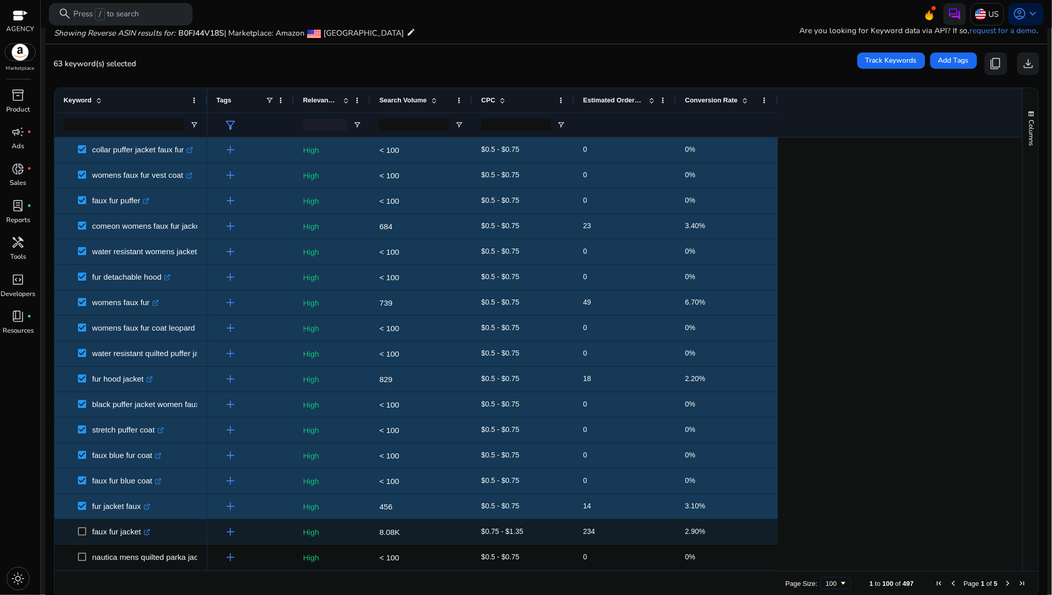
click at [82, 526] on span at bounding box center [85, 532] width 14 height 21
click at [83, 525] on span at bounding box center [85, 532] width 14 height 21
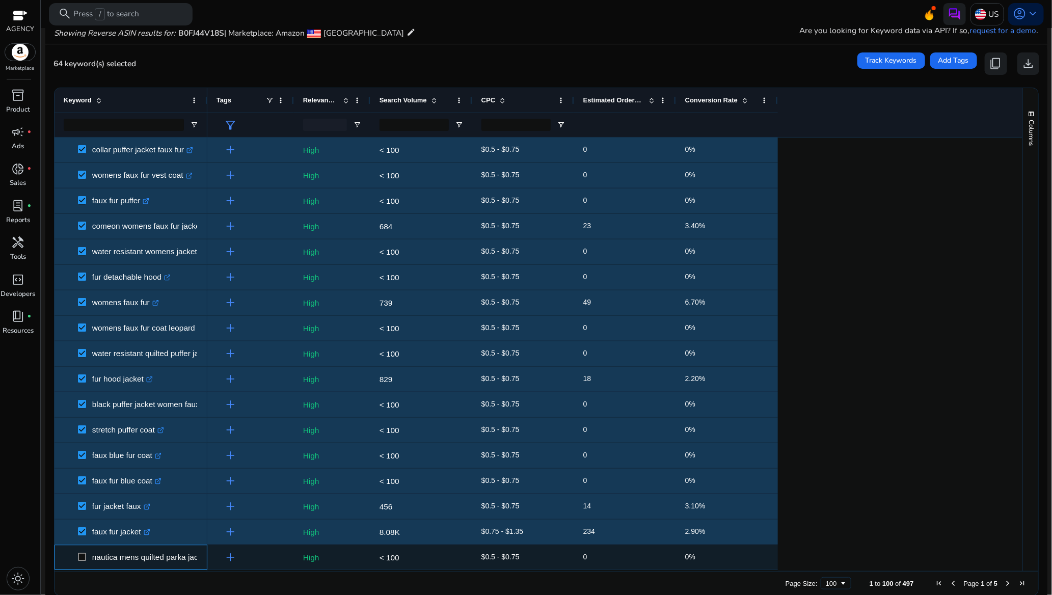
click at [85, 552] on span at bounding box center [85, 557] width 14 height 21
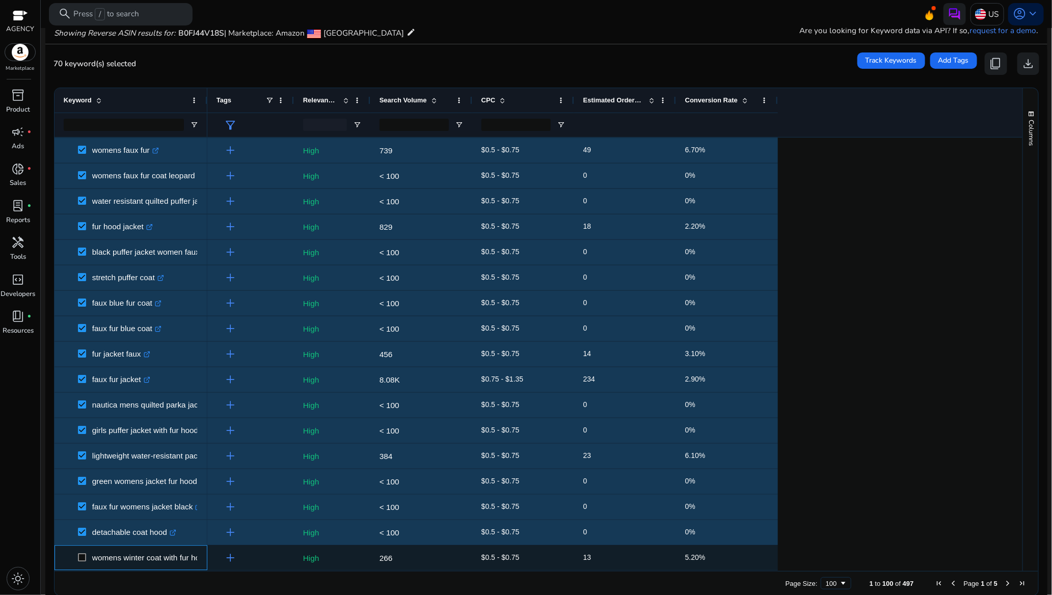
click at [86, 552] on span at bounding box center [85, 557] width 14 height 21
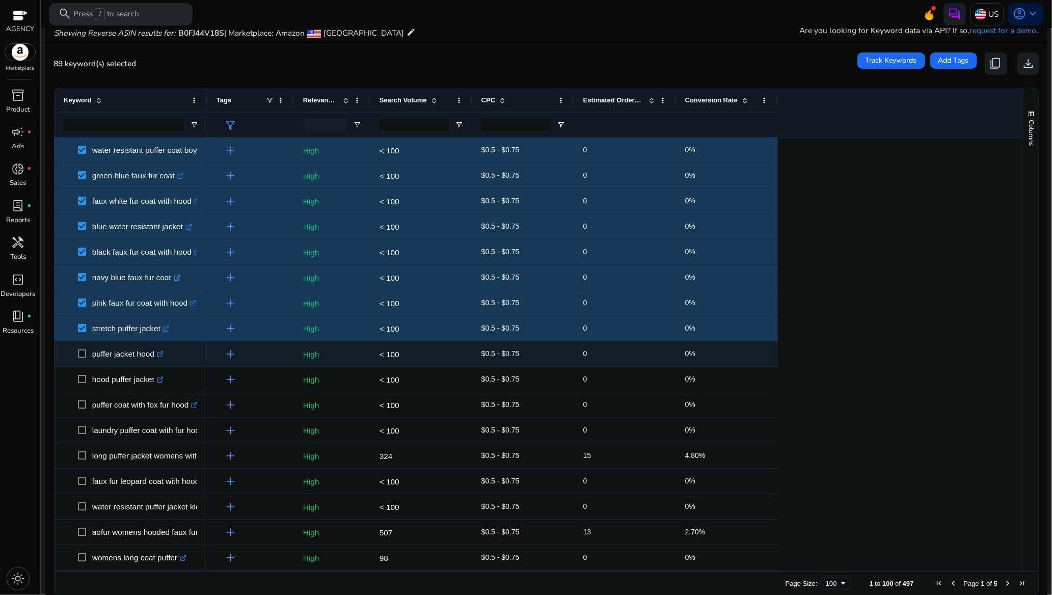
click at [82, 348] on span at bounding box center [85, 353] width 14 height 21
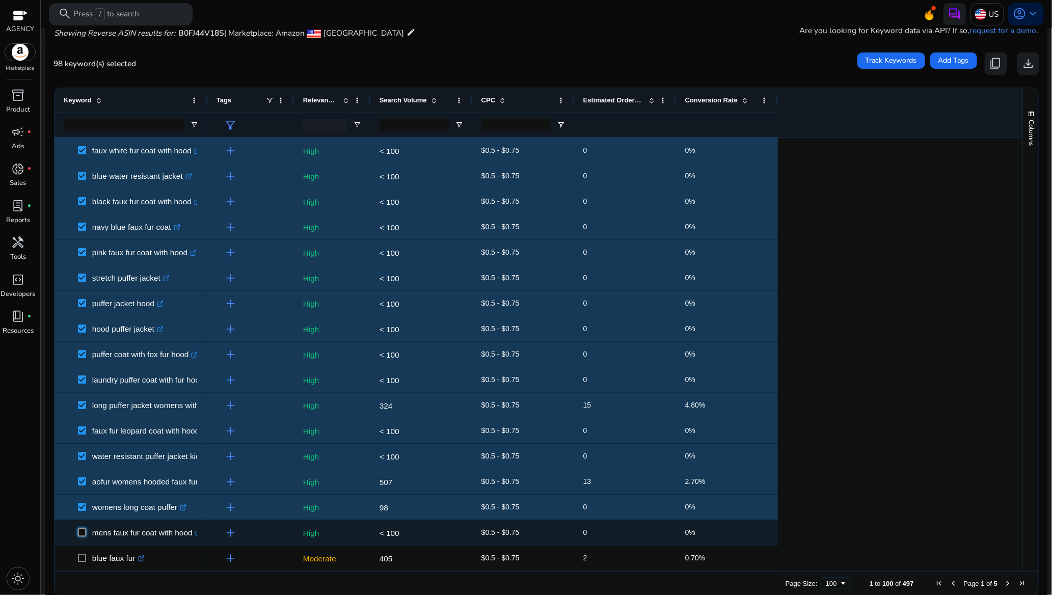
click at [78, 527] on span at bounding box center [85, 532] width 14 height 21
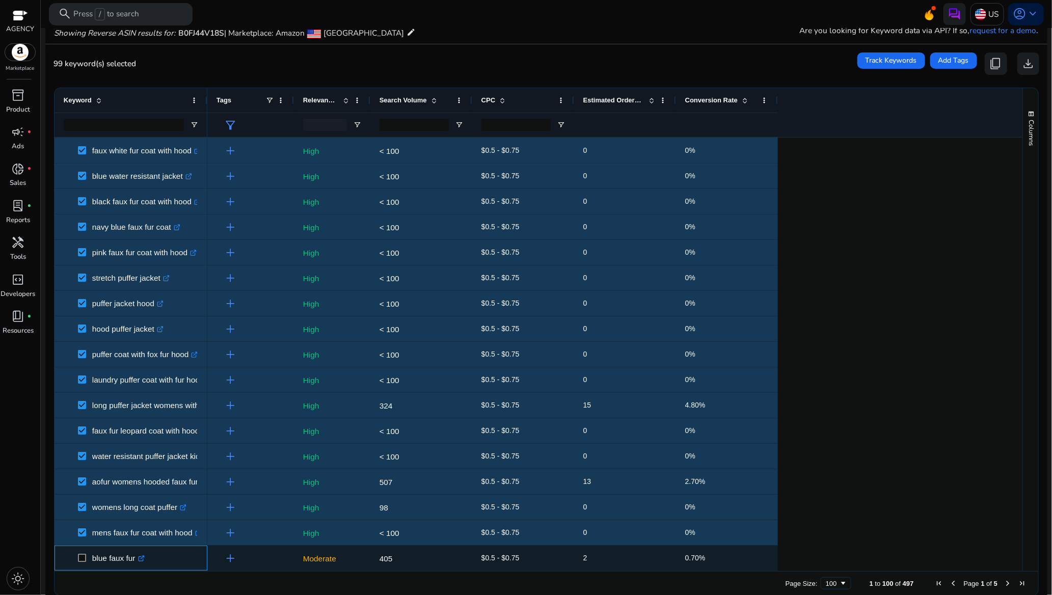
click at [81, 564] on span at bounding box center [85, 558] width 14 height 21
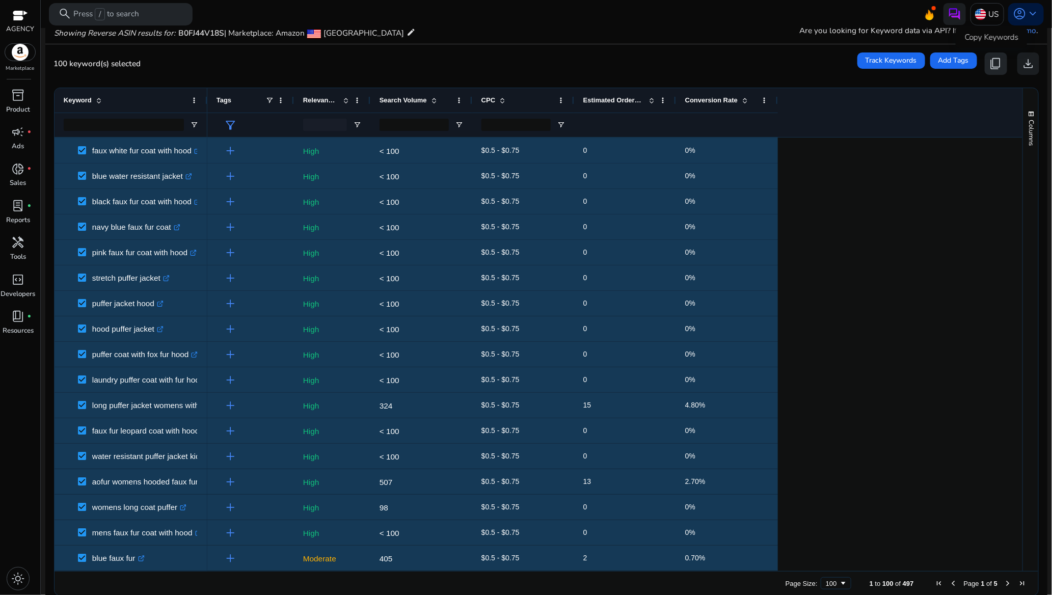
click at [992, 67] on span "content_copy" at bounding box center [996, 63] width 13 height 13
click at [1000, 72] on button "content_copy" at bounding box center [996, 63] width 22 height 22
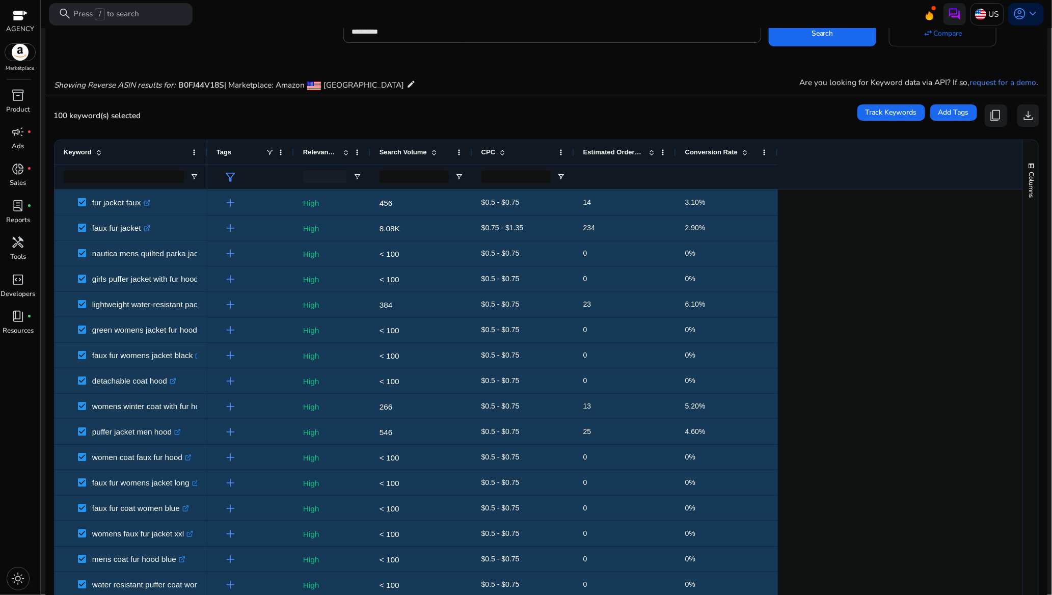
scroll to position [0, 0]
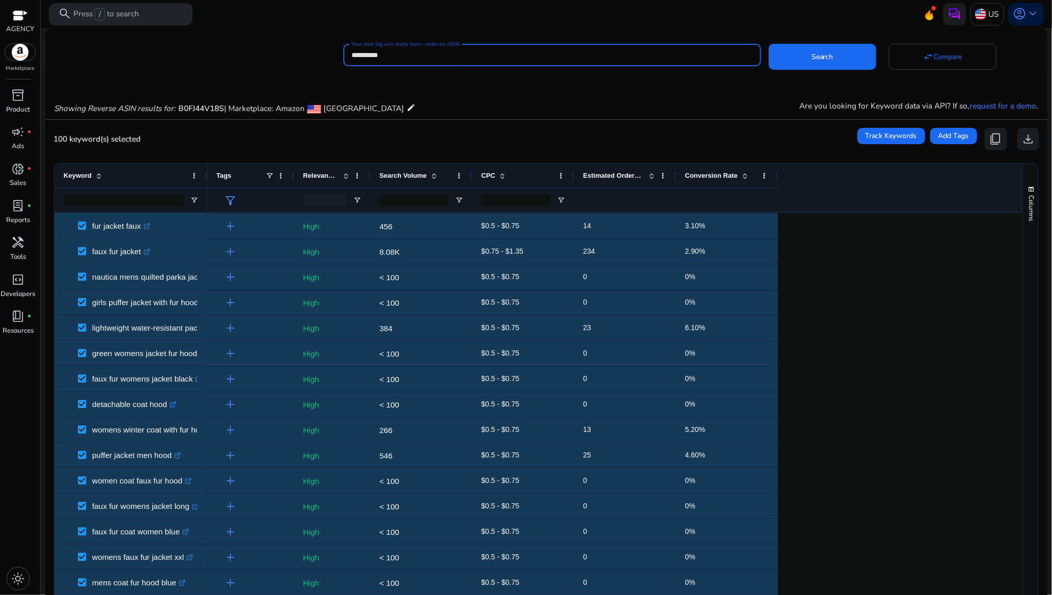
drag, startPoint x: 405, startPoint y: 55, endPoint x: 330, endPoint y: 55, distance: 74.9
click at [330, 55] on div "**********" at bounding box center [542, 54] width 994 height 26
paste input
type input "**********"
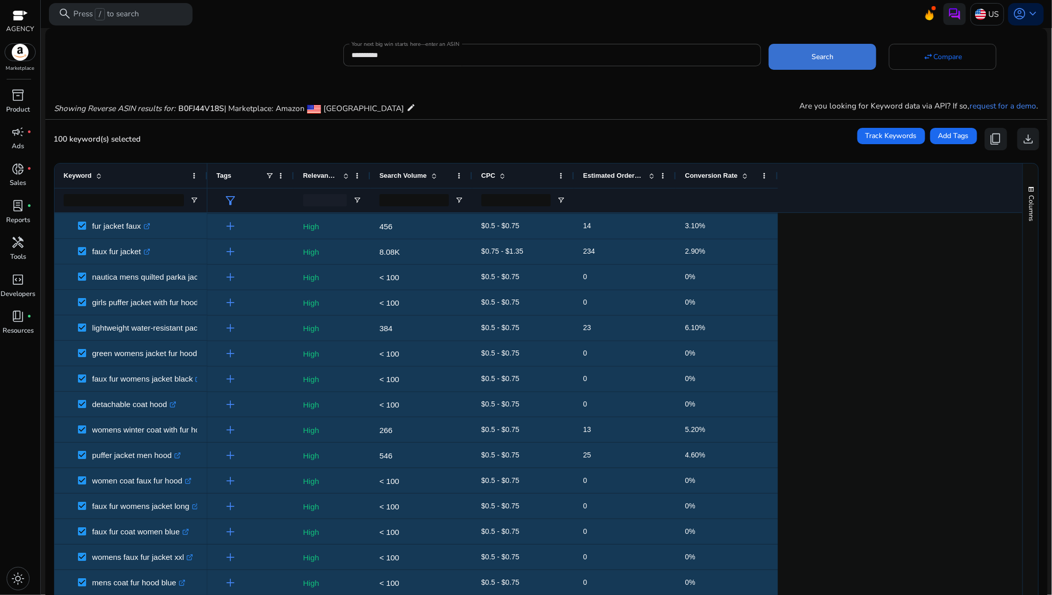
click at [818, 48] on span at bounding box center [823, 57] width 108 height 24
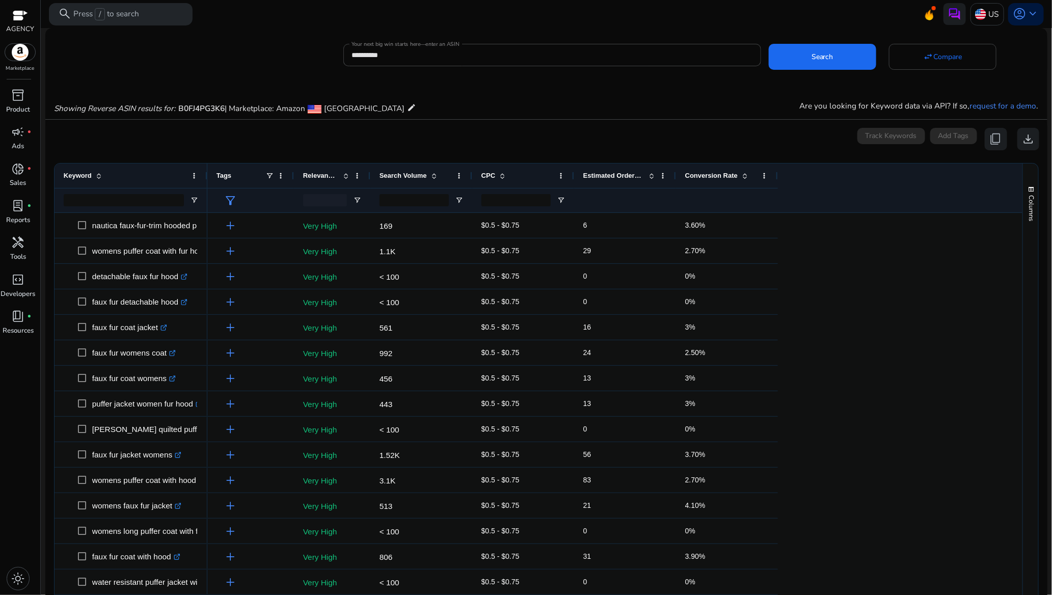
scroll to position [75, 0]
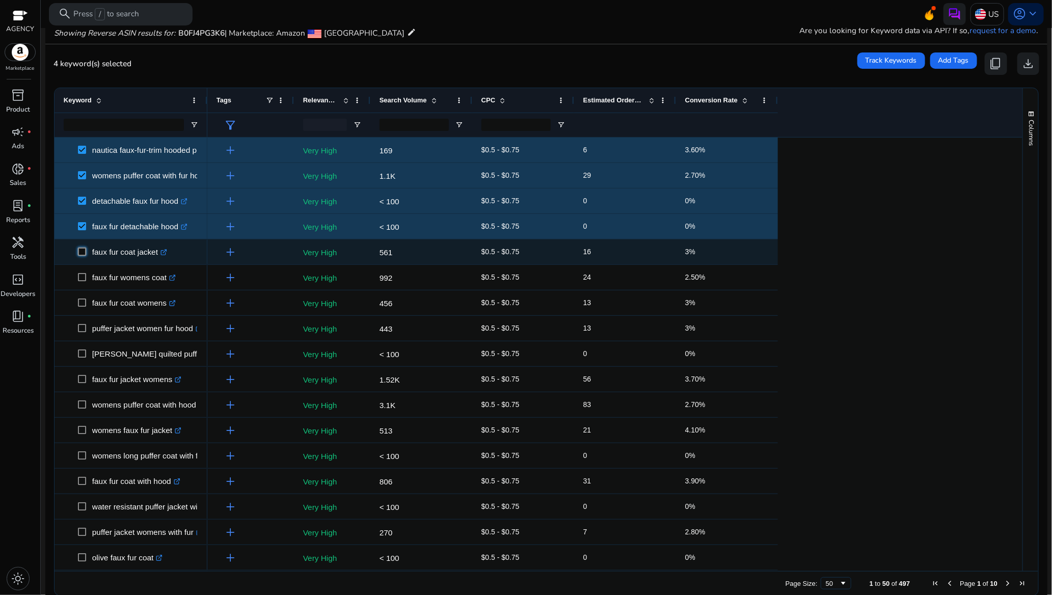
click at [80, 257] on span at bounding box center [85, 252] width 14 height 21
click at [89, 254] on span at bounding box center [85, 252] width 14 height 21
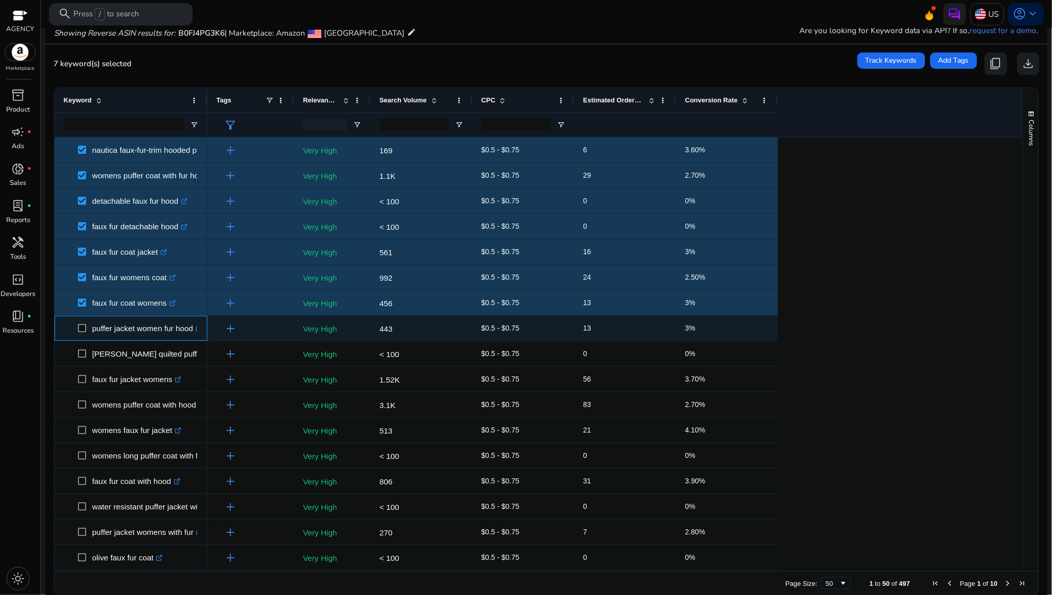
click at [80, 334] on span at bounding box center [85, 328] width 14 height 21
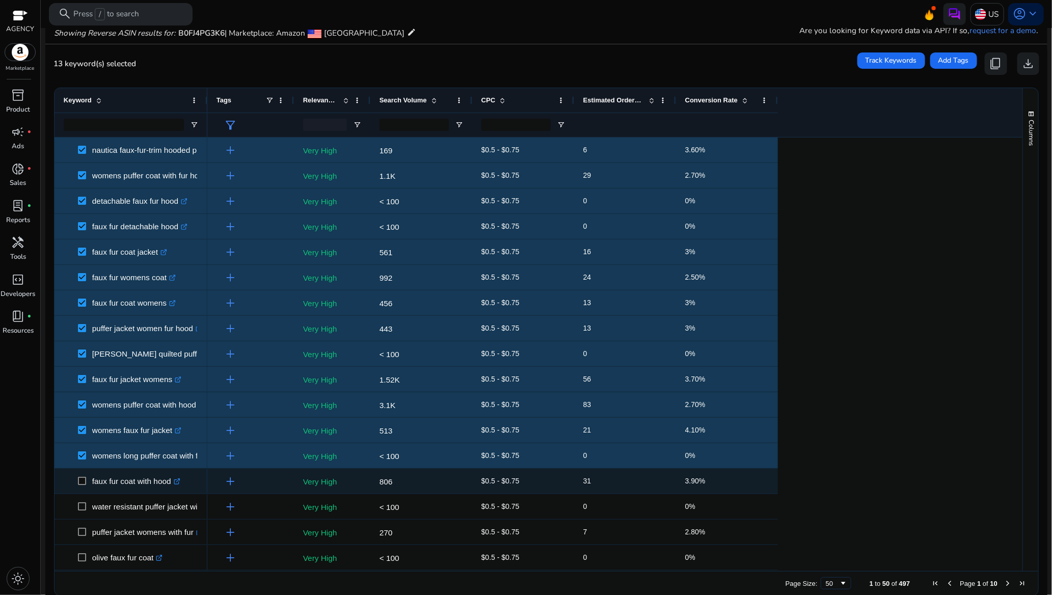
click at [81, 476] on span at bounding box center [85, 481] width 14 height 21
click at [82, 488] on span at bounding box center [85, 481] width 14 height 21
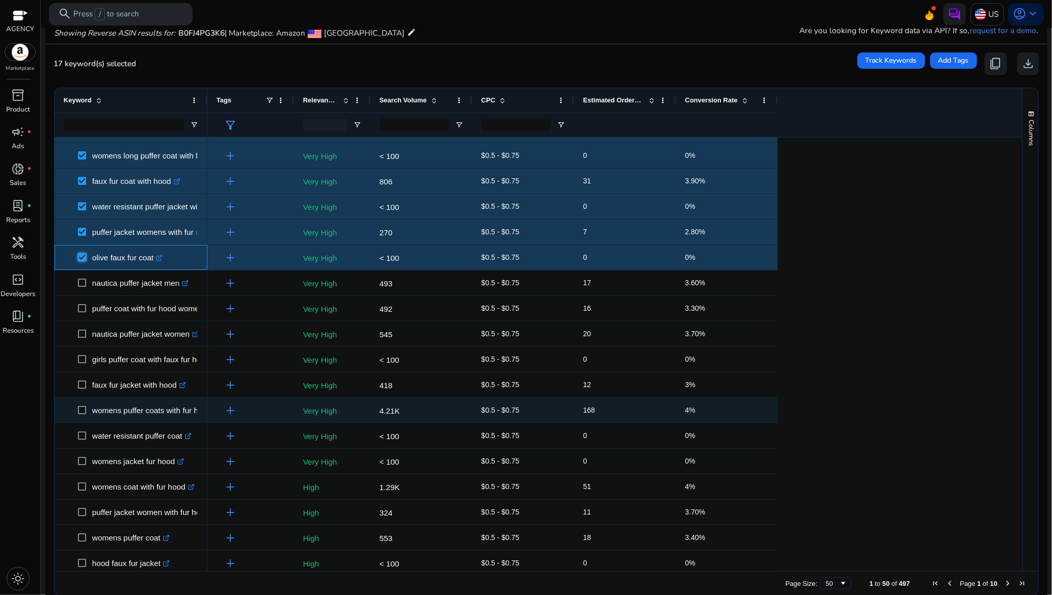
scroll to position [382, 0]
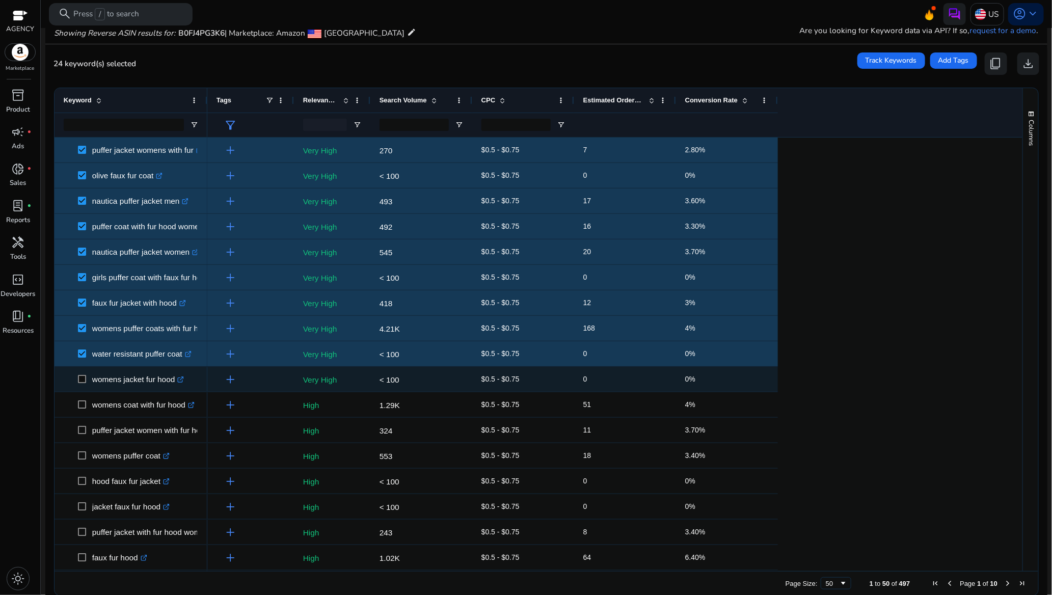
click at [88, 377] on span at bounding box center [85, 379] width 14 height 21
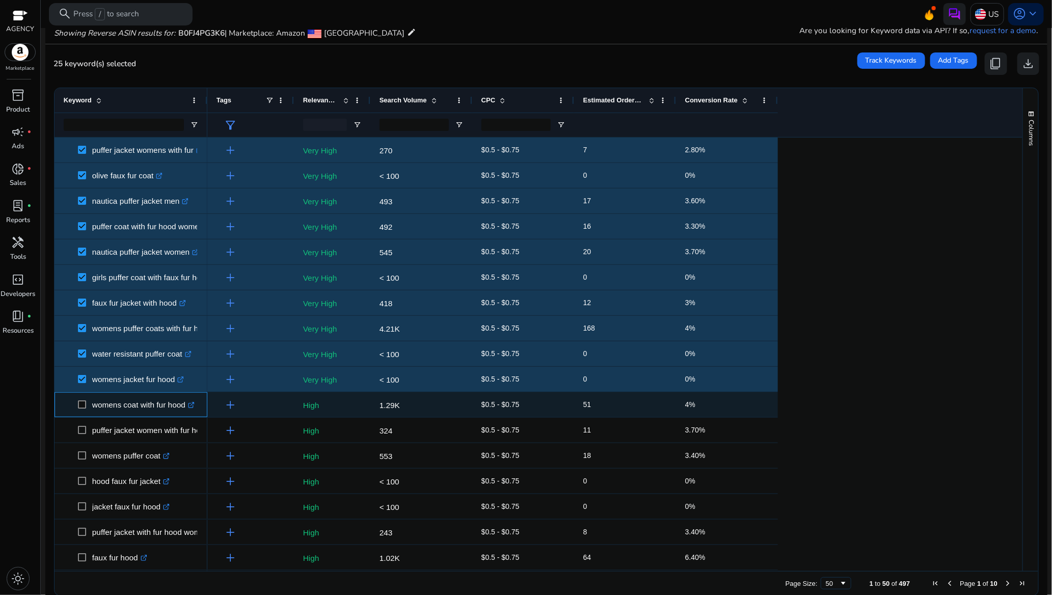
click at [82, 400] on span at bounding box center [85, 404] width 14 height 21
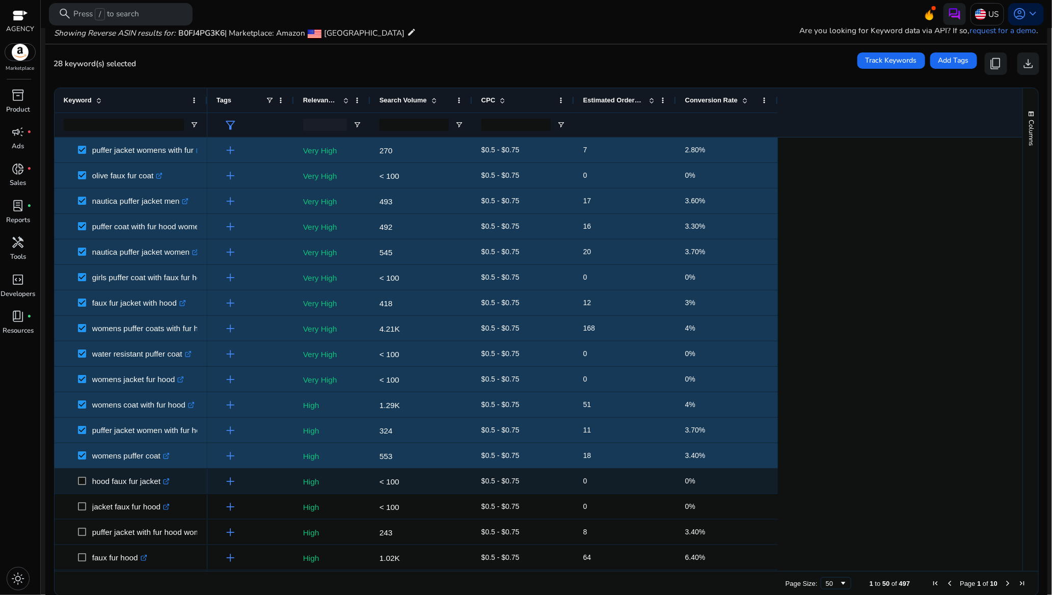
click at [83, 476] on span at bounding box center [85, 481] width 14 height 21
click at [82, 488] on span at bounding box center [85, 481] width 14 height 21
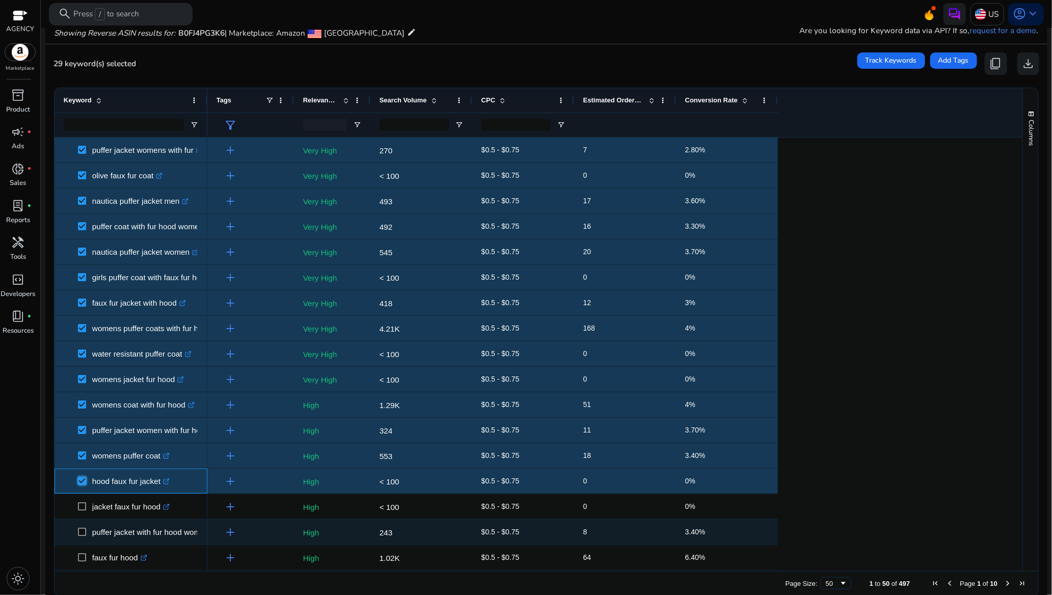
scroll to position [612, 0]
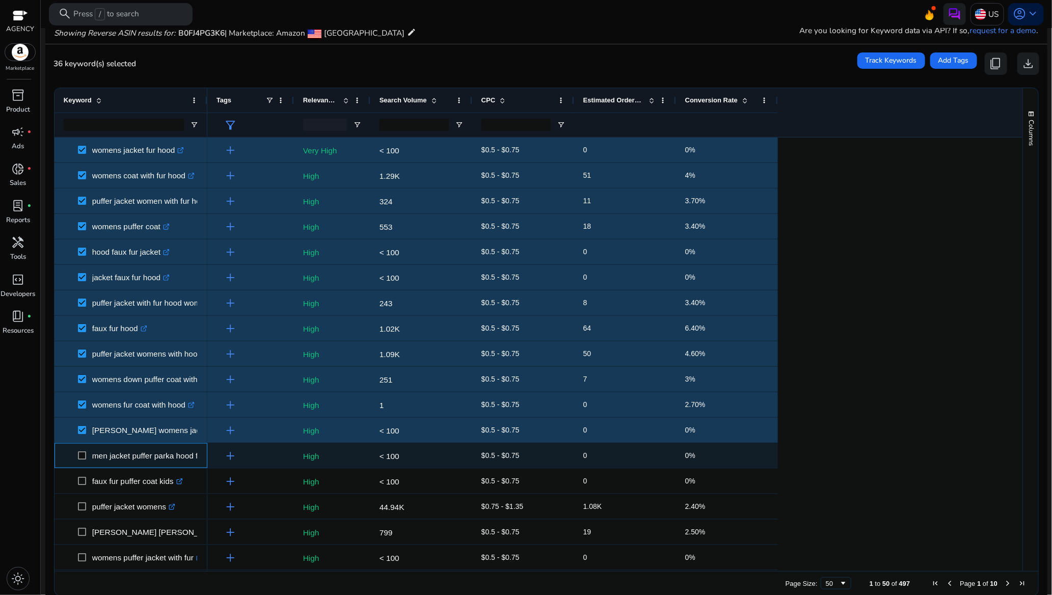
click at [78, 462] on span at bounding box center [85, 455] width 14 height 21
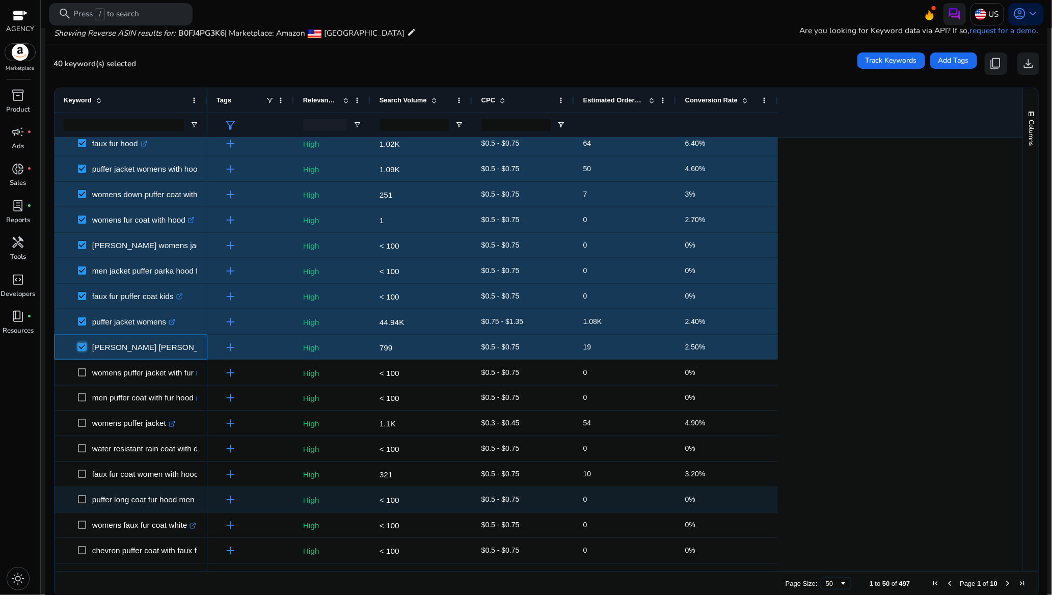
scroll to position [841, 0]
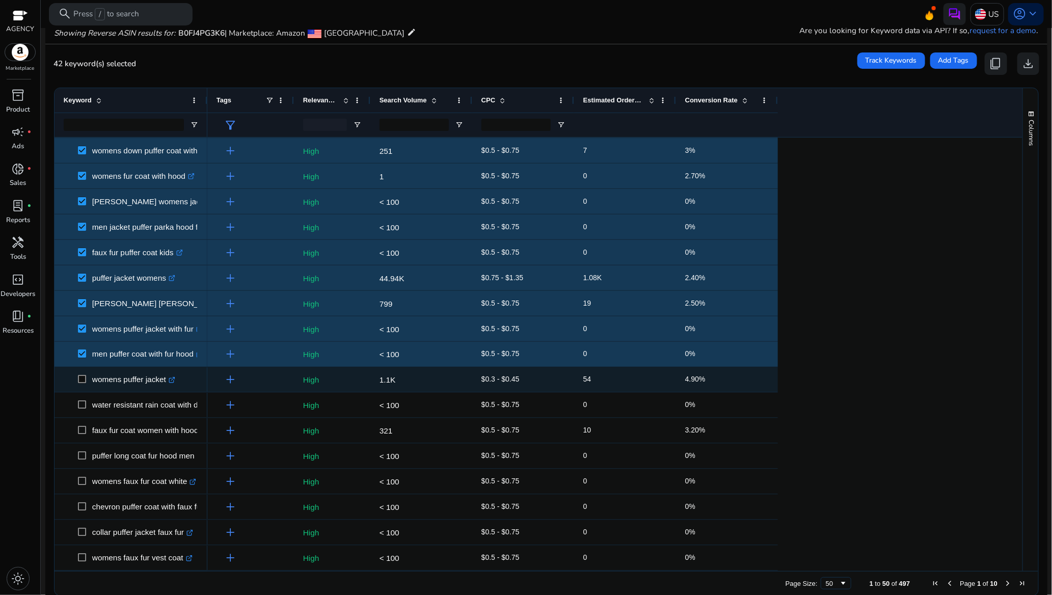
click at [83, 373] on span at bounding box center [85, 379] width 14 height 21
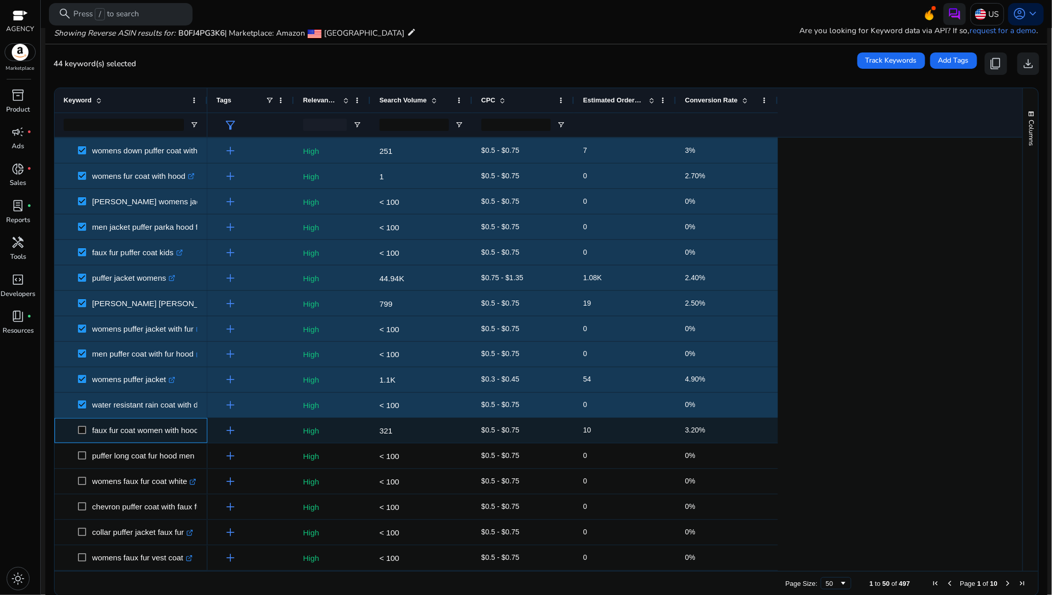
click at [87, 431] on span at bounding box center [85, 430] width 14 height 21
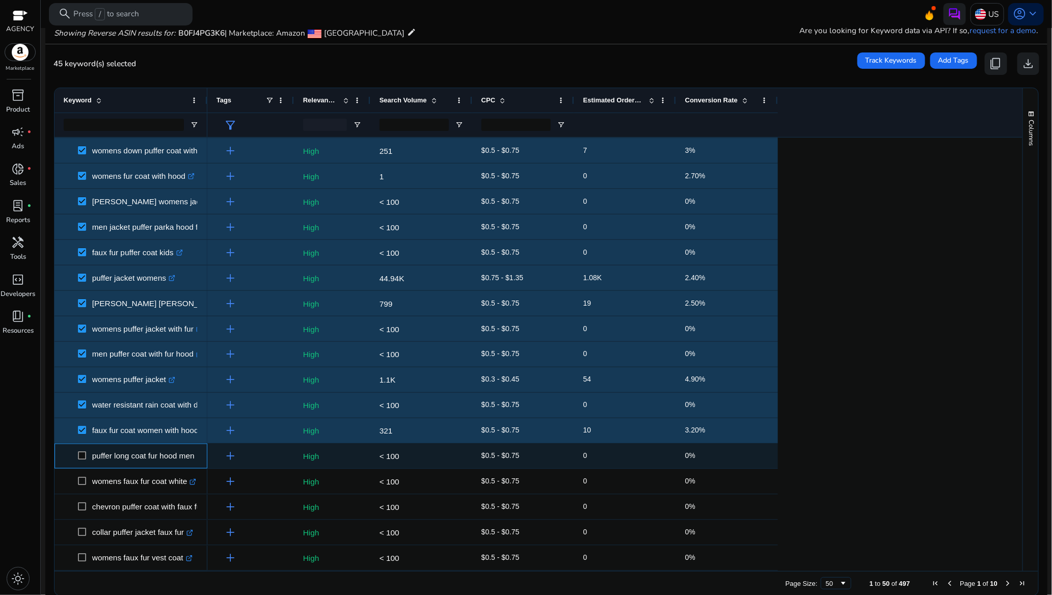
click at [81, 459] on span at bounding box center [85, 456] width 14 height 21
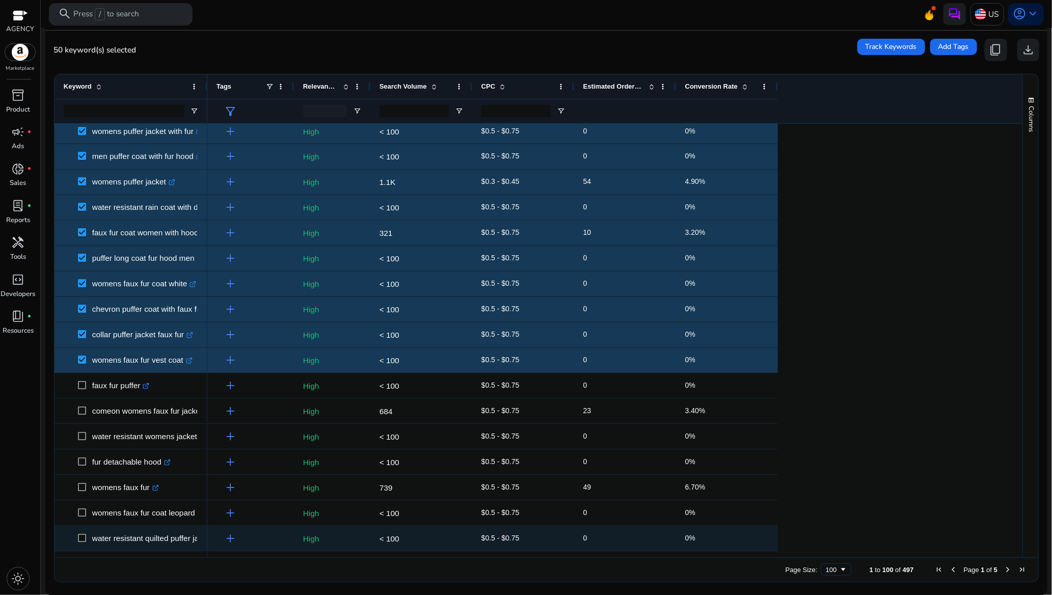
scroll to position [1147, 0]
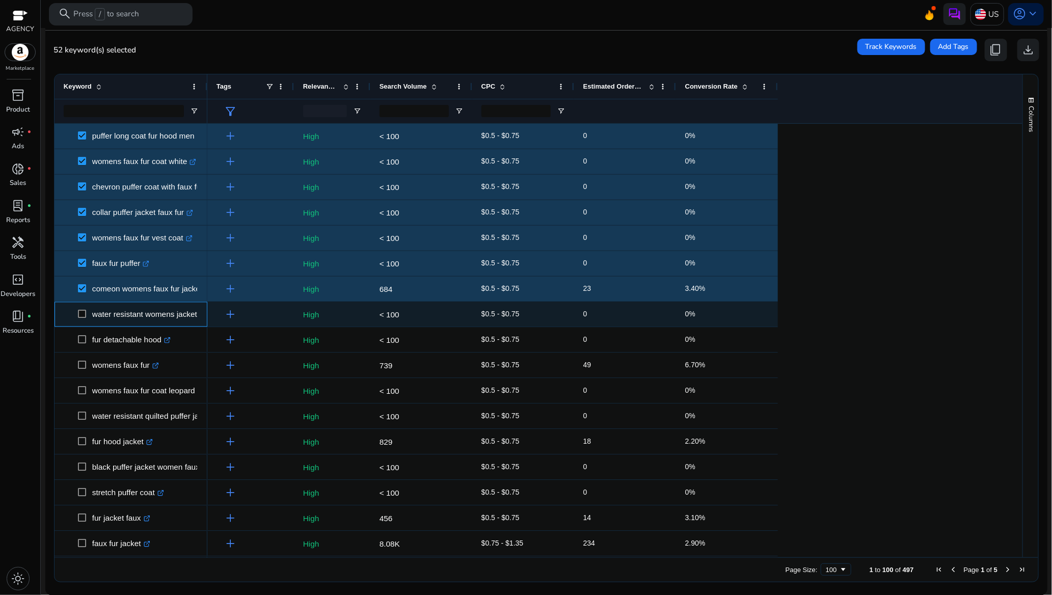
click at [82, 312] on span at bounding box center [85, 314] width 14 height 21
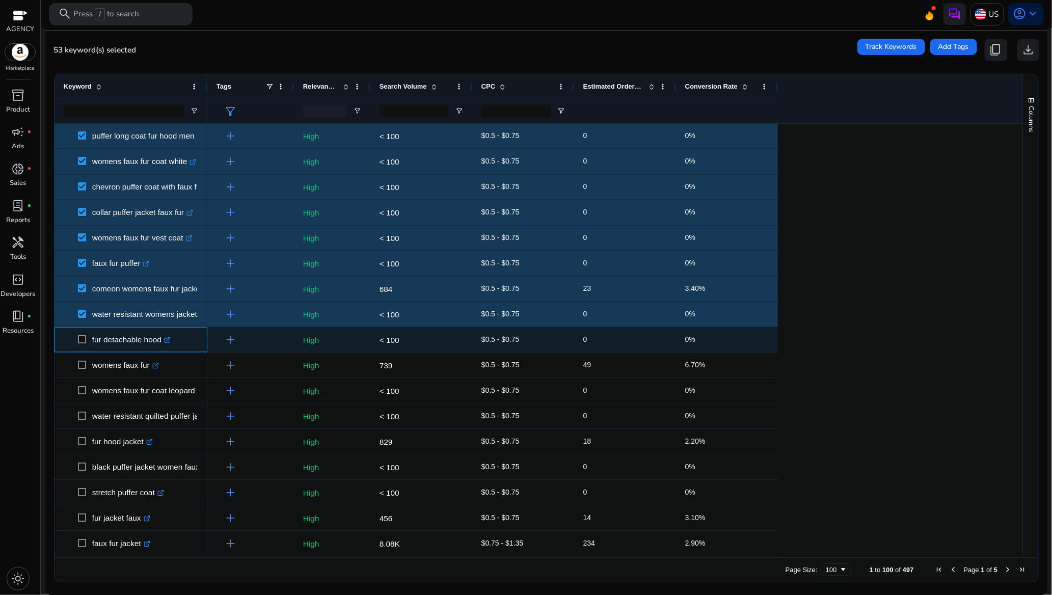
click at [80, 345] on span at bounding box center [85, 340] width 14 height 21
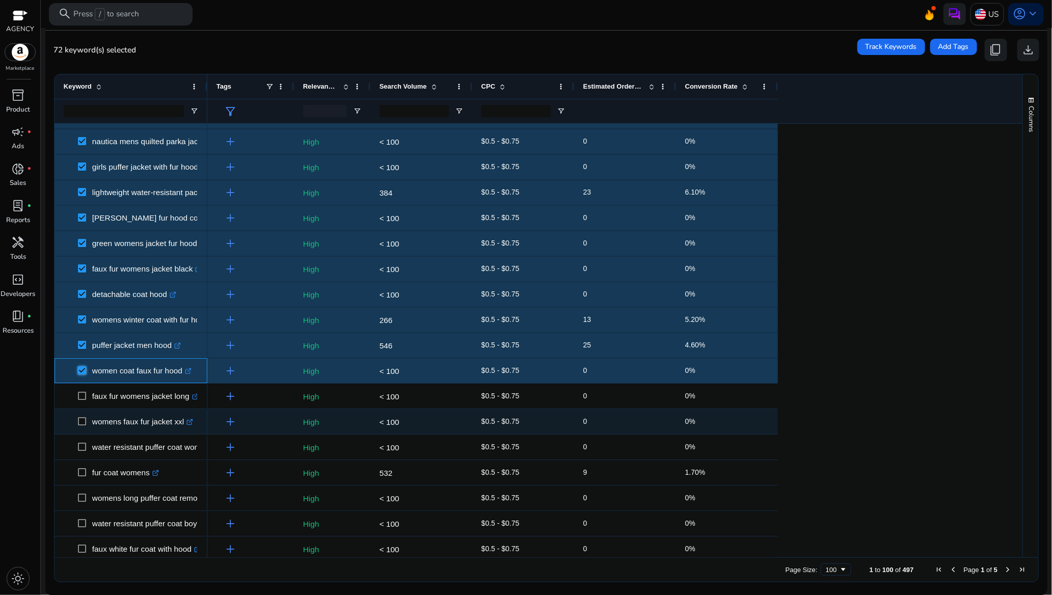
scroll to position [1682, 0]
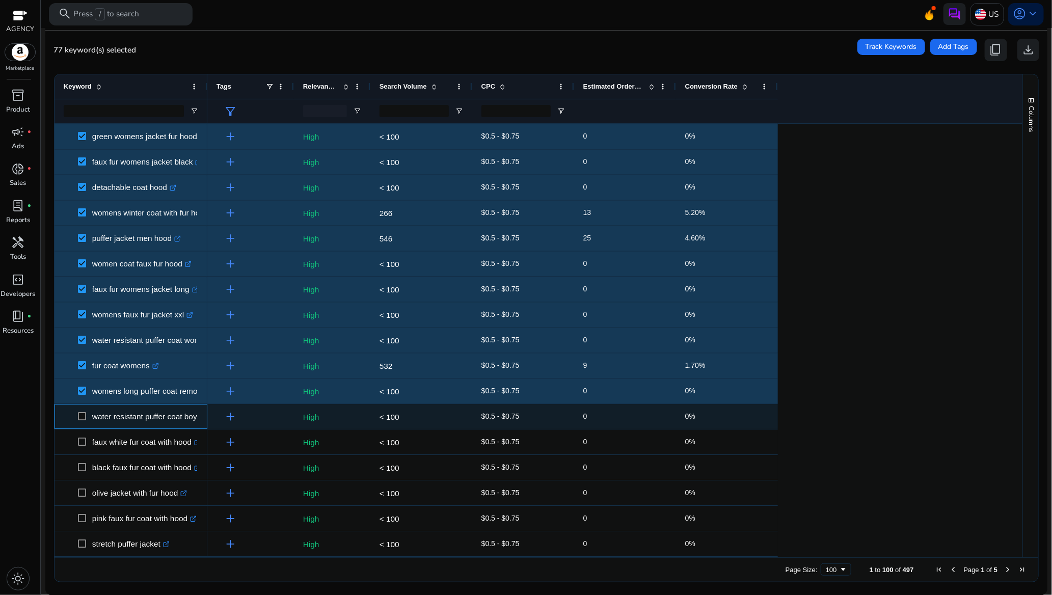
click at [80, 422] on span at bounding box center [85, 416] width 14 height 21
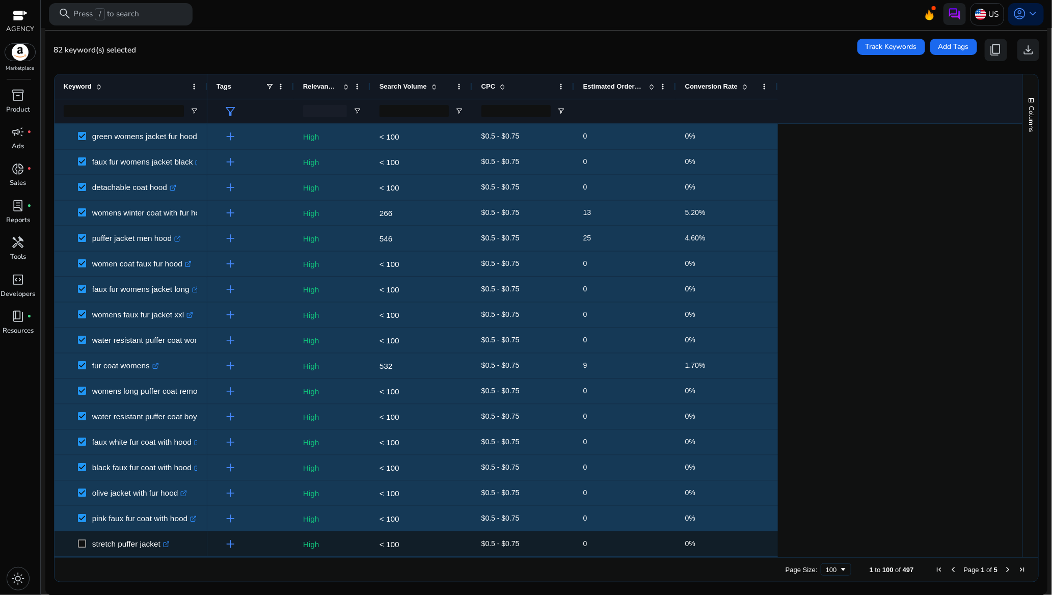
click at [80, 536] on span at bounding box center [85, 544] width 14 height 21
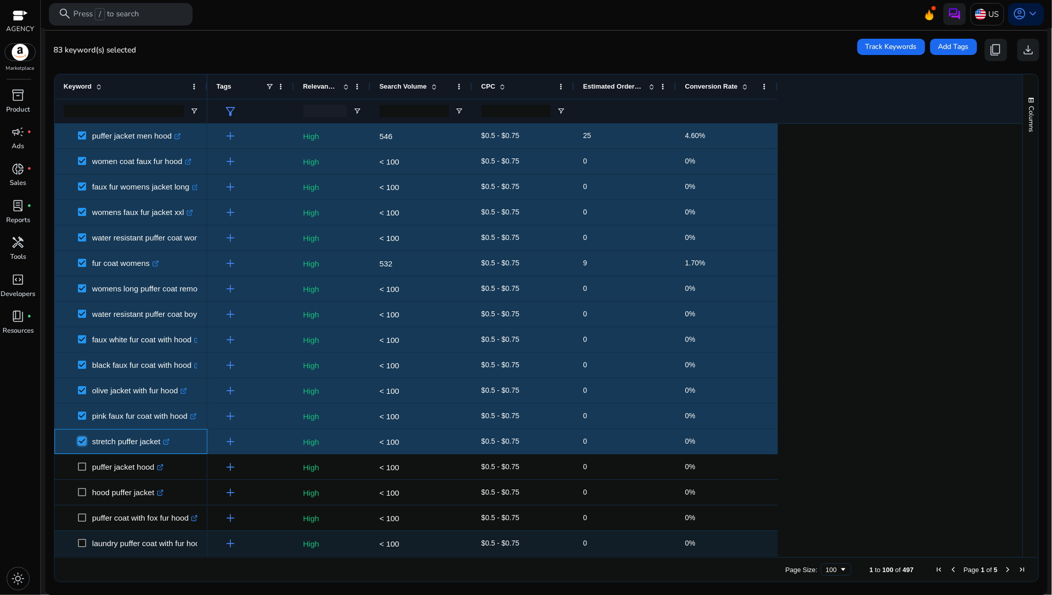
scroll to position [1988, 0]
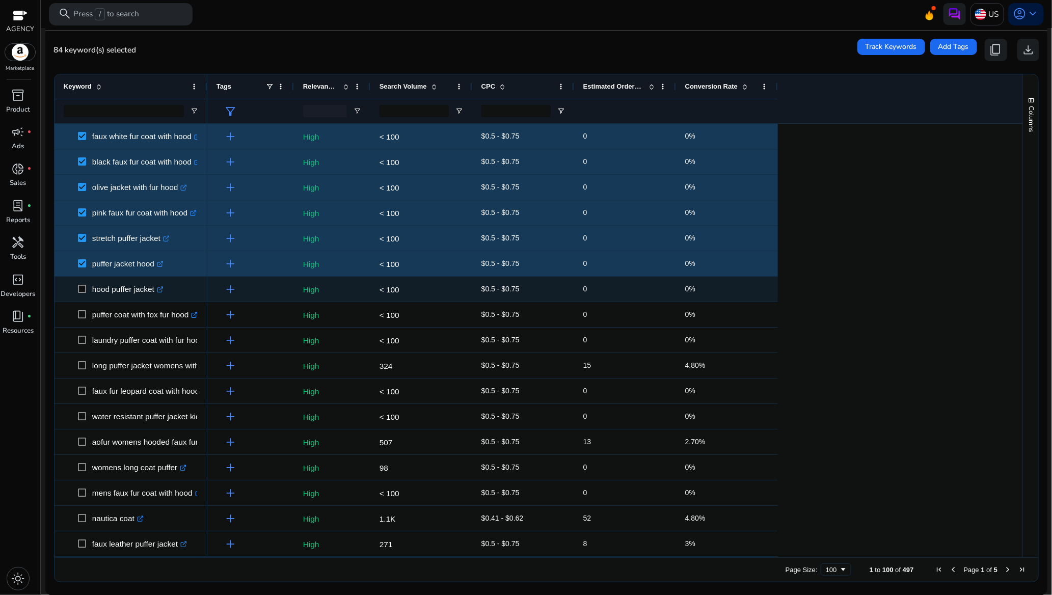
click at [86, 283] on span at bounding box center [85, 289] width 14 height 21
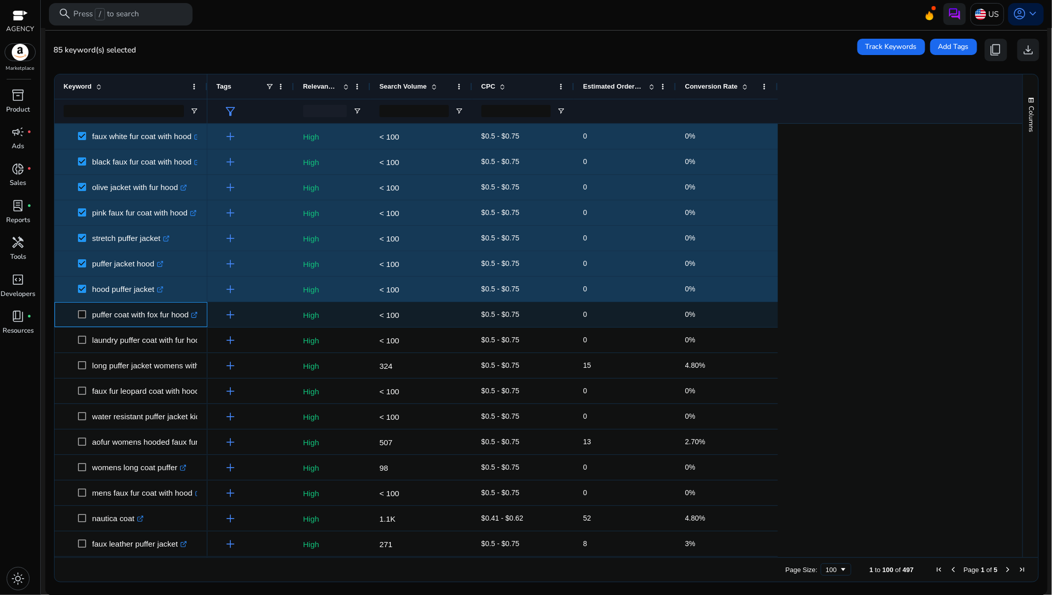
click at [83, 309] on span at bounding box center [85, 314] width 14 height 21
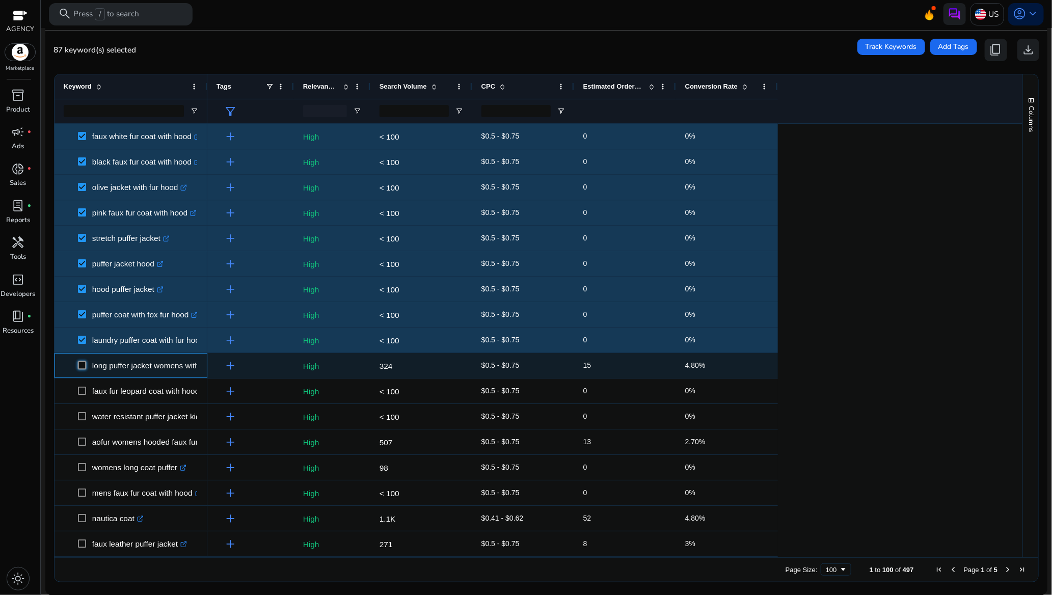
click at [81, 373] on span at bounding box center [85, 365] width 14 height 21
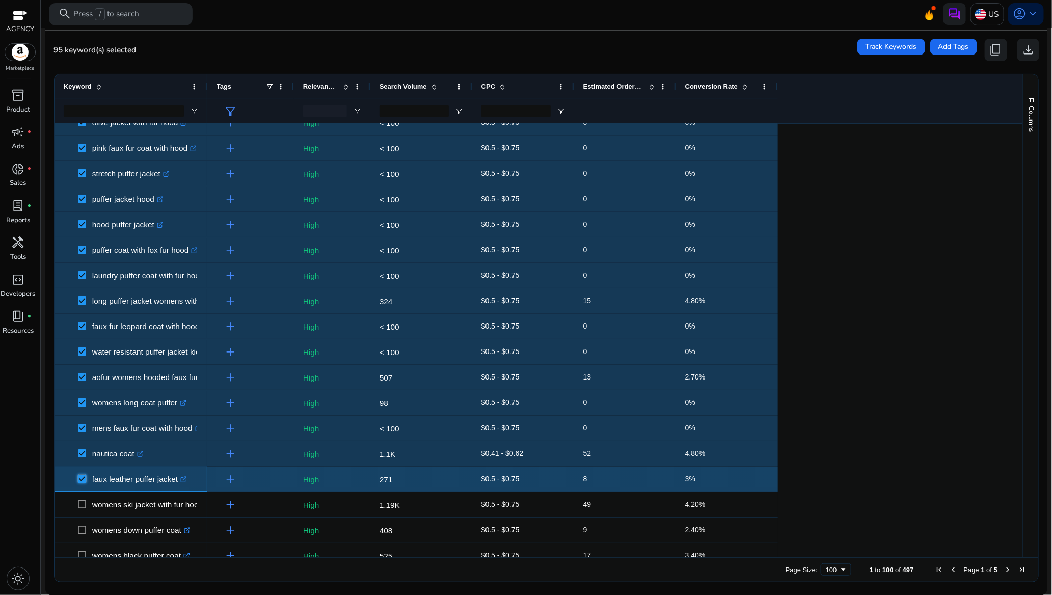
scroll to position [2114, 0]
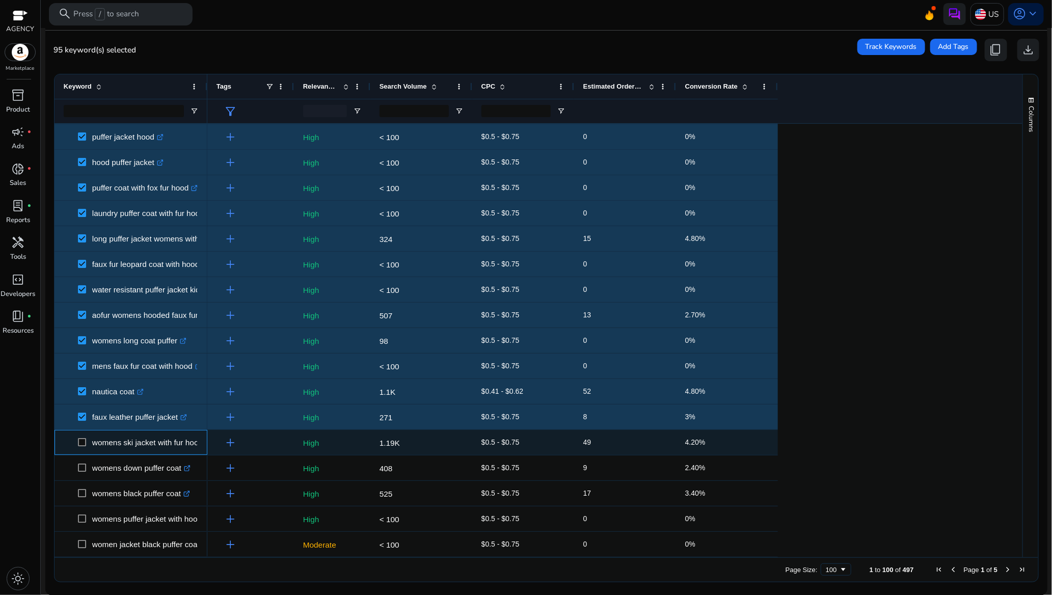
click at [82, 448] on span at bounding box center [85, 442] width 14 height 21
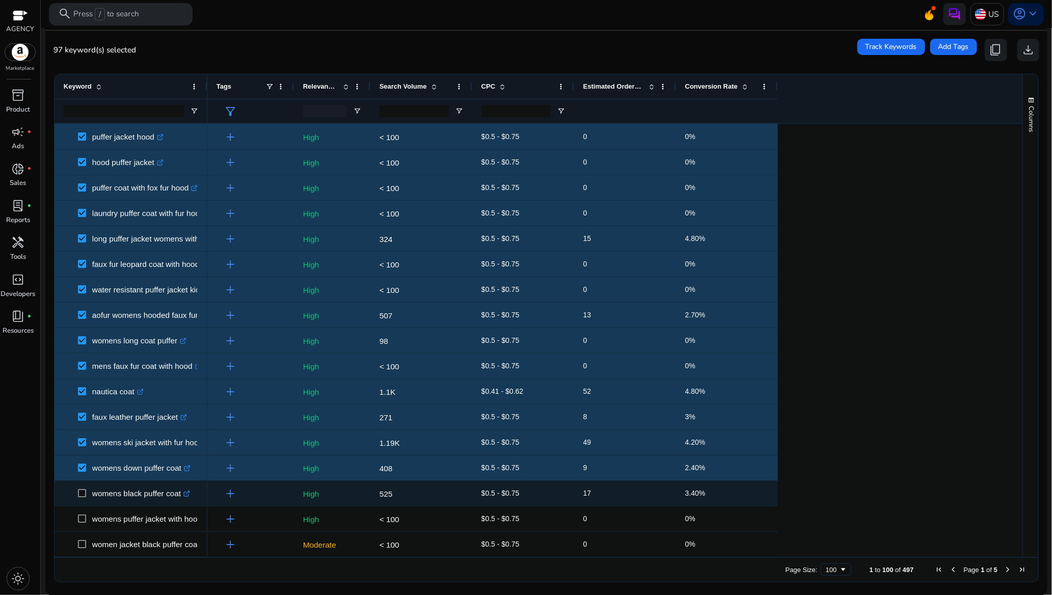
click at [87, 494] on span at bounding box center [85, 493] width 14 height 21
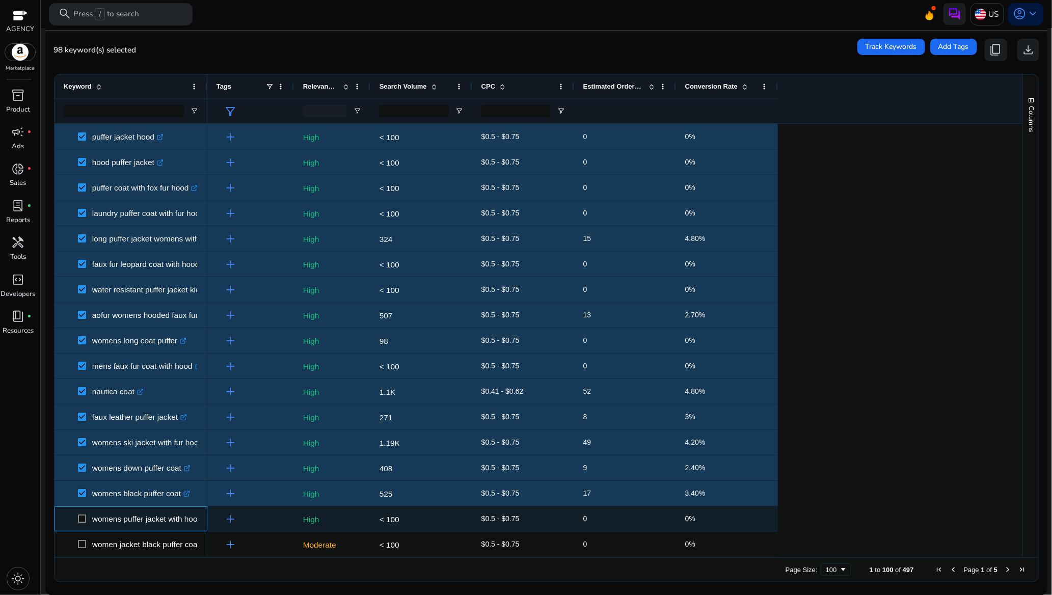
click at [82, 514] on span at bounding box center [85, 519] width 14 height 21
click at [83, 528] on span at bounding box center [85, 519] width 14 height 21
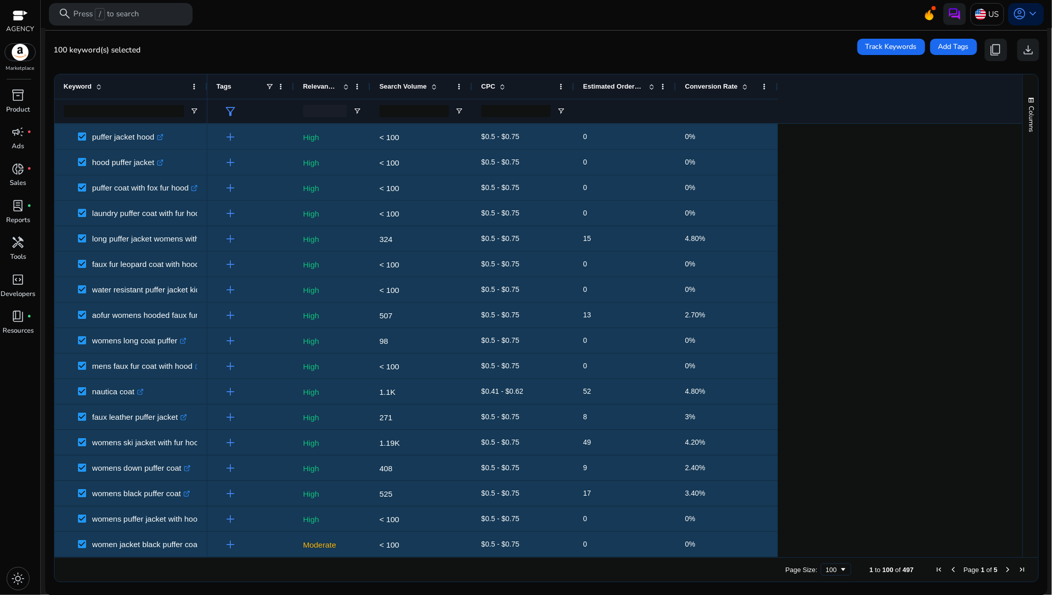
click at [1004, 568] on span "Next Page" at bounding box center [1008, 570] width 8 height 8
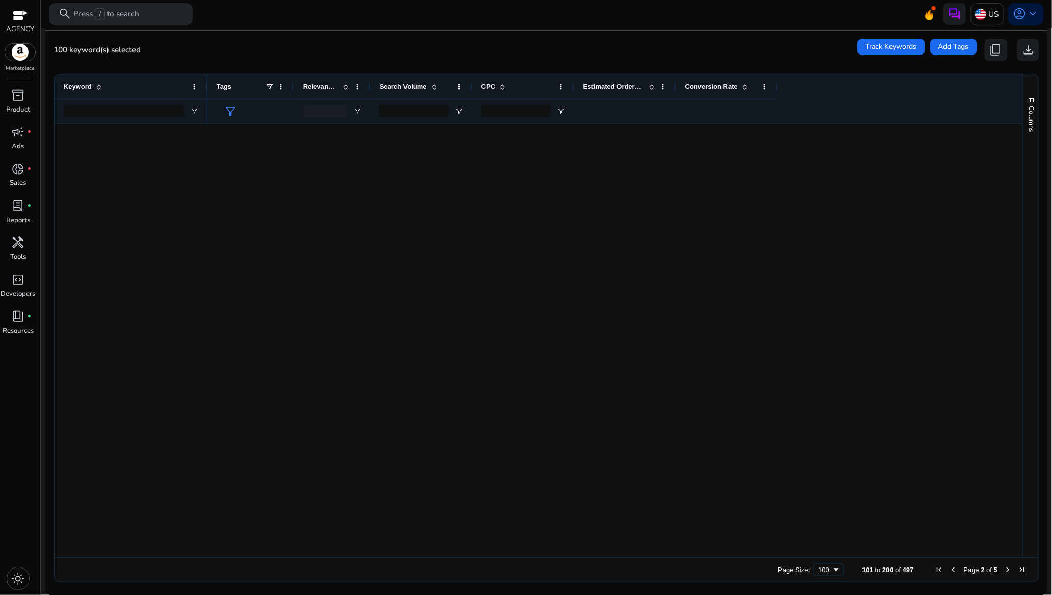
scroll to position [0, 0]
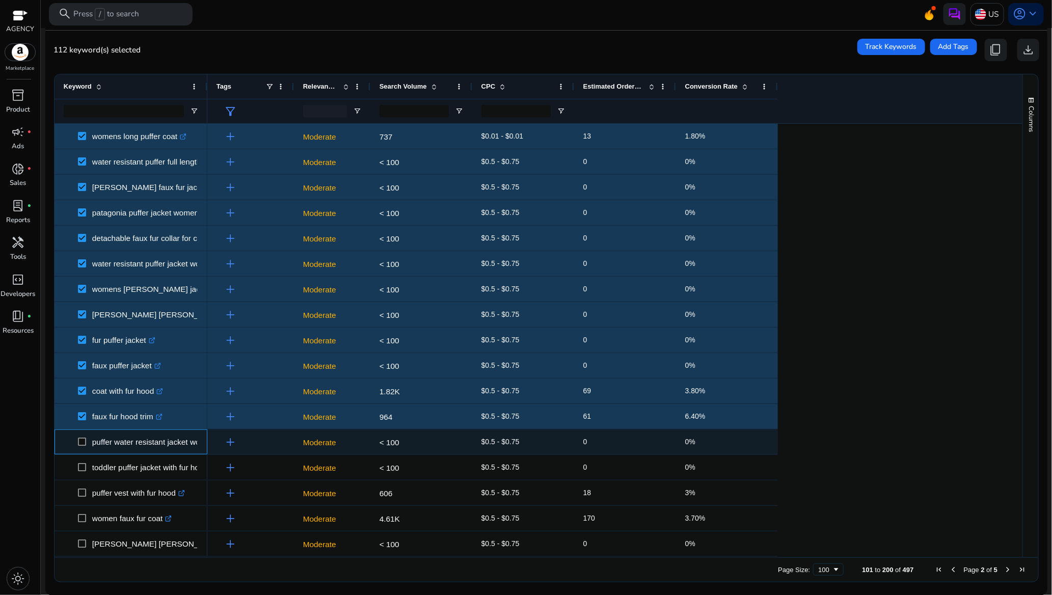
click at [83, 446] on span at bounding box center [85, 442] width 14 height 21
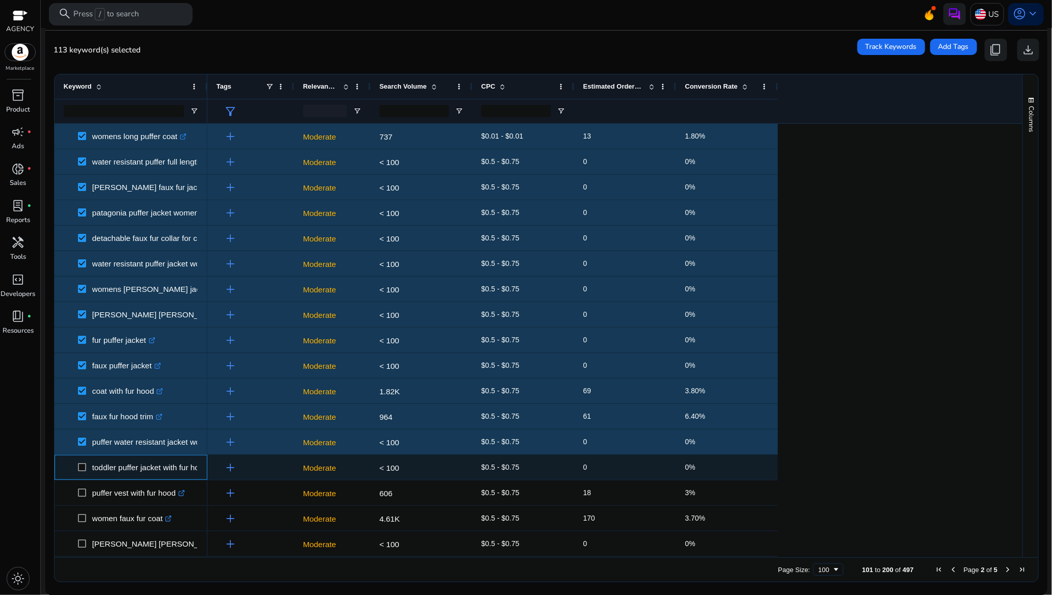
click at [82, 462] on span at bounding box center [85, 467] width 14 height 21
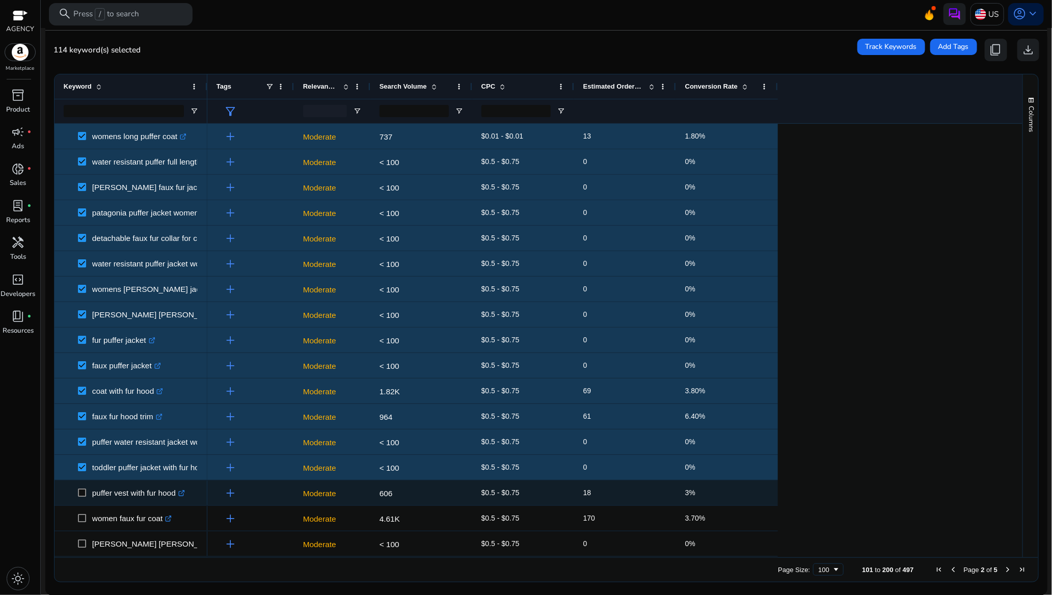
click at [85, 497] on span at bounding box center [85, 493] width 14 height 21
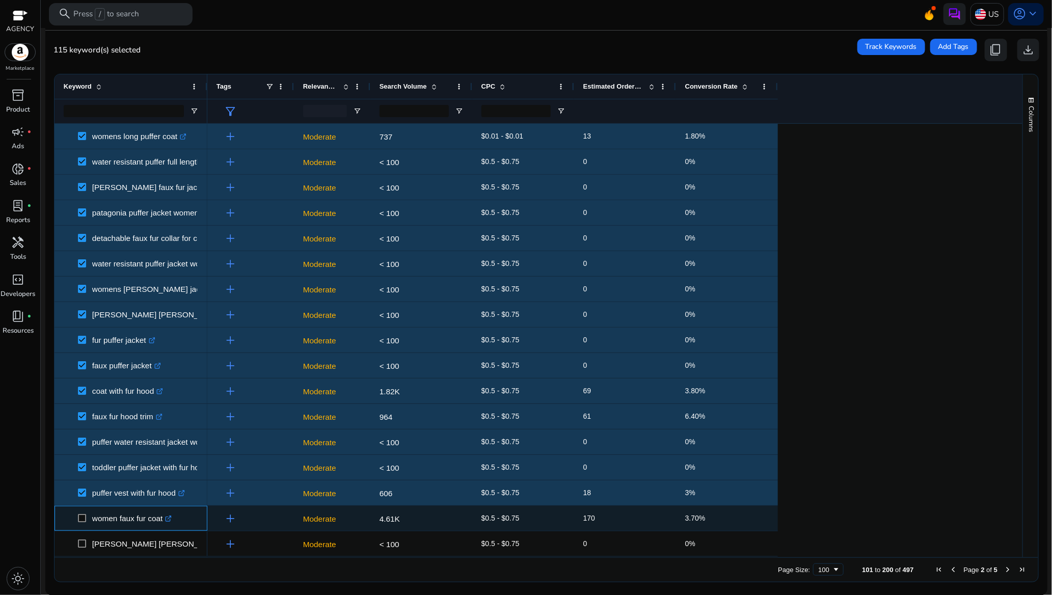
click at [82, 511] on span at bounding box center [85, 518] width 14 height 21
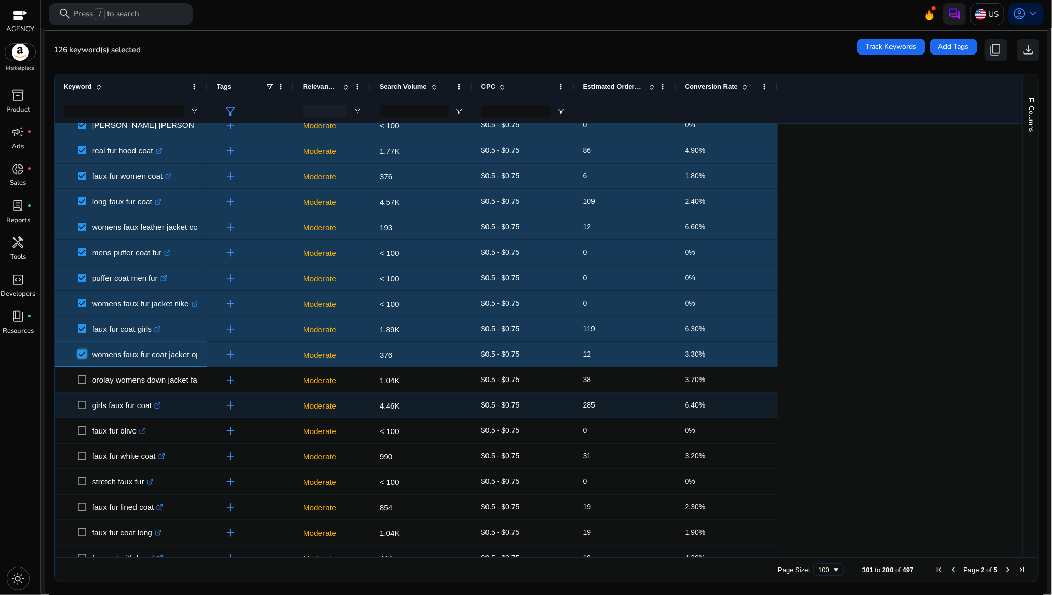
scroll to position [535, 0]
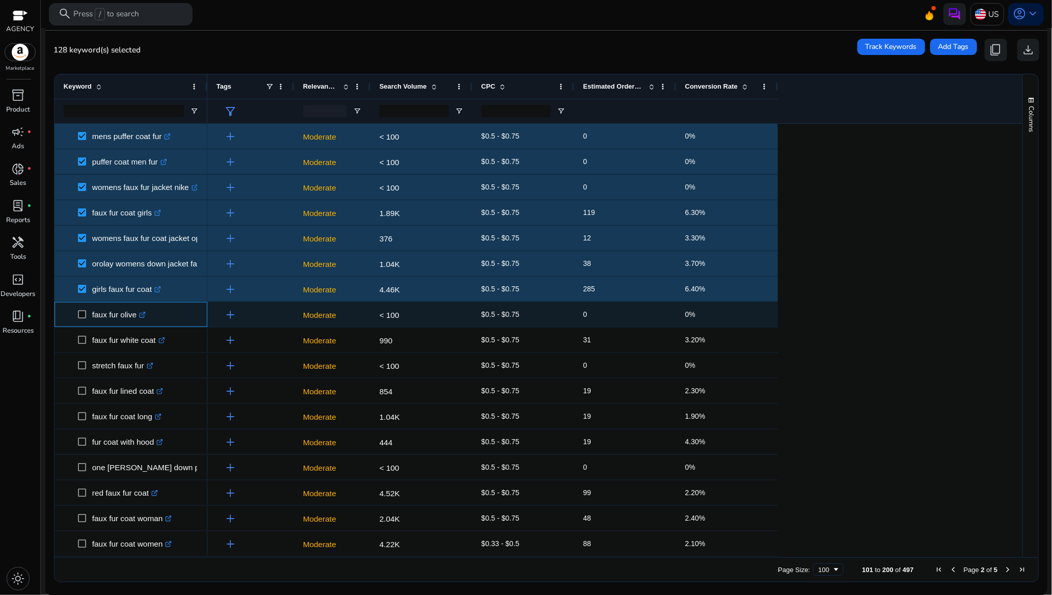
click at [81, 319] on span at bounding box center [85, 314] width 14 height 21
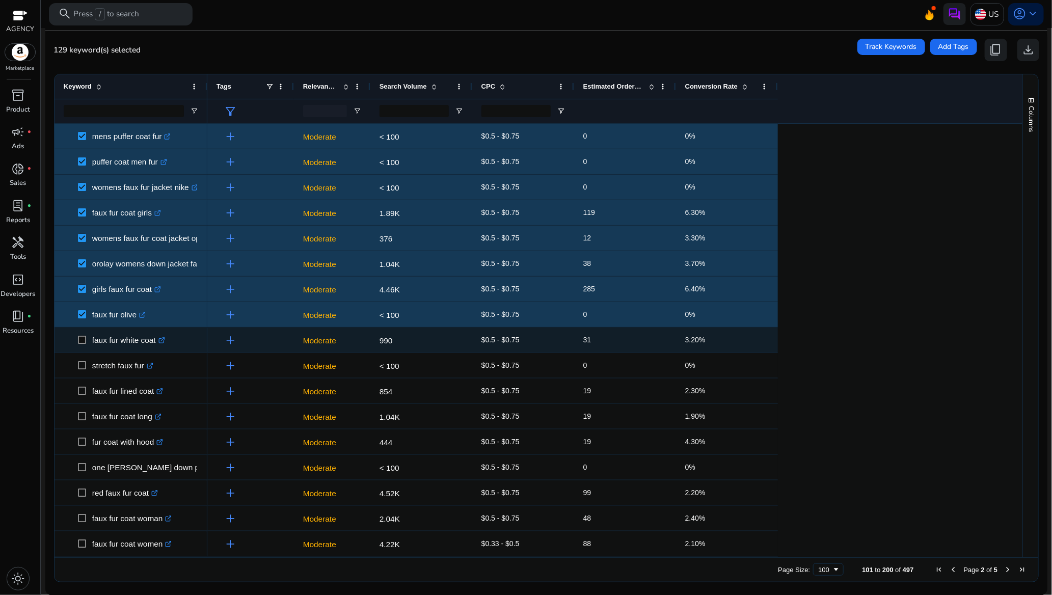
click at [87, 338] on span at bounding box center [85, 340] width 14 height 21
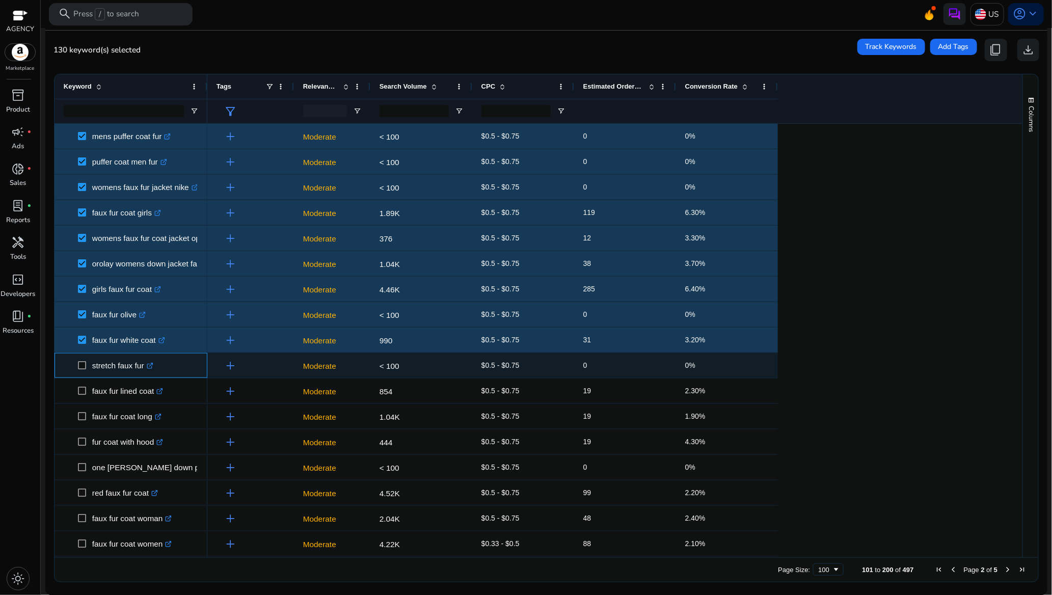
click at [87, 369] on span at bounding box center [85, 365] width 14 height 21
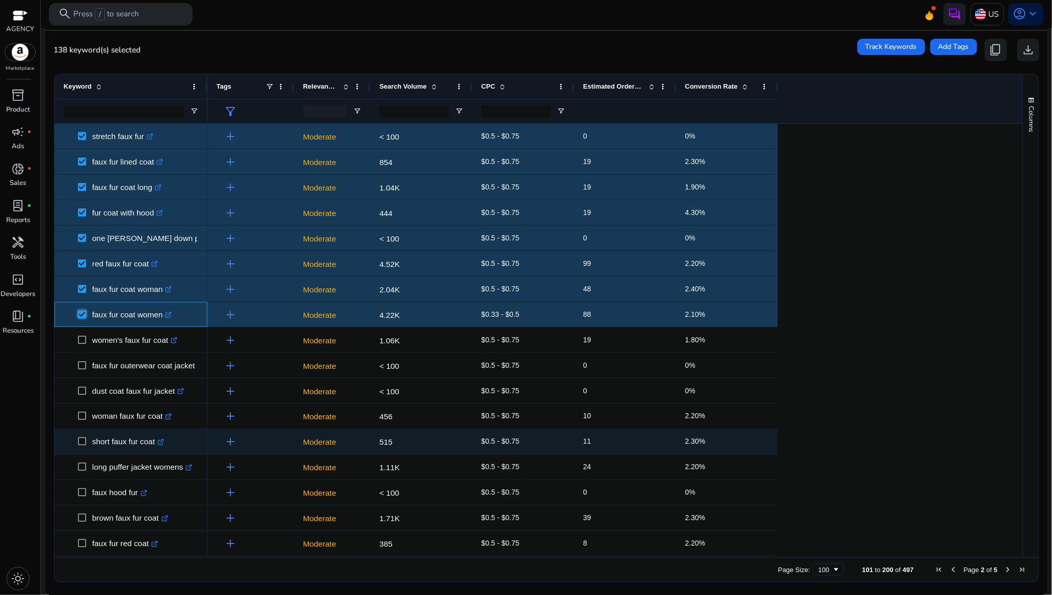
scroll to position [841, 0]
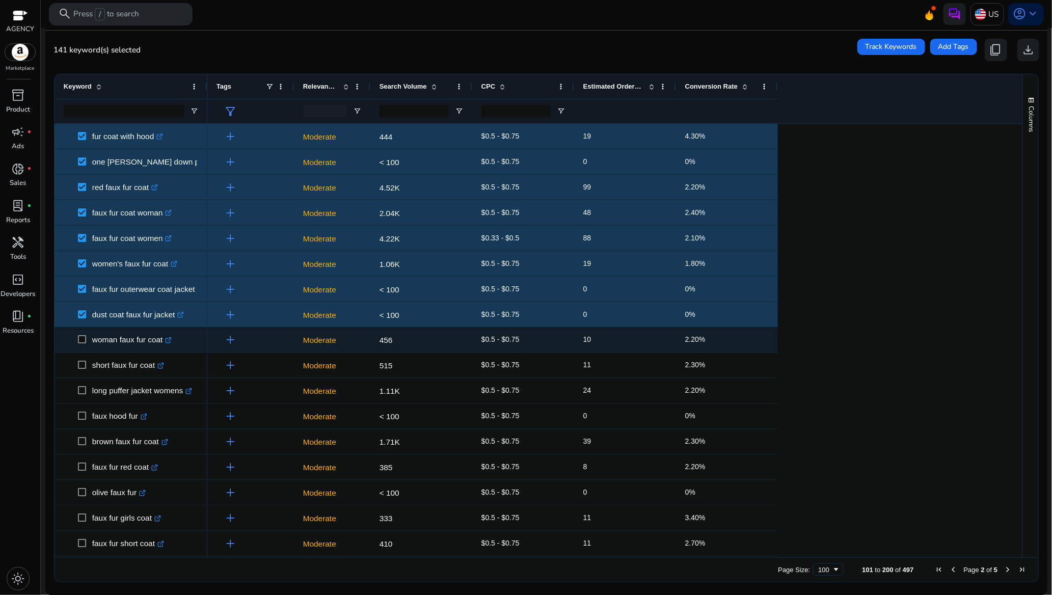
click at [83, 345] on span at bounding box center [85, 340] width 14 height 21
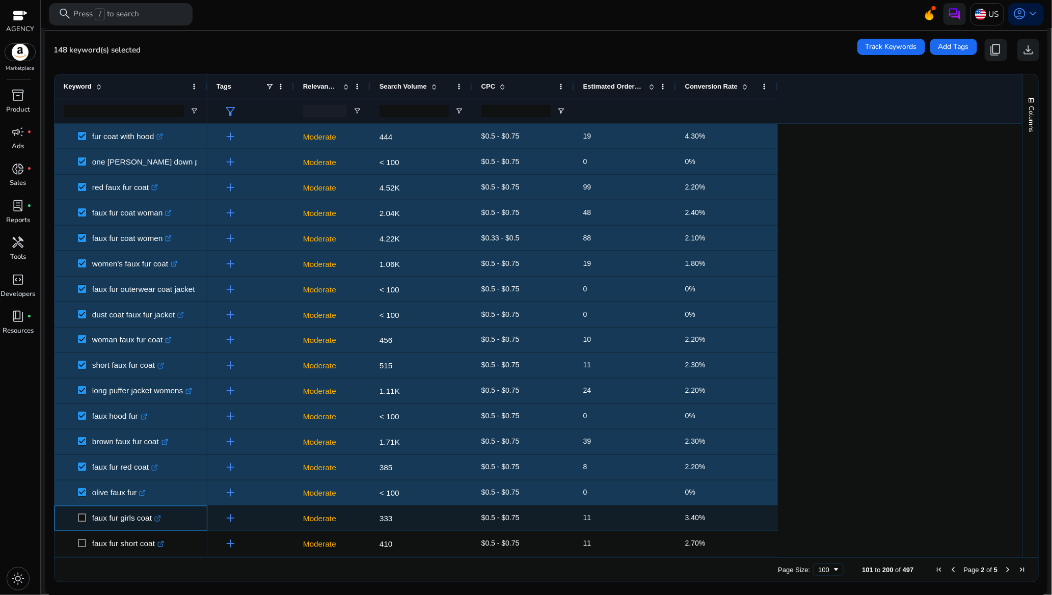
click at [84, 523] on span at bounding box center [85, 518] width 14 height 21
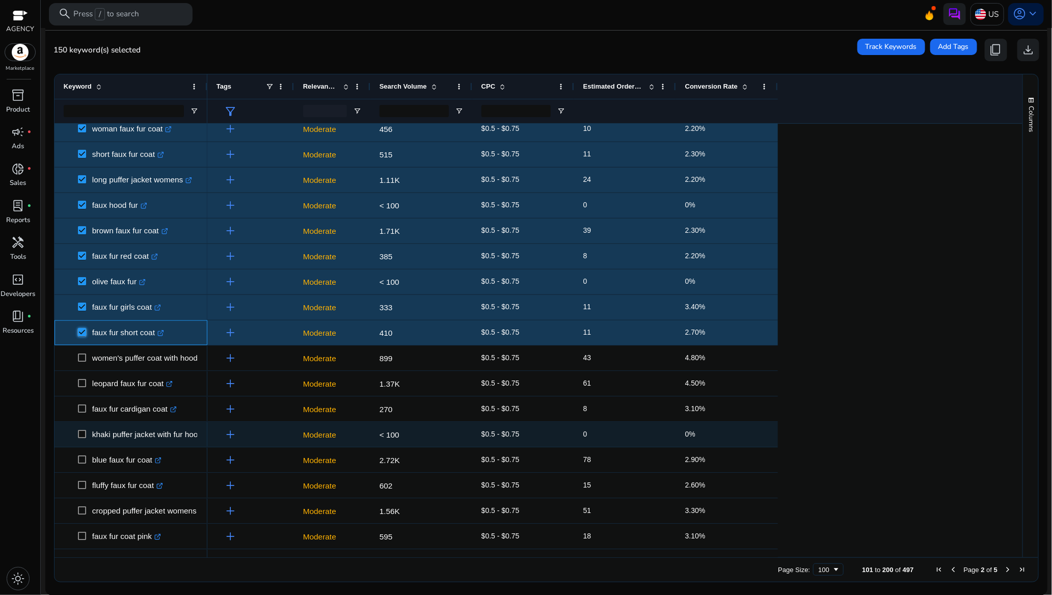
scroll to position [1070, 0]
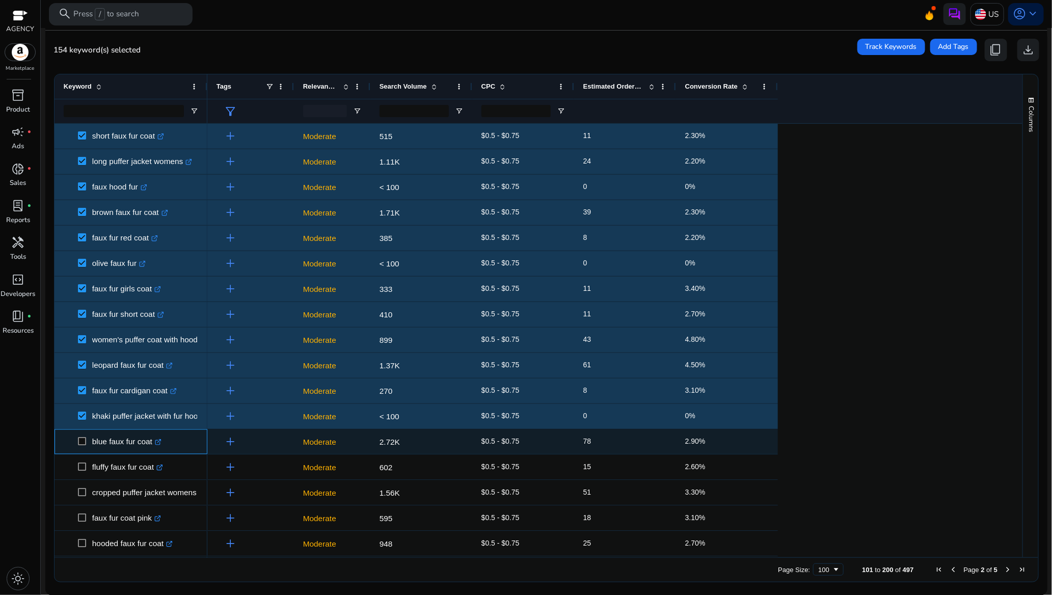
click at [89, 440] on span at bounding box center [85, 442] width 14 height 21
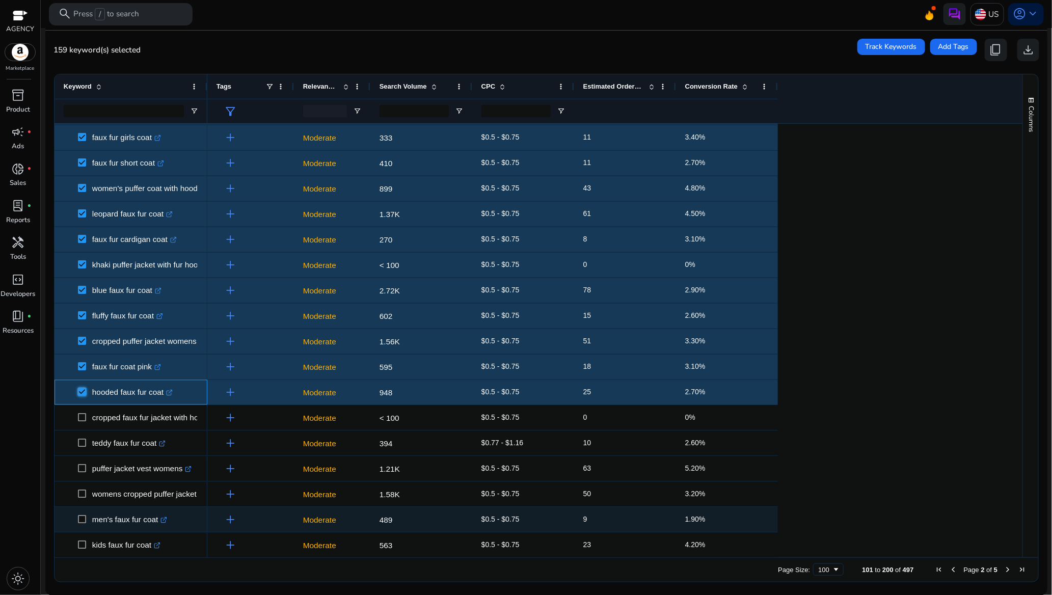
scroll to position [1300, 0]
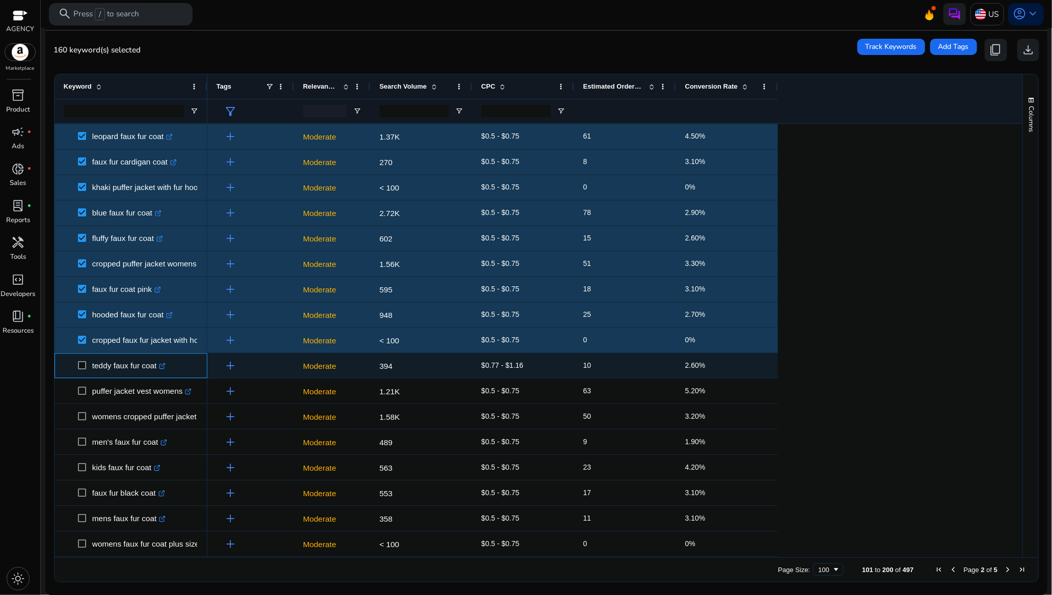
click at [82, 361] on span at bounding box center [85, 365] width 14 height 21
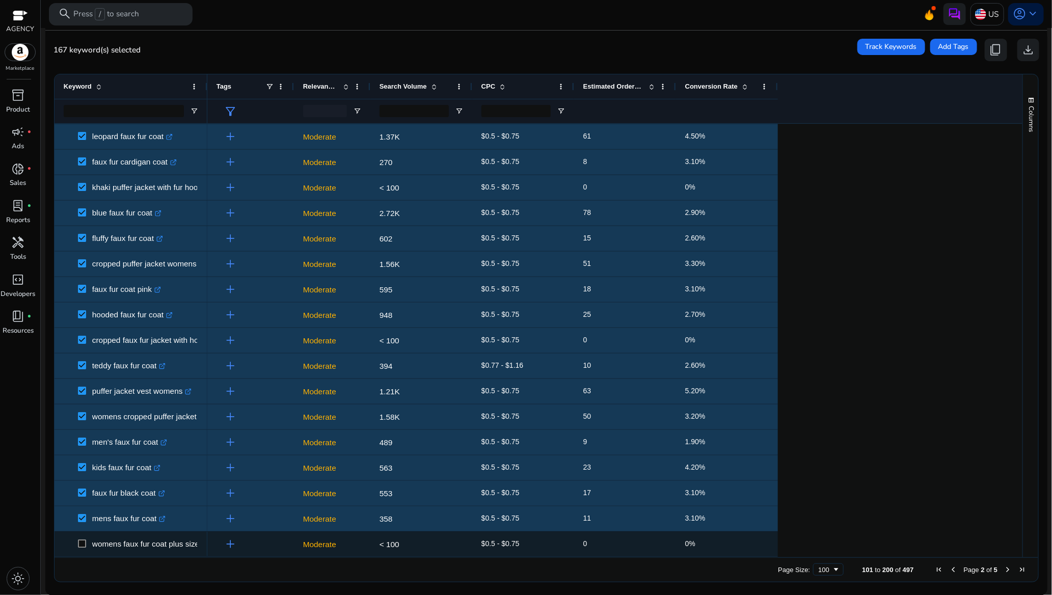
click at [81, 548] on span at bounding box center [85, 544] width 14 height 21
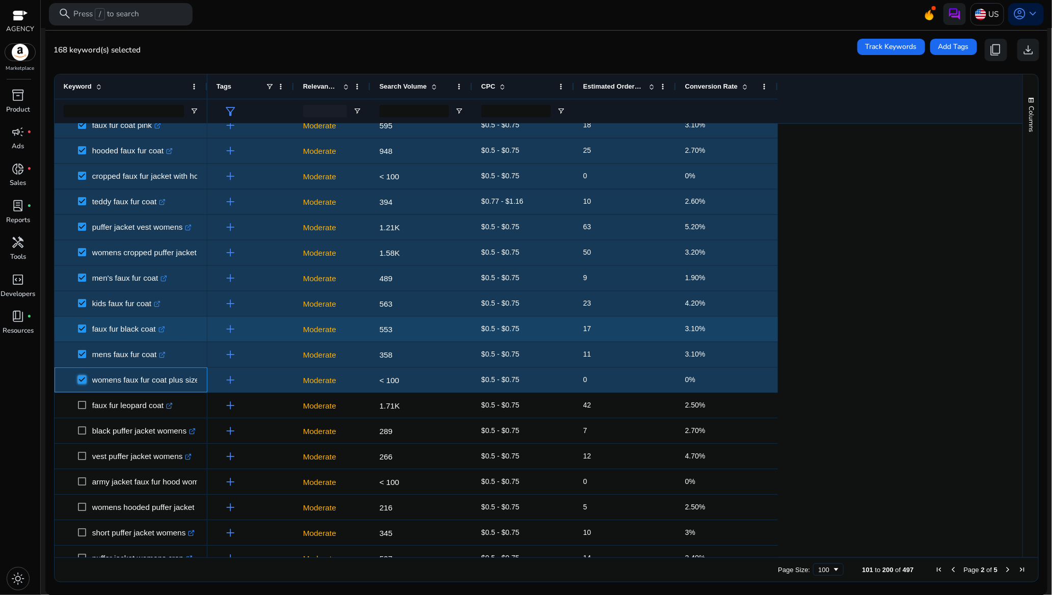
scroll to position [1529, 0]
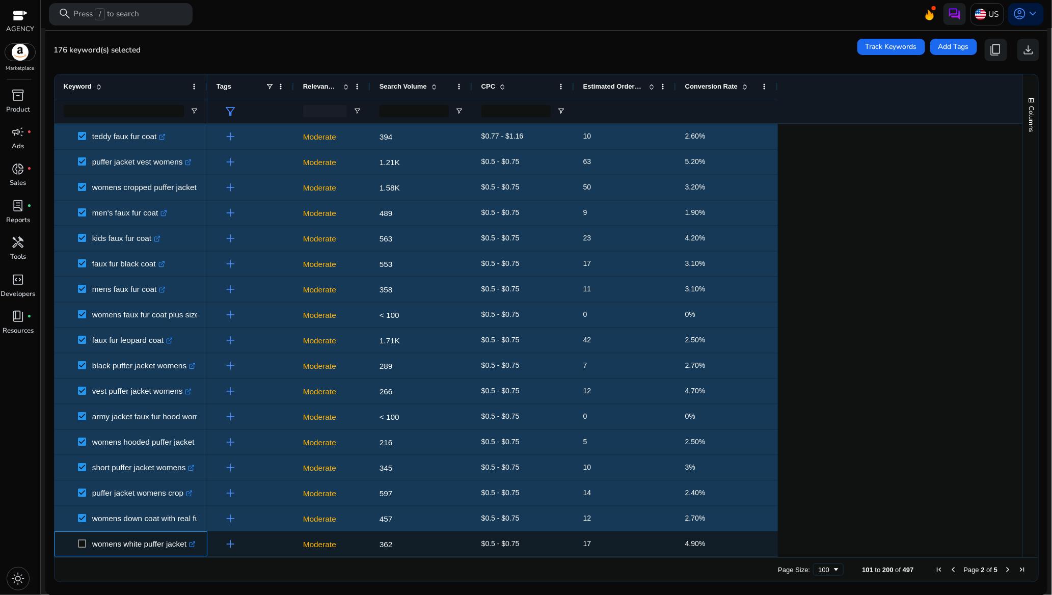
click at [81, 538] on span at bounding box center [85, 544] width 14 height 21
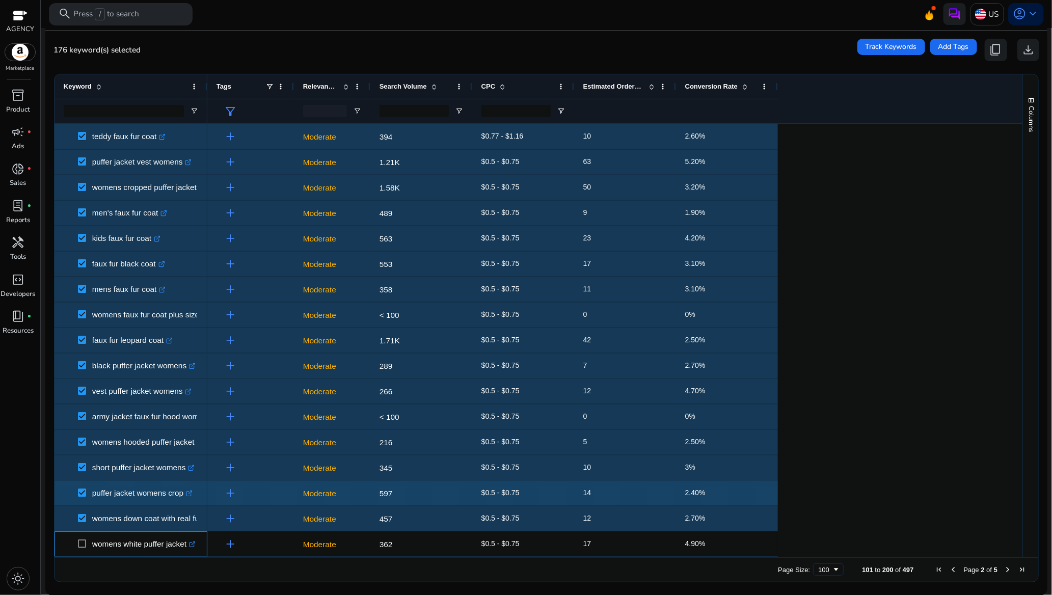
scroll to position [1682, 0]
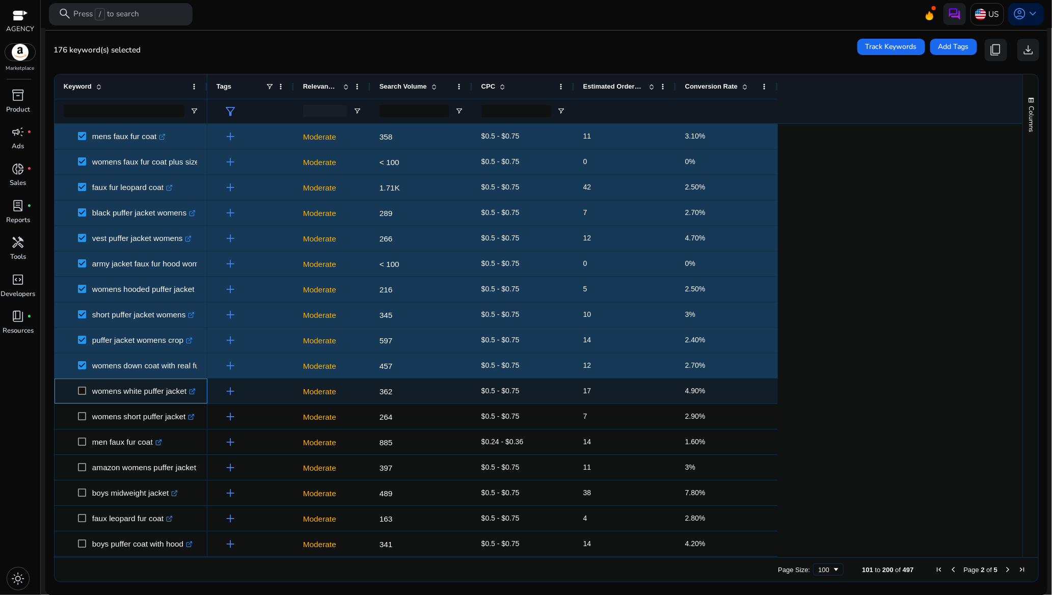
click at [87, 392] on span at bounding box center [85, 391] width 14 height 21
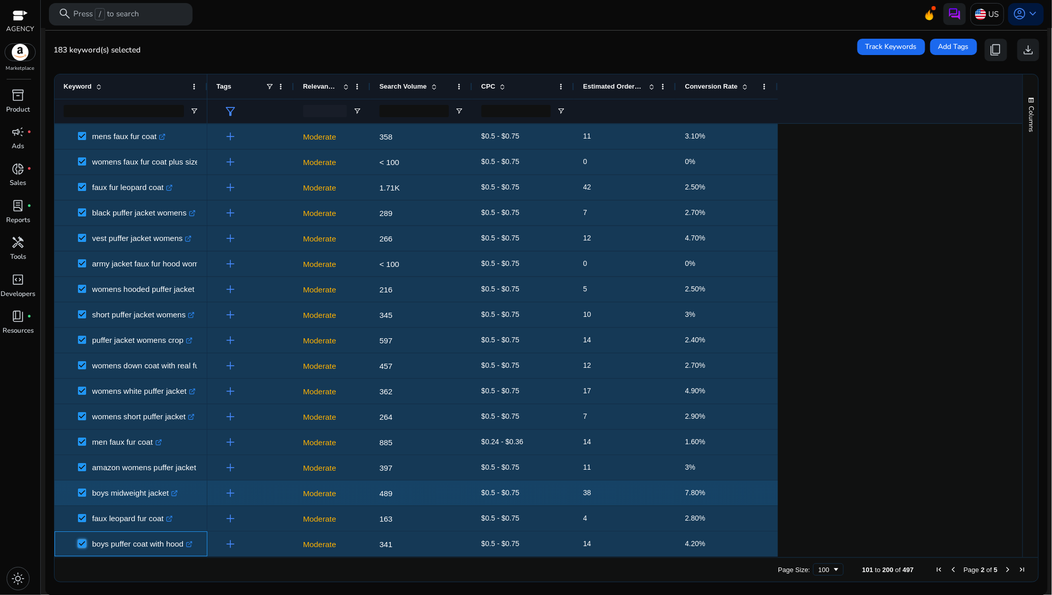
scroll to position [1988, 0]
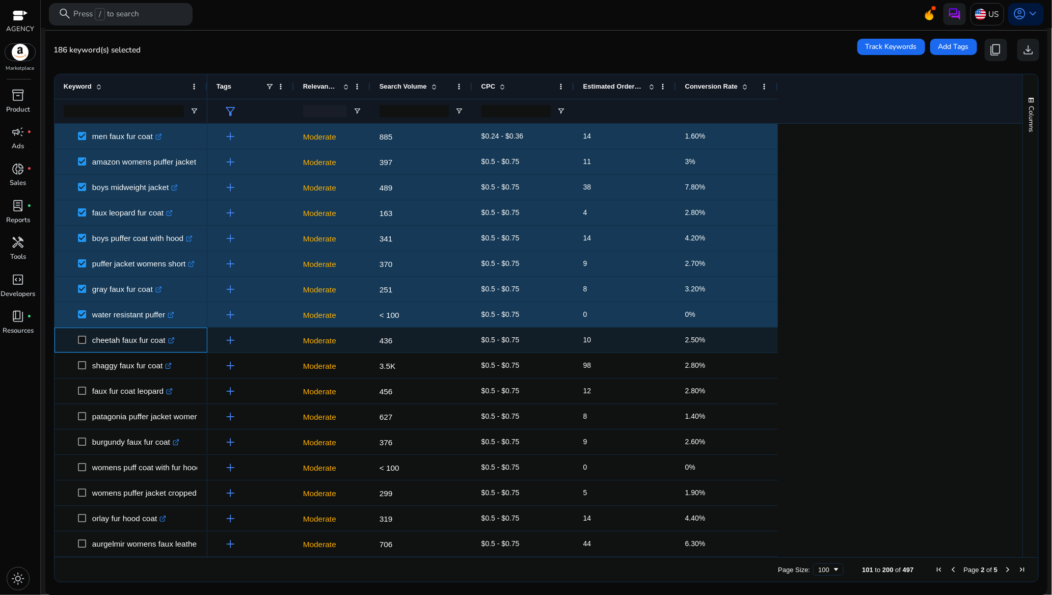
click at [83, 346] on span at bounding box center [85, 340] width 14 height 21
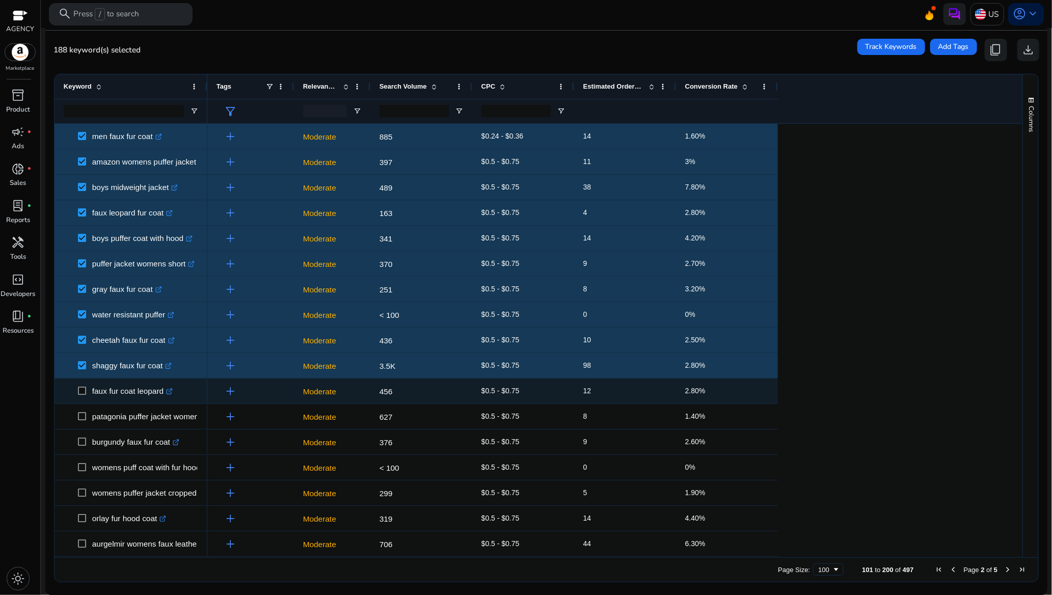
click at [80, 400] on span at bounding box center [85, 391] width 14 height 21
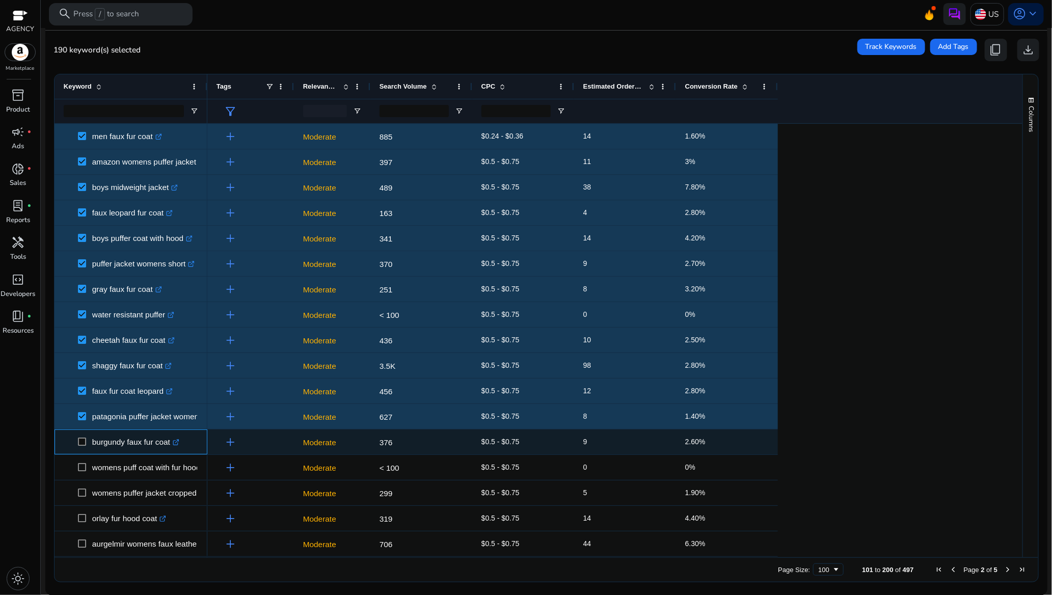
click at [78, 439] on span at bounding box center [85, 442] width 14 height 21
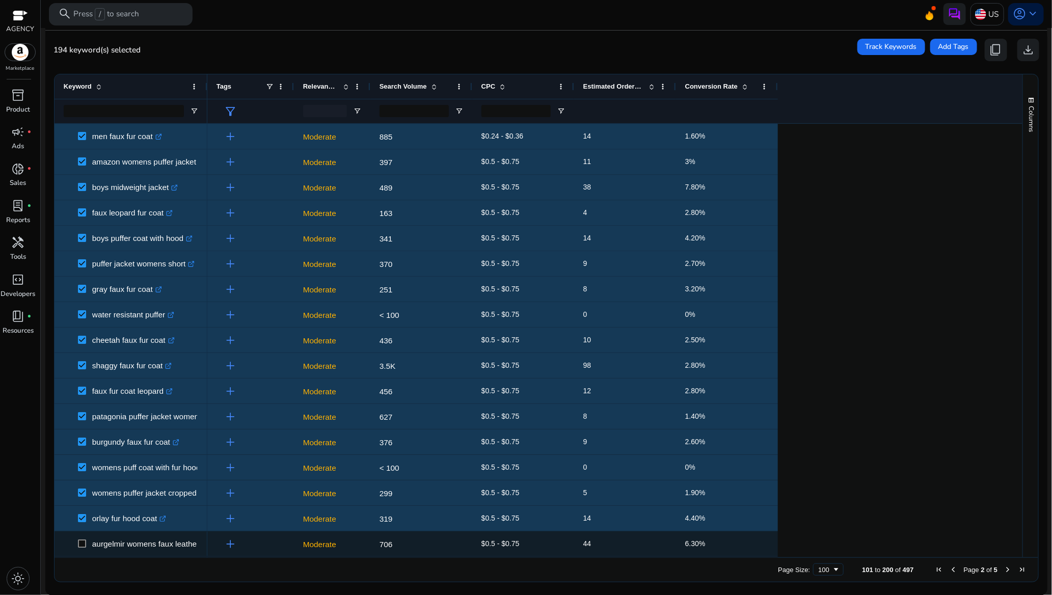
click at [77, 549] on span "aurgelmir womens faux leather jacket coat .st0{fill:#2c8af8}" at bounding box center [131, 544] width 135 height 21
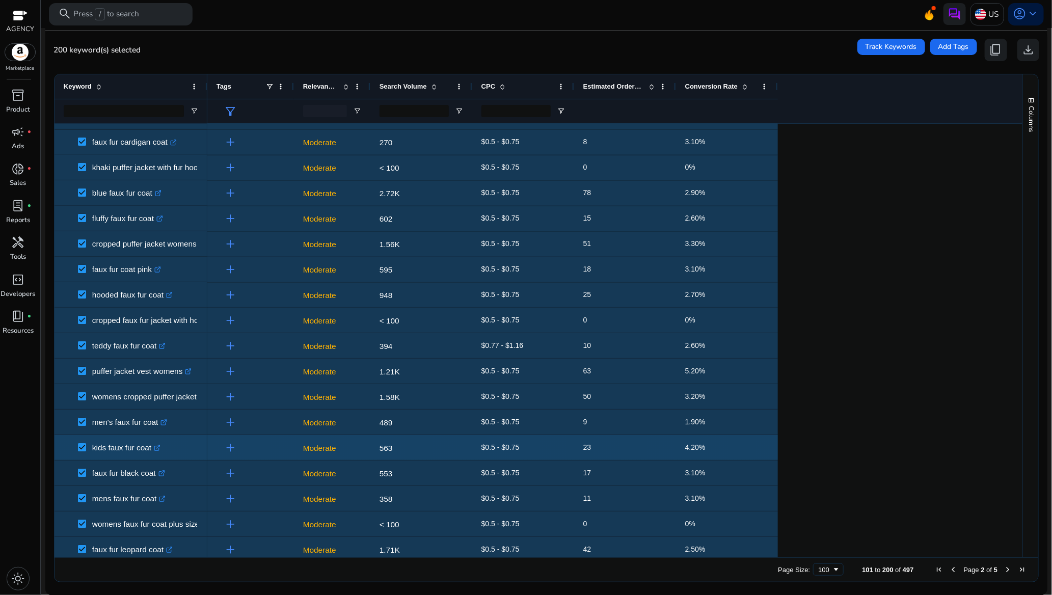
scroll to position [1503, 0]
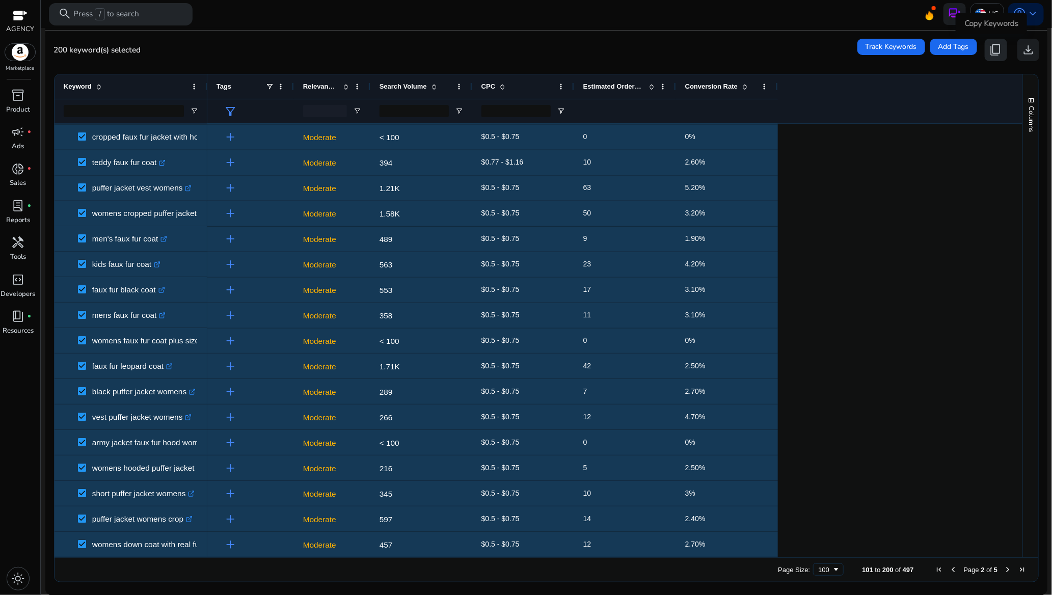
click at [994, 50] on span "content_copy" at bounding box center [996, 49] width 13 height 13
click at [994, 49] on span "content_copy" at bounding box center [996, 49] width 13 height 13
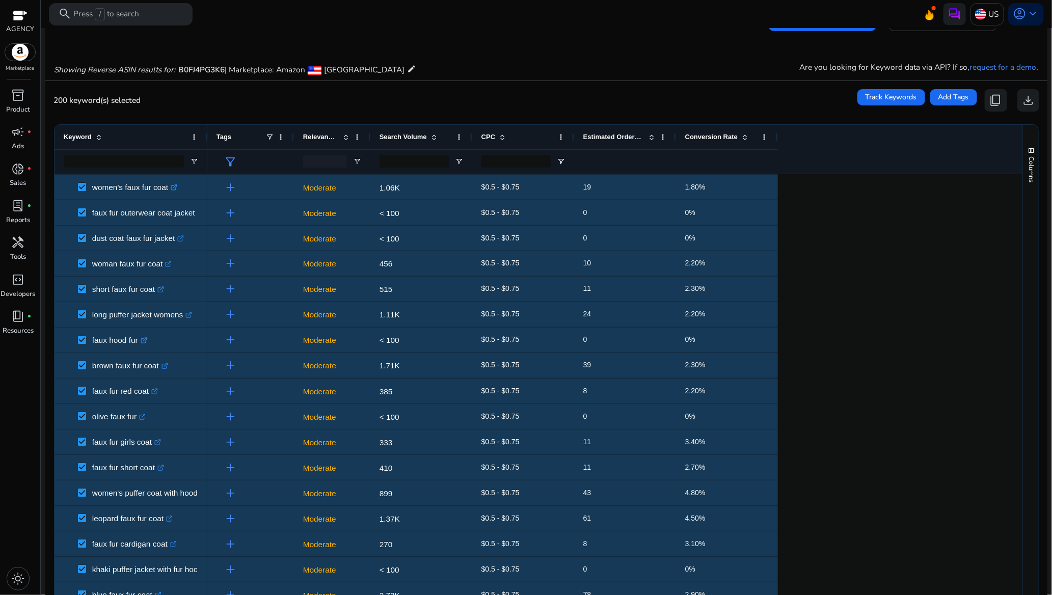
scroll to position [0, 0]
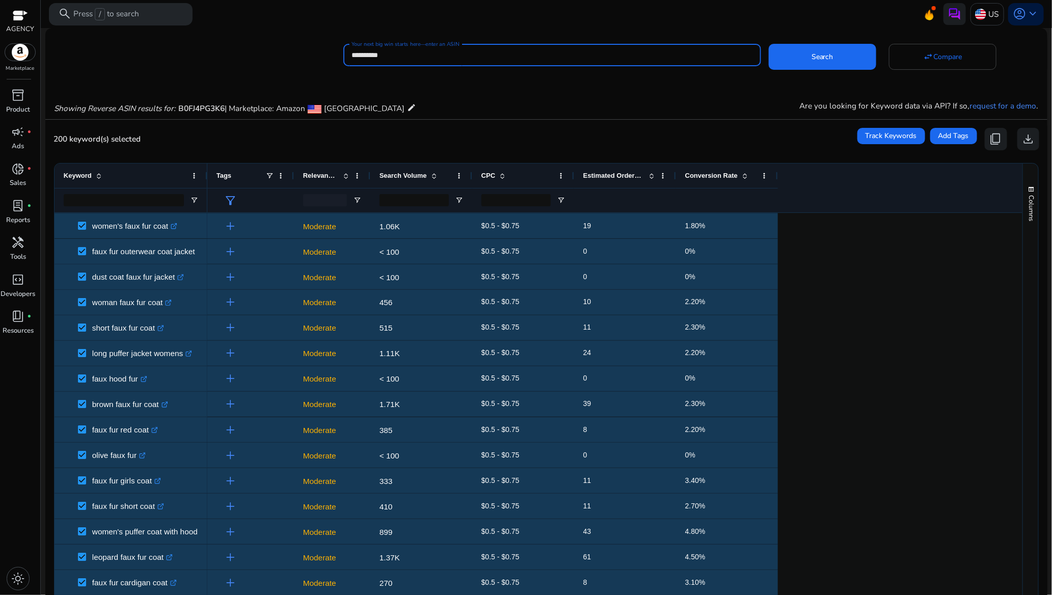
drag, startPoint x: 389, startPoint y: 52, endPoint x: 339, endPoint y: 57, distance: 49.6
click at [339, 57] on div "**********" at bounding box center [542, 54] width 994 height 26
click at [439, 54] on input "**********" at bounding box center [553, 54] width 402 height 11
drag, startPoint x: 440, startPoint y: 54, endPoint x: 337, endPoint y: 58, distance: 103.6
click at [337, 58] on div "**********" at bounding box center [542, 54] width 994 height 26
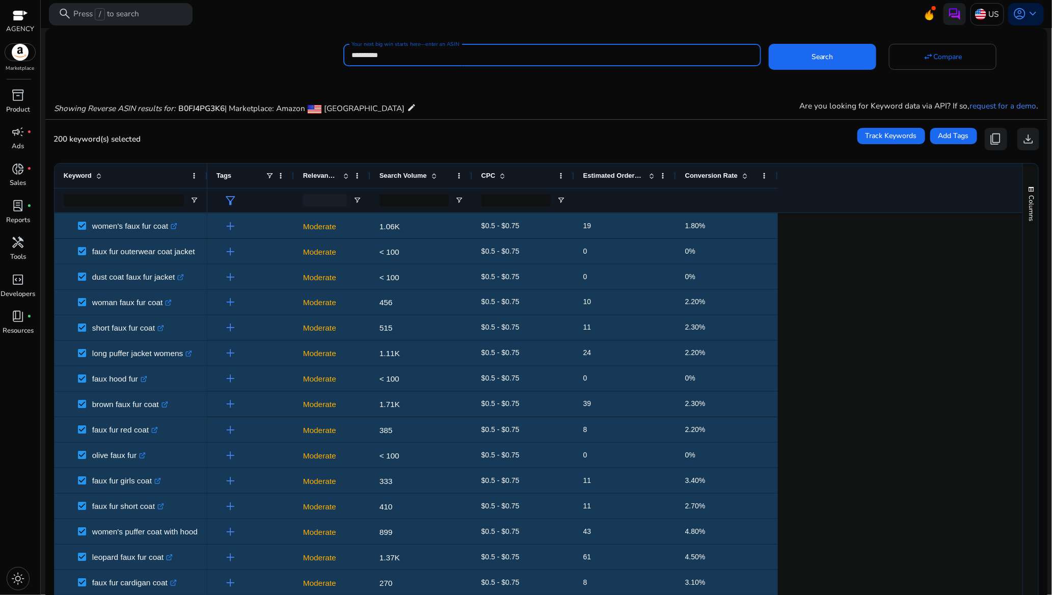
paste input
type input "**********"
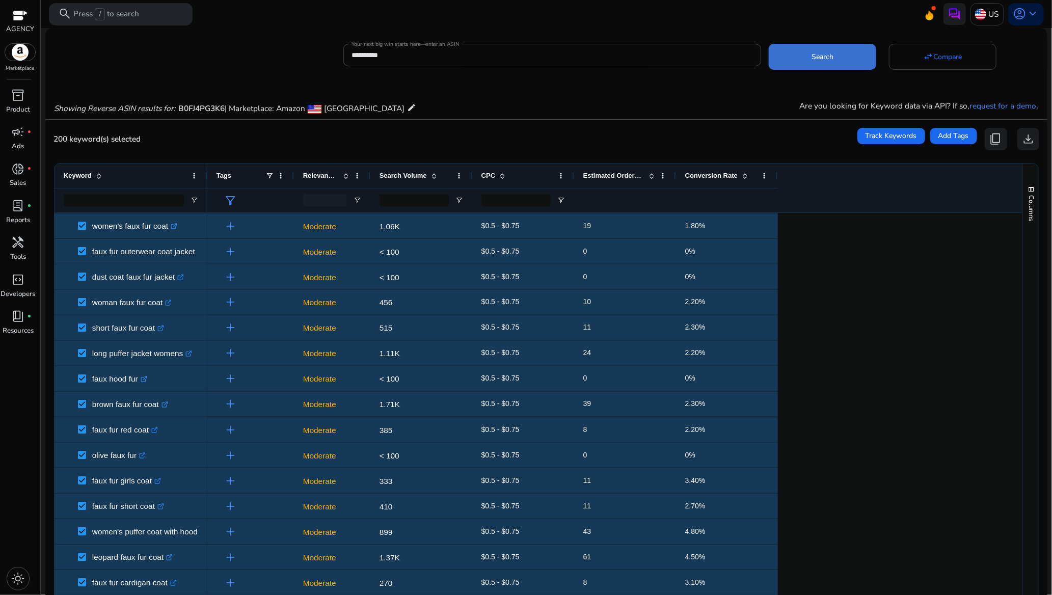
click at [830, 59] on span "Search" at bounding box center [823, 56] width 22 height 11
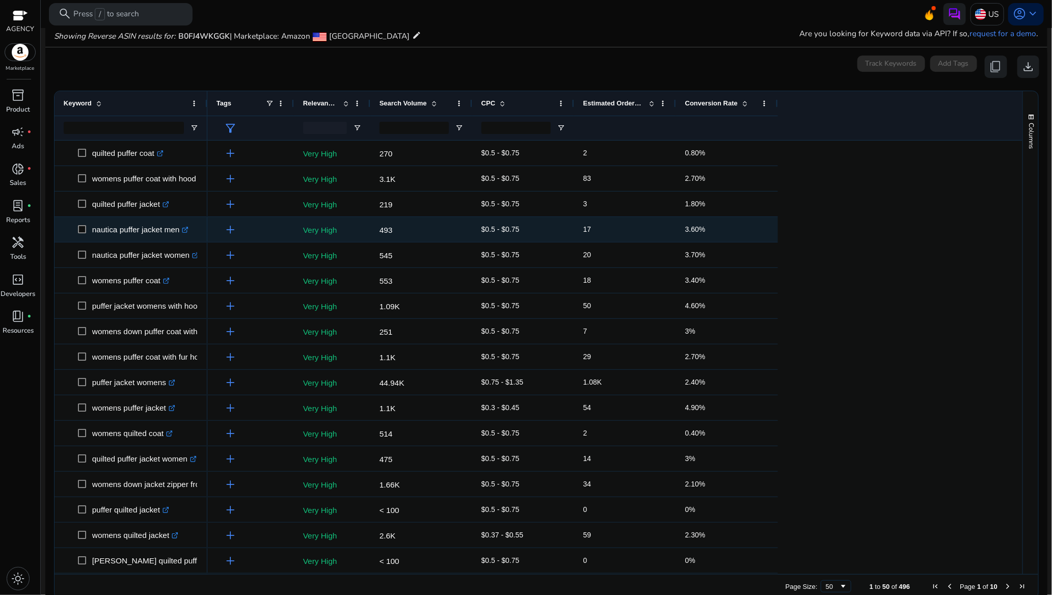
scroll to position [75, 0]
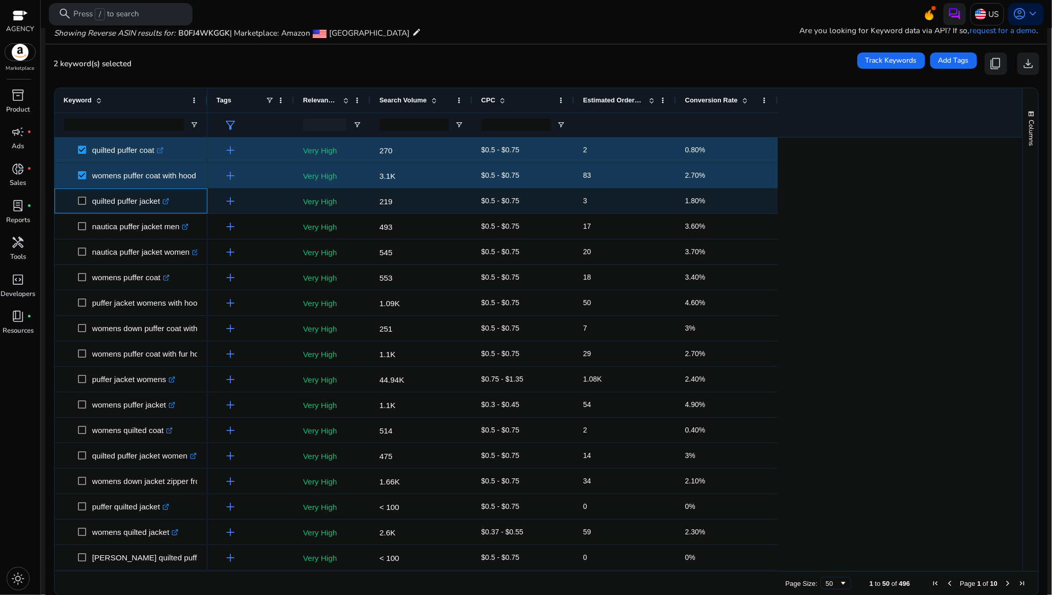
click at [86, 208] on span at bounding box center [85, 201] width 14 height 21
click at [87, 202] on span at bounding box center [85, 201] width 14 height 21
click at [86, 199] on span at bounding box center [85, 201] width 14 height 21
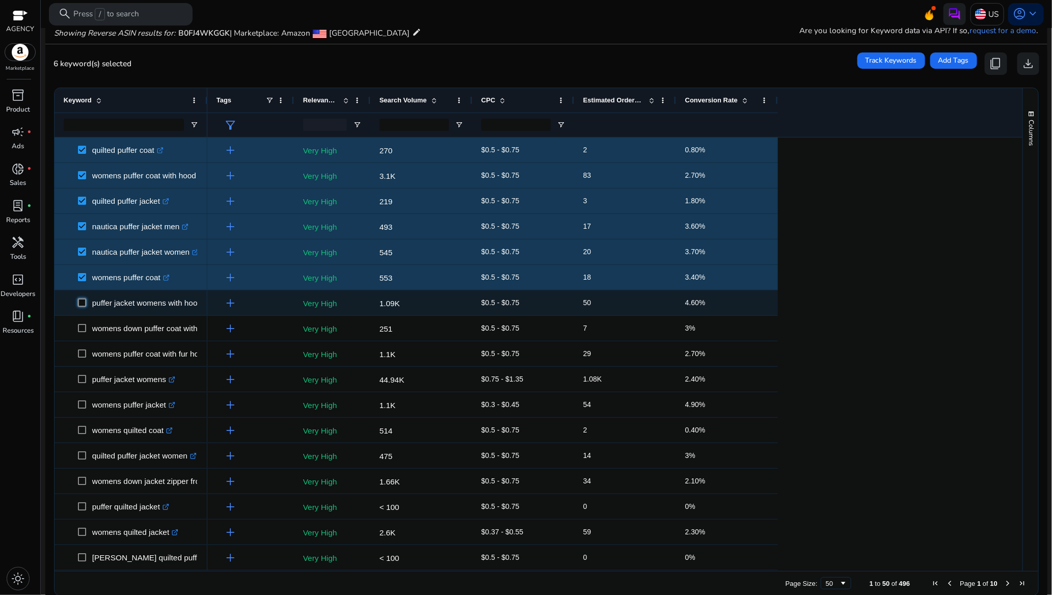
drag, startPoint x: 87, startPoint y: 199, endPoint x: 83, endPoint y: 309, distance: 109.7
click at [83, 307] on span at bounding box center [85, 303] width 14 height 21
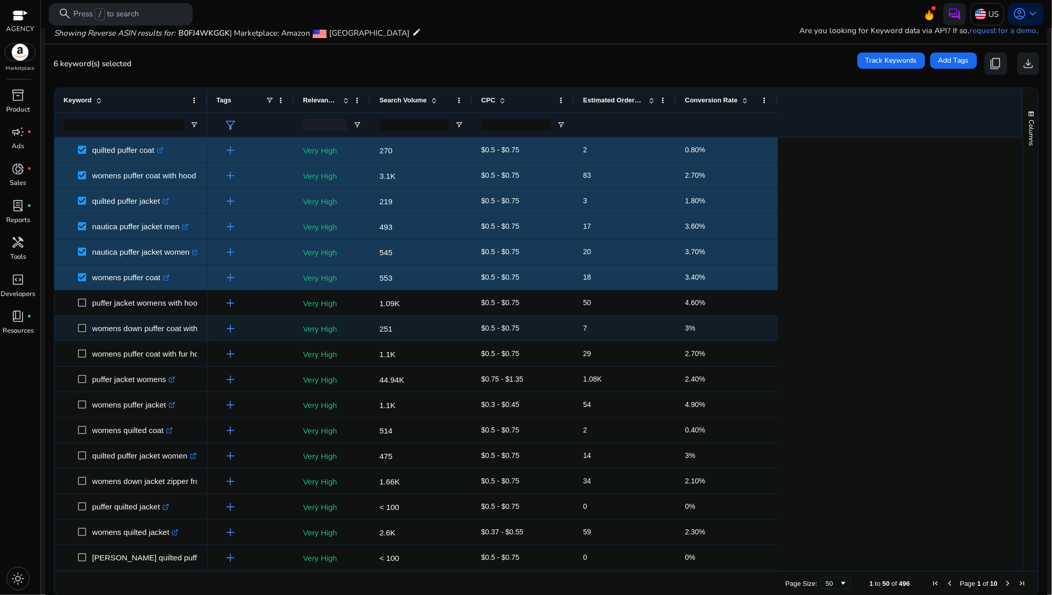
click at [80, 333] on span at bounding box center [85, 328] width 14 height 21
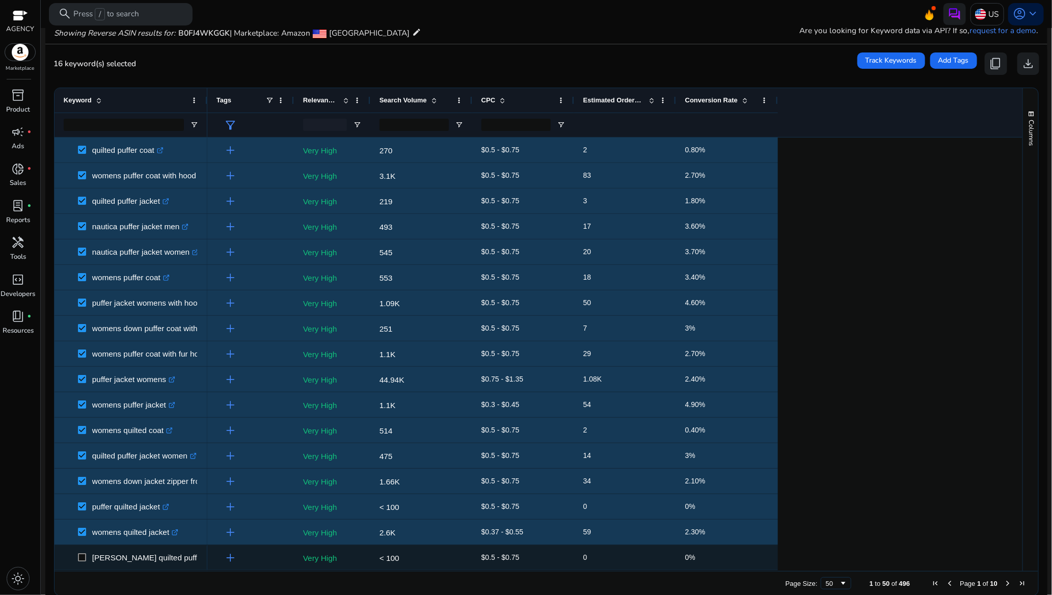
click at [77, 554] on span "emma quilted puffer jacket with detachable faux fur hood .st0{fill:#2c8af8}" at bounding box center [131, 557] width 135 height 21
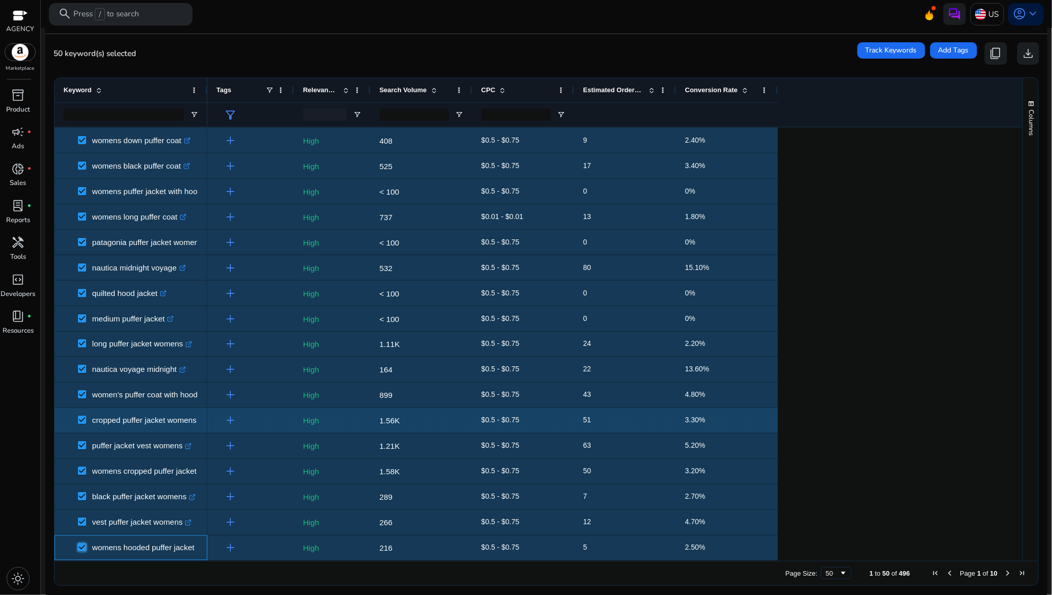
scroll to position [89, 0]
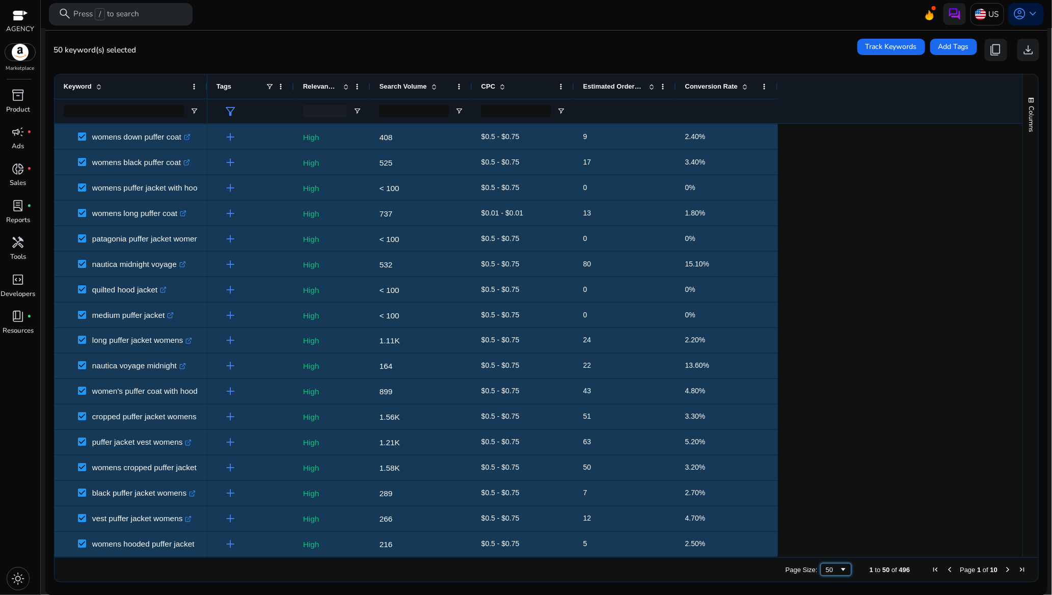
click at [829, 570] on div "50" at bounding box center [833, 570] width 14 height 8
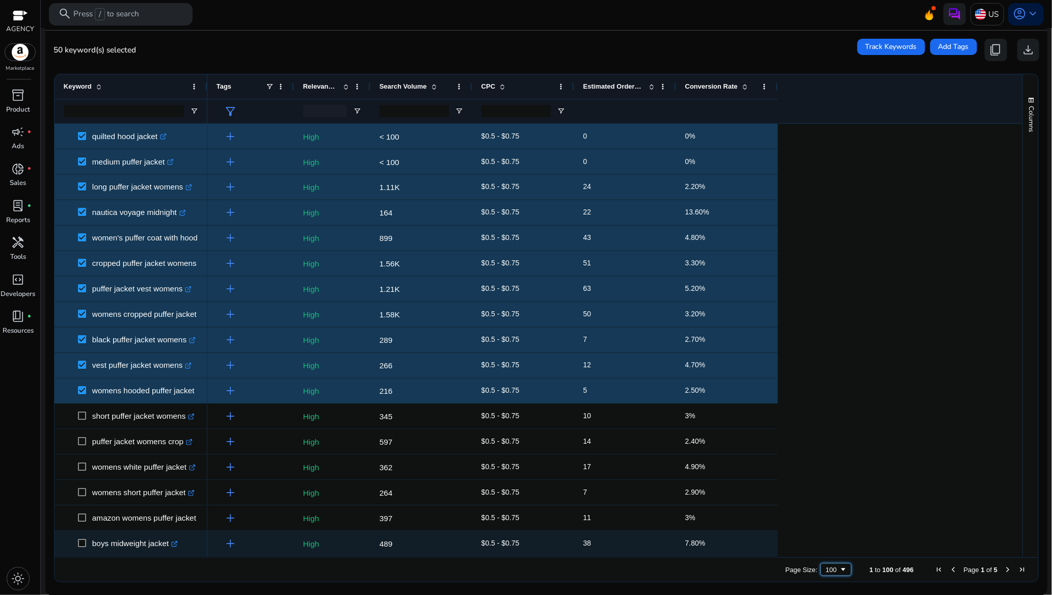
scroll to position [1070, 0]
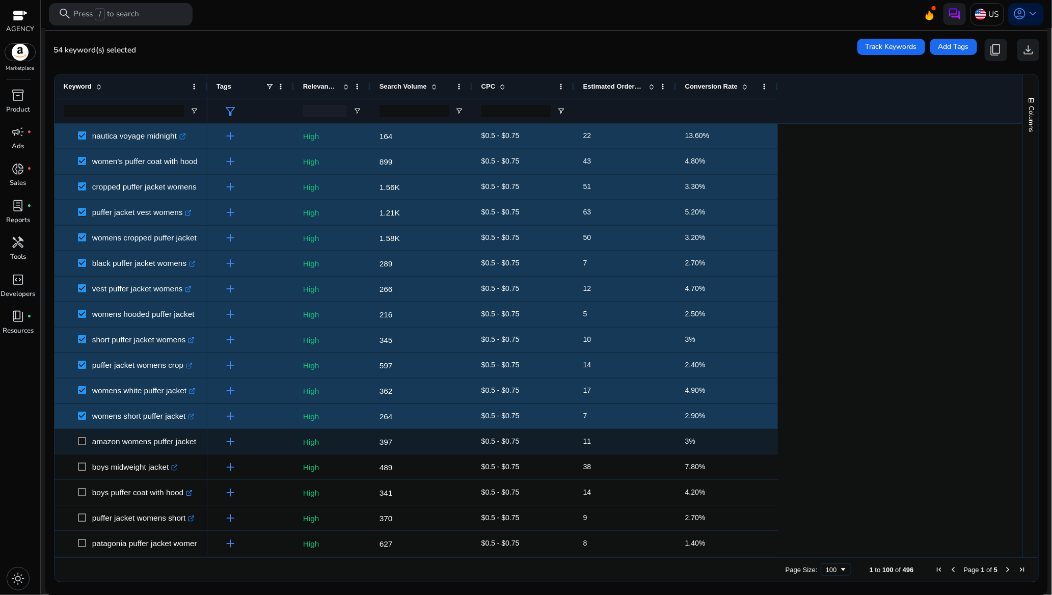
click at [80, 446] on span at bounding box center [85, 442] width 14 height 21
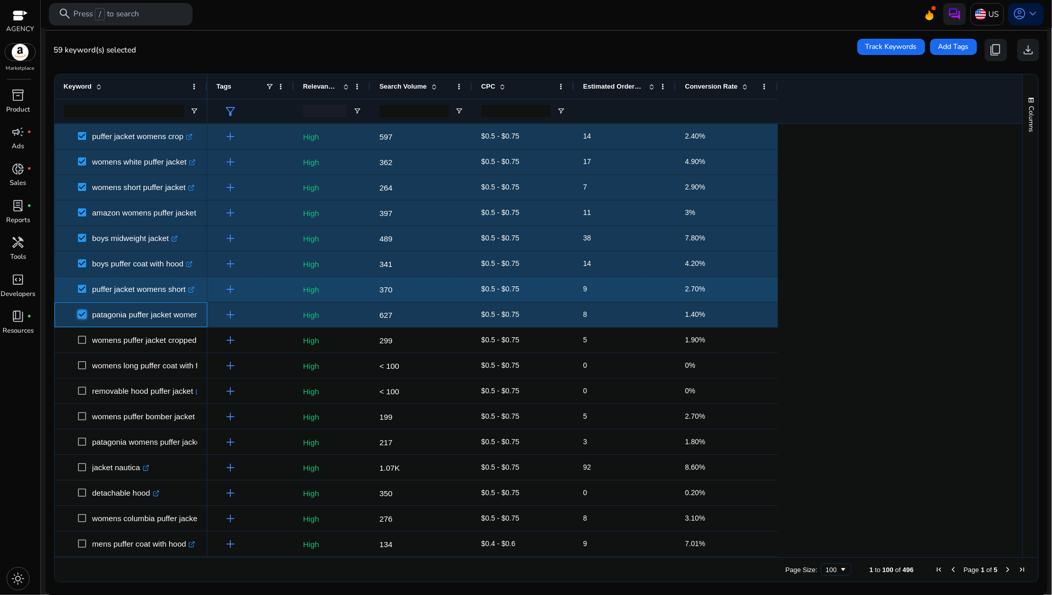
scroll to position [1300, 0]
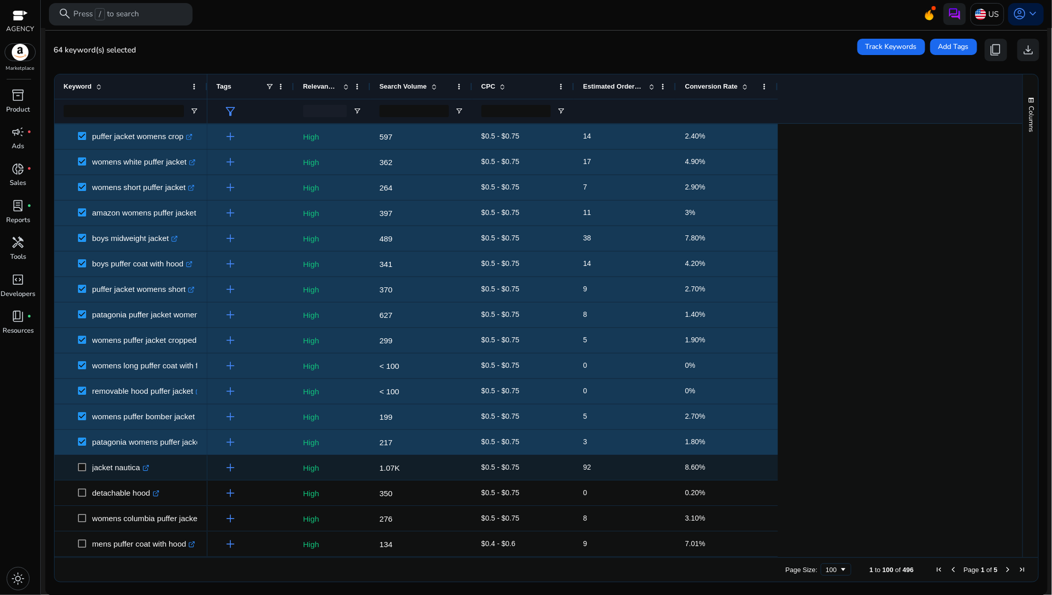
click at [82, 462] on span at bounding box center [85, 467] width 14 height 21
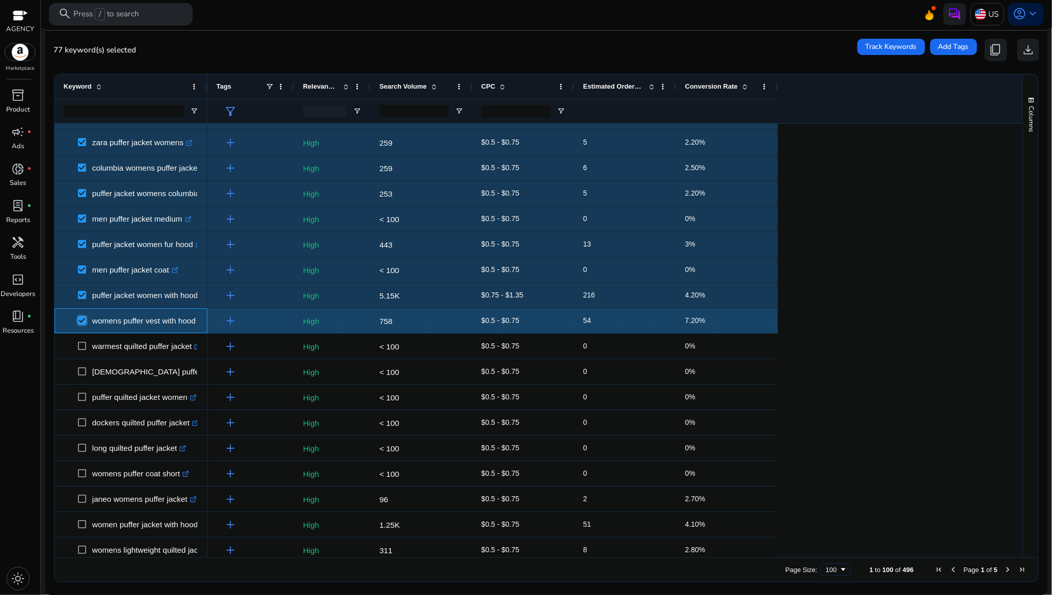
scroll to position [1758, 0]
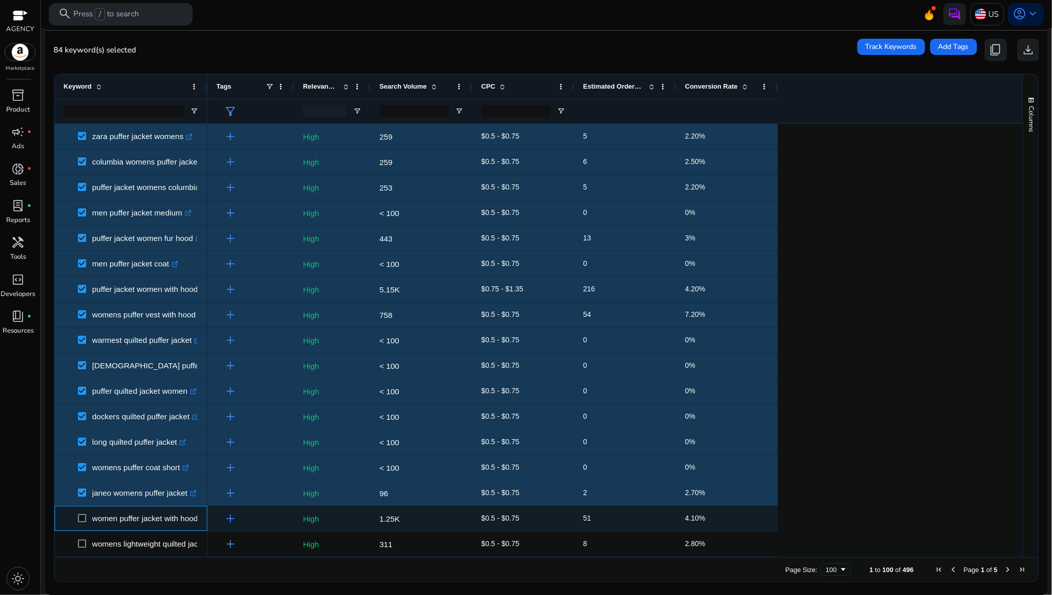
click at [82, 512] on span at bounding box center [85, 518] width 14 height 21
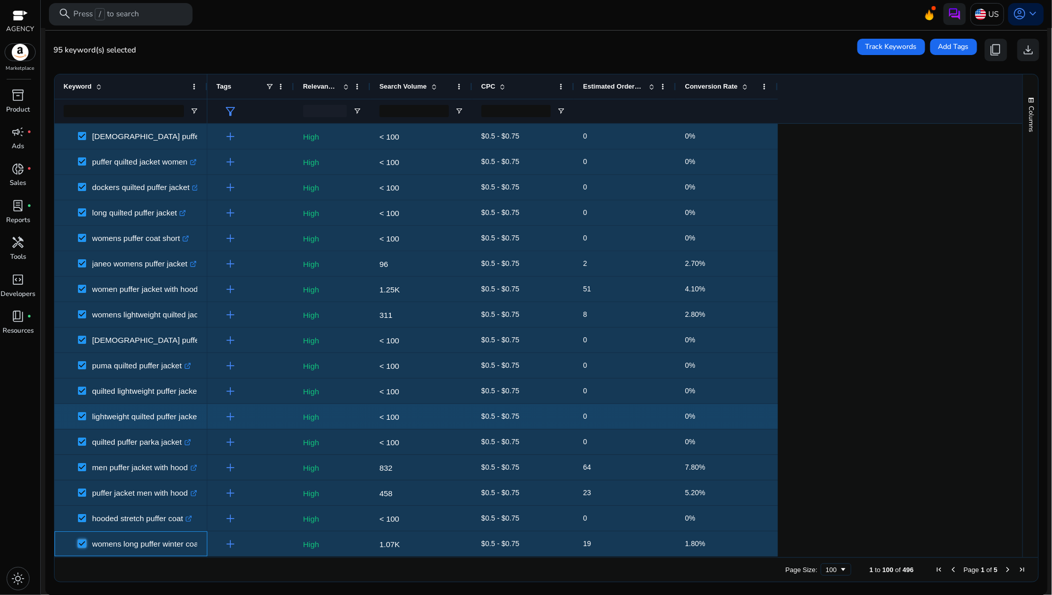
scroll to position [2114, 0]
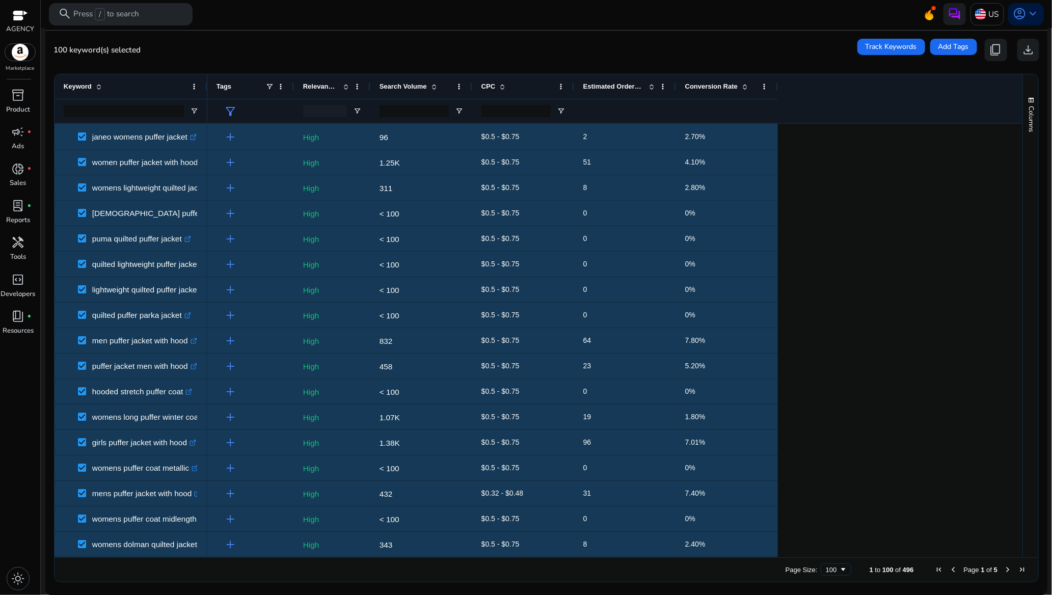
click at [1004, 566] on span "Next Page" at bounding box center [1008, 570] width 8 height 8
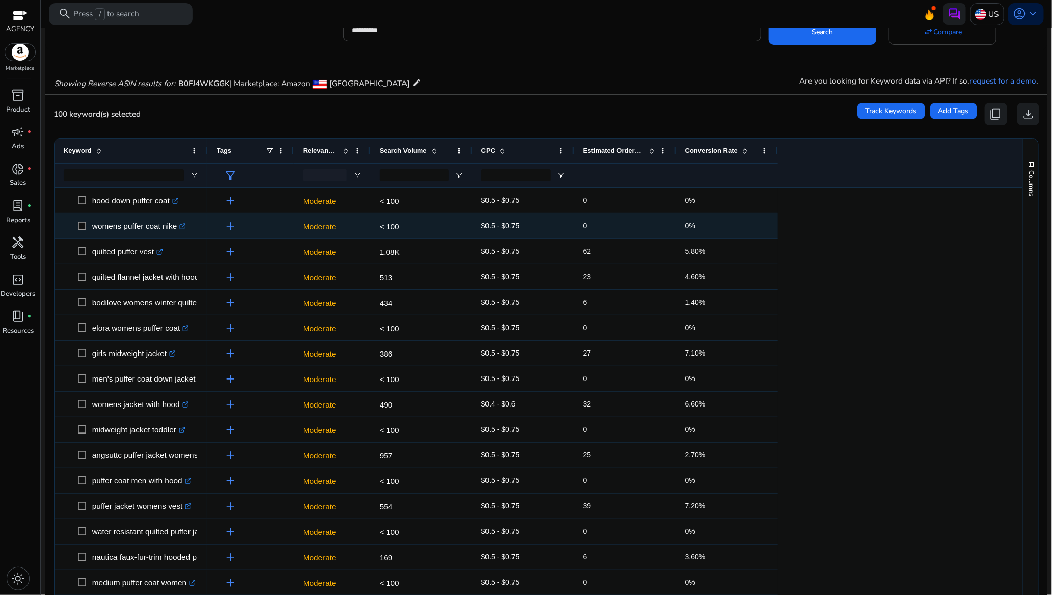
scroll to position [0, 0]
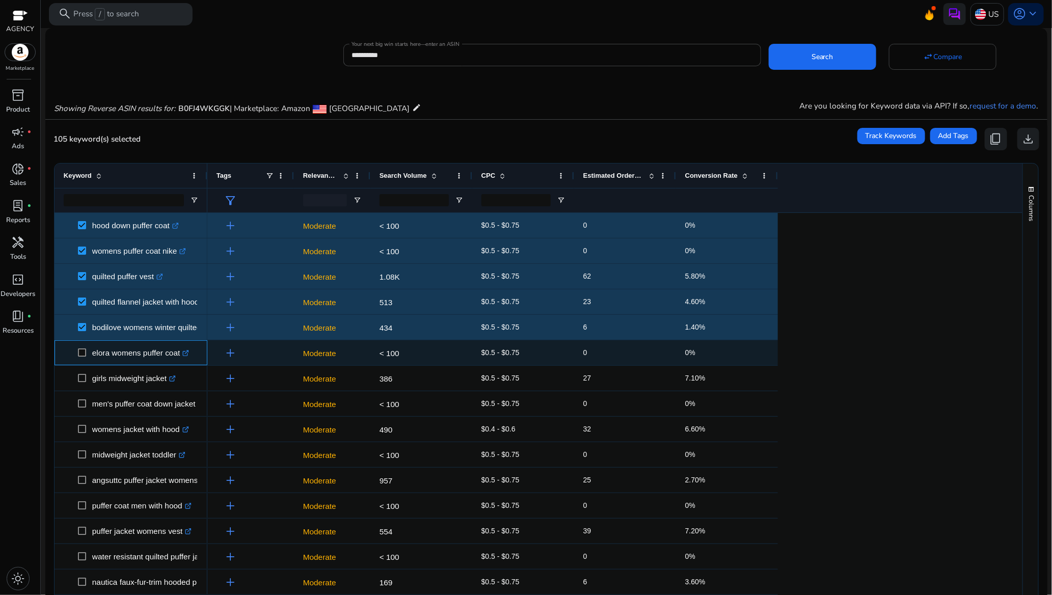
click at [80, 361] on span at bounding box center [85, 352] width 14 height 21
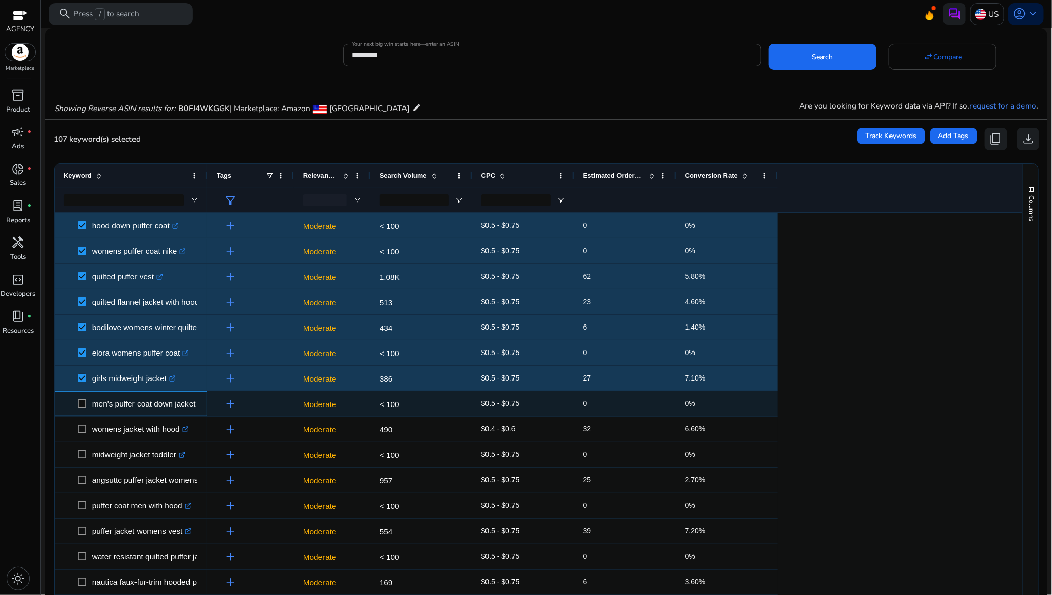
click at [82, 408] on span at bounding box center [85, 403] width 14 height 21
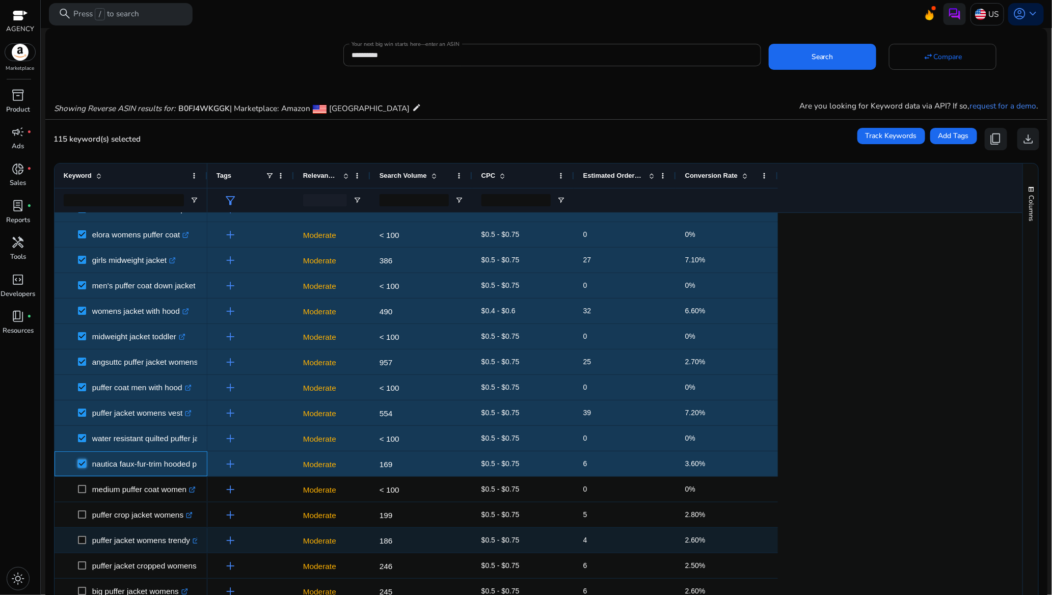
scroll to position [229, 0]
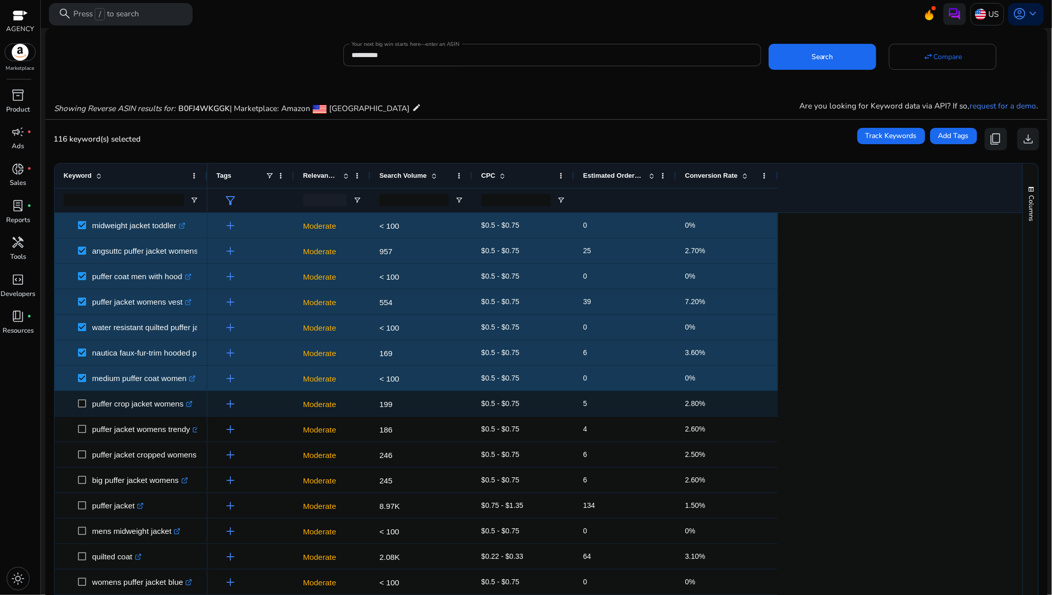
click at [80, 399] on span at bounding box center [85, 403] width 14 height 21
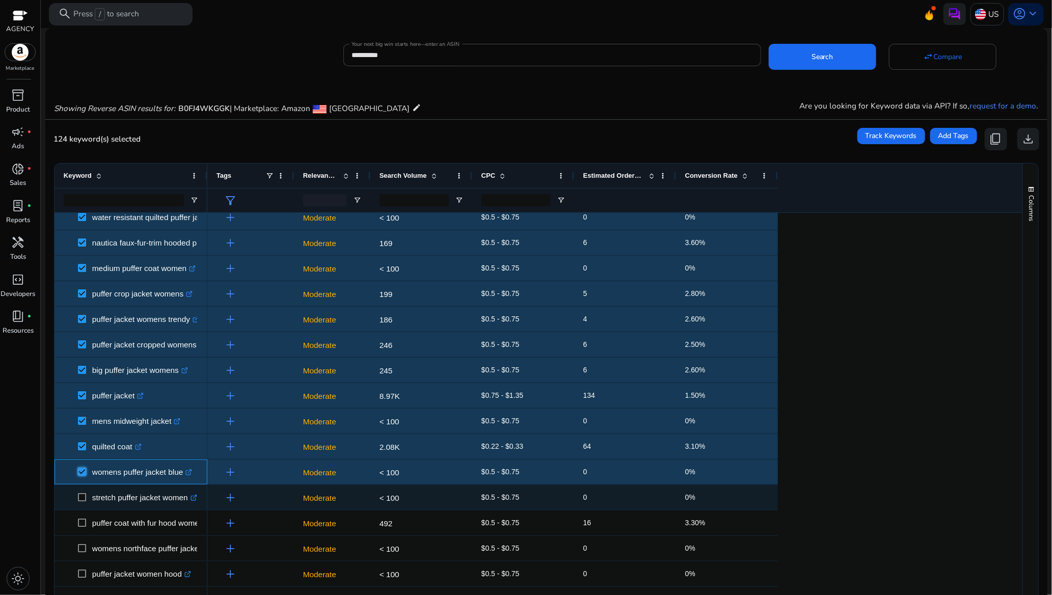
scroll to position [535, 0]
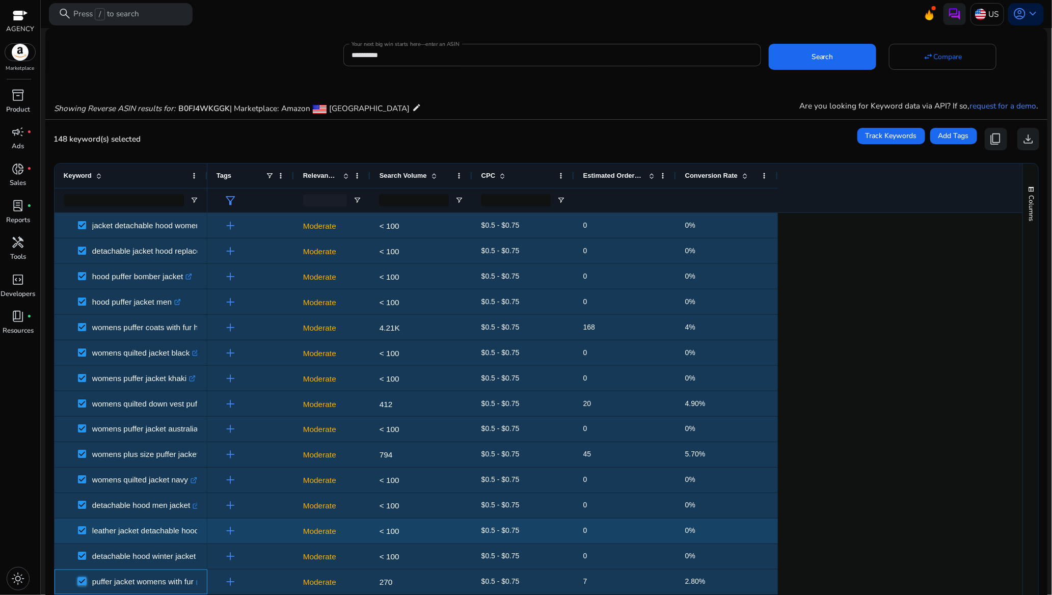
scroll to position [1070, 0]
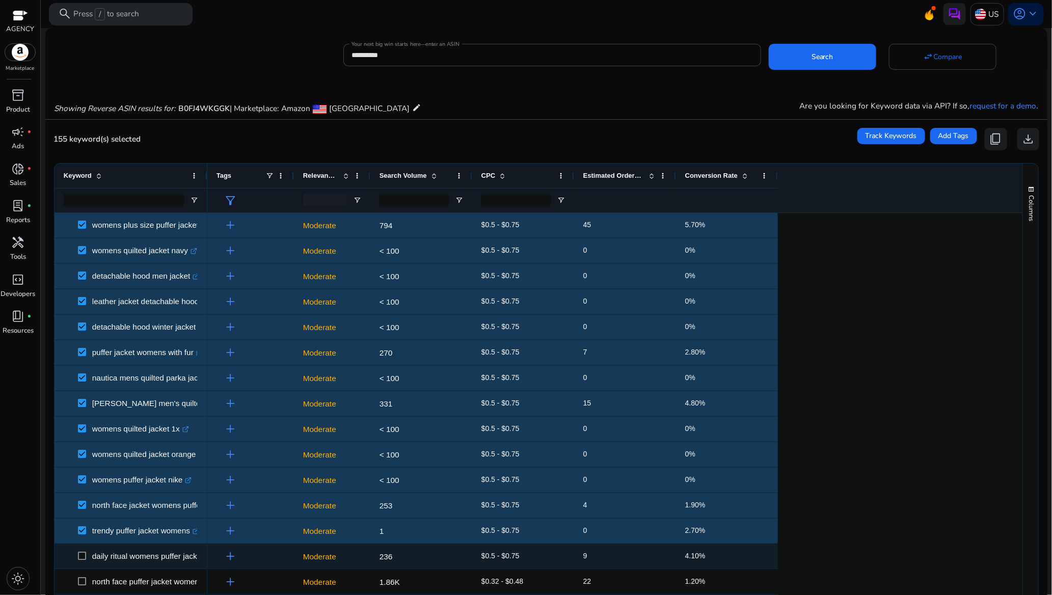
click at [83, 553] on span at bounding box center [85, 556] width 14 height 21
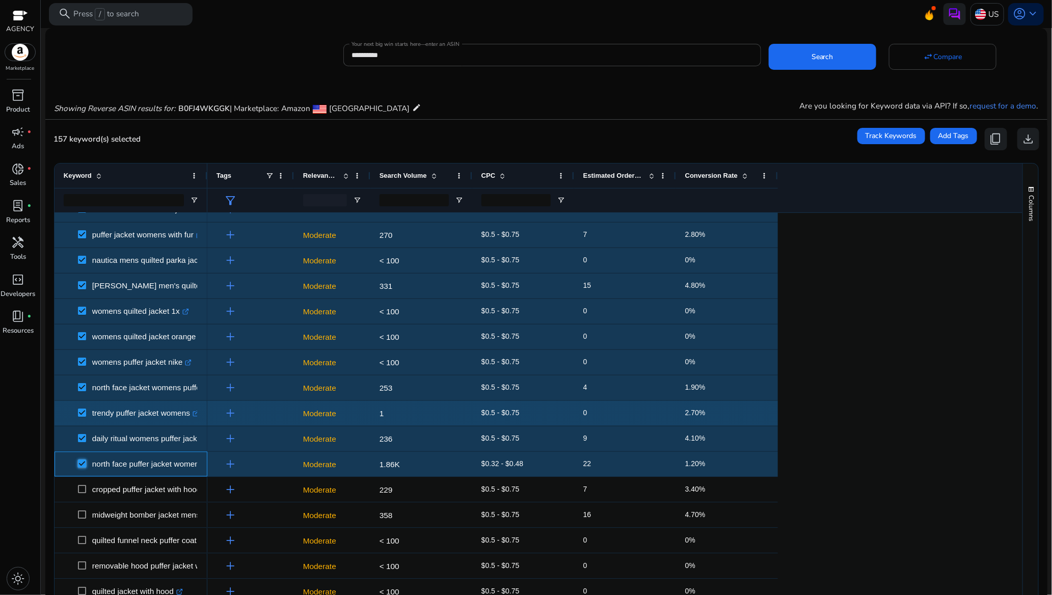
scroll to position [1300, 0]
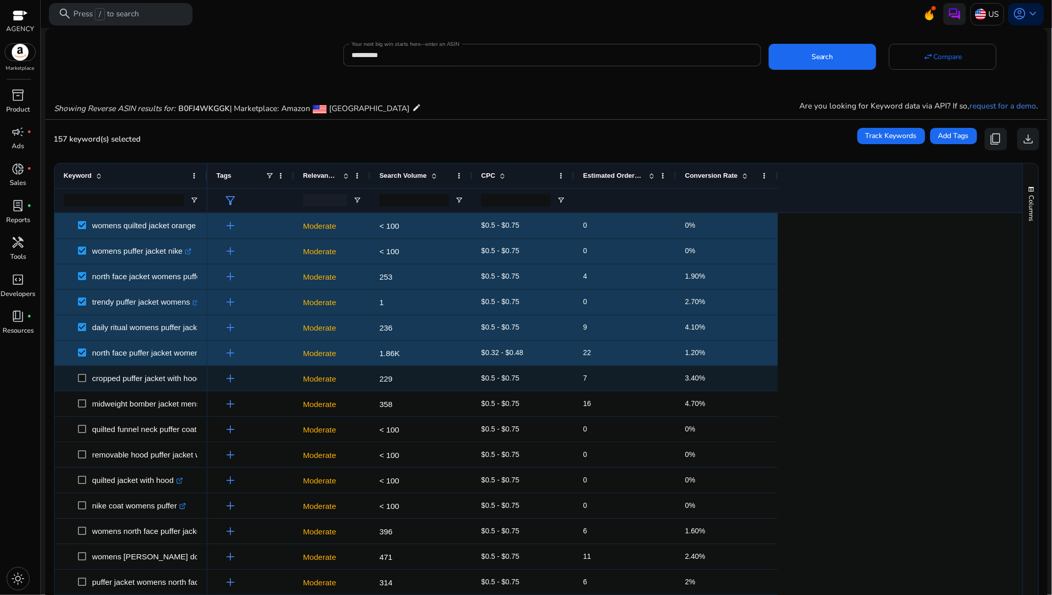
click at [83, 384] on span at bounding box center [85, 378] width 14 height 21
click at [83, 383] on span at bounding box center [85, 378] width 14 height 21
click at [78, 373] on span at bounding box center [85, 378] width 14 height 21
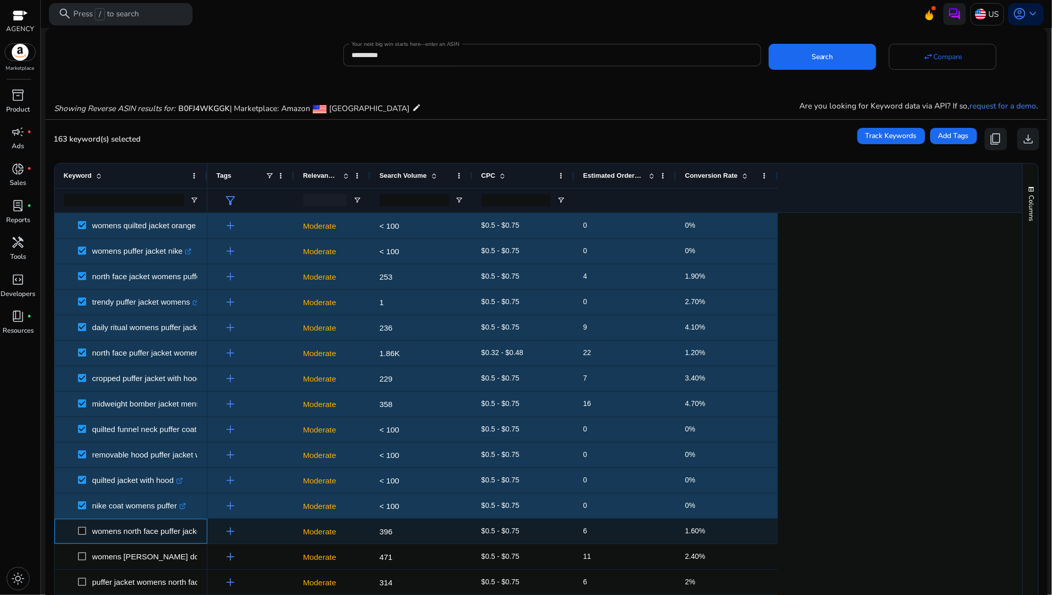
click at [80, 535] on span at bounding box center [85, 531] width 14 height 21
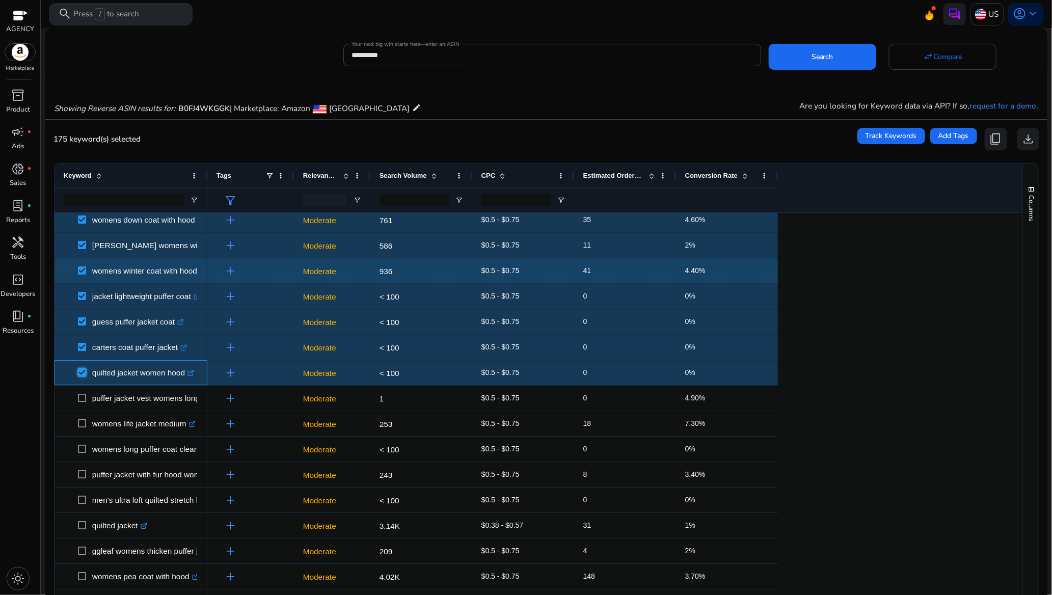
scroll to position [1835, 0]
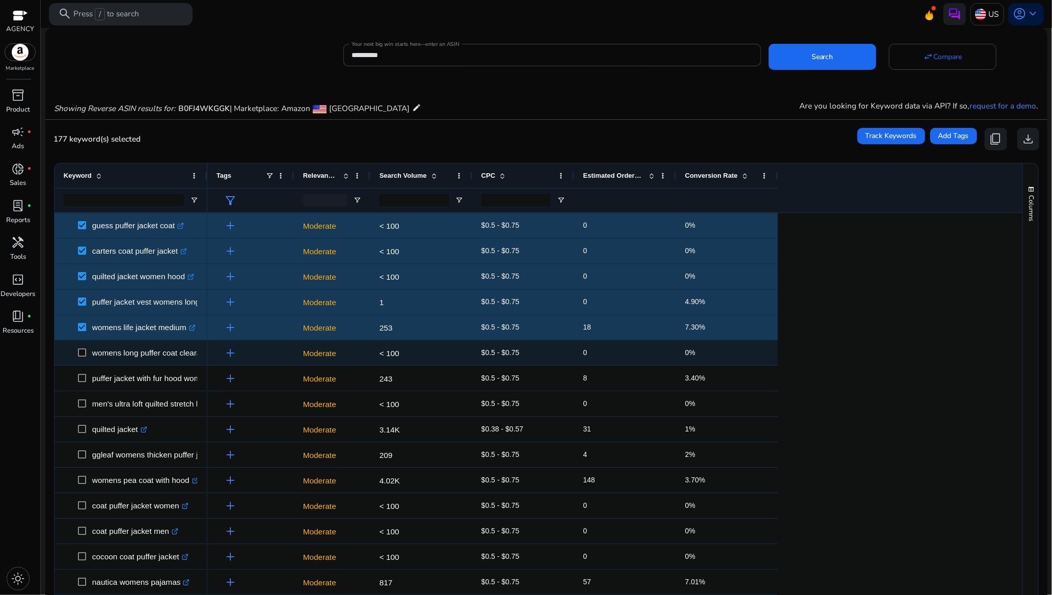
click at [83, 349] on span at bounding box center [85, 352] width 14 height 21
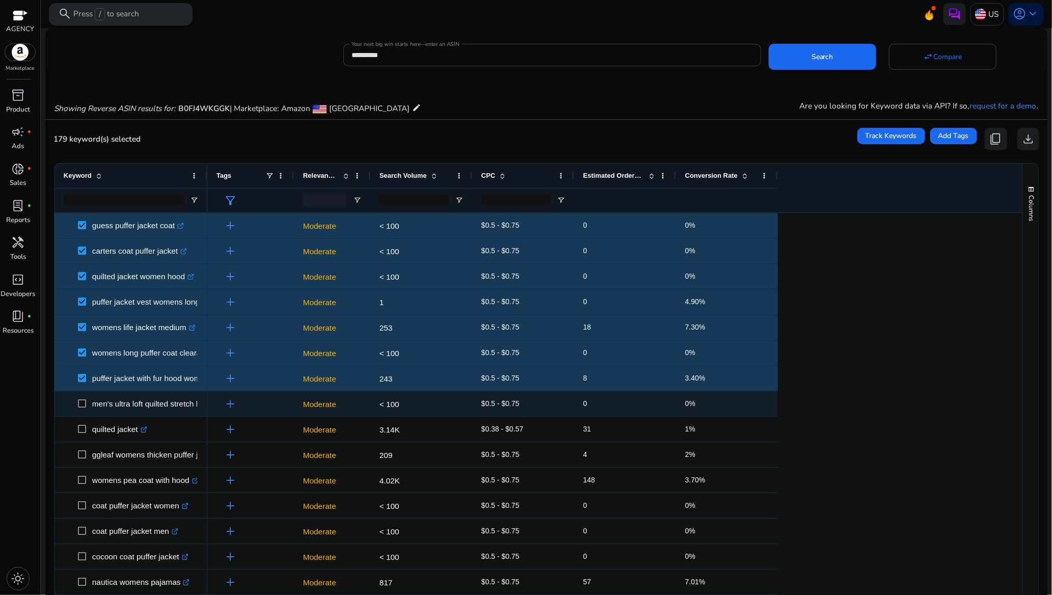
click at [82, 409] on span at bounding box center [85, 403] width 14 height 21
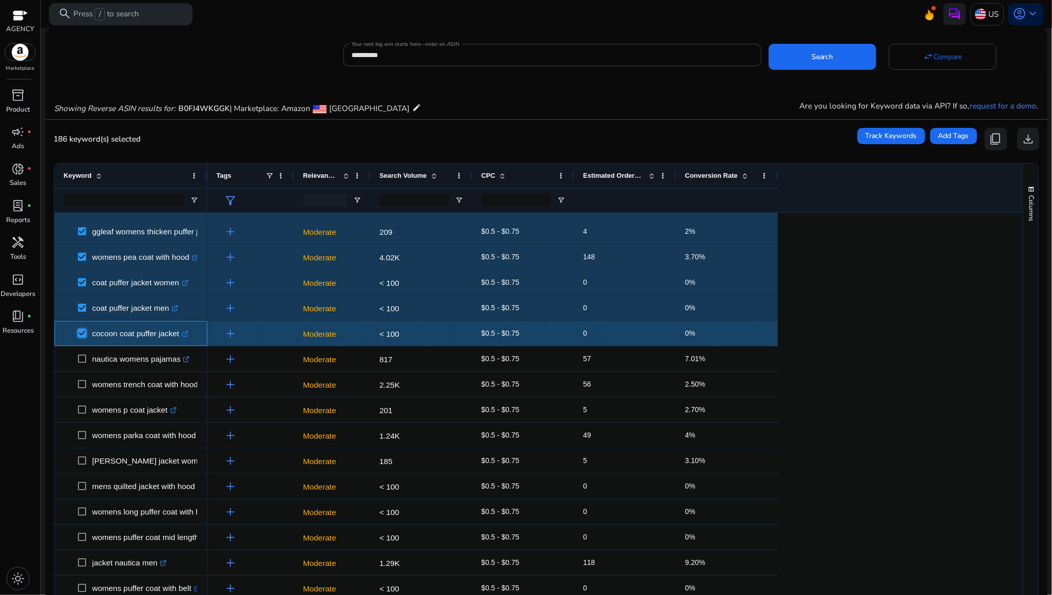
scroll to position [2064, 0]
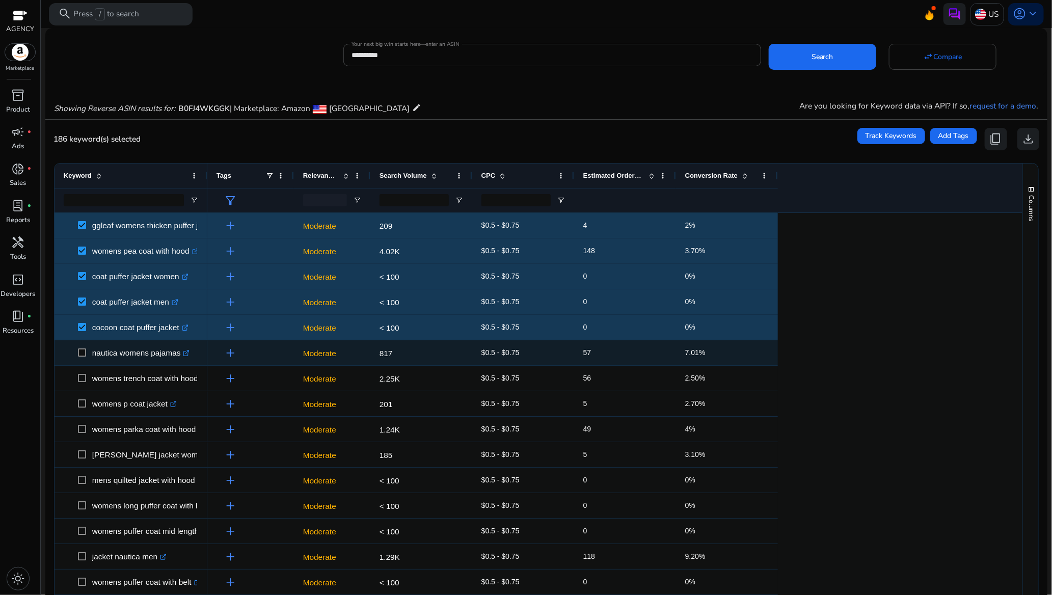
click at [81, 348] on span at bounding box center [85, 352] width 14 height 21
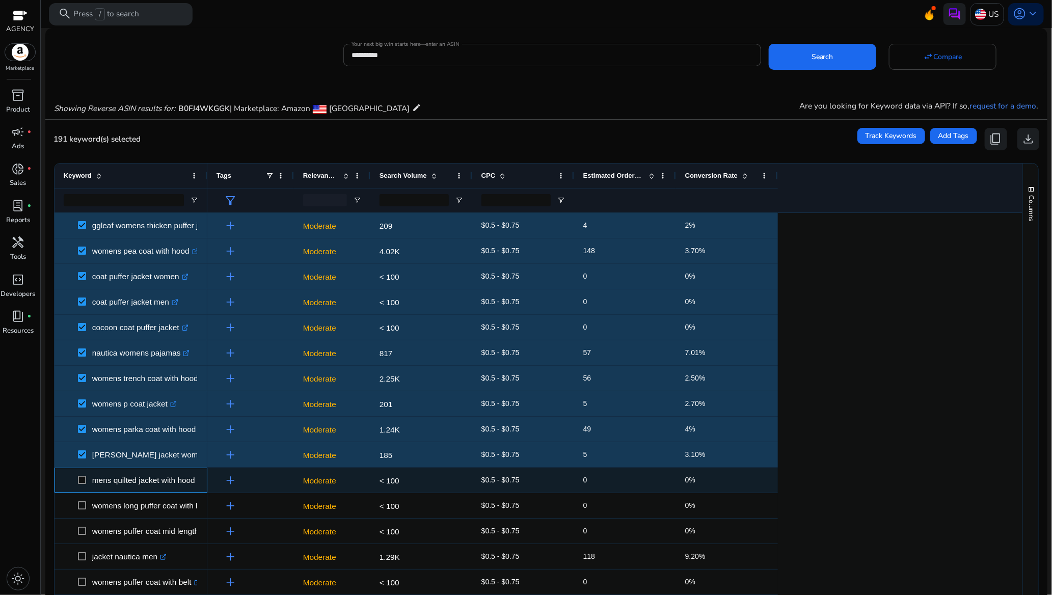
click at [83, 475] on span at bounding box center [85, 480] width 14 height 21
click at [84, 475] on span at bounding box center [85, 480] width 14 height 21
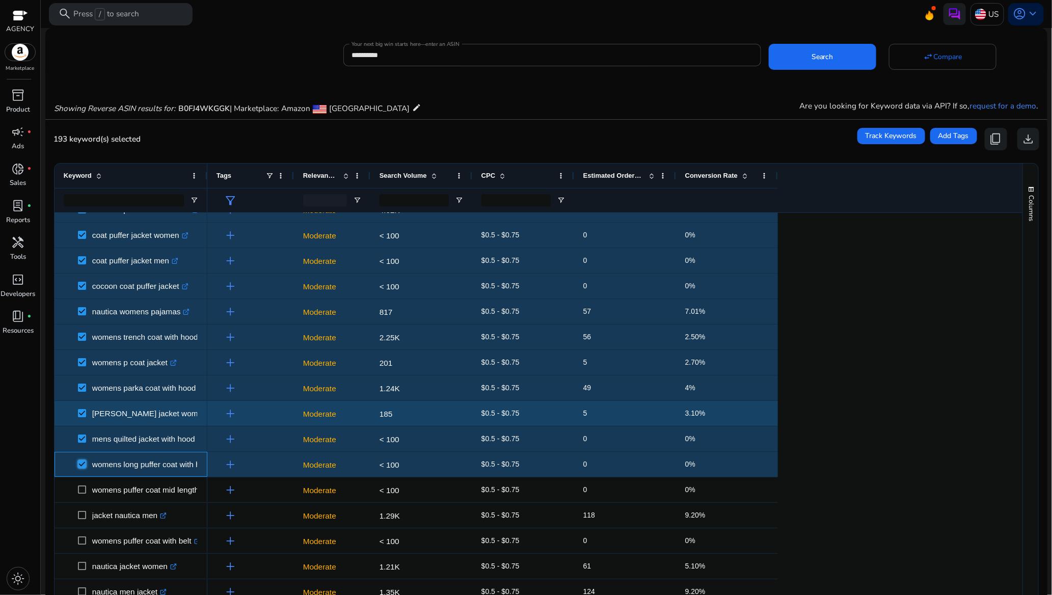
scroll to position [2114, 0]
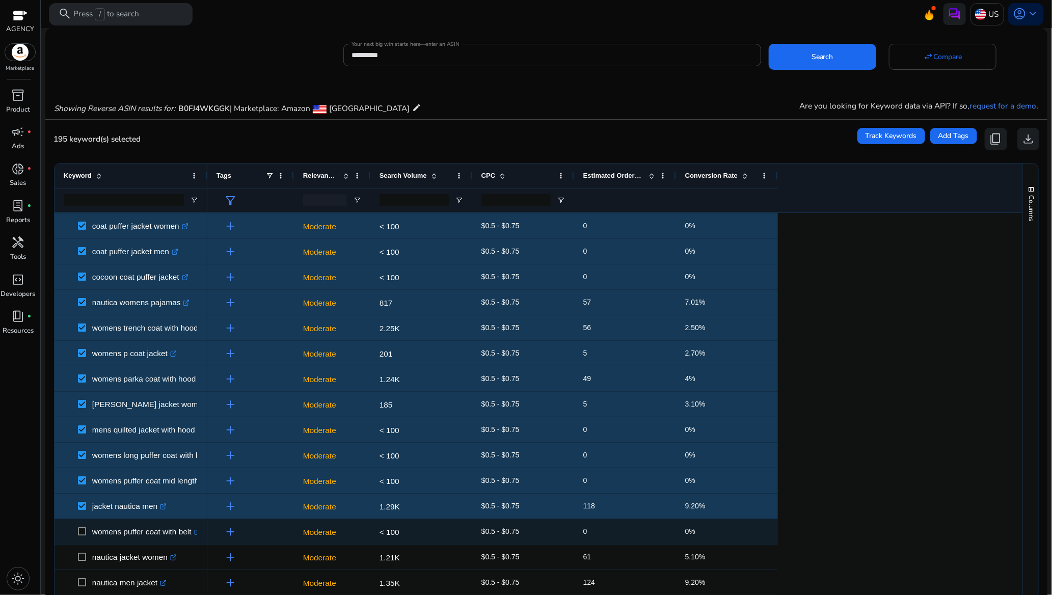
click at [88, 531] on span at bounding box center [85, 531] width 14 height 21
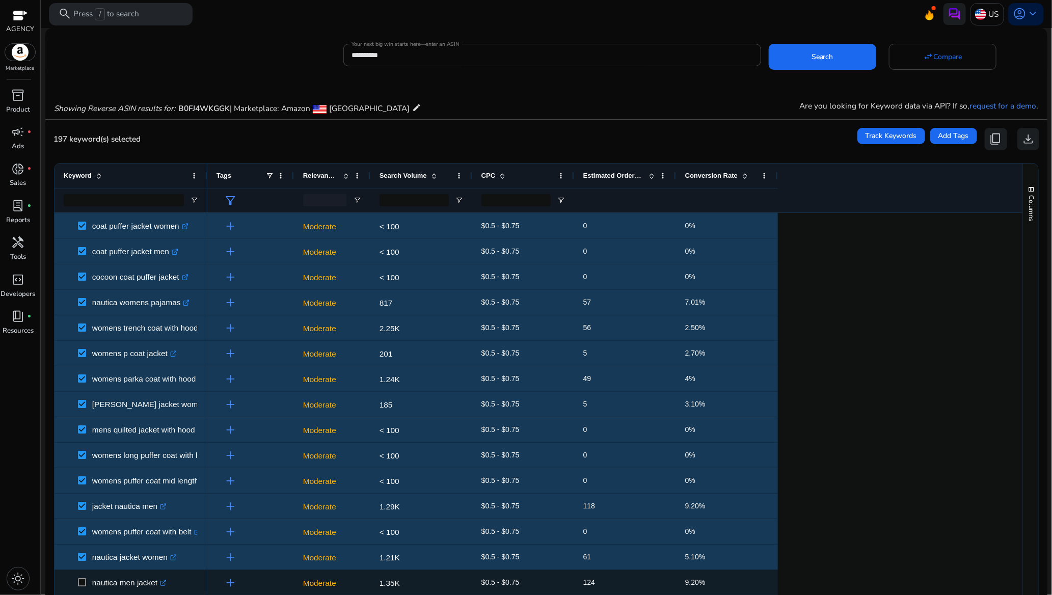
click at [81, 577] on span at bounding box center [85, 582] width 14 height 21
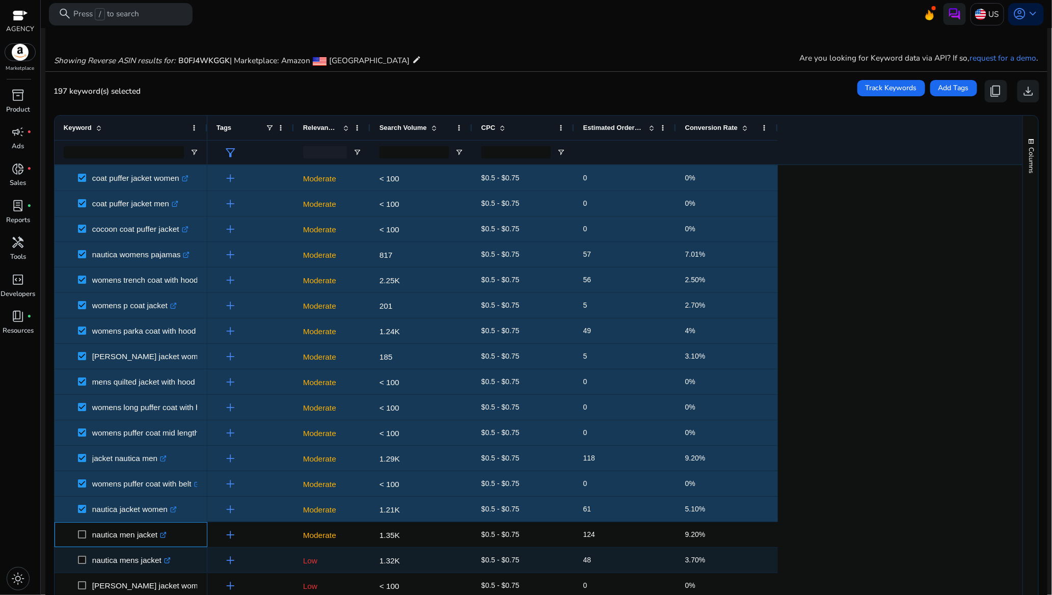
scroll to position [89, 0]
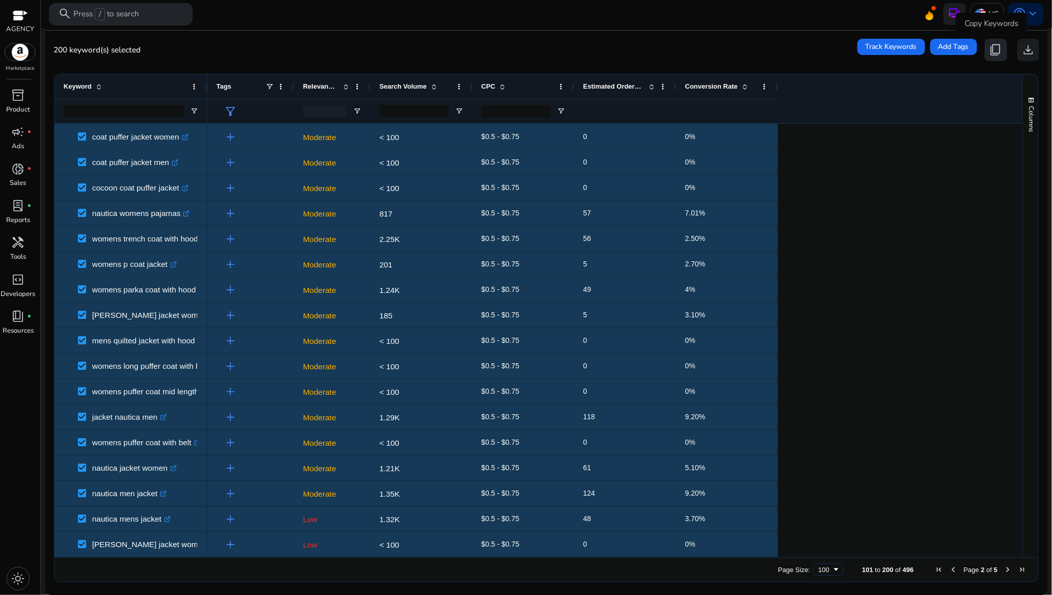
click at [994, 51] on span "content_copy" at bounding box center [996, 49] width 13 height 13
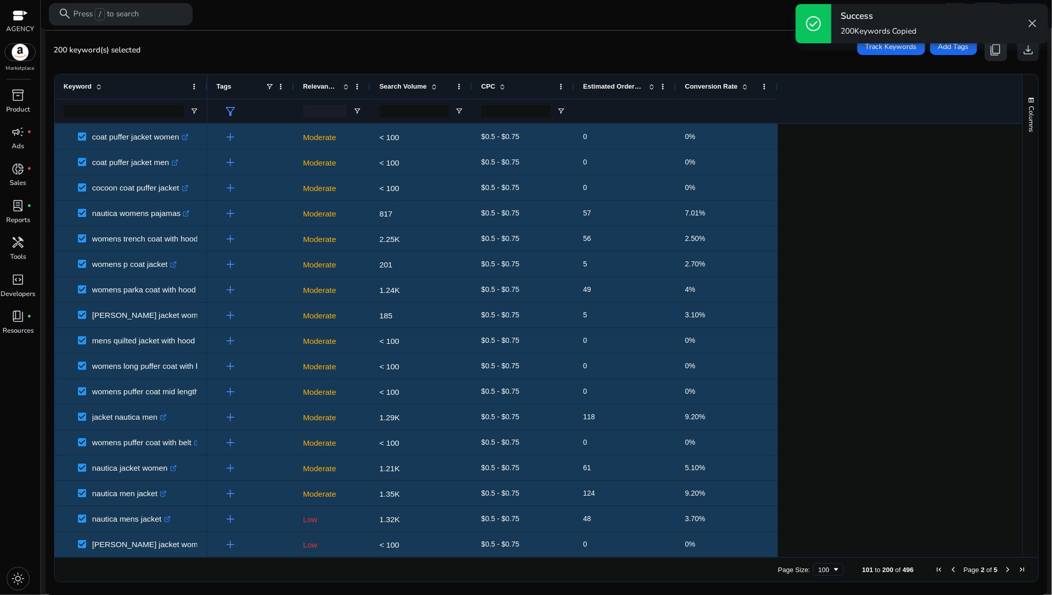
click at [994, 51] on span "content_copy" at bounding box center [996, 49] width 13 height 13
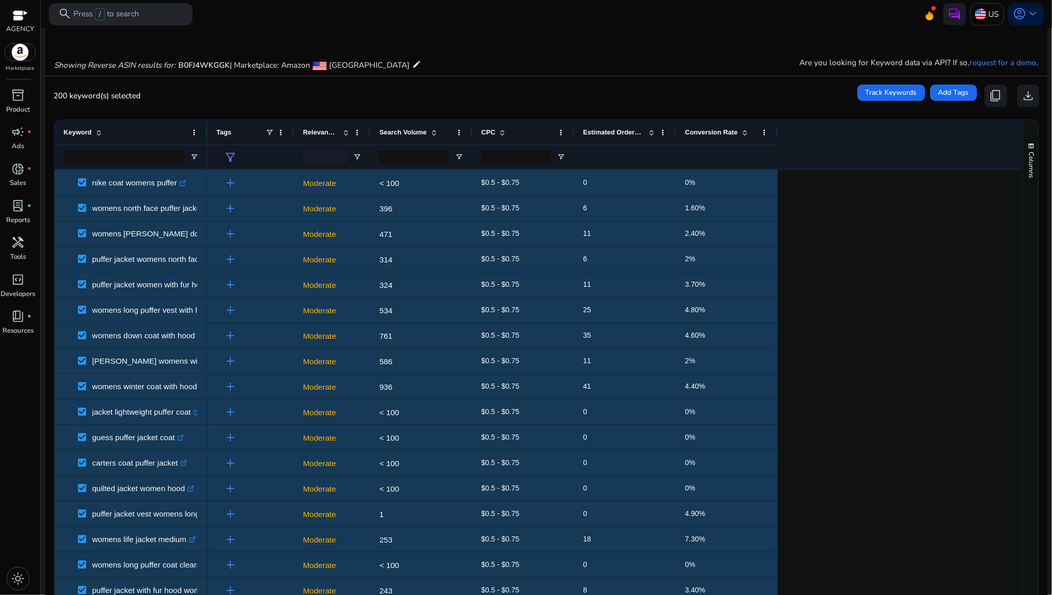
scroll to position [0, 0]
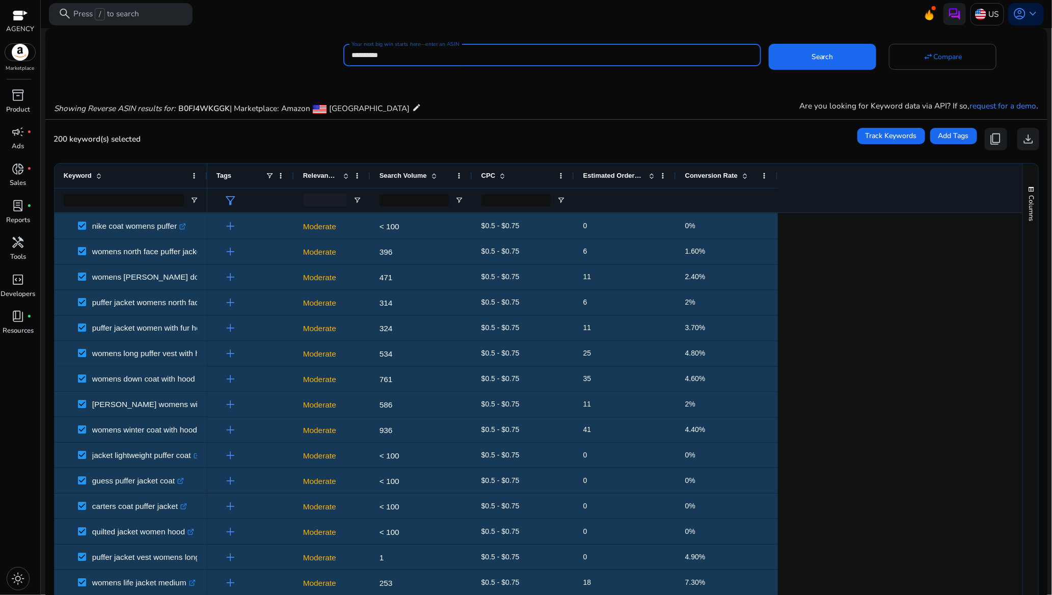
drag, startPoint x: 407, startPoint y: 57, endPoint x: 346, endPoint y: 56, distance: 60.7
click at [346, 56] on div "**********" at bounding box center [552, 55] width 418 height 22
paste input "**********"
type input "**********"
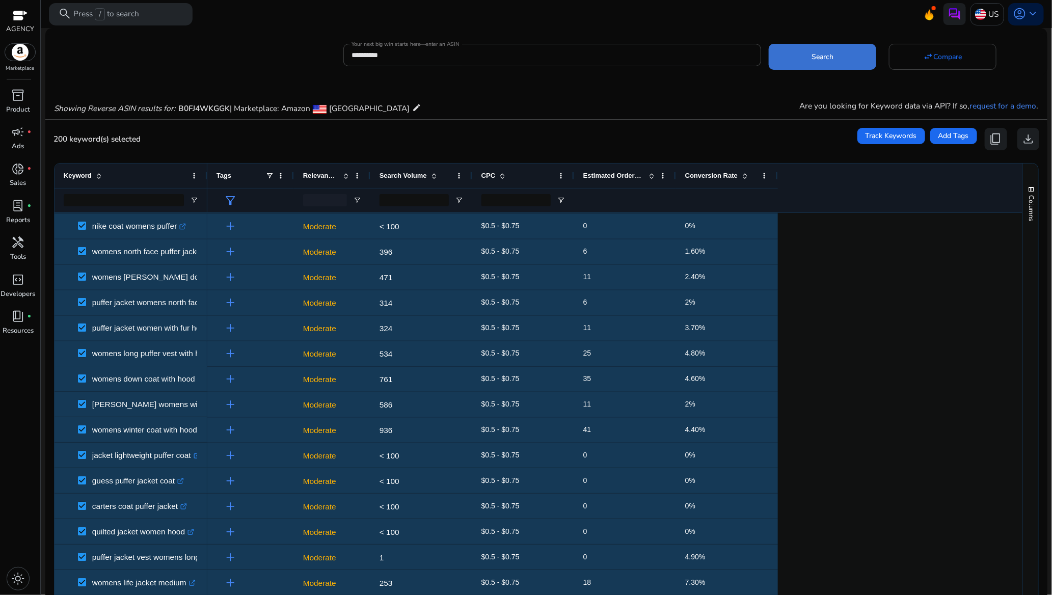
click at [815, 52] on span "Search" at bounding box center [823, 56] width 22 height 11
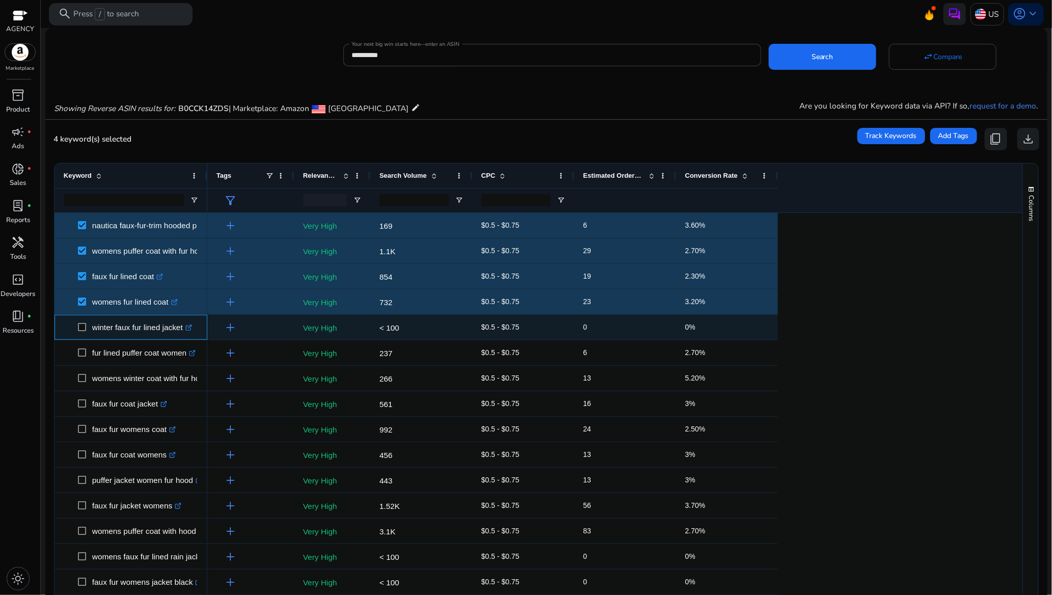
click at [85, 322] on span at bounding box center [85, 327] width 14 height 21
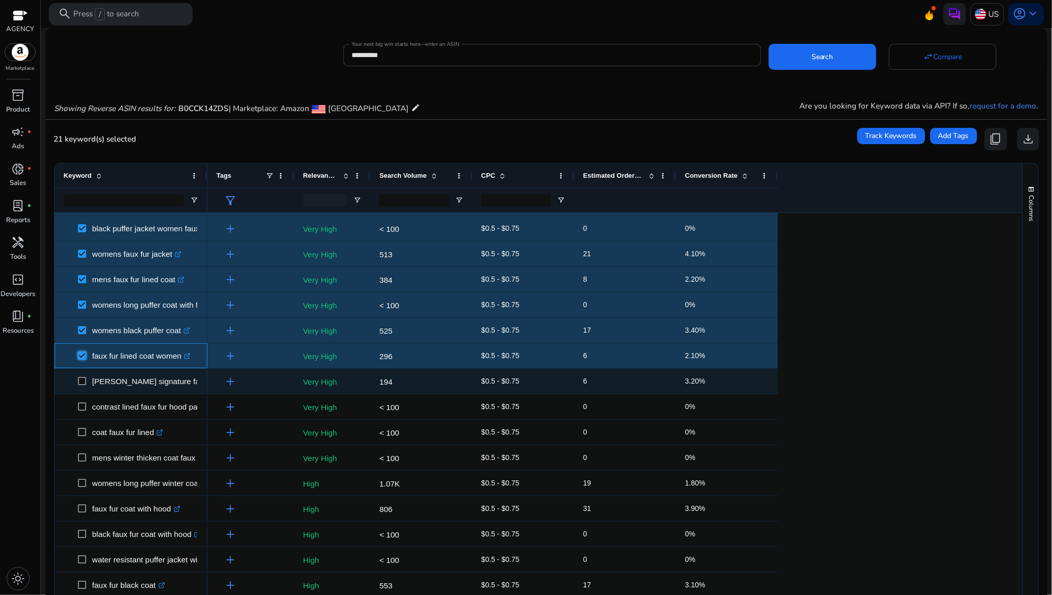
scroll to position [382, 0]
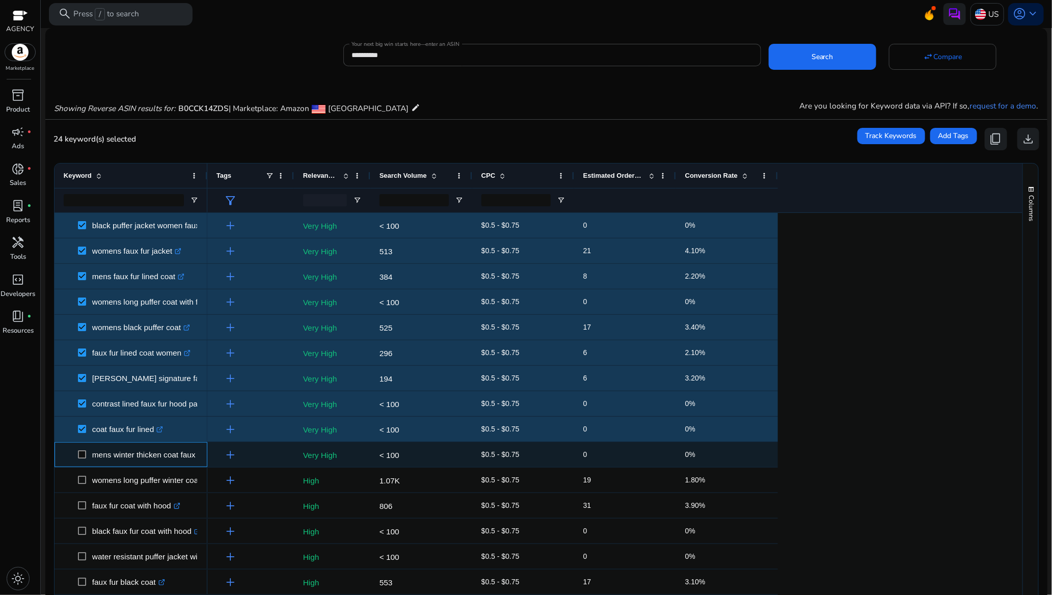
click at [81, 450] on span at bounding box center [85, 454] width 14 height 21
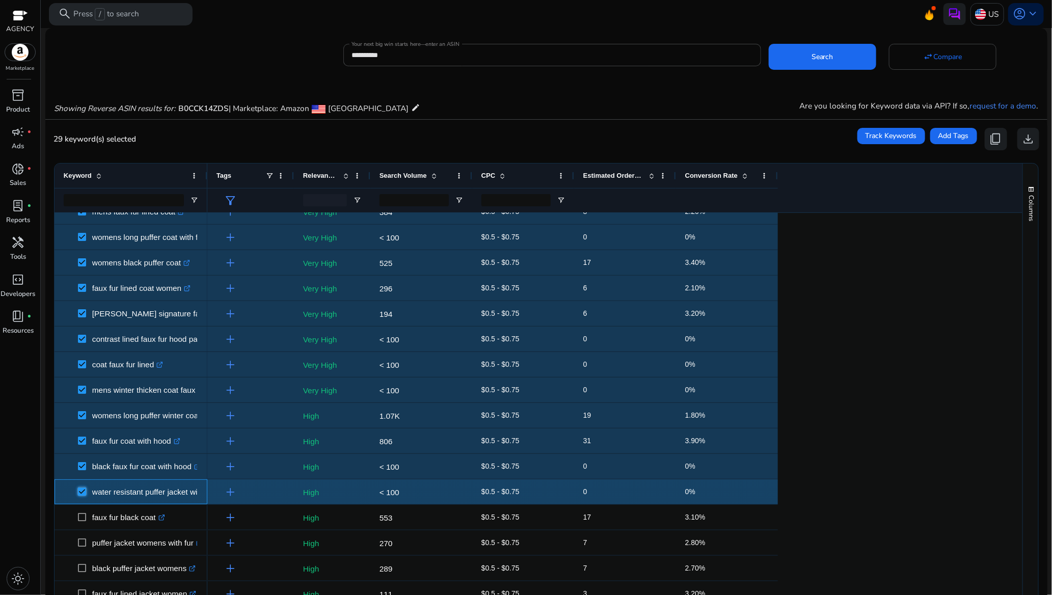
scroll to position [535, 0]
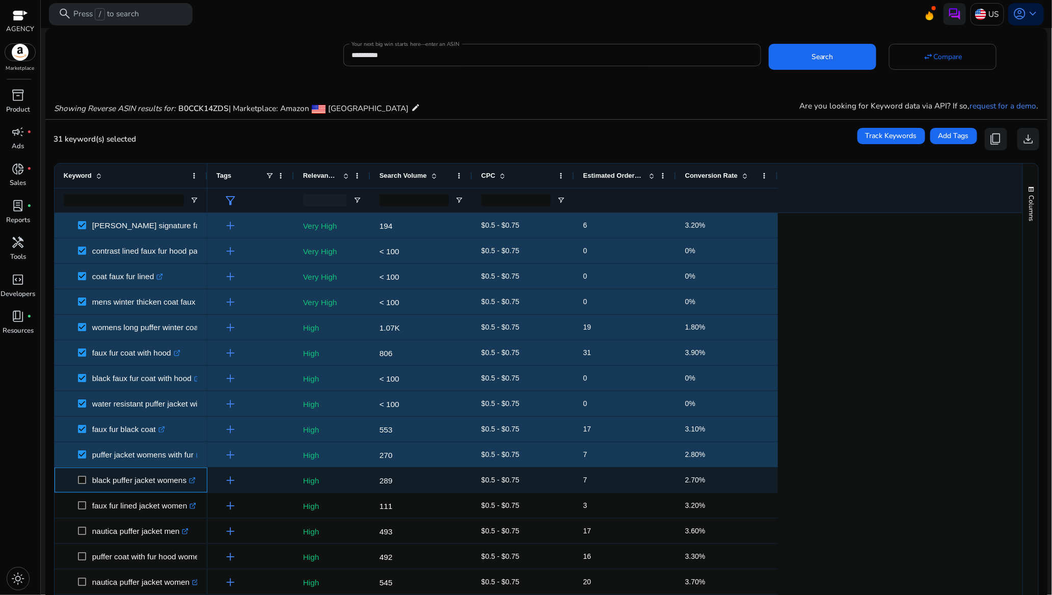
click at [83, 473] on span at bounding box center [85, 480] width 14 height 21
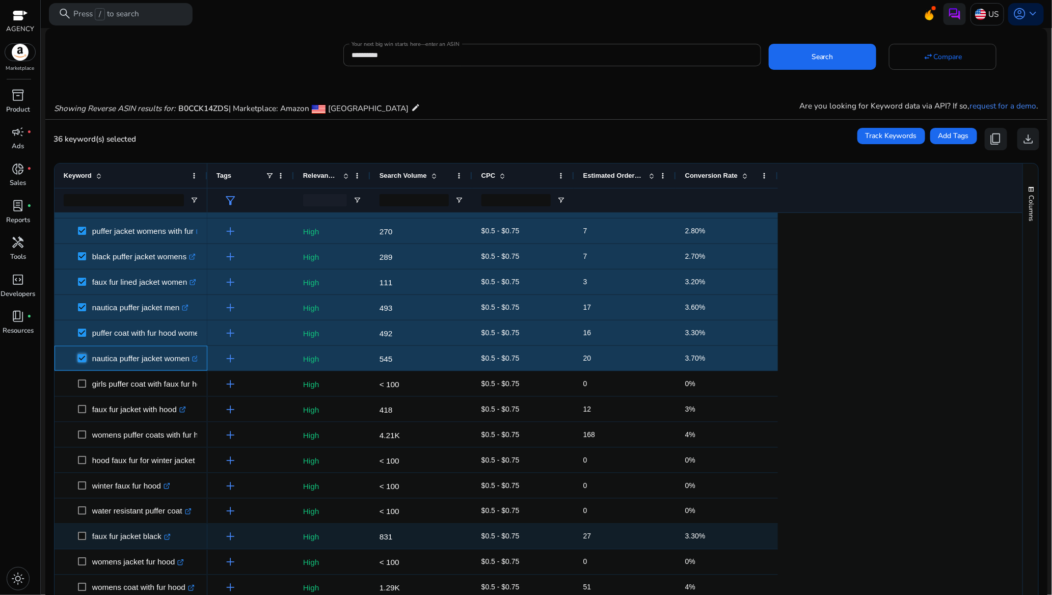
scroll to position [764, 0]
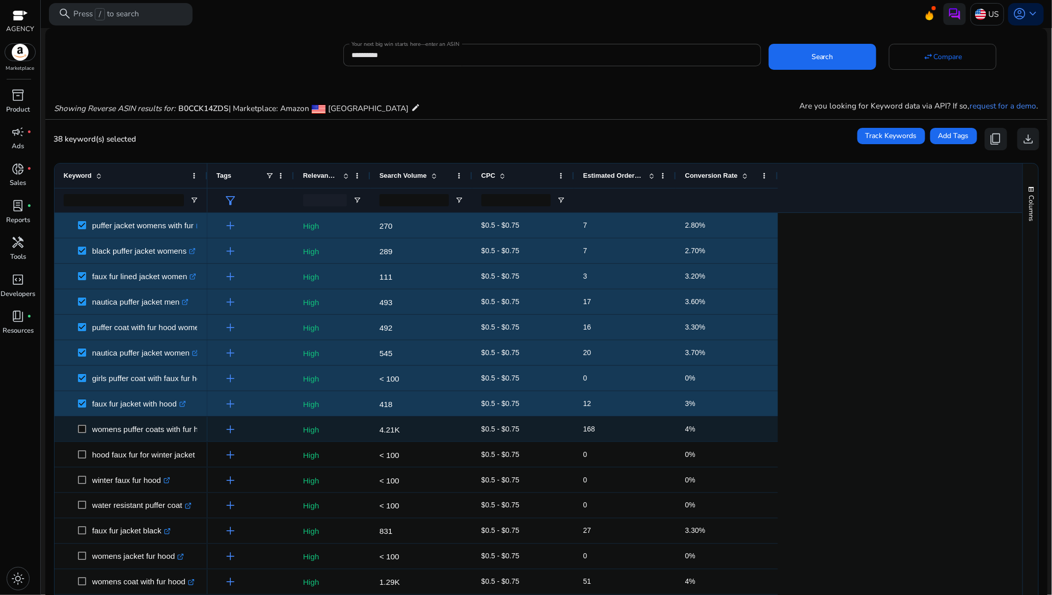
click at [83, 426] on span at bounding box center [85, 429] width 14 height 21
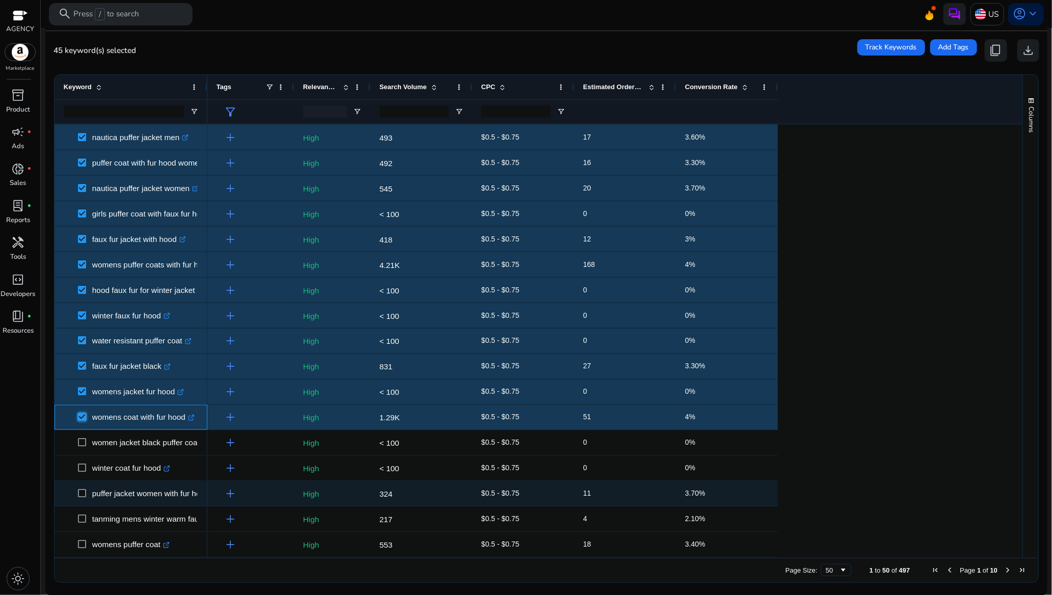
scroll to position [89, 0]
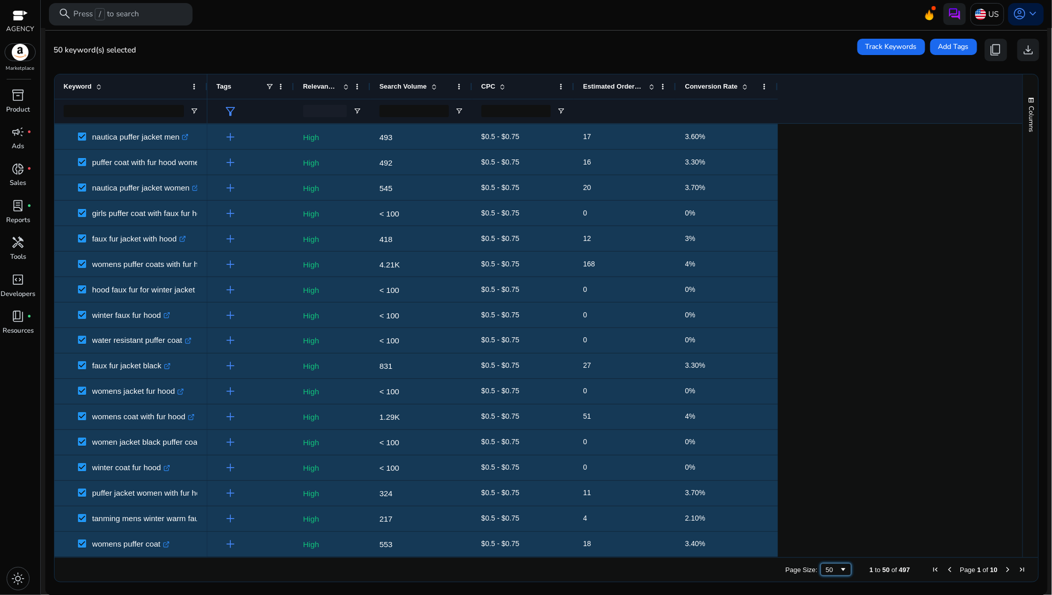
click at [840, 572] on span "Page Size" at bounding box center [844, 570] width 8 height 8
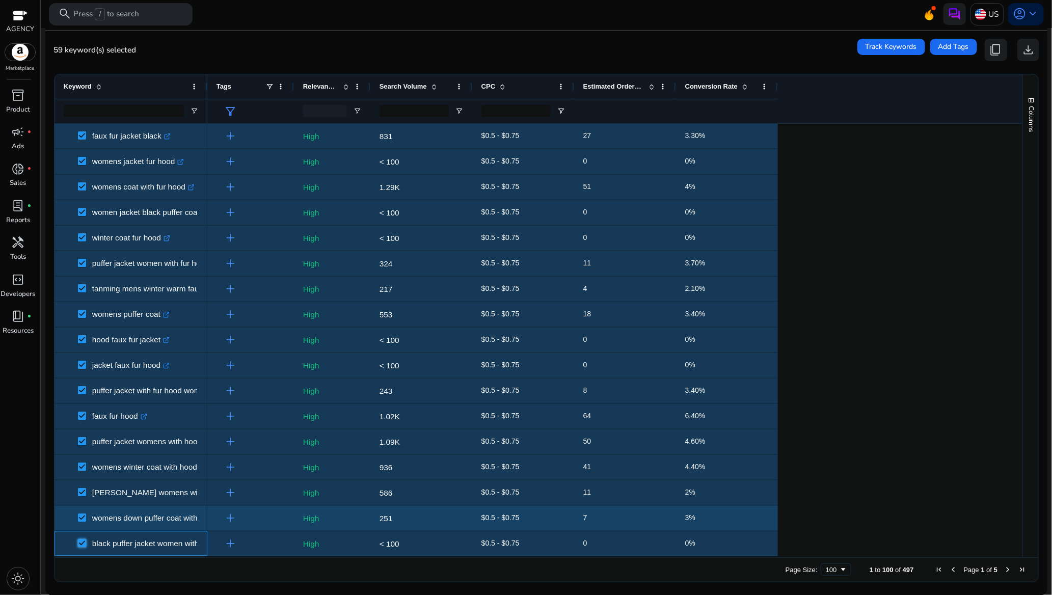
scroll to position [1165, 0]
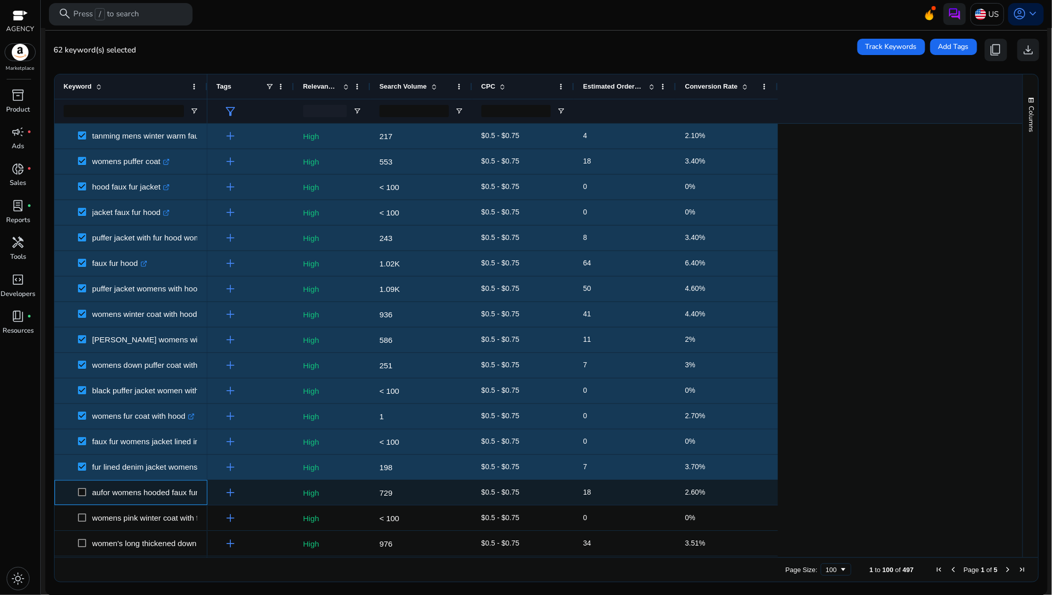
click at [84, 488] on span at bounding box center [85, 493] width 14 height 21
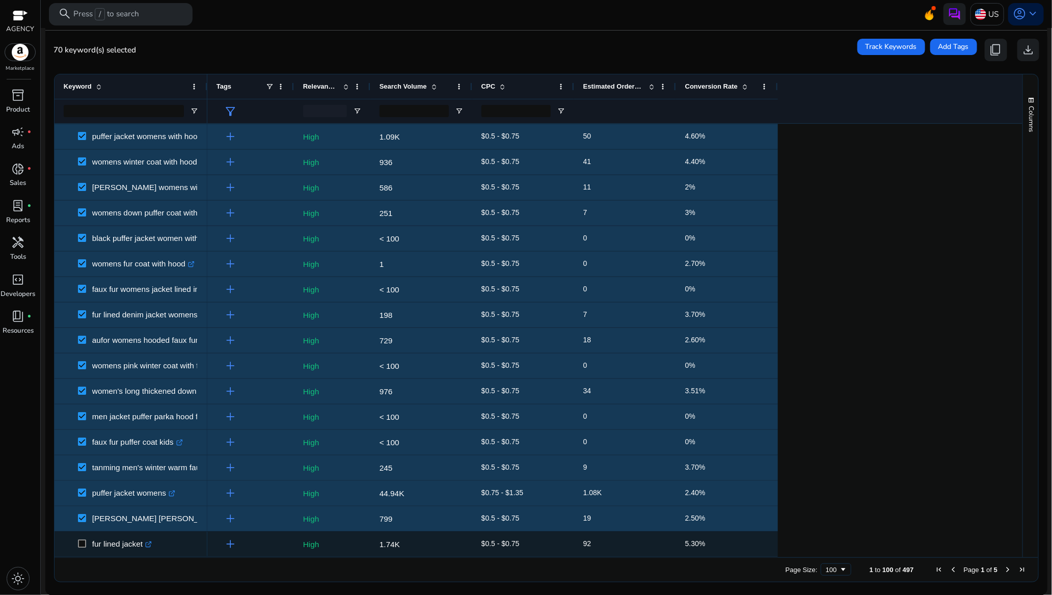
click at [83, 539] on span at bounding box center [85, 544] width 14 height 21
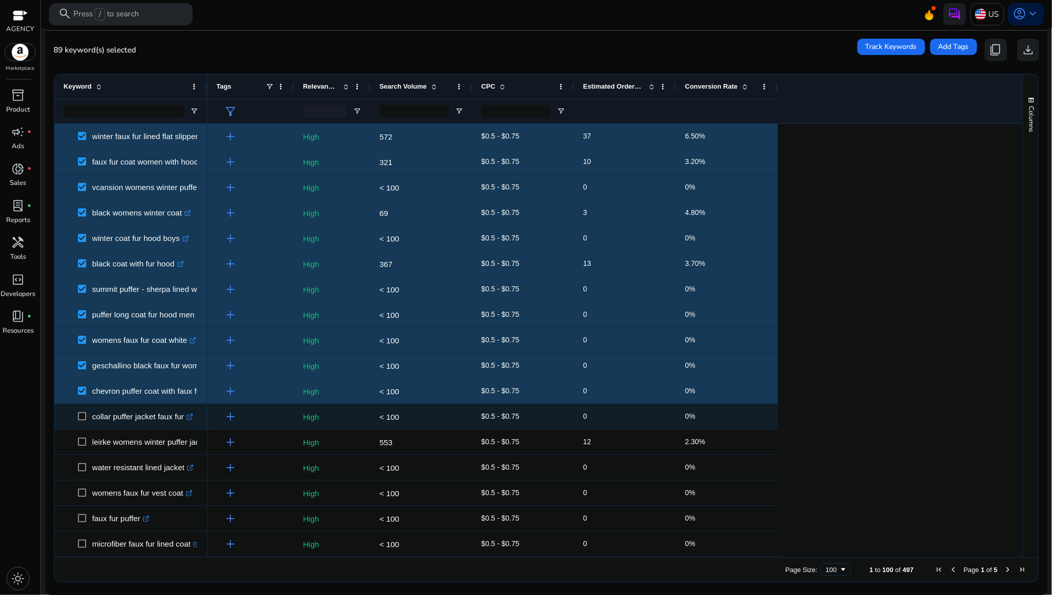
click at [80, 411] on span at bounding box center [85, 416] width 14 height 21
click at [83, 421] on span at bounding box center [85, 416] width 14 height 21
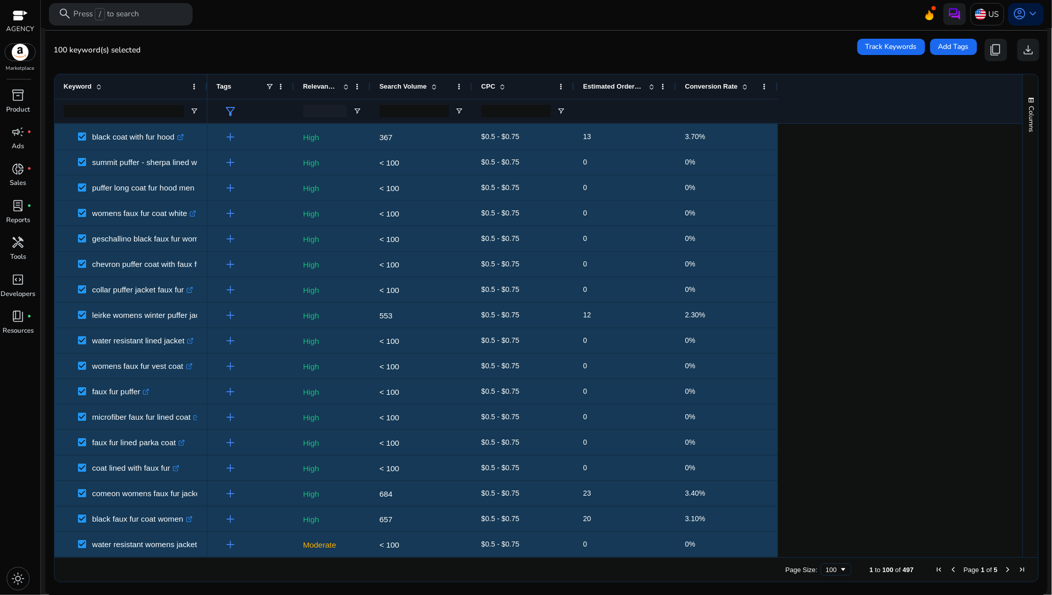
click at [1004, 569] on span "Next Page" at bounding box center [1008, 570] width 8 height 8
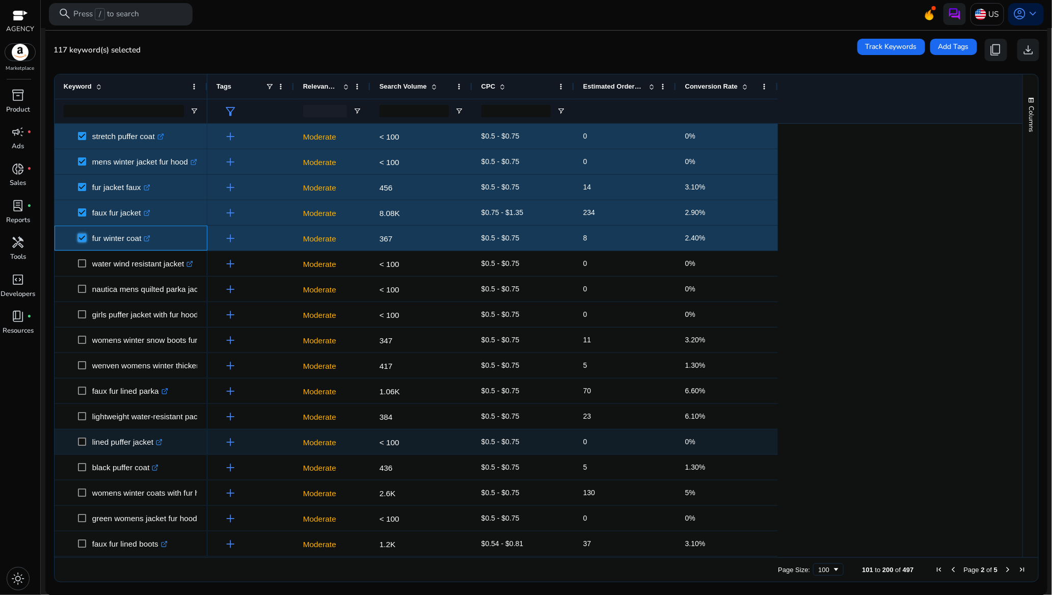
scroll to position [382, 0]
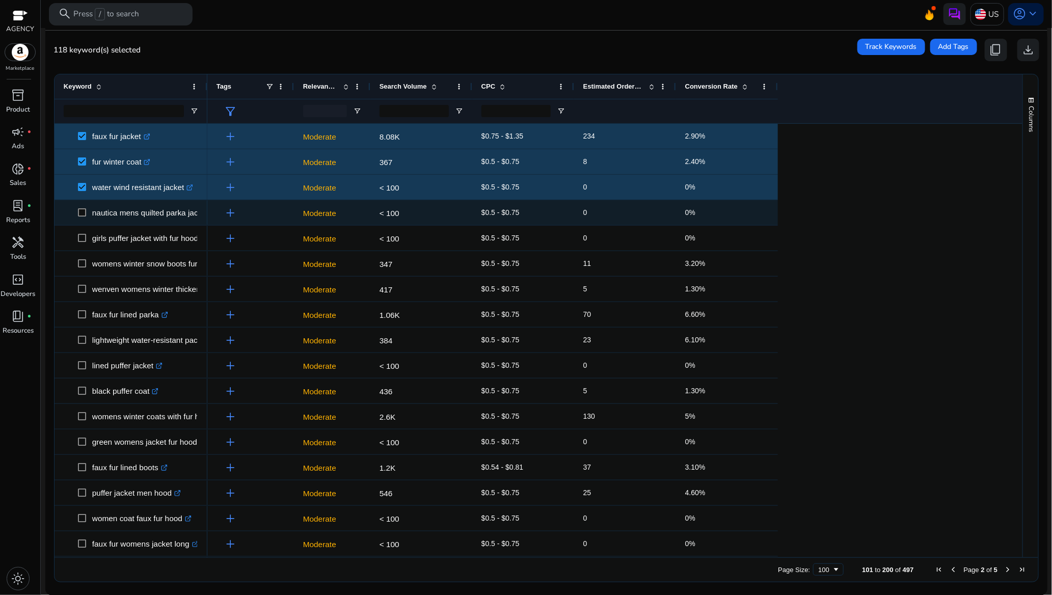
click at [80, 207] on span at bounding box center [85, 212] width 14 height 21
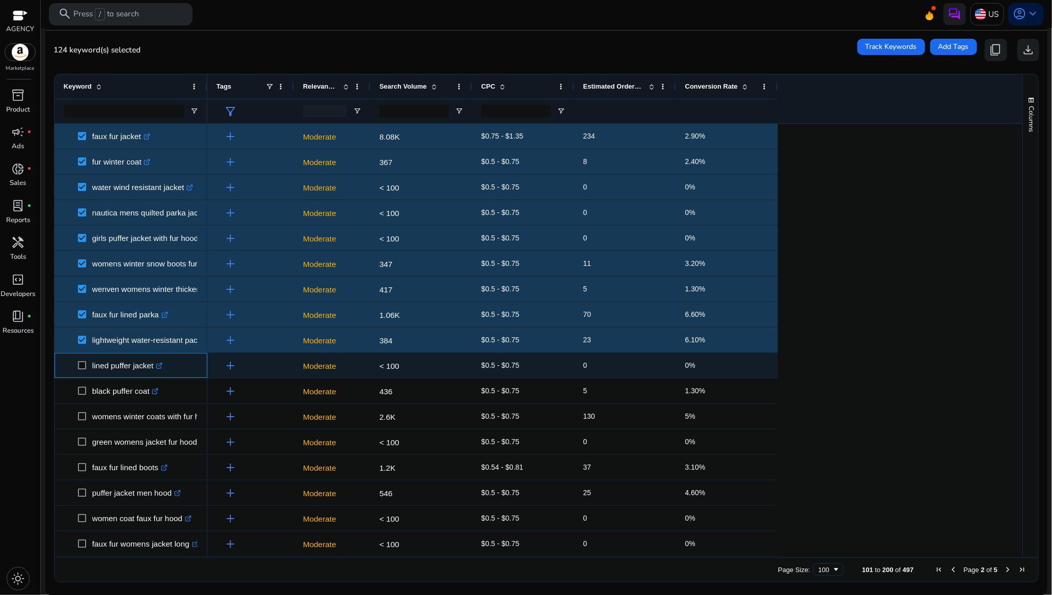
click at [82, 357] on span at bounding box center [85, 365] width 14 height 21
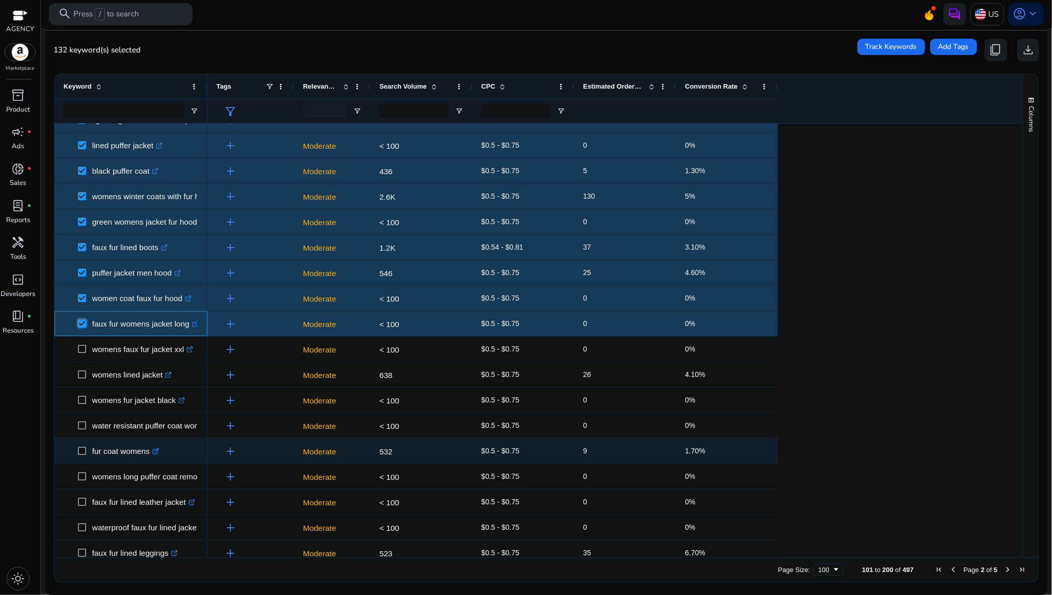
scroll to position [612, 0]
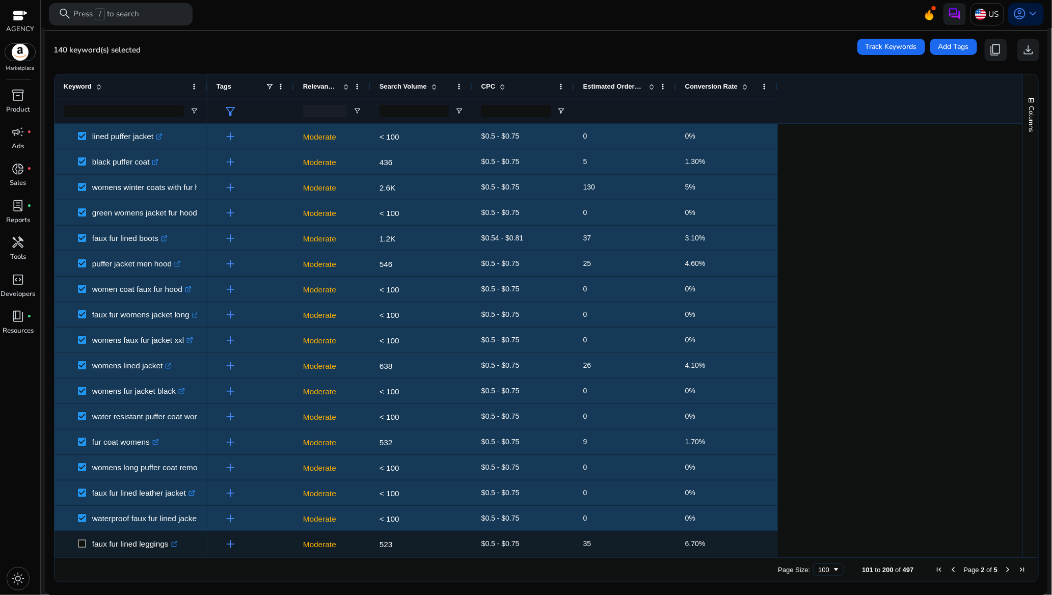
click at [77, 545] on span "faux fur lined leggings .st0{fill:#2c8af8}" at bounding box center [131, 544] width 135 height 21
click at [85, 539] on span at bounding box center [85, 544] width 14 height 21
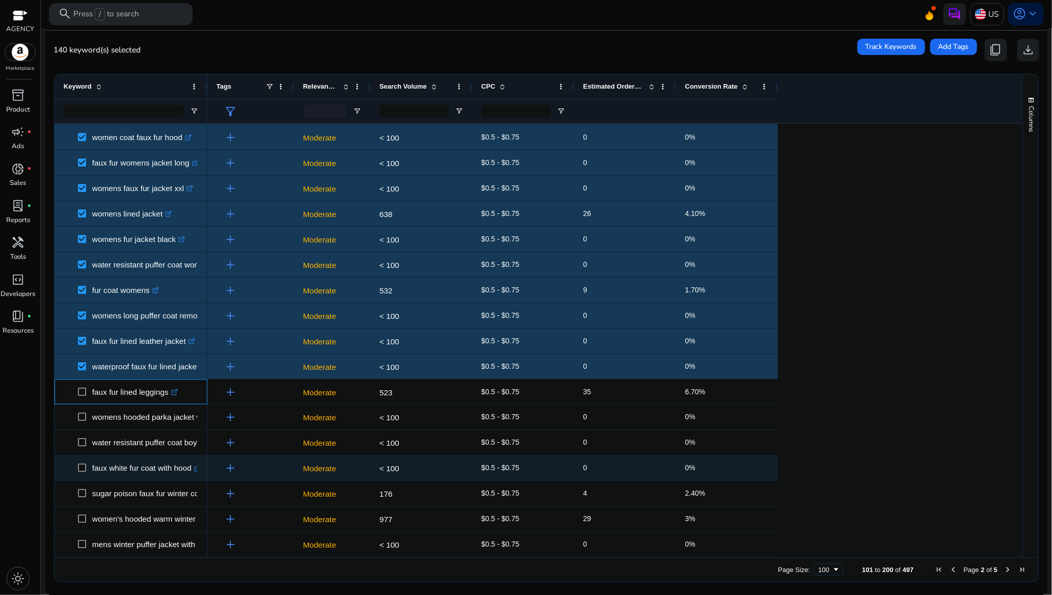
scroll to position [764, 0]
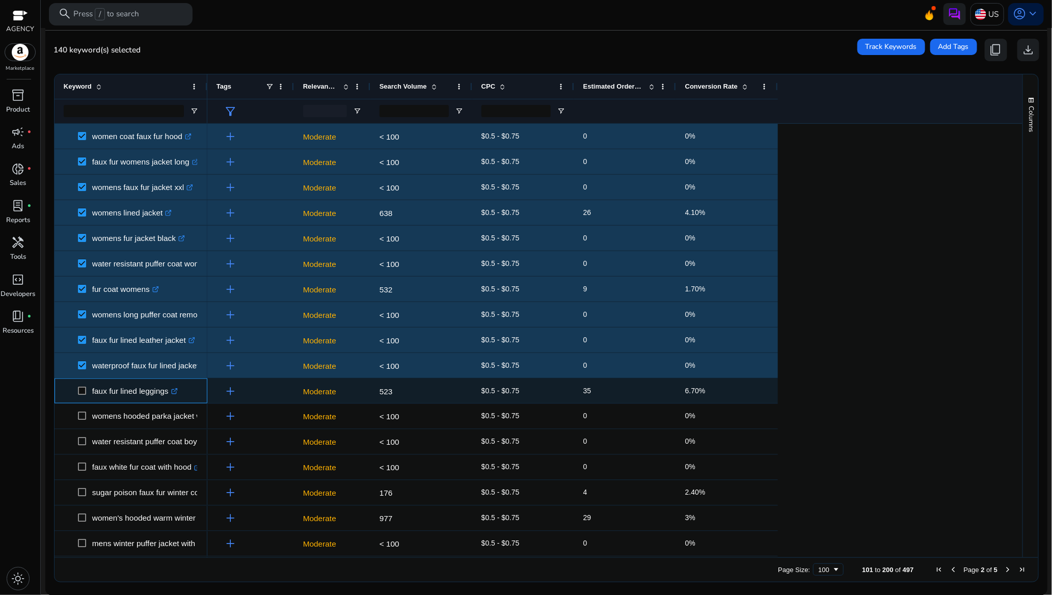
click at [81, 386] on span at bounding box center [85, 391] width 14 height 21
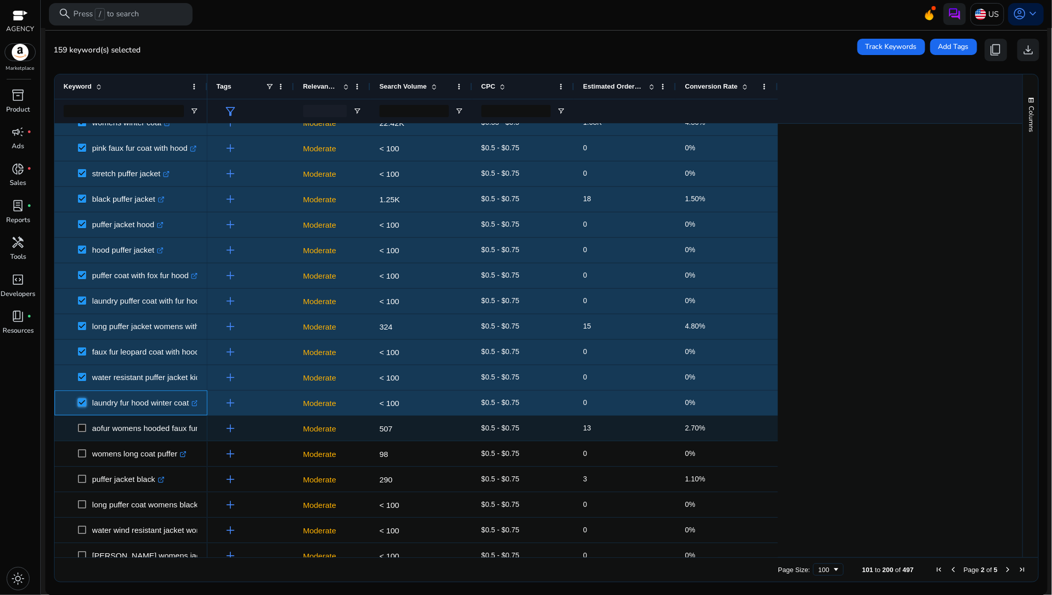
scroll to position [1300, 0]
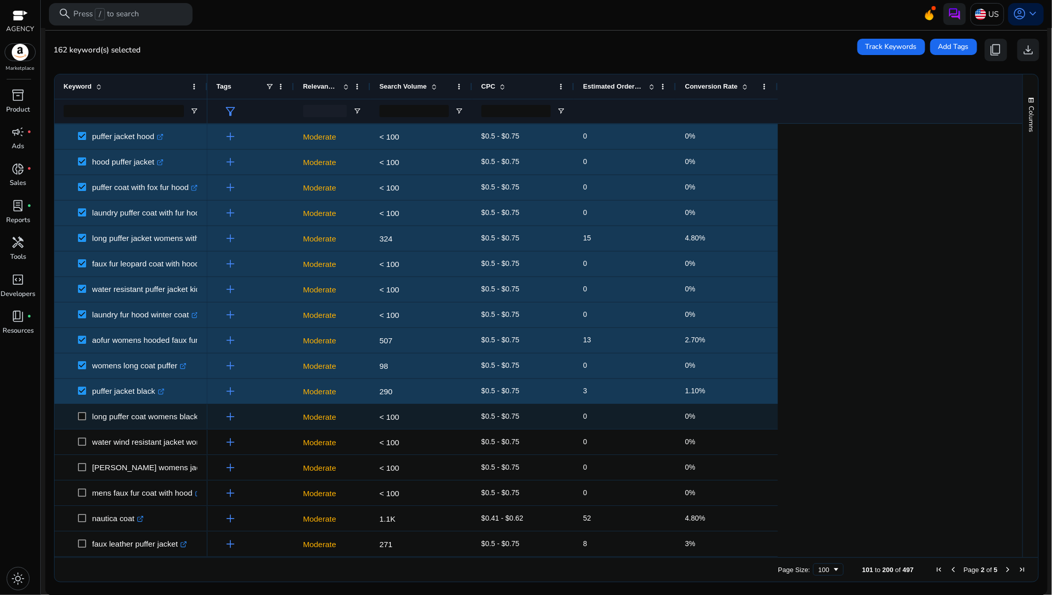
click at [82, 422] on span at bounding box center [85, 416] width 14 height 21
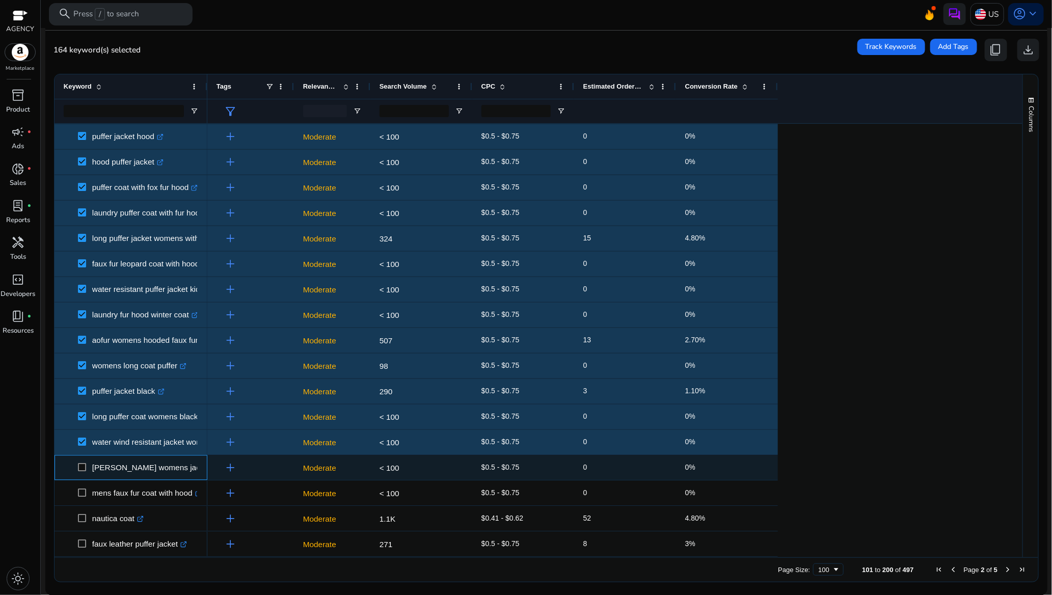
click at [80, 472] on span at bounding box center [85, 467] width 14 height 21
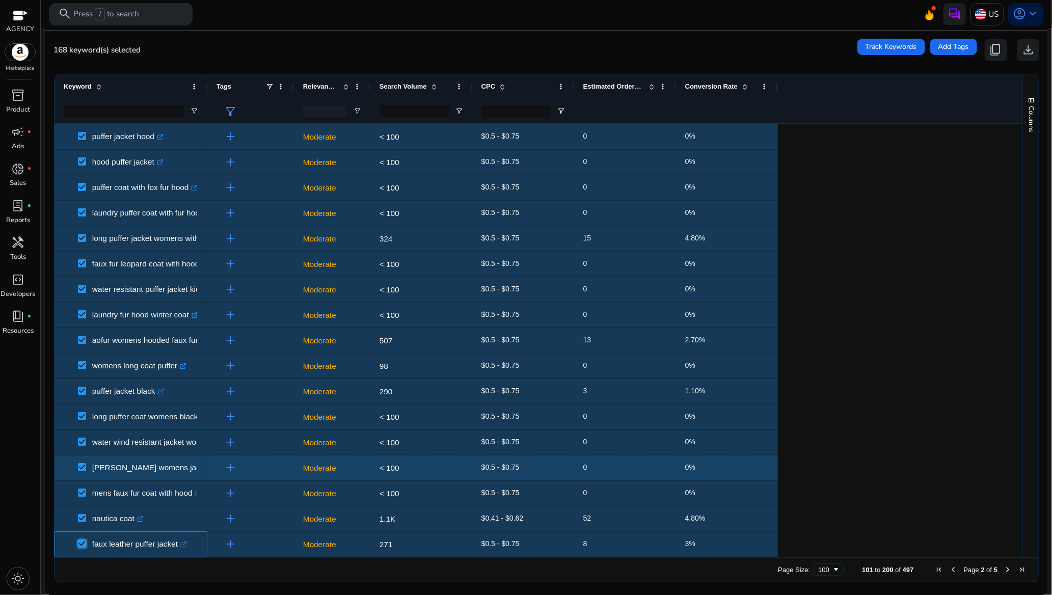
scroll to position [1390, 0]
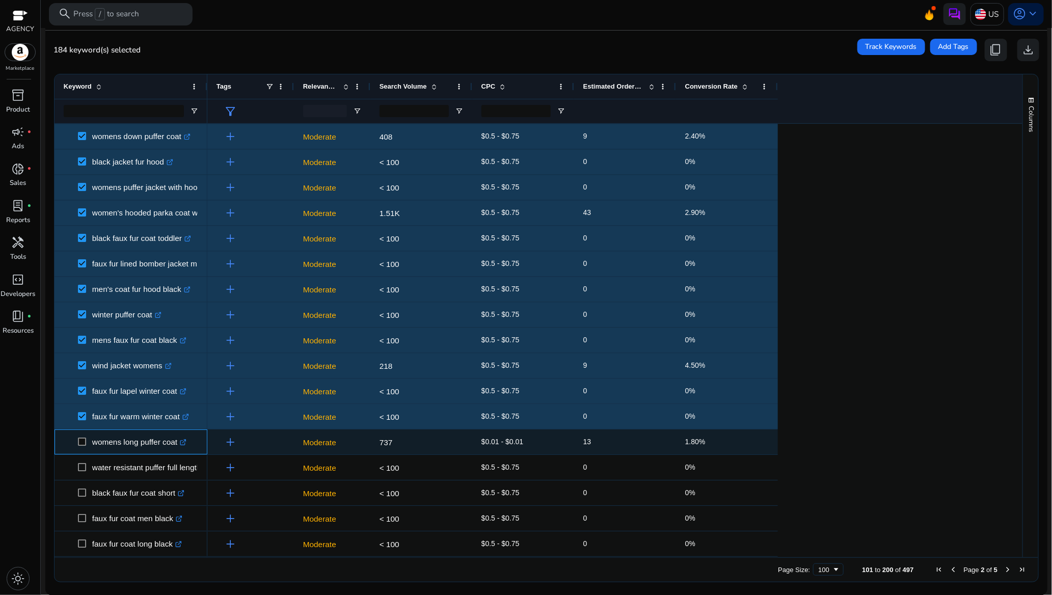
click at [84, 436] on span at bounding box center [85, 442] width 14 height 21
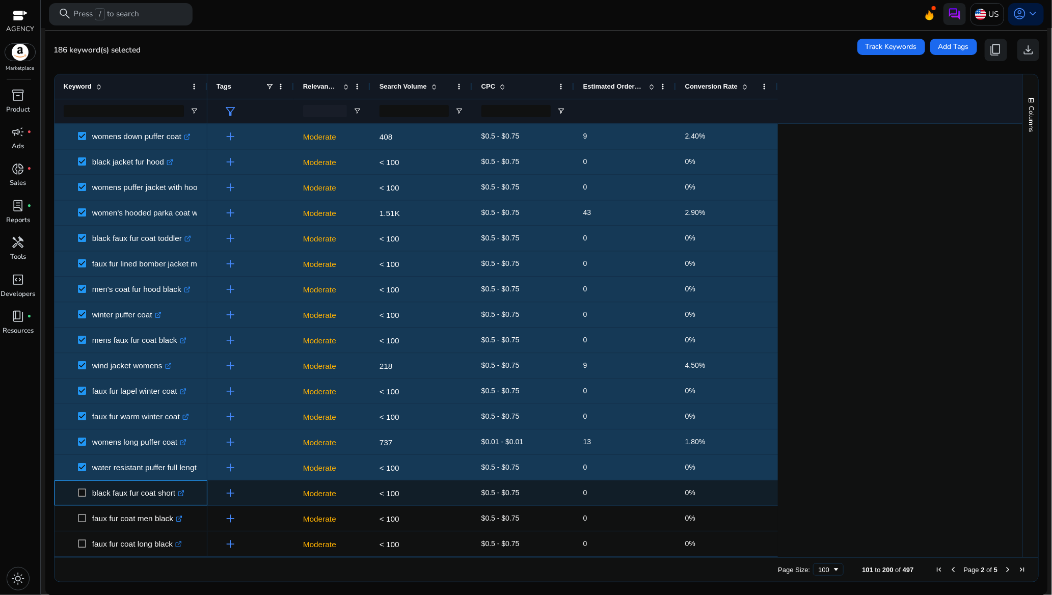
click at [81, 488] on span at bounding box center [85, 493] width 14 height 21
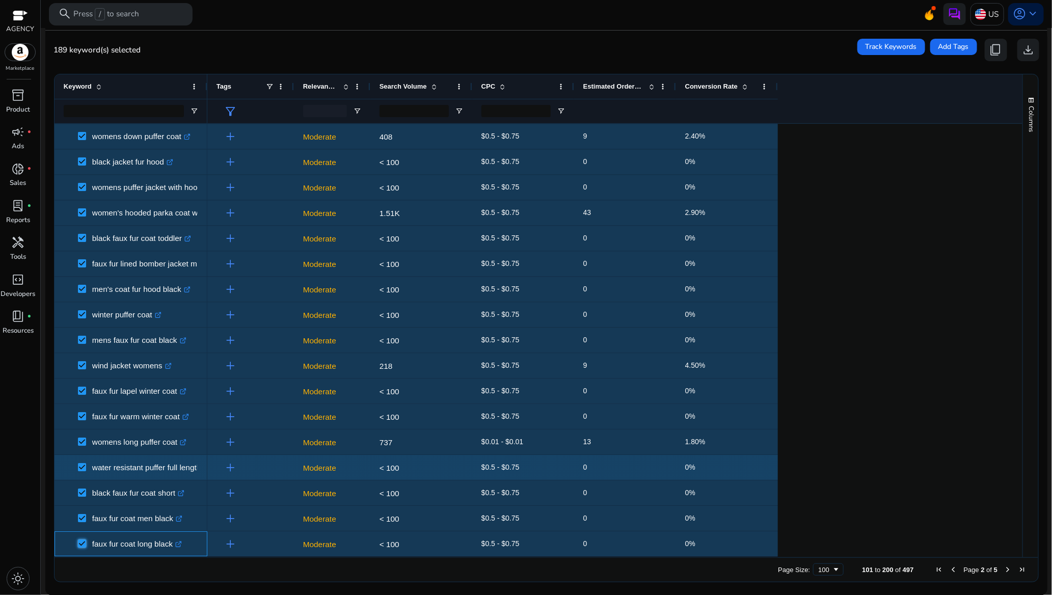
scroll to position [1864, 0]
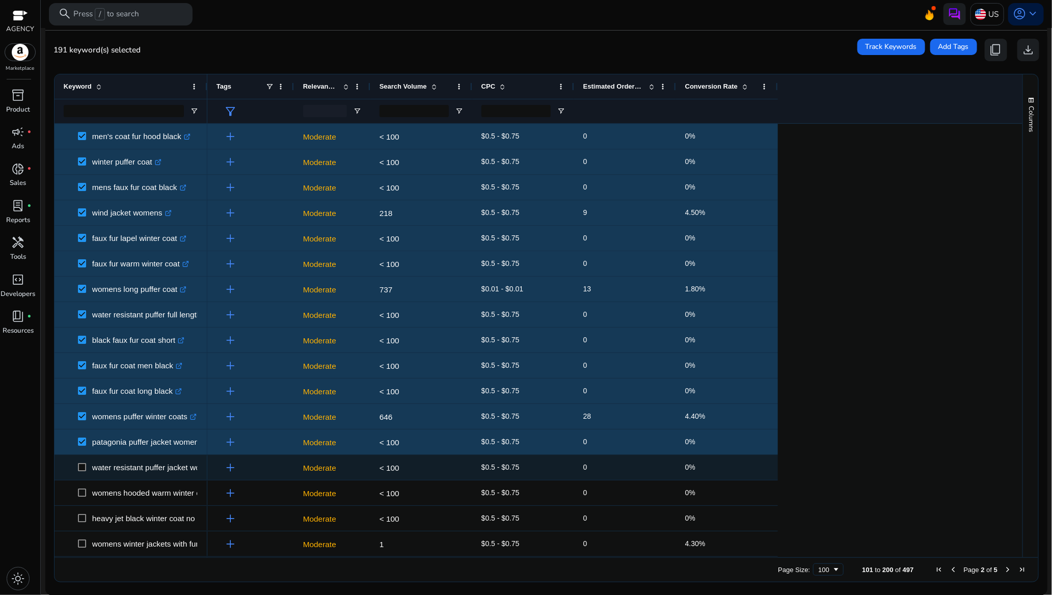
click at [83, 471] on span at bounding box center [85, 467] width 14 height 21
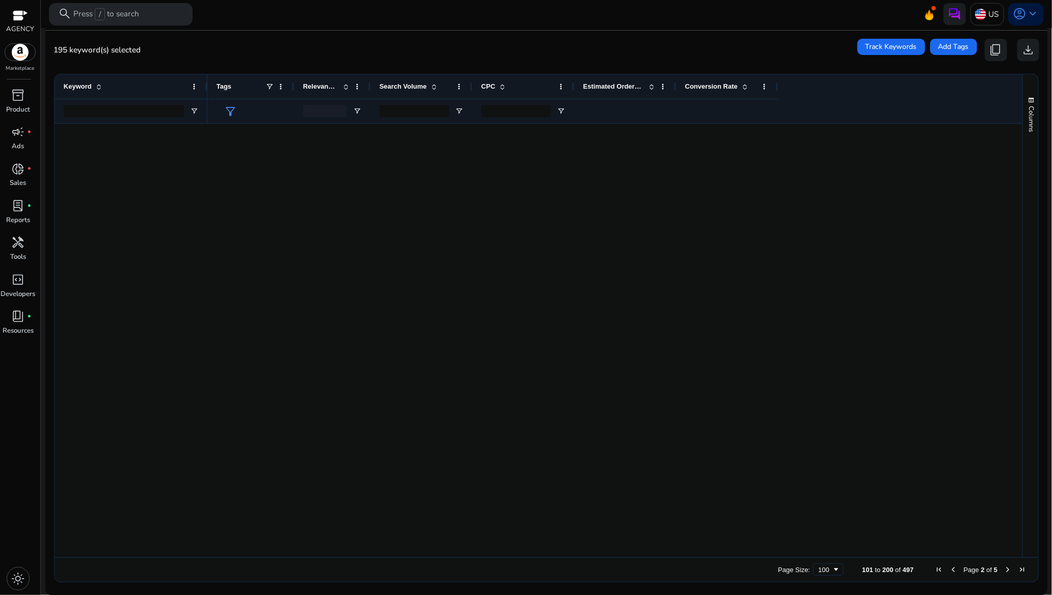
scroll to position [2114, 0]
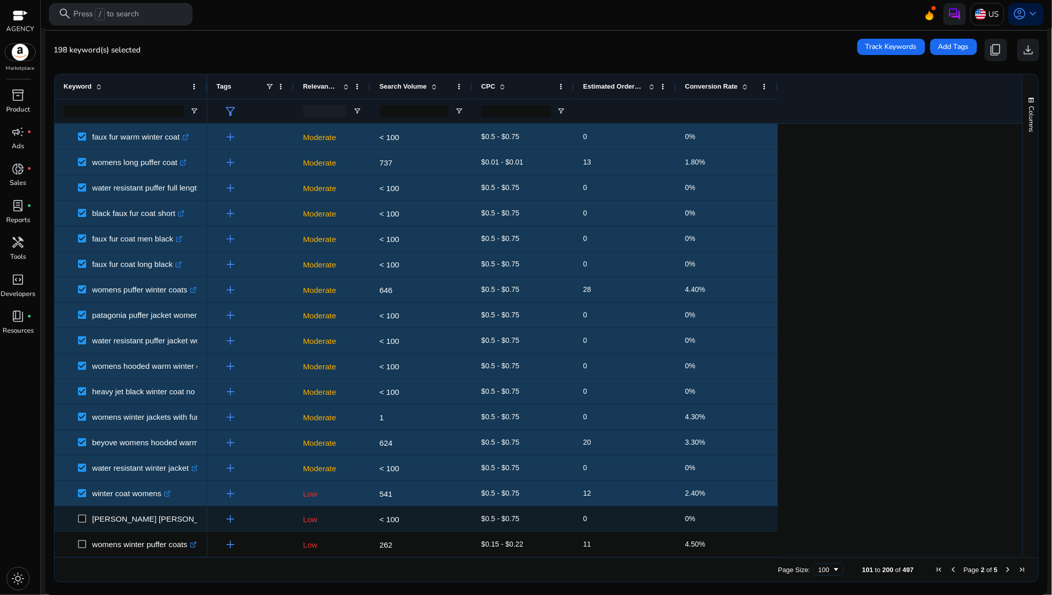
click at [85, 514] on span at bounding box center [85, 519] width 14 height 21
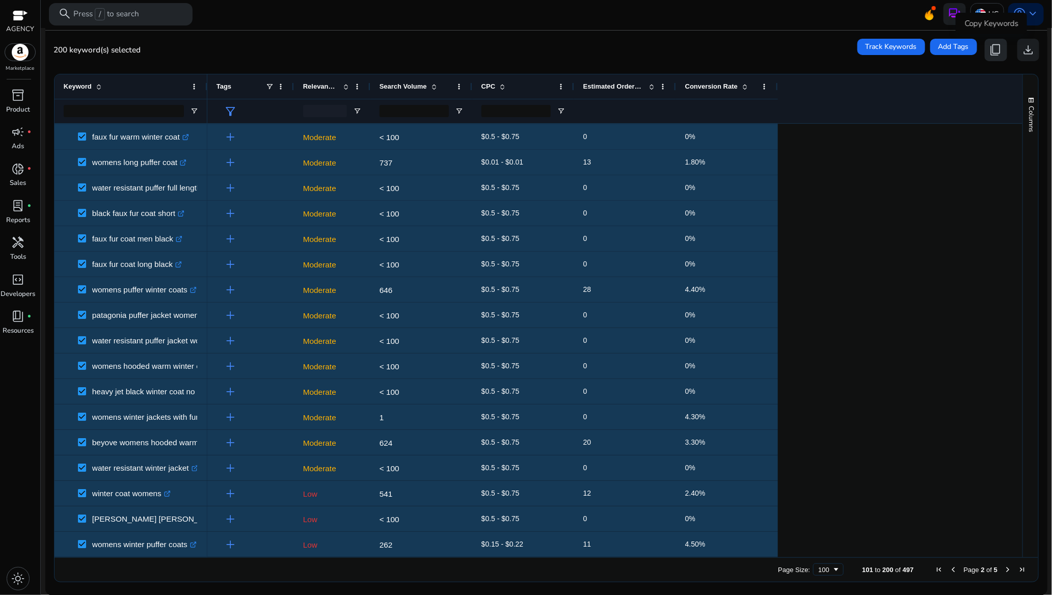
click at [997, 51] on span "content_copy" at bounding box center [996, 49] width 13 height 13
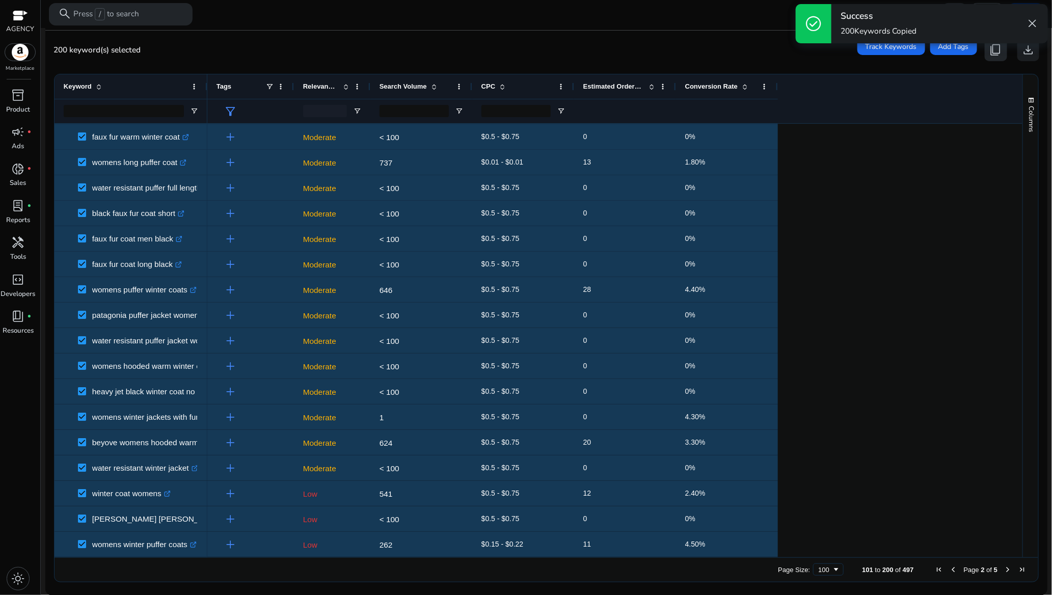
click at [997, 51] on span "content_copy" at bounding box center [996, 49] width 13 height 13
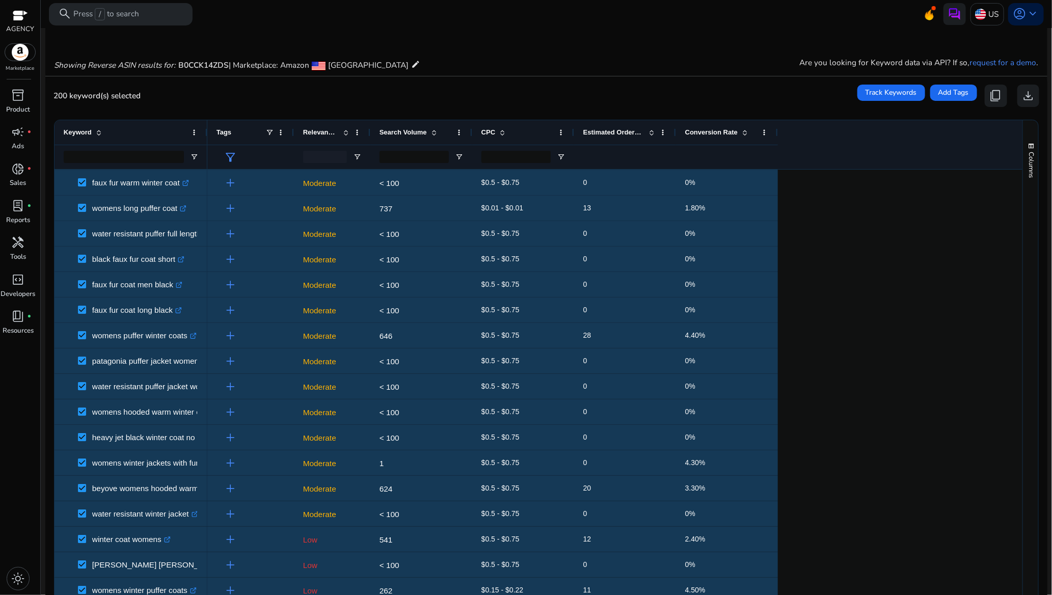
scroll to position [0, 0]
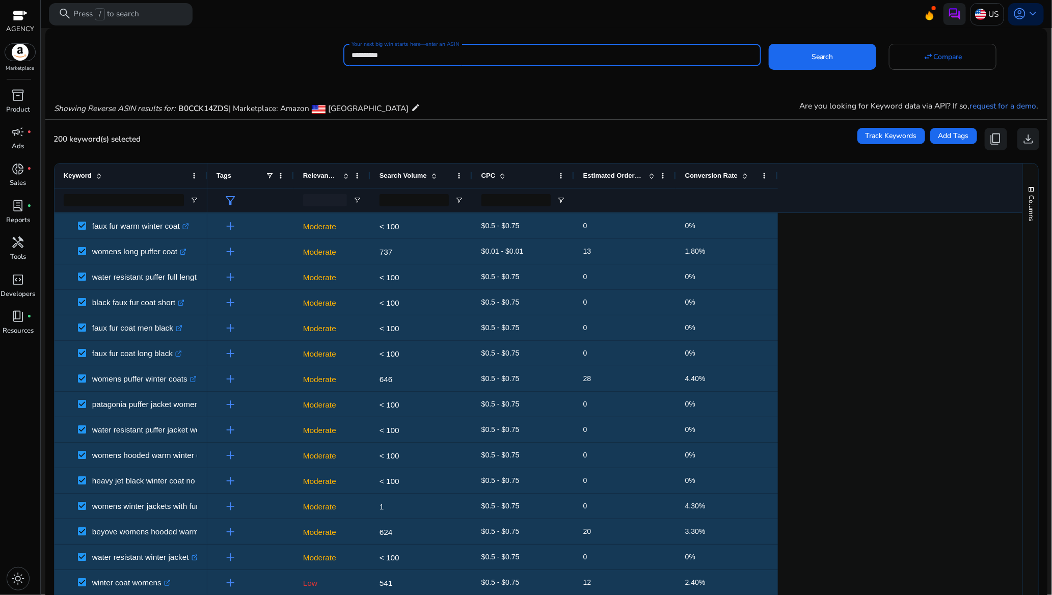
drag, startPoint x: 404, startPoint y: 55, endPoint x: 342, endPoint y: 52, distance: 61.7
click at [343, 52] on div "**********" at bounding box center [552, 55] width 418 height 22
